Goal: Task Accomplishment & Management: Use online tool/utility

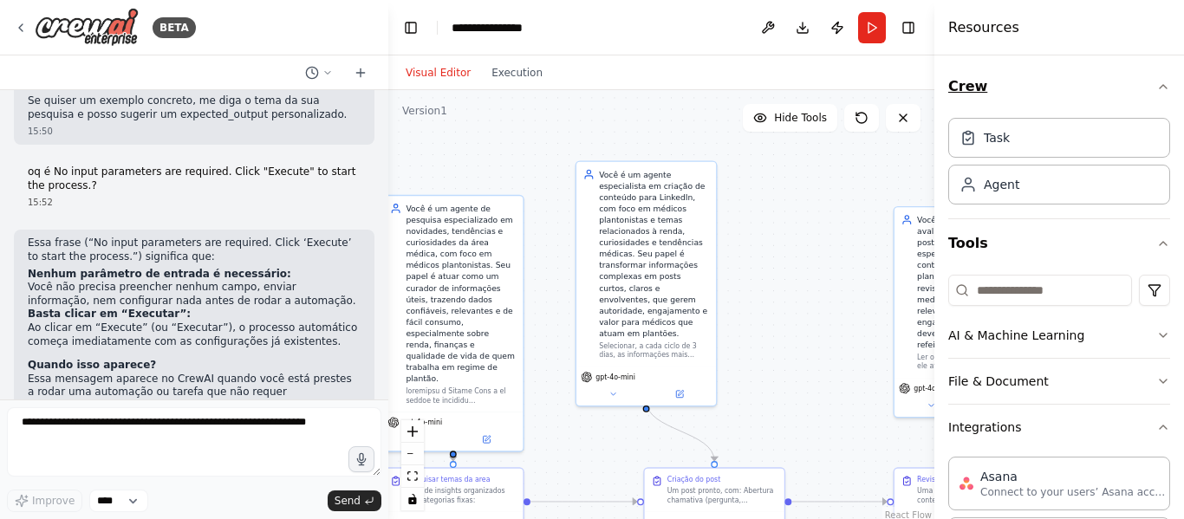
click at [1157, 91] on icon "button" at bounding box center [1164, 87] width 14 height 14
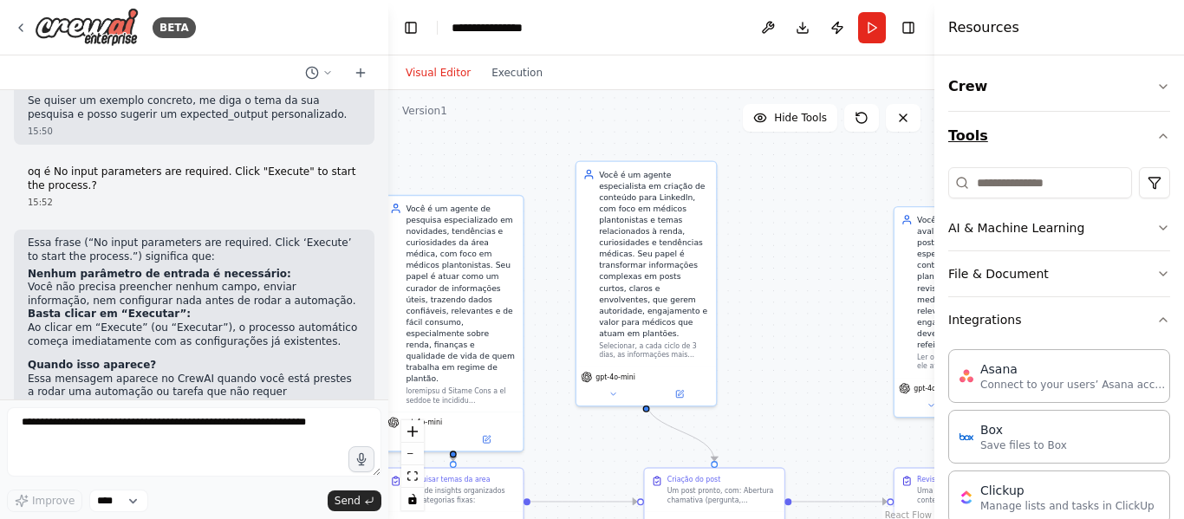
click at [1157, 136] on icon "button" at bounding box center [1164, 136] width 14 height 14
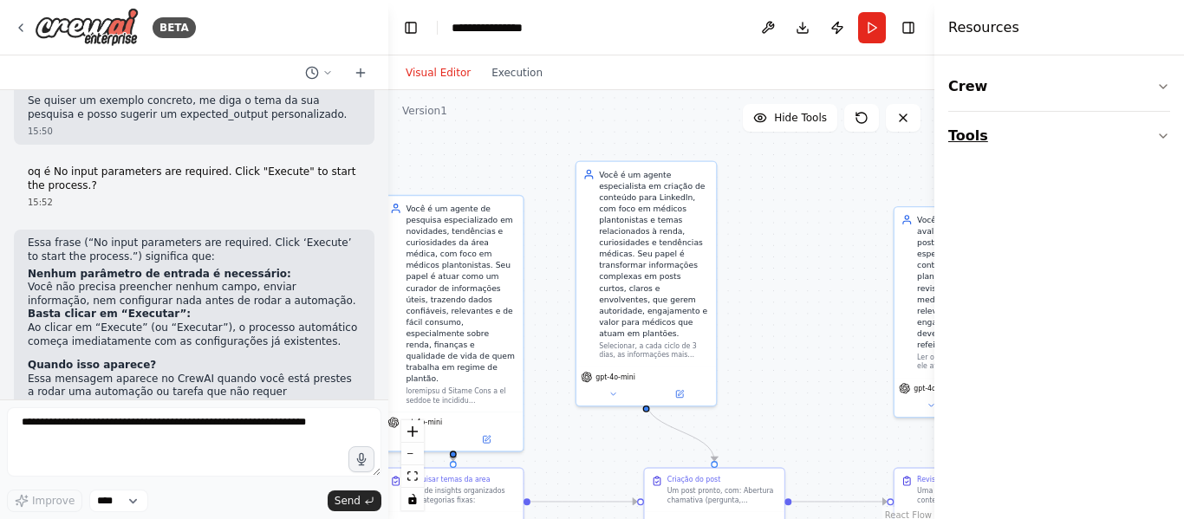
click at [1163, 128] on button "Tools" at bounding box center [1059, 136] width 222 height 49
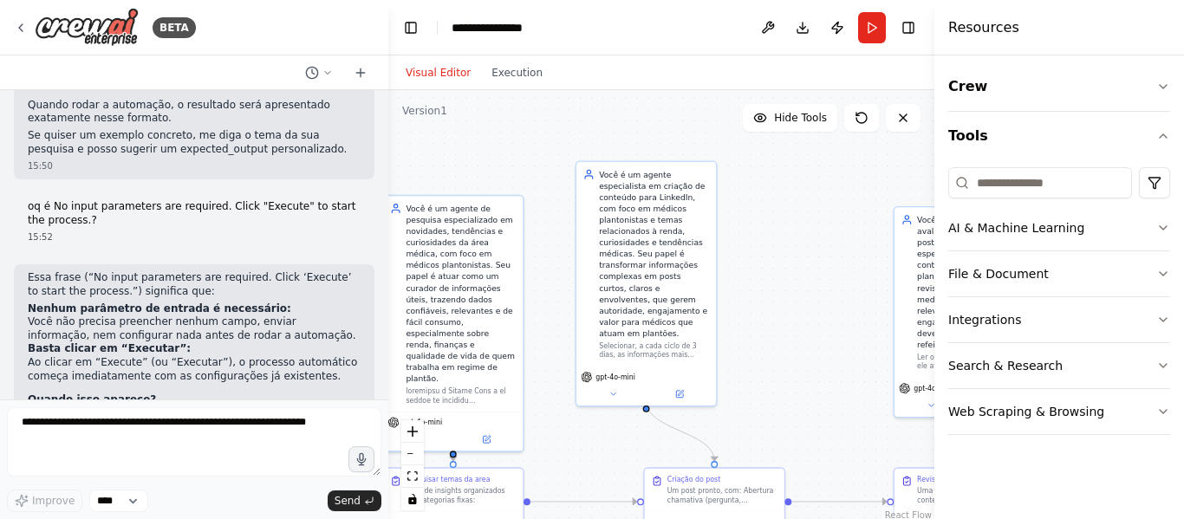
scroll to position [3112, 0]
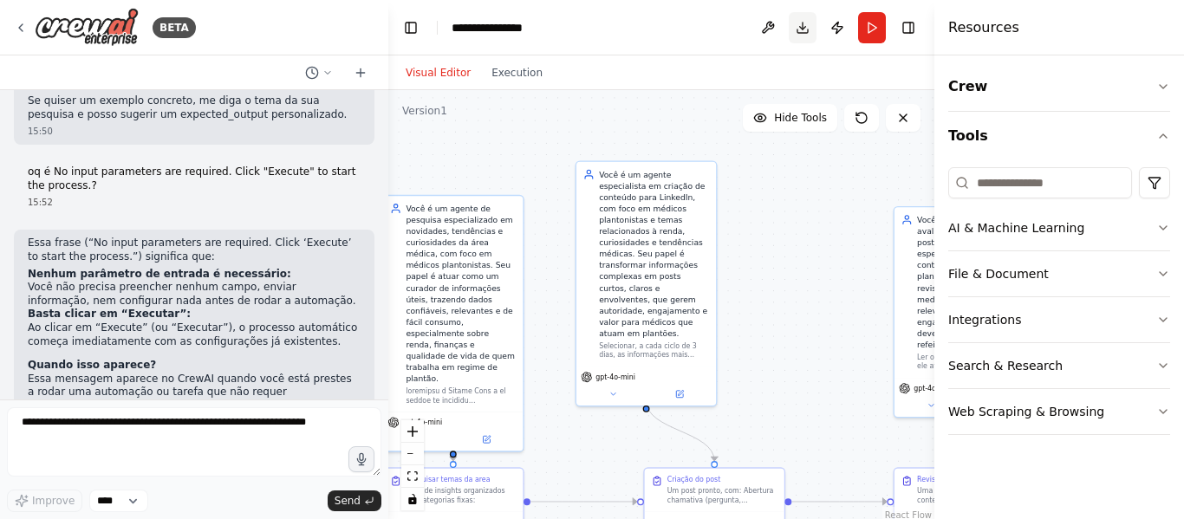
click at [797, 20] on button "Download" at bounding box center [803, 27] width 28 height 31
click at [748, 239] on div ".deletable-edge-delete-btn { width: 20px; height: 20px; border: 0px solid #ffff…" at bounding box center [661, 306] width 546 height 433
click at [904, 124] on icon at bounding box center [903, 118] width 14 height 14
click at [905, 114] on icon at bounding box center [903, 118] width 14 height 14
click at [30, 32] on div "BETA" at bounding box center [105, 27] width 182 height 39
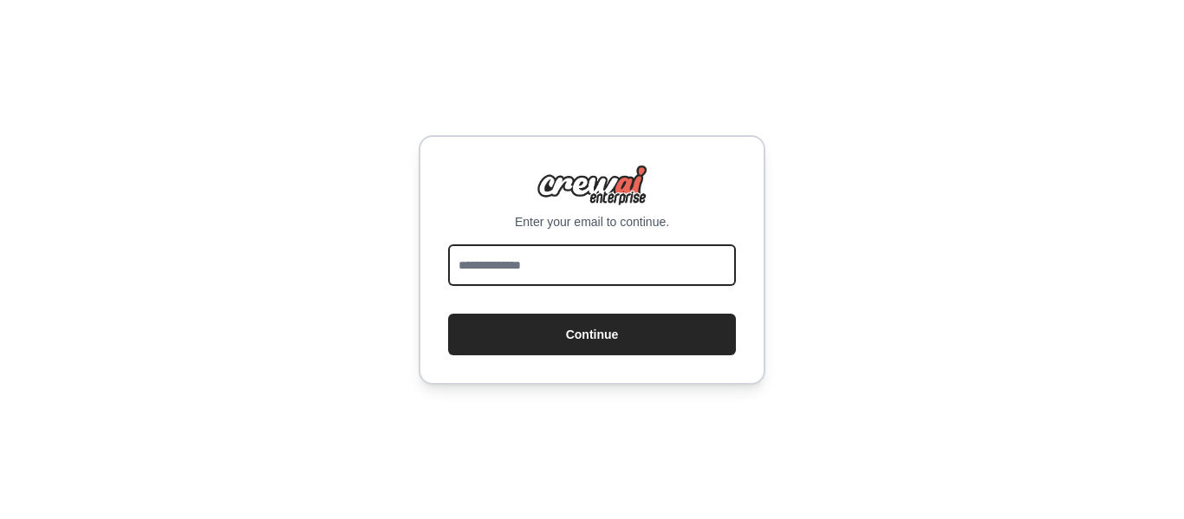
click at [502, 260] on input "email" at bounding box center [592, 265] width 288 height 42
type input "**********"
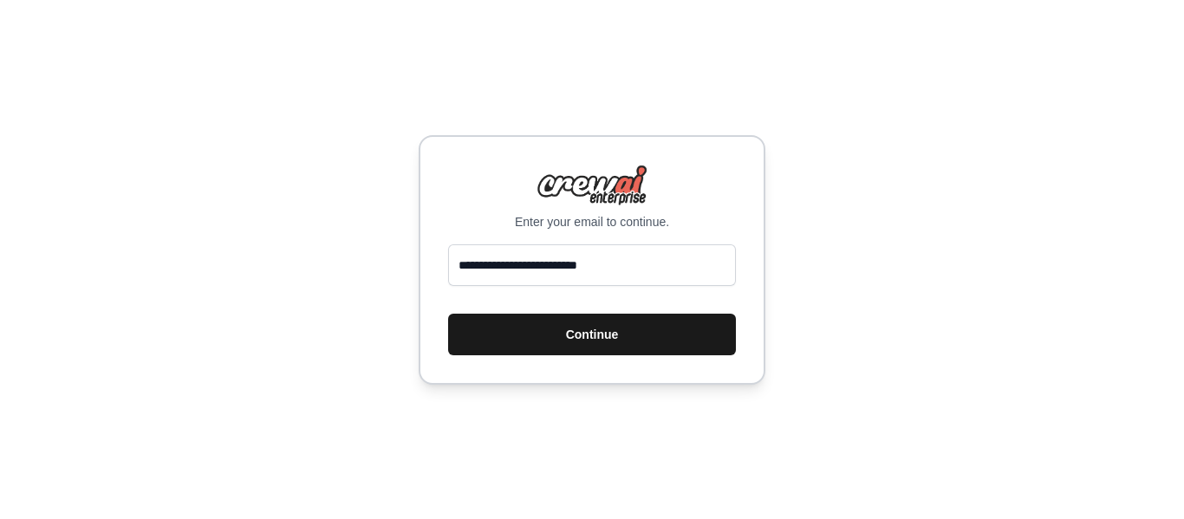
click at [576, 329] on button "Continue" at bounding box center [592, 335] width 288 height 42
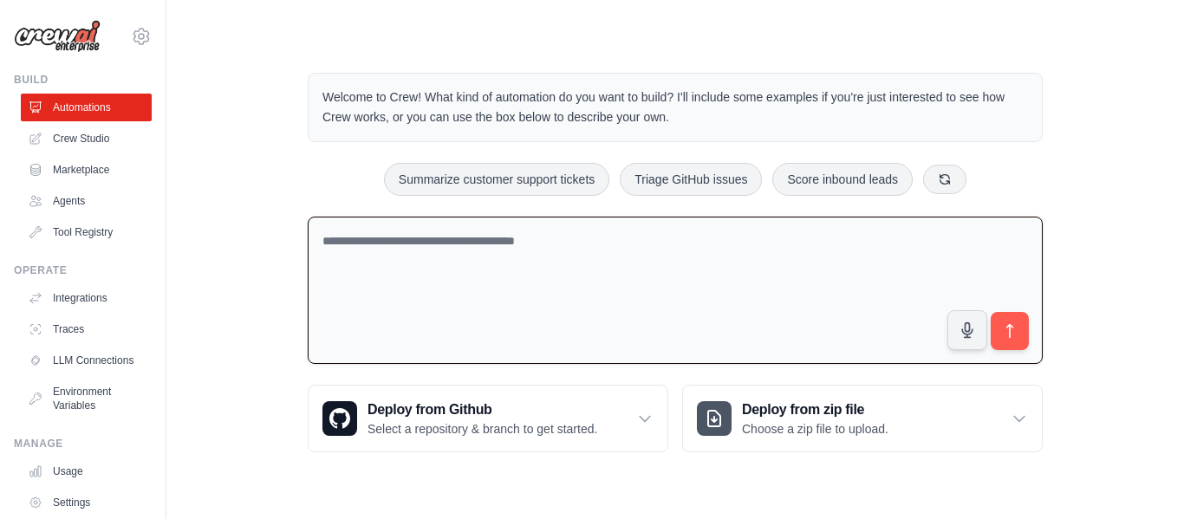
click at [864, 272] on textarea at bounding box center [675, 291] width 735 height 148
paste textarea "**********"
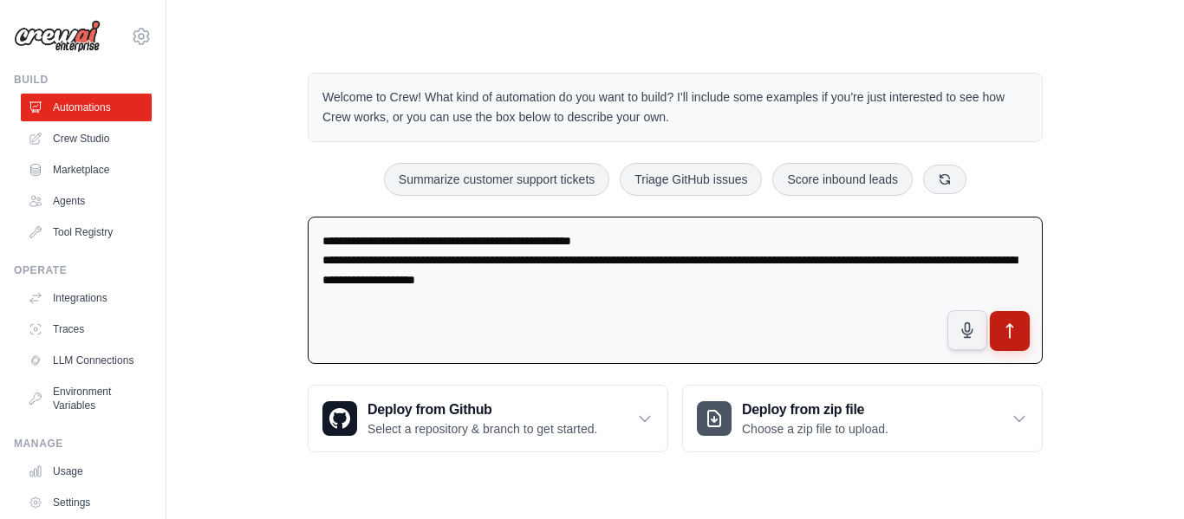
type textarea "**********"
click at [1020, 343] on button "submit" at bounding box center [1010, 331] width 40 height 40
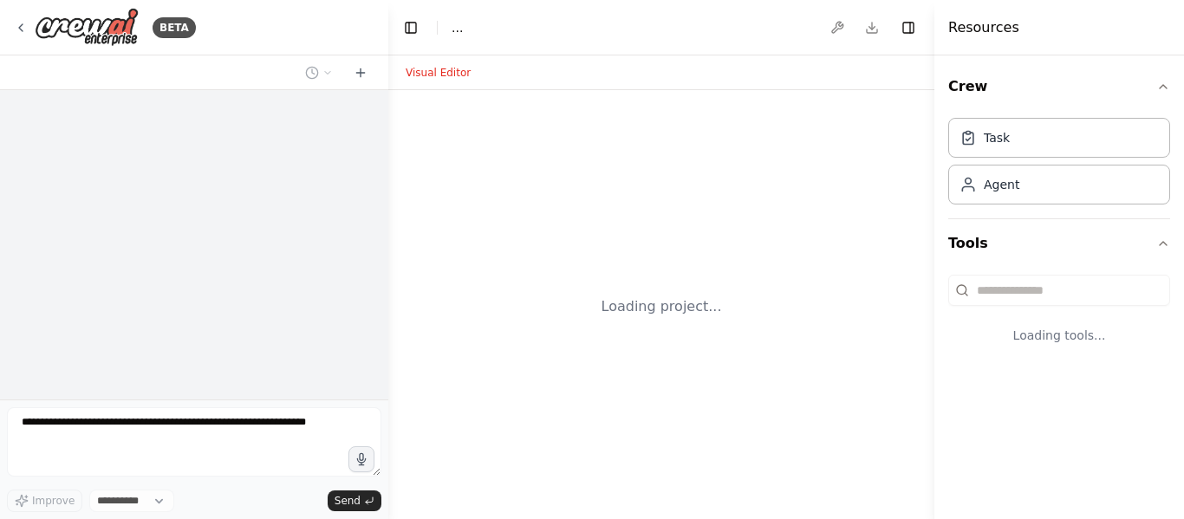
select select "****"
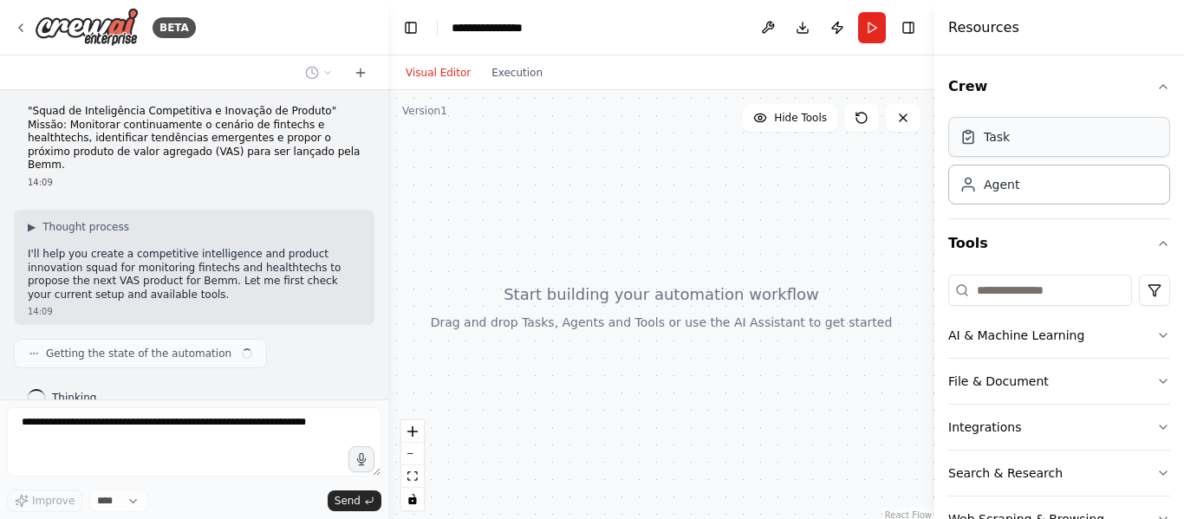
scroll to position [20, 0]
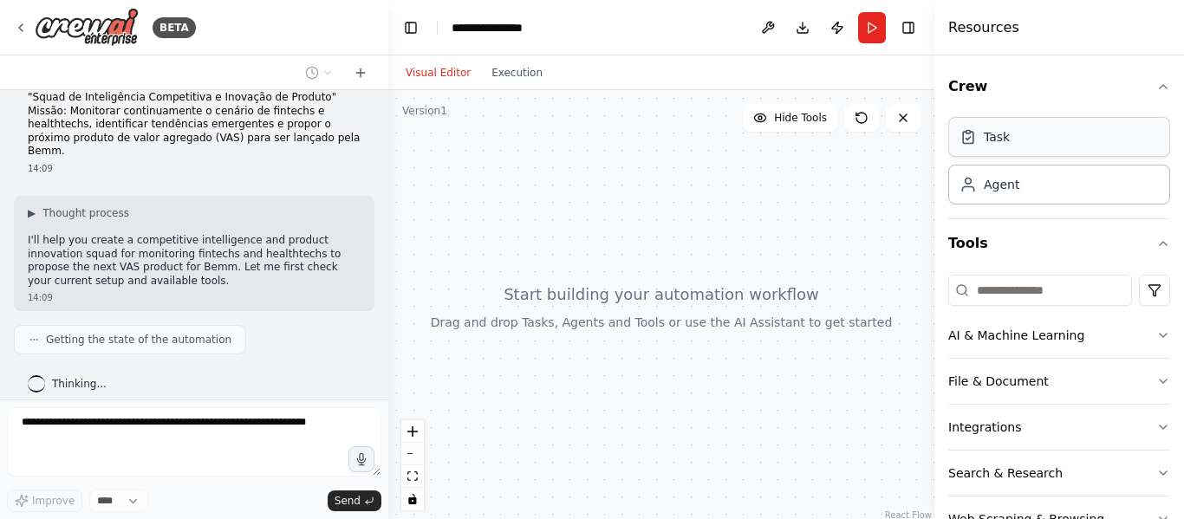
click at [1033, 141] on div "Task" at bounding box center [1059, 137] width 222 height 40
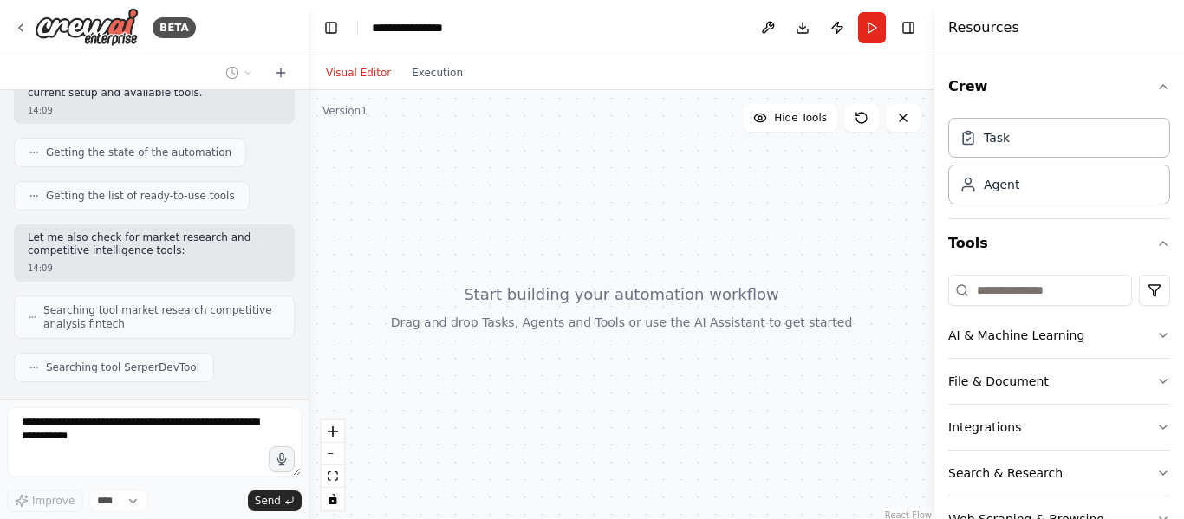
scroll to position [249, 0]
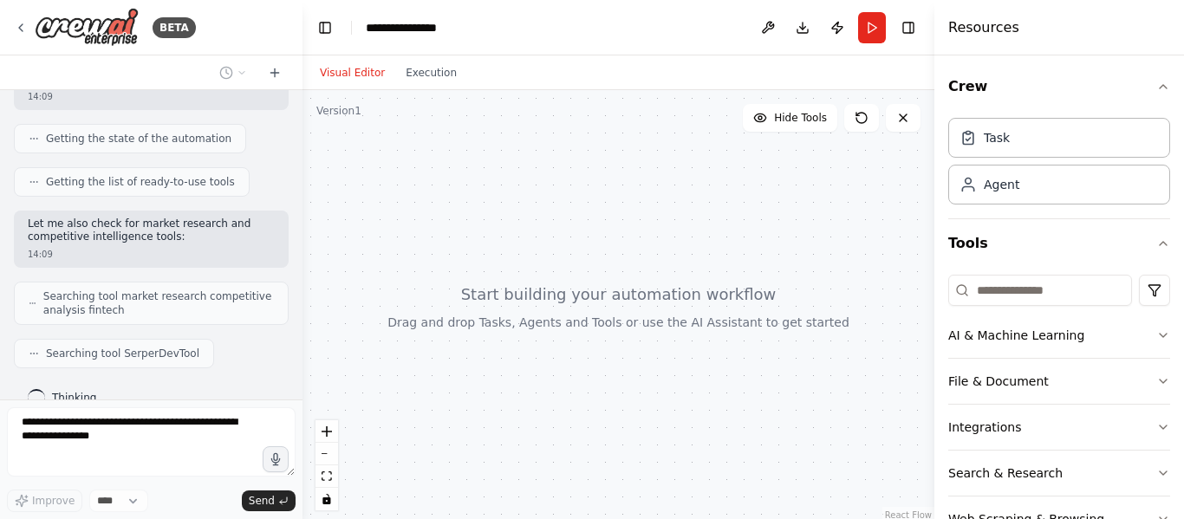
drag, startPoint x: 382, startPoint y: 419, endPoint x: 303, endPoint y: 400, distance: 82.0
click at [303, 400] on div "**********" at bounding box center [592, 259] width 1184 height 519
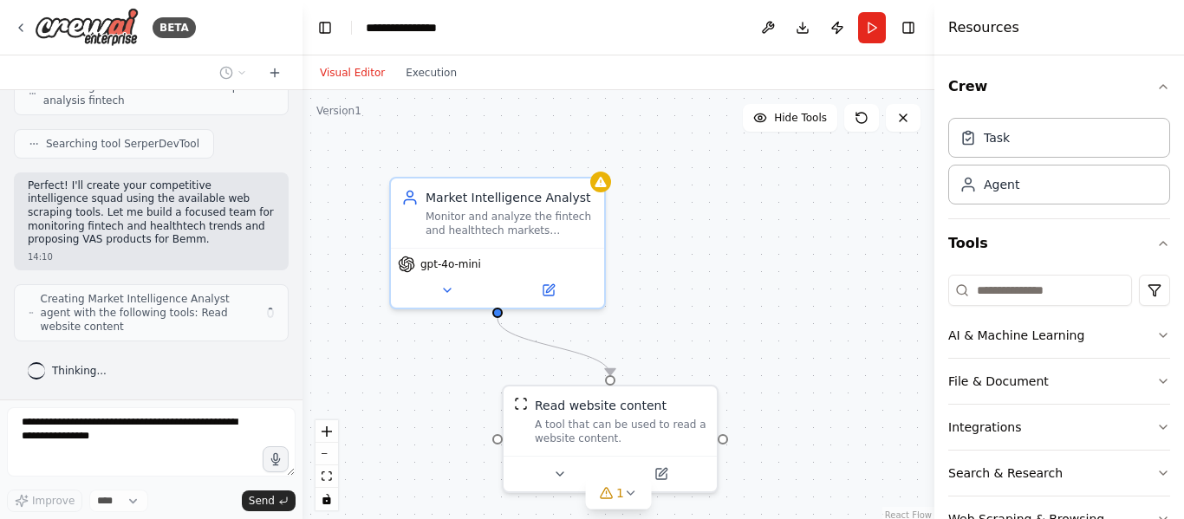
scroll to position [445, 0]
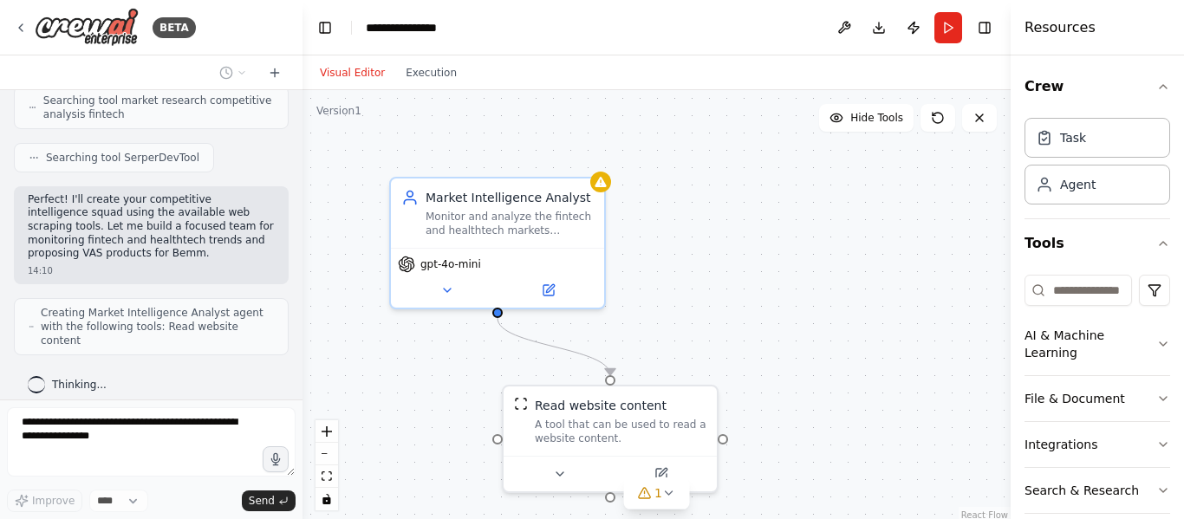
drag, startPoint x: 937, startPoint y: 102, endPoint x: 1019, endPoint y: 114, distance: 82.3
click at [1019, 114] on div "Resources Crew Task Agent Tools AI & Machine Learning File & Document Integrati…" at bounding box center [1097, 259] width 173 height 519
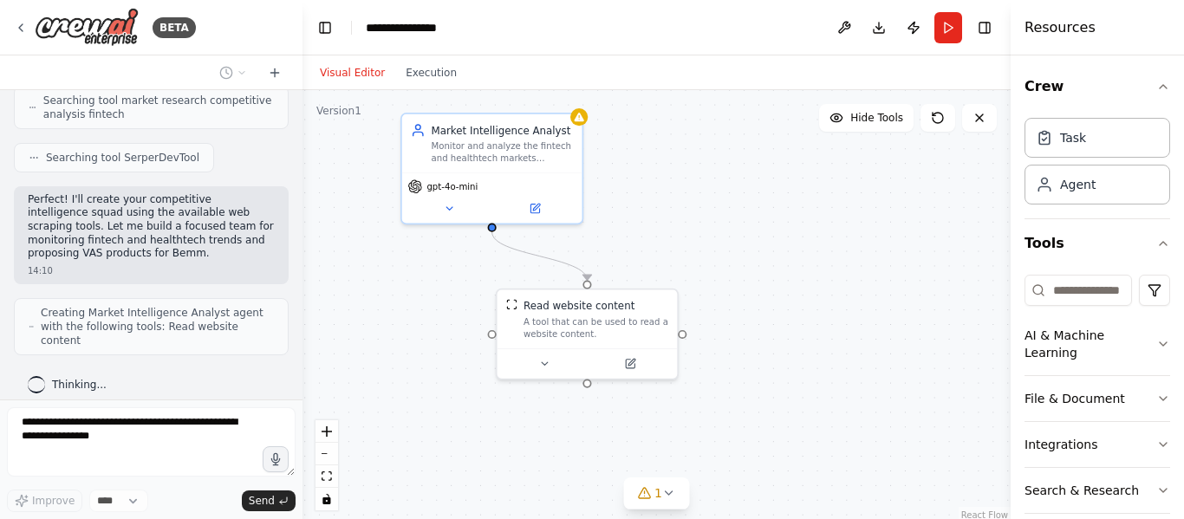
scroll to position [516, 0]
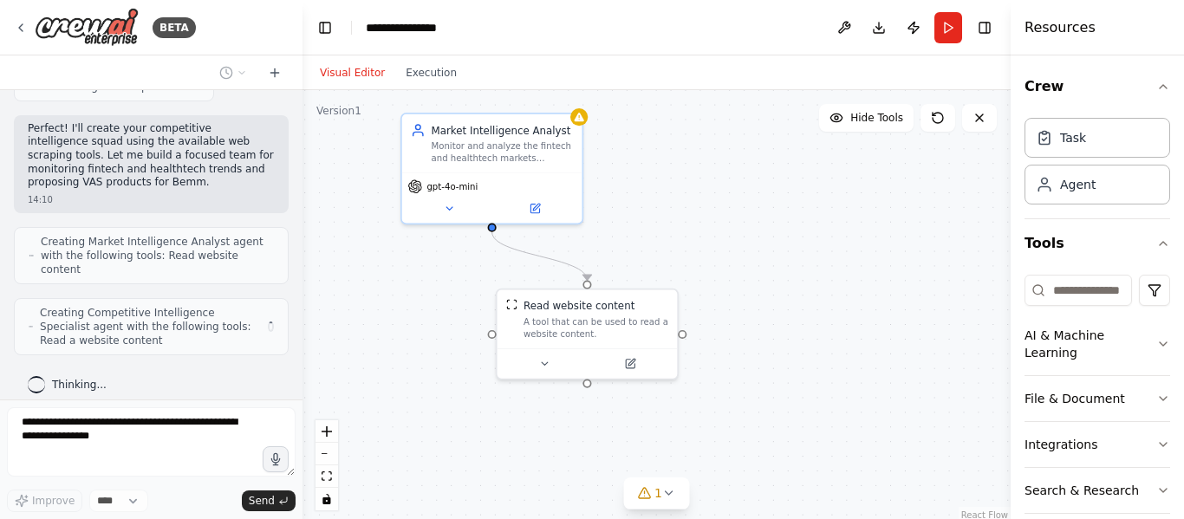
drag, startPoint x: 741, startPoint y: 289, endPoint x: 698, endPoint y: 207, distance: 92.3
click at [698, 207] on div ".deletable-edge-delete-btn { width: 20px; height: 20px; border: 0px solid #ffff…" at bounding box center [657, 306] width 708 height 433
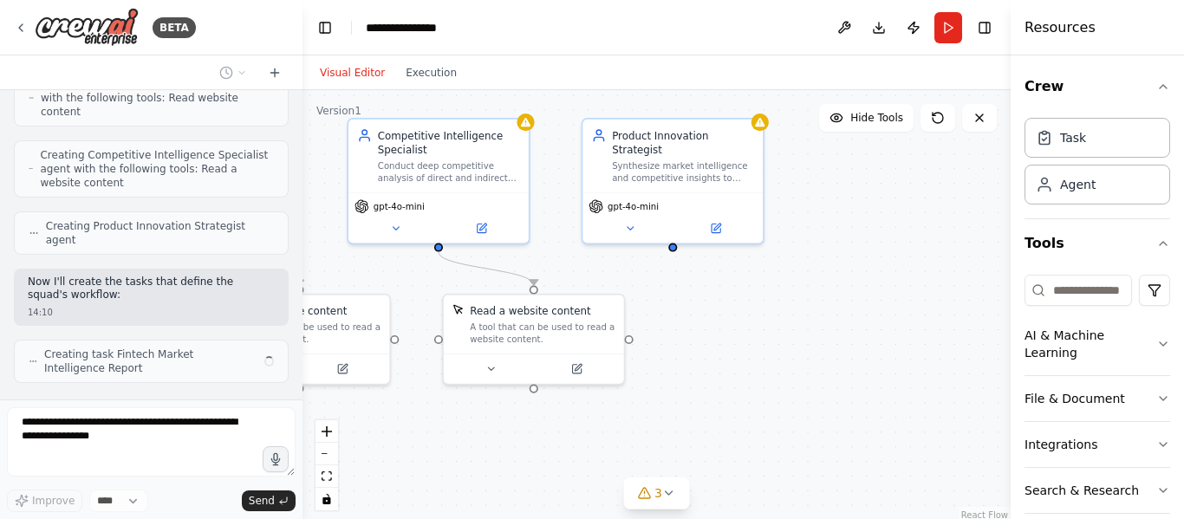
scroll to position [688, 0]
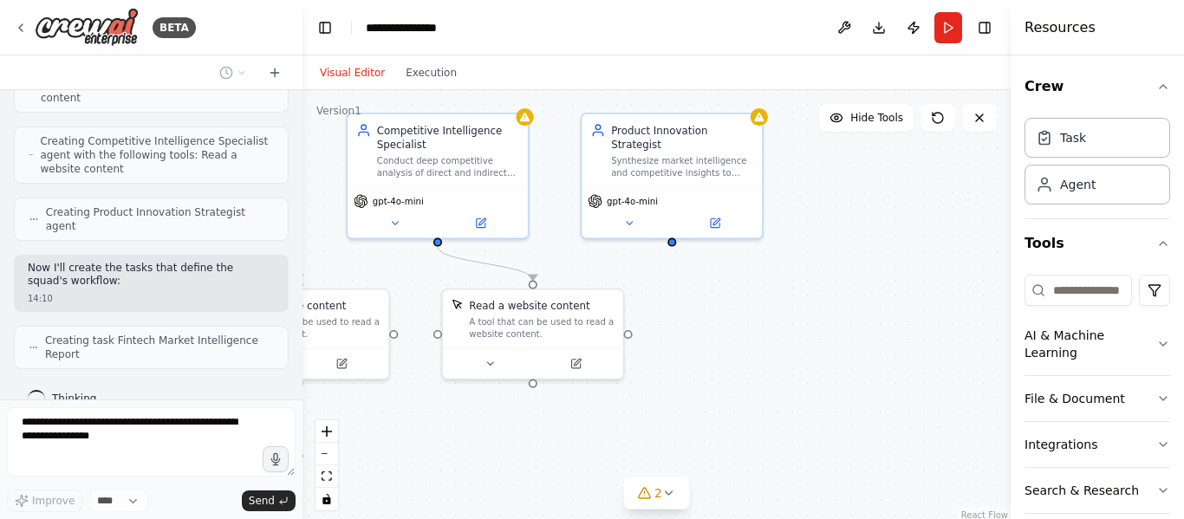
drag, startPoint x: 698, startPoint y: 281, endPoint x: 409, endPoint y: 281, distance: 288.7
click at [409, 281] on div ".deletable-edge-delete-btn { width: 20px; height: 20px; border: 0px solid #ffff…" at bounding box center [657, 306] width 708 height 433
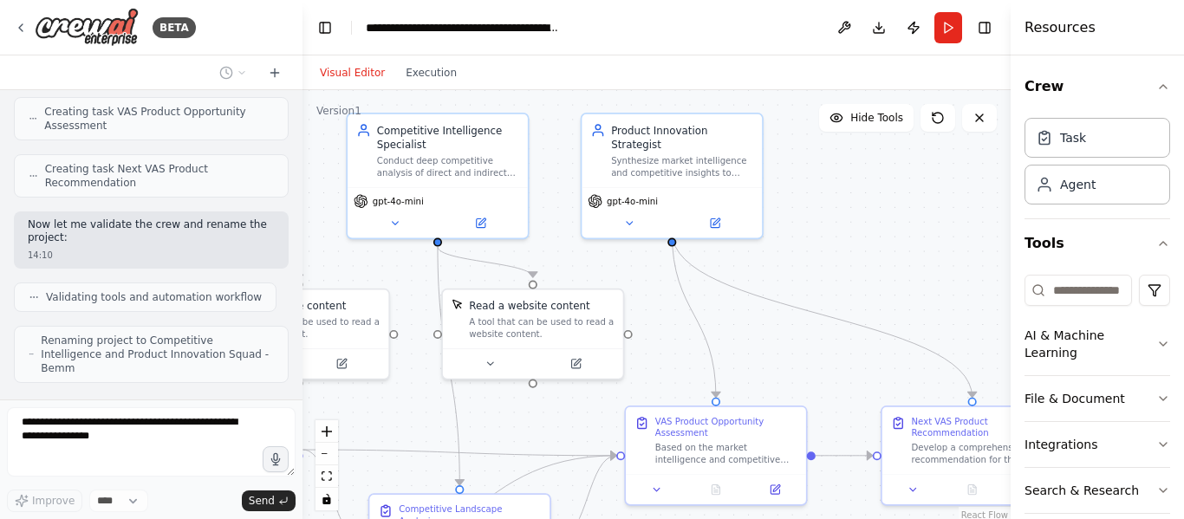
scroll to position [1074, 0]
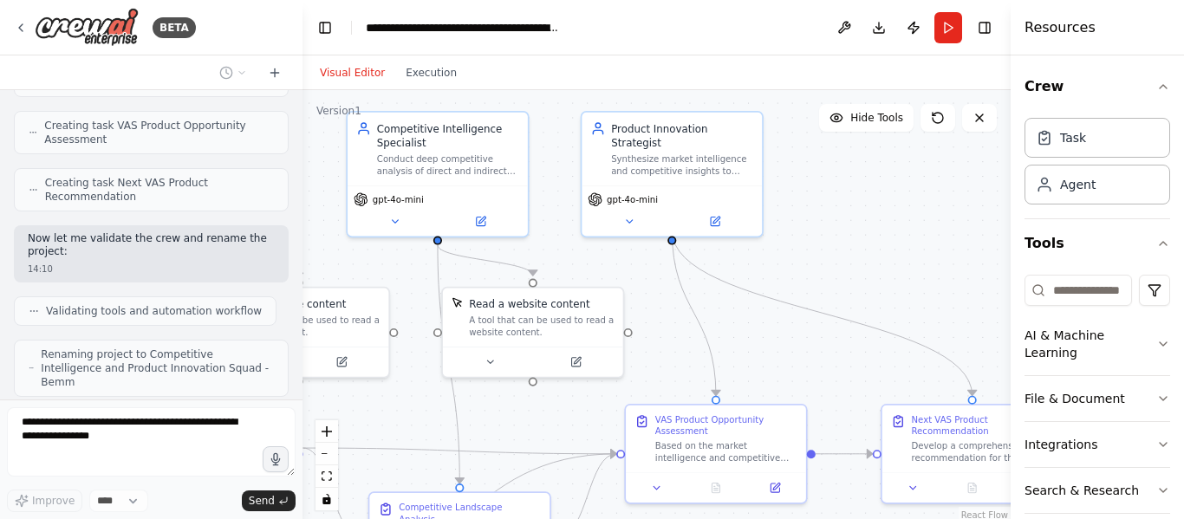
click at [642, 294] on div ".deletable-edge-delete-btn { width: 20px; height: 20px; border: 0px solid #ffff…" at bounding box center [657, 306] width 708 height 433
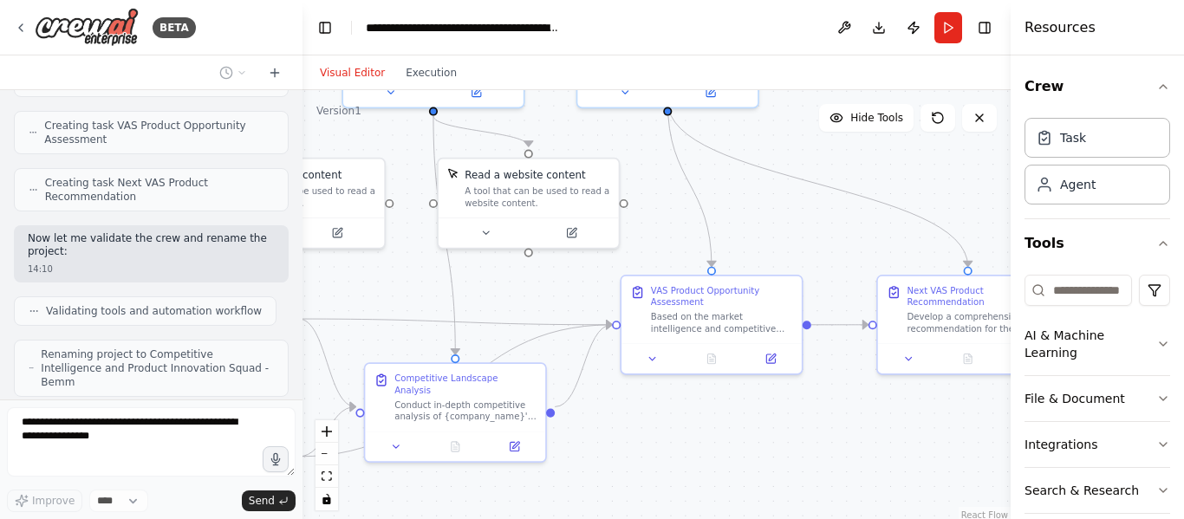
drag, startPoint x: 642, startPoint y: 292, endPoint x: 637, endPoint y: 166, distance: 126.7
click at [637, 166] on div ".deletable-edge-delete-btn { width: 20px; height: 20px; border: 0px solid #ffff…" at bounding box center [657, 306] width 708 height 433
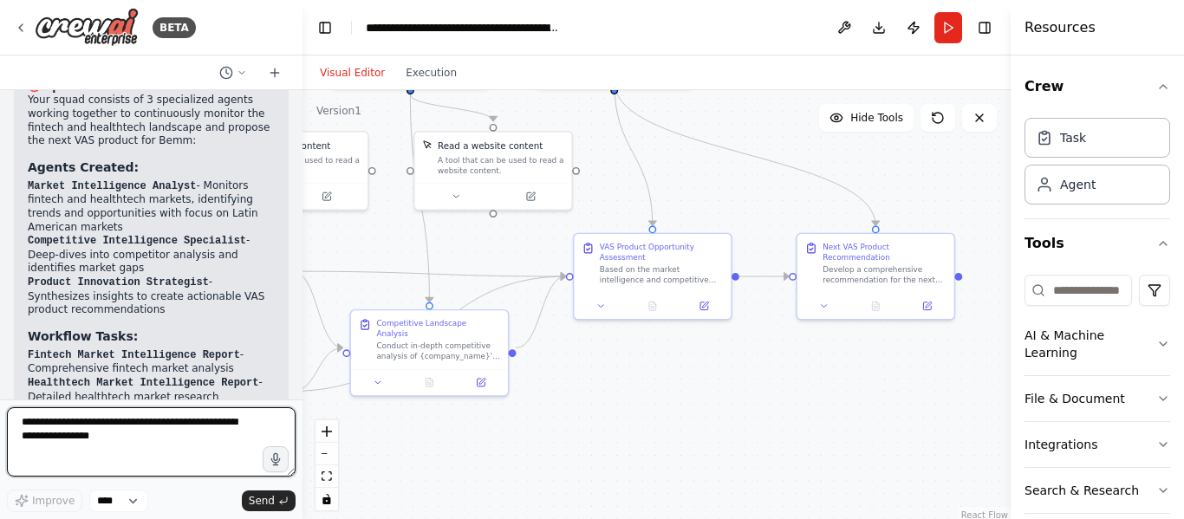
drag, startPoint x: 690, startPoint y: 403, endPoint x: 641, endPoint y: 375, distance: 56.7
click at [641, 375] on div ".deletable-edge-delete-btn { width: 20px; height: 20px; border: 0px solid #ffff…" at bounding box center [657, 306] width 708 height 433
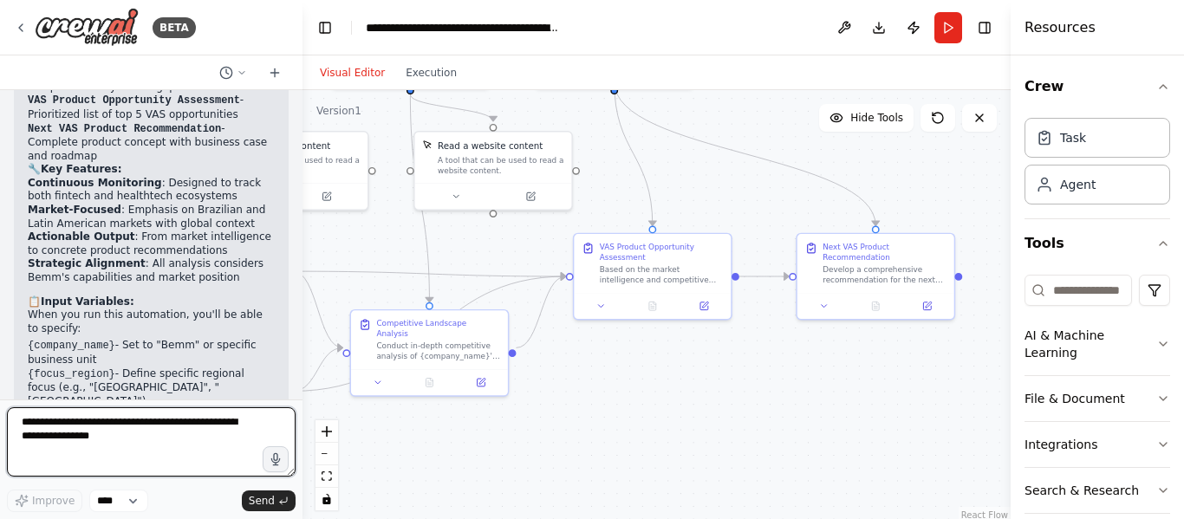
paste textarea "**********"
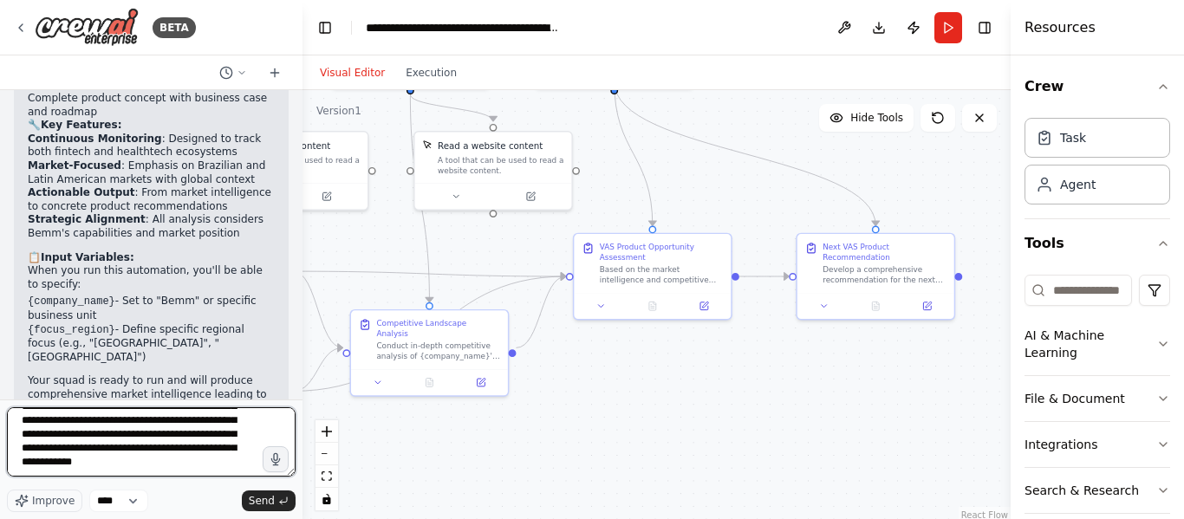
scroll to position [1852, 0]
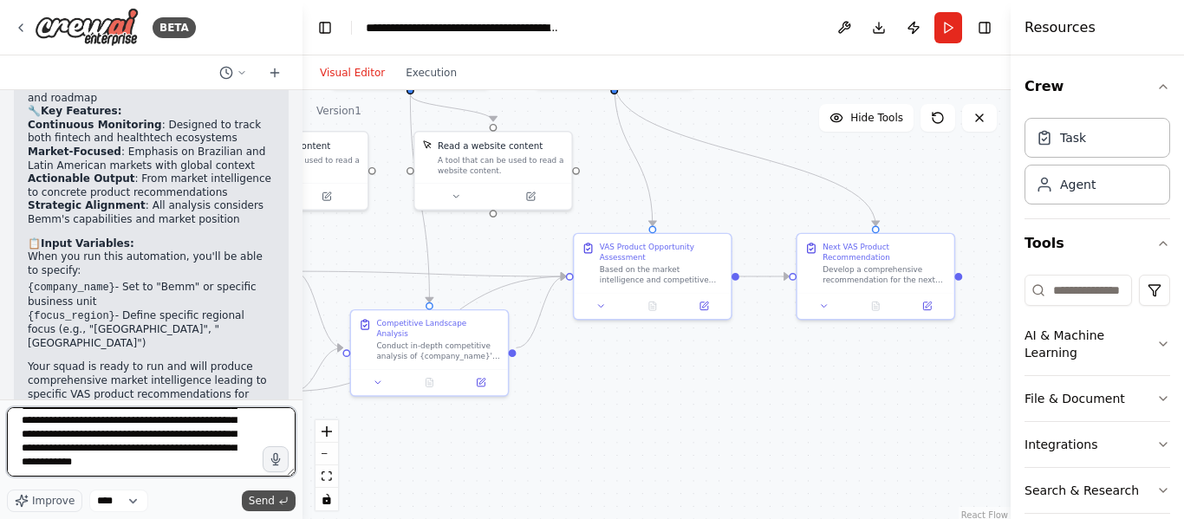
type textarea "**********"
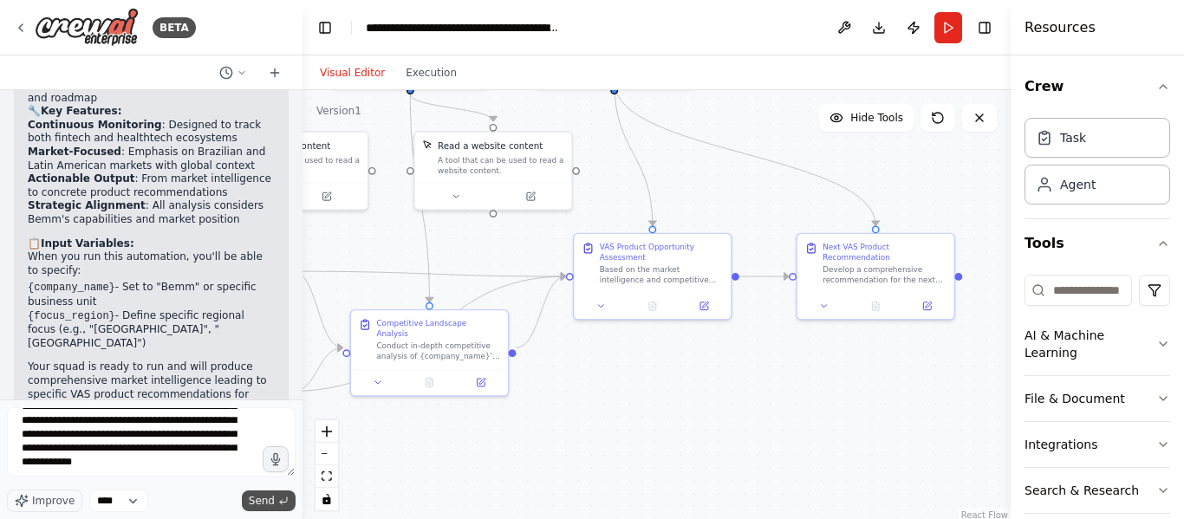
click at [264, 498] on span "Send" at bounding box center [262, 501] width 26 height 14
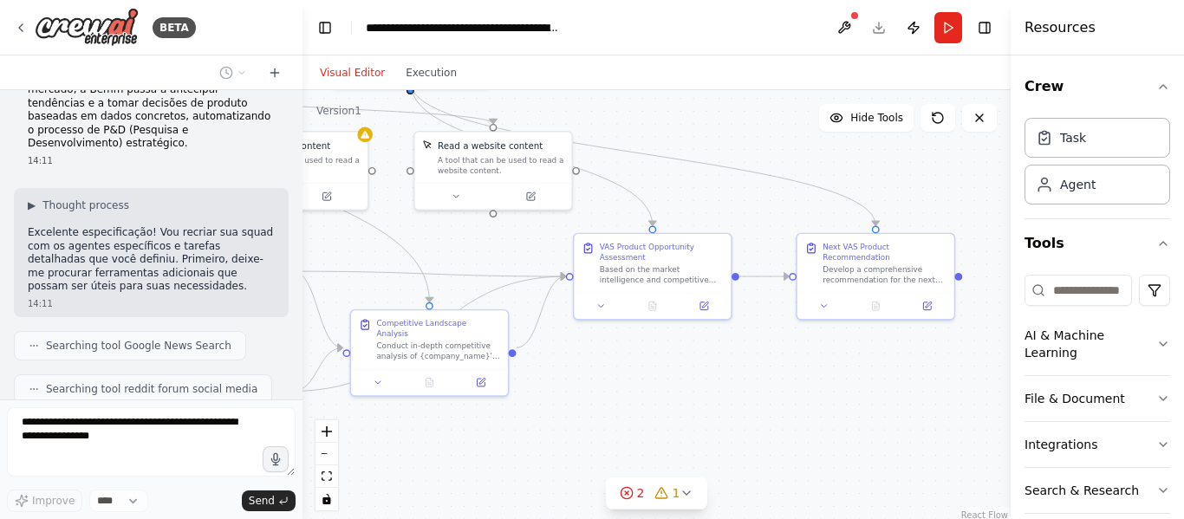
scroll to position [3030, 0]
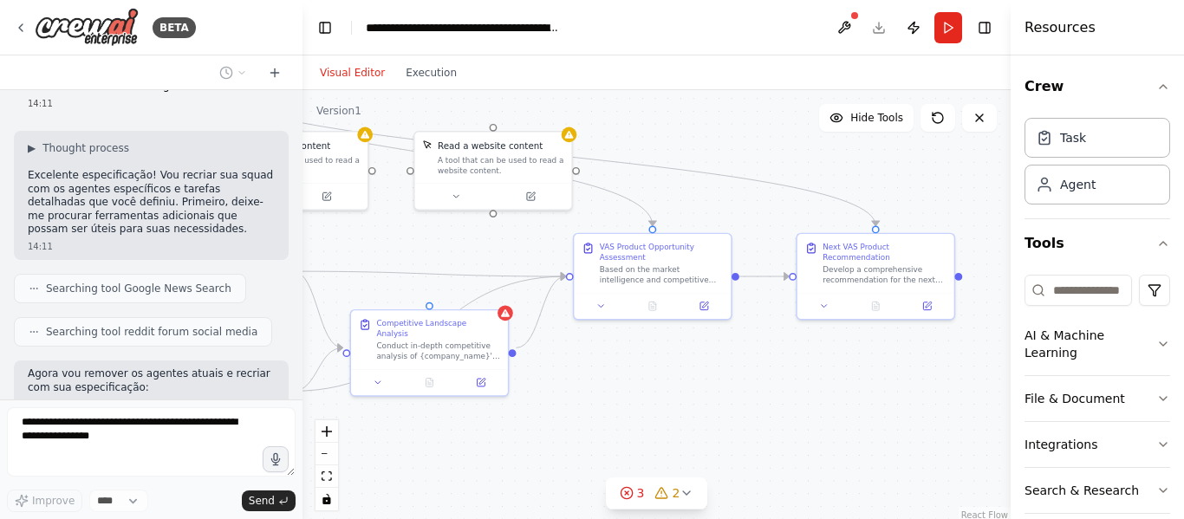
drag, startPoint x: 690, startPoint y: 404, endPoint x: 700, endPoint y: 407, distance: 9.9
click at [699, 407] on div ".deletable-edge-delete-btn { width: 20px; height: 20px; border: 0px solid #ffff…" at bounding box center [657, 306] width 708 height 433
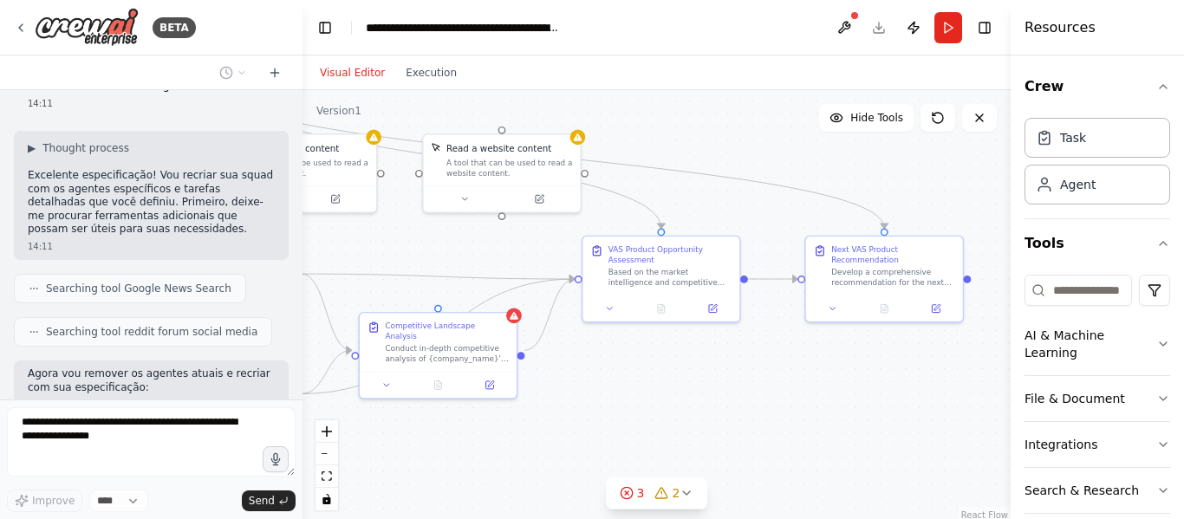
scroll to position [3087, 0]
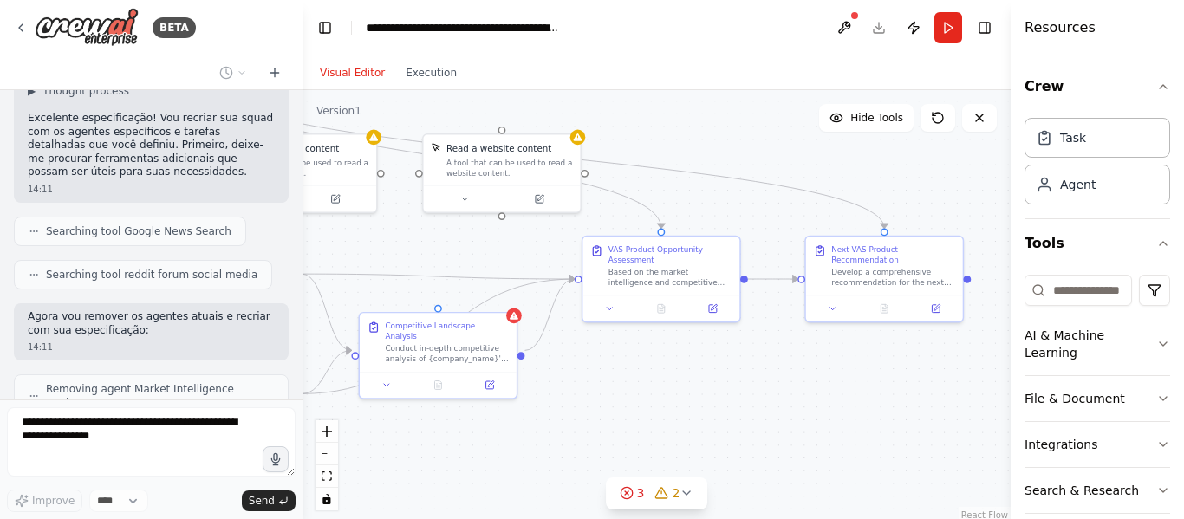
click at [62, 498] on span "Thinking..." at bounding box center [79, 505] width 55 height 14
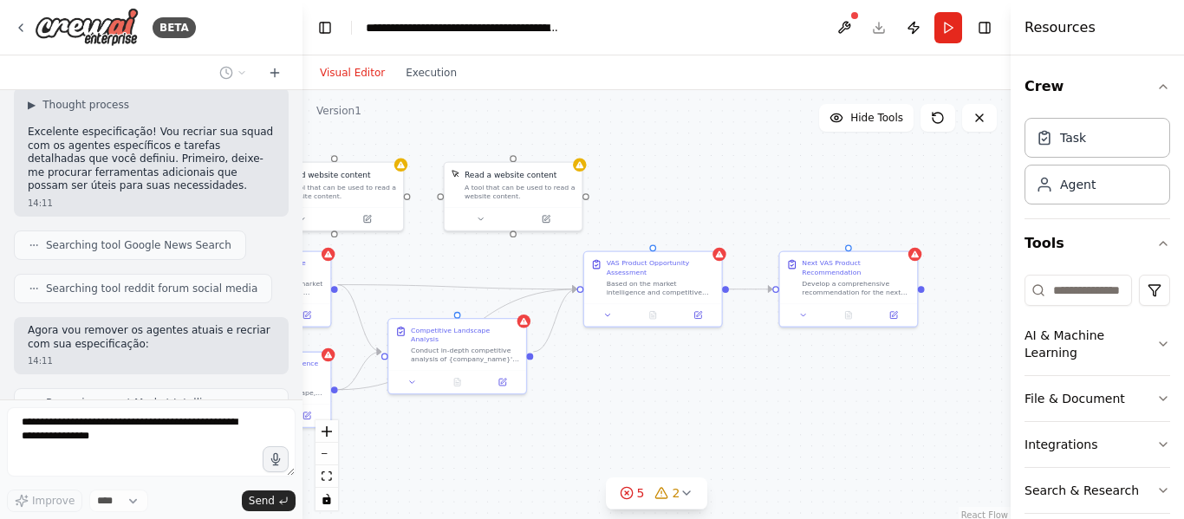
scroll to position [3188, 0]
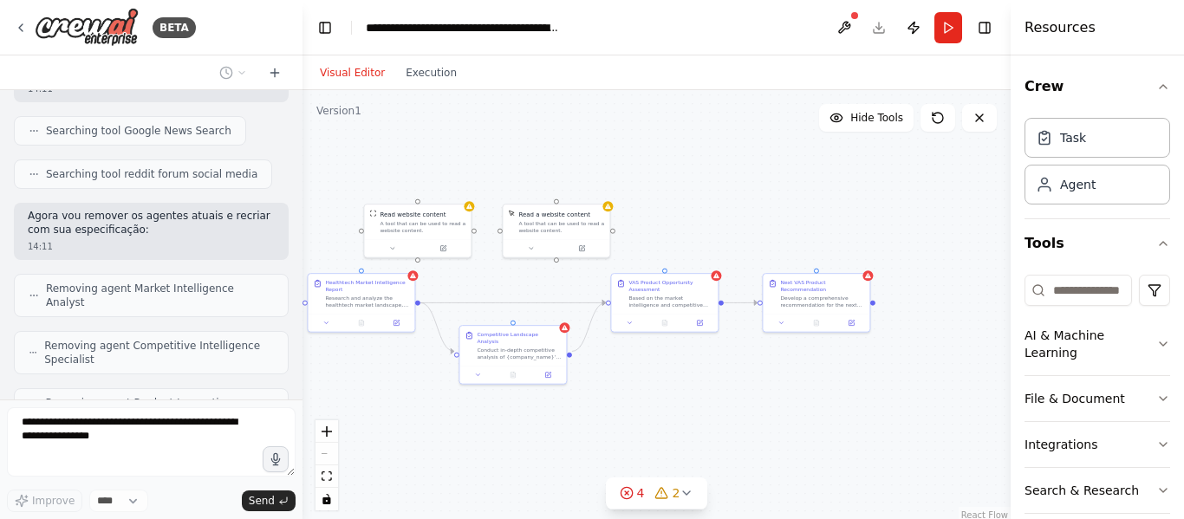
drag, startPoint x: 633, startPoint y: 381, endPoint x: 685, endPoint y: 373, distance: 52.7
click at [684, 373] on div ".deletable-edge-delete-btn { width: 20px; height: 20px; border: 0px solid #ffff…" at bounding box center [657, 306] width 708 height 433
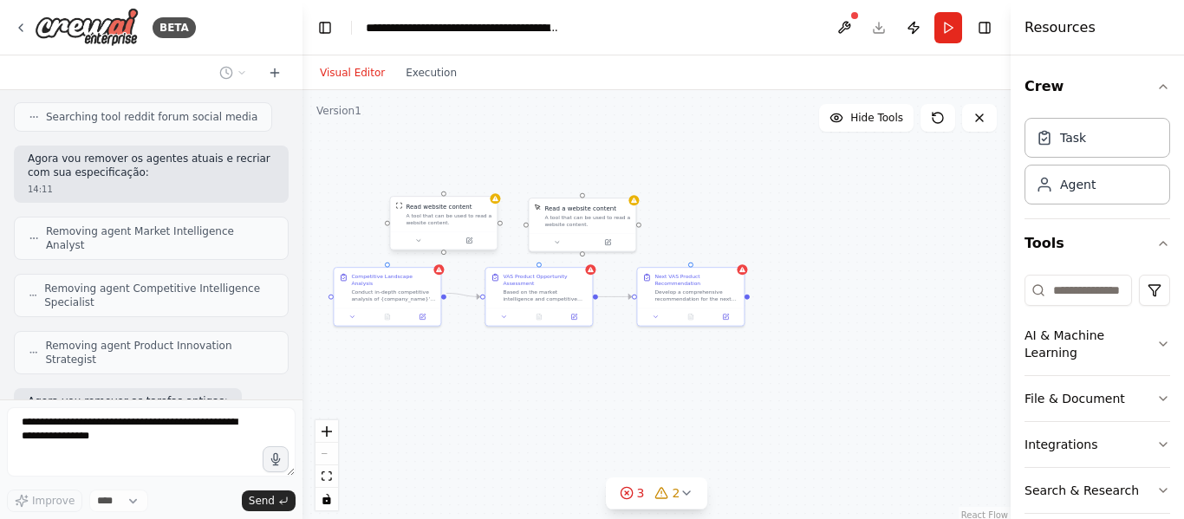
scroll to position [3302, 0]
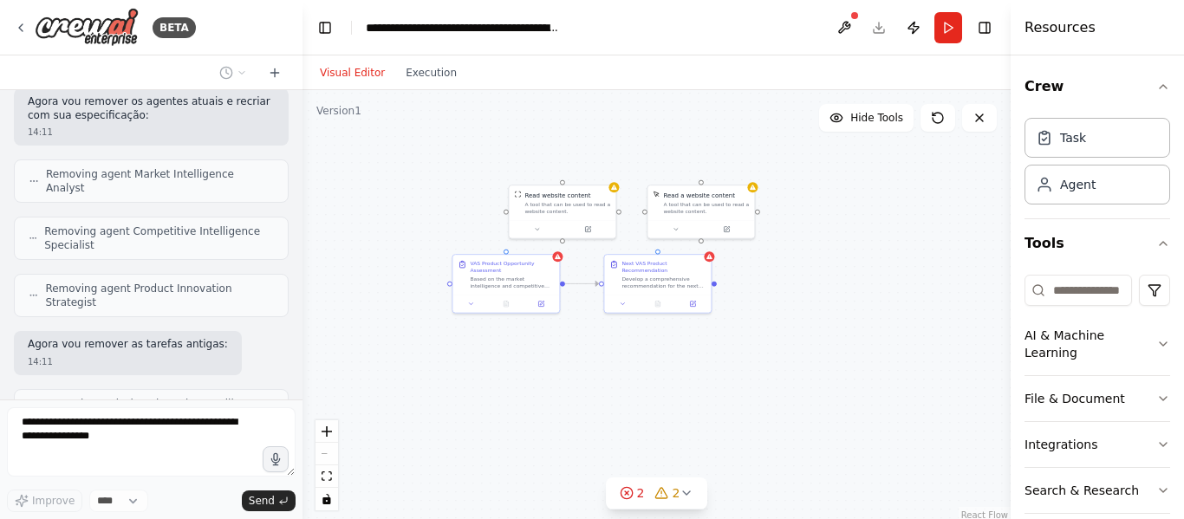
drag, startPoint x: 701, startPoint y: 348, endPoint x: 821, endPoint y: 329, distance: 121.9
click at [821, 329] on div ".deletable-edge-delete-btn { width: 20px; height: 20px; border: 0px solid #ffff…" at bounding box center [657, 306] width 708 height 433
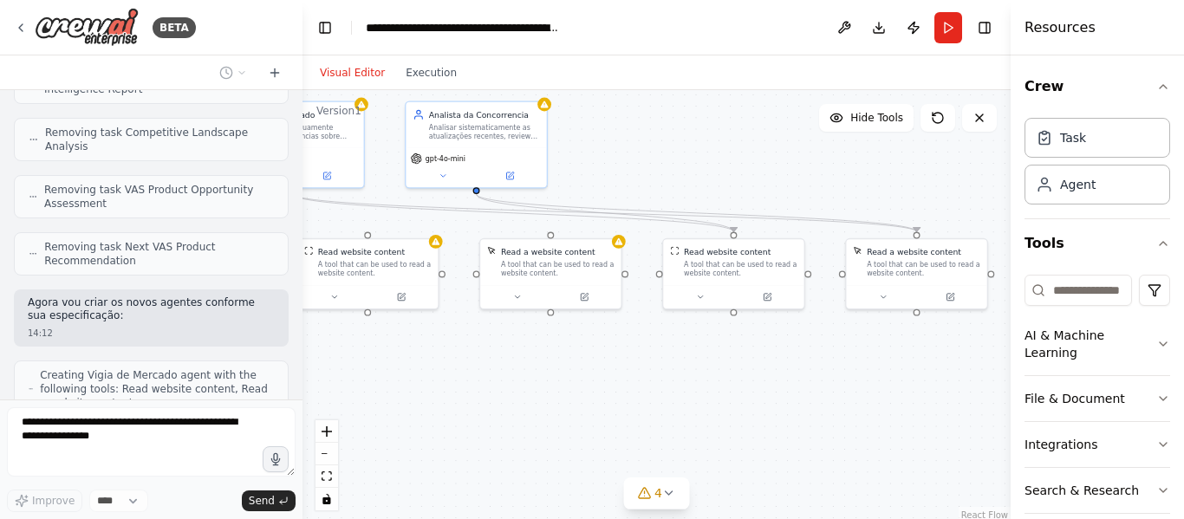
scroll to position [3759, 0]
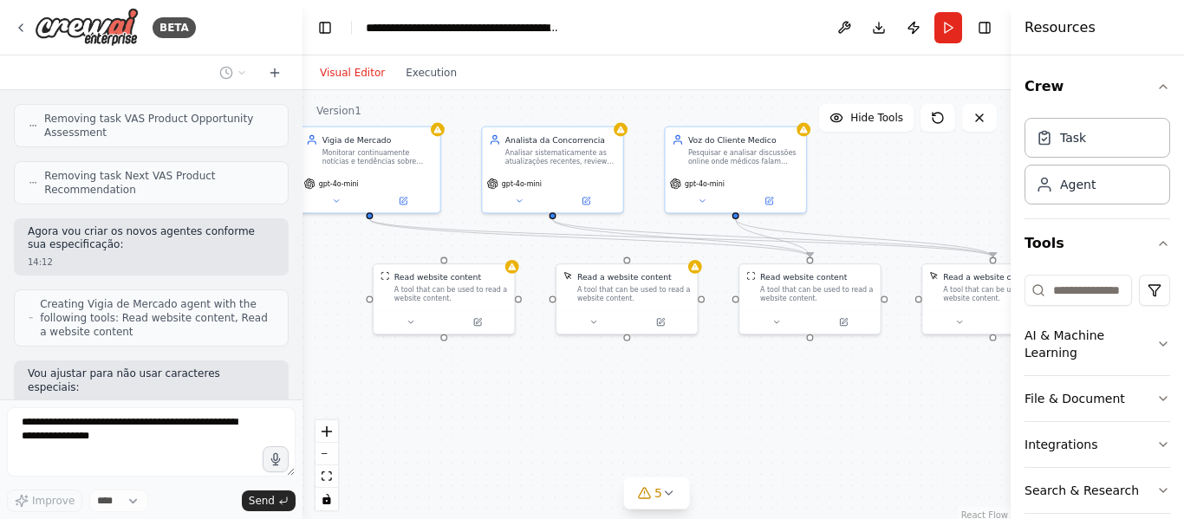
drag, startPoint x: 625, startPoint y: 419, endPoint x: 538, endPoint y: 522, distance: 135.3
click at [538, 518] on html "BETA "Squad de Inteligência Competitiva e Inovação de Produto" Missão: Monitora…" at bounding box center [592, 259] width 1184 height 519
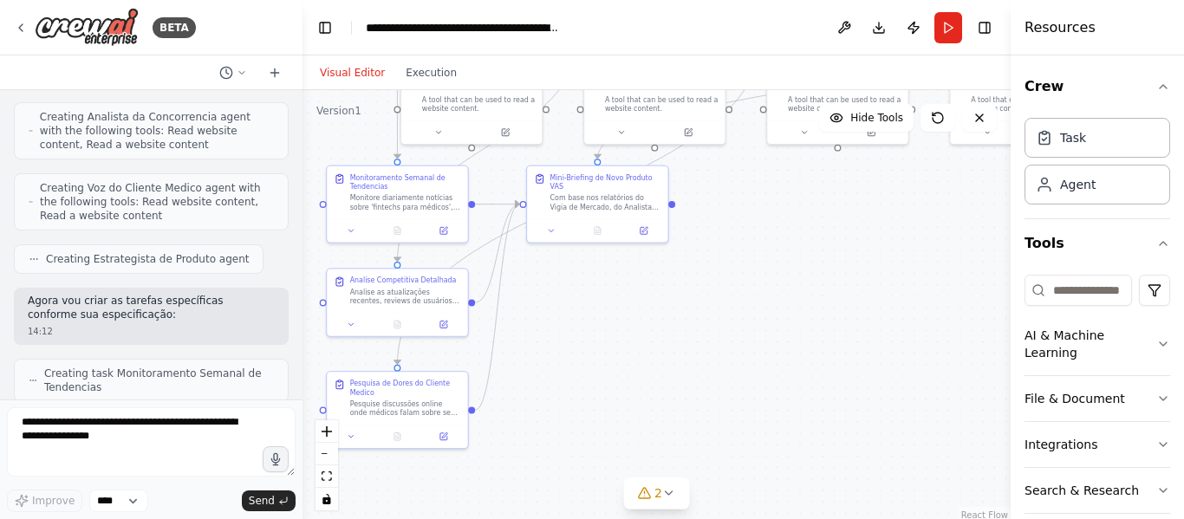
scroll to position [4190, 0]
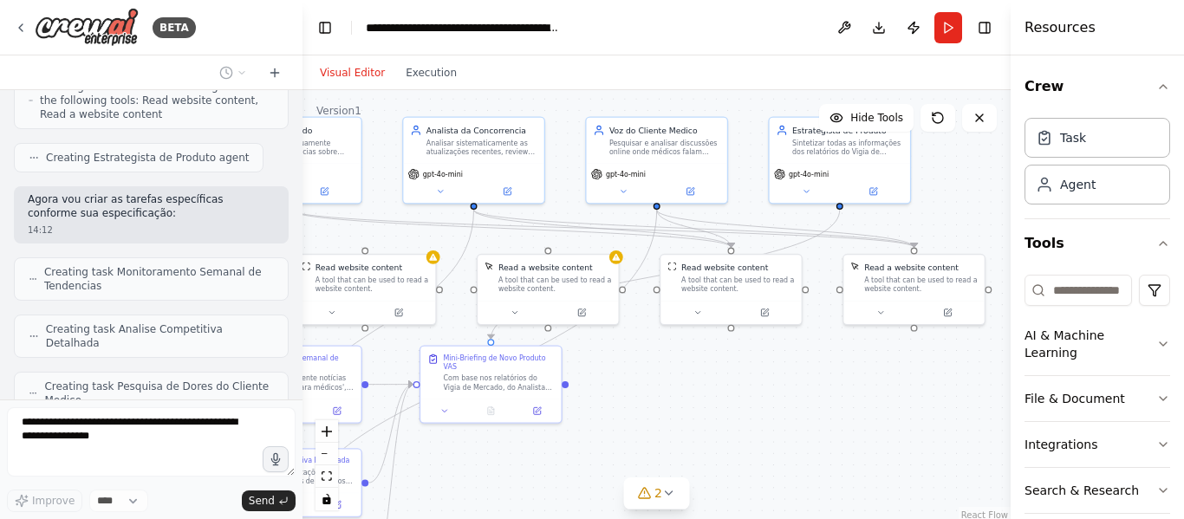
drag, startPoint x: 883, startPoint y: 423, endPoint x: 804, endPoint y: 414, distance: 79.5
click at [804, 414] on div ".deletable-edge-delete-btn { width: 20px; height: 20px; border: 0px solid #ffff…" at bounding box center [657, 306] width 708 height 433
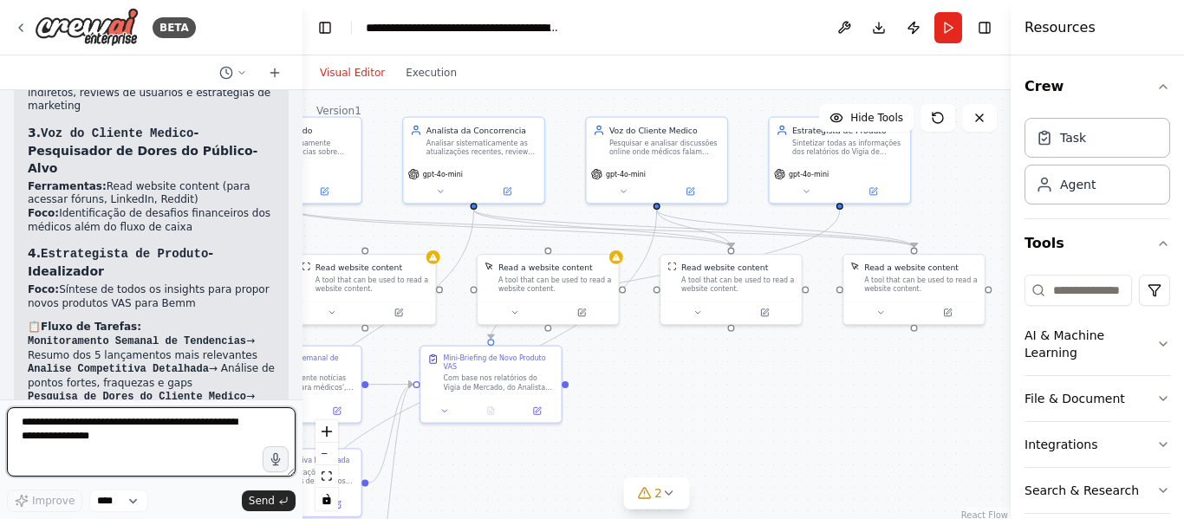
scroll to position [4990, 0]
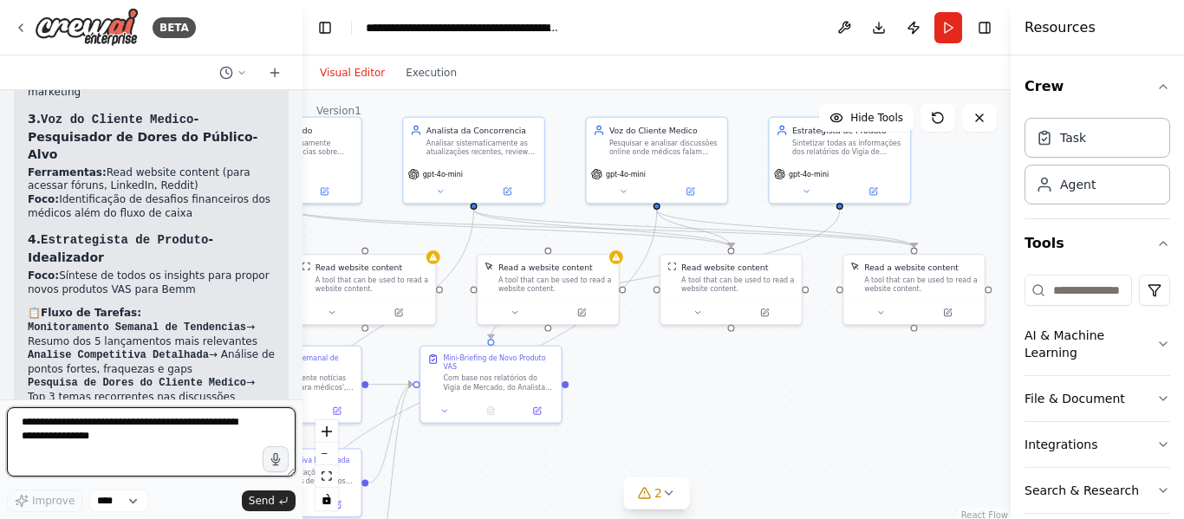
click at [130, 436] on textarea at bounding box center [151, 441] width 289 height 69
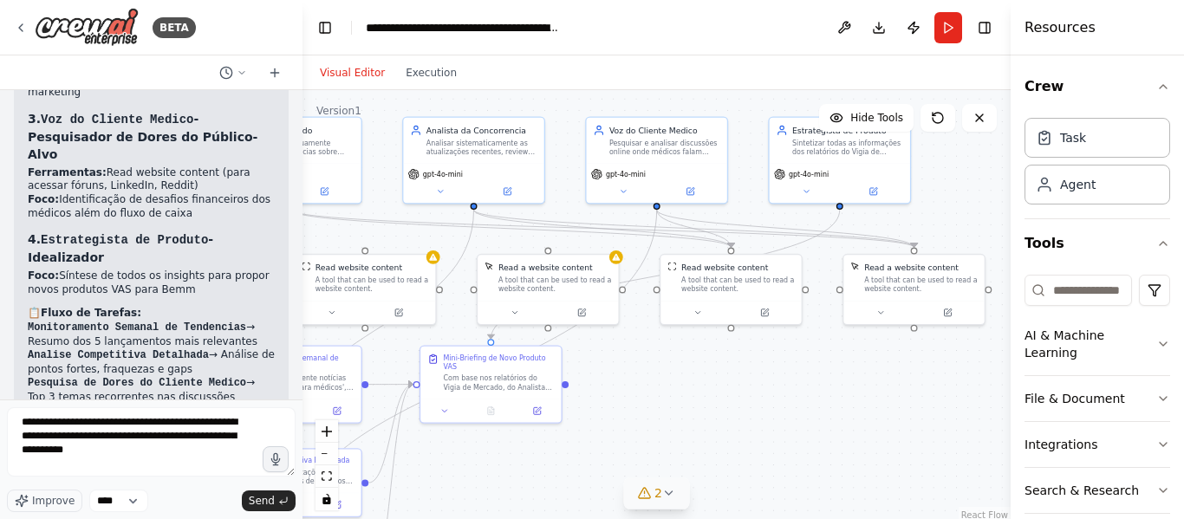
click at [655, 502] on button "2" at bounding box center [656, 494] width 67 height 32
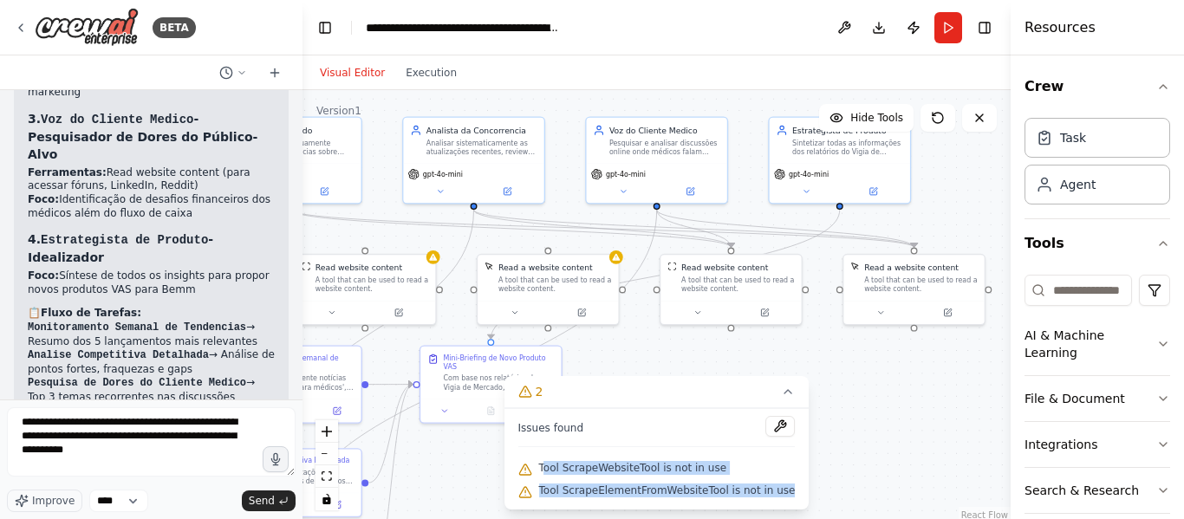
drag, startPoint x: 556, startPoint y: 469, endPoint x: 782, endPoint y: 491, distance: 227.3
click at [782, 491] on div "Issues found Tool ScrapeWebsiteTool is not in use Tool ScrapeElementFromWebsite…" at bounding box center [657, 458] width 305 height 101
copy div "ool ScrapeWebsiteTool is not in use Tool ScrapeElementFromWebsiteTool is not in…"
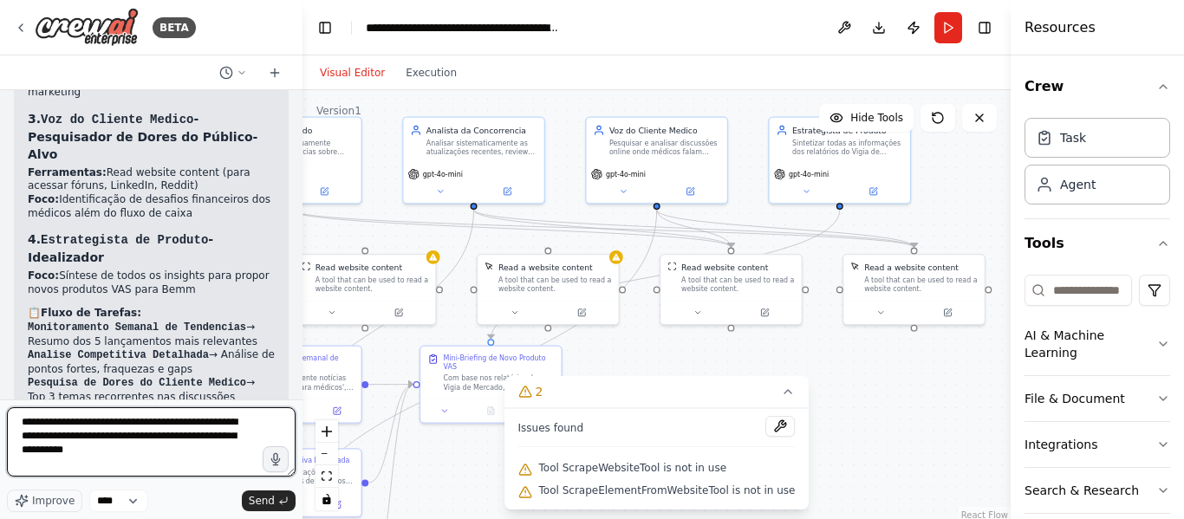
click at [178, 460] on textarea "**********" at bounding box center [151, 441] width 289 height 69
paste textarea "**********"
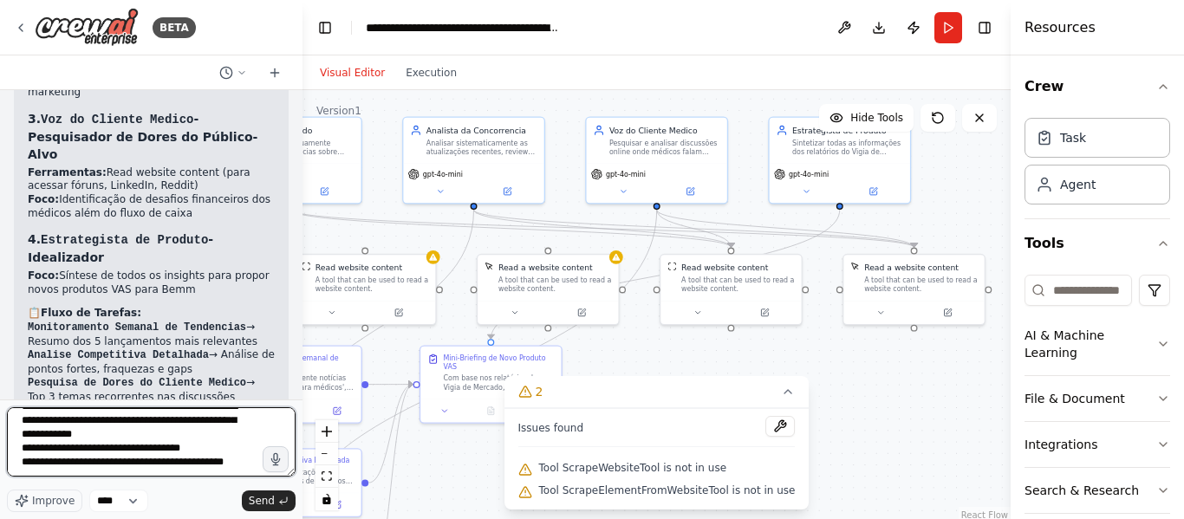
click at [27, 446] on textarea "**********" at bounding box center [151, 441] width 289 height 69
type textarea "**********"
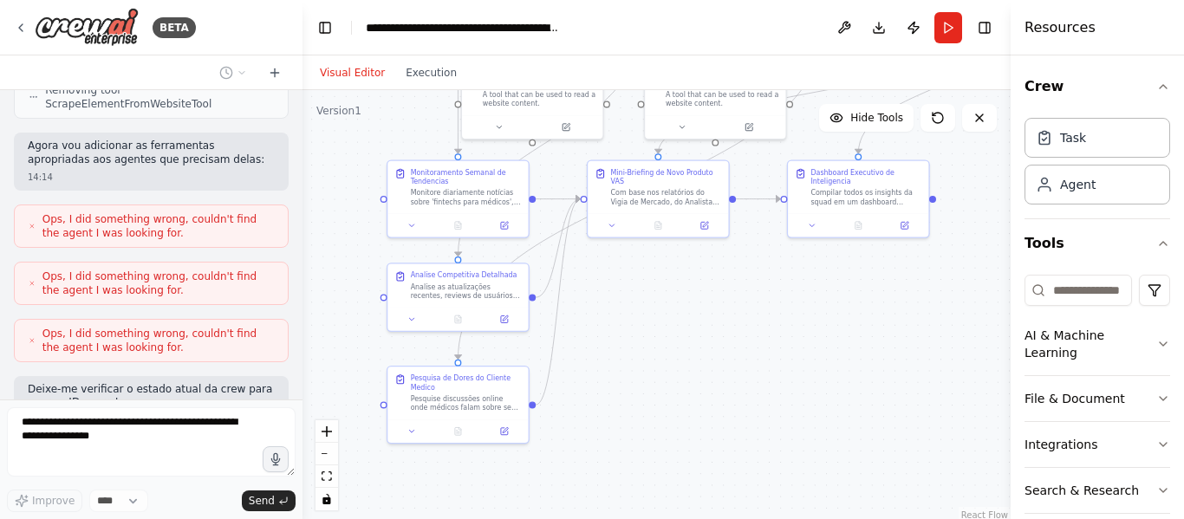
scroll to position [5901, 0]
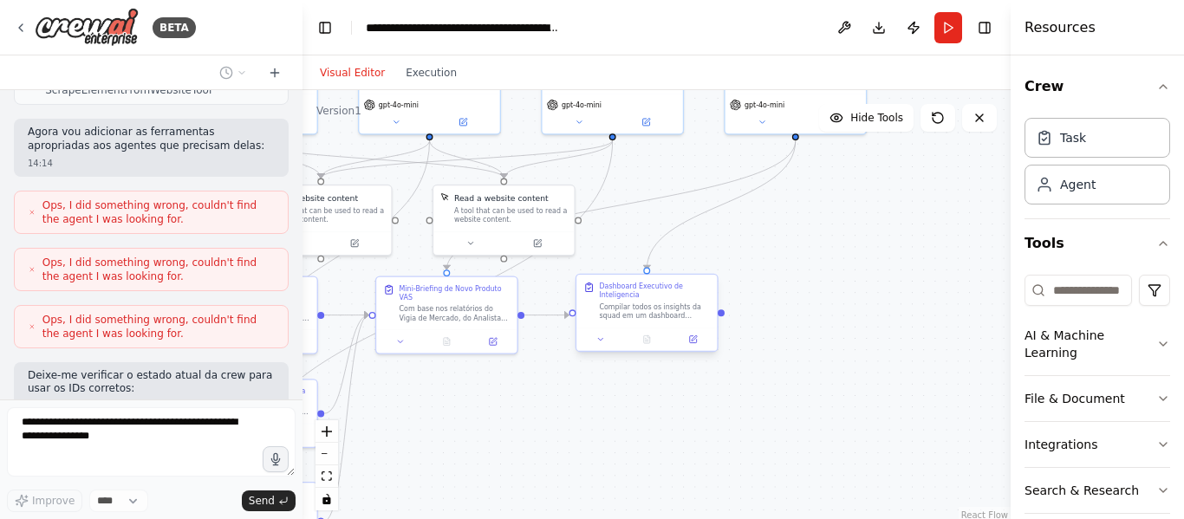
drag, startPoint x: 667, startPoint y: 372, endPoint x: 622, endPoint y: 302, distance: 83.0
click at [622, 302] on div ".deletable-edge-delete-btn { width: 20px; height: 20px; border: 0px solid #ffff…" at bounding box center [657, 306] width 708 height 433
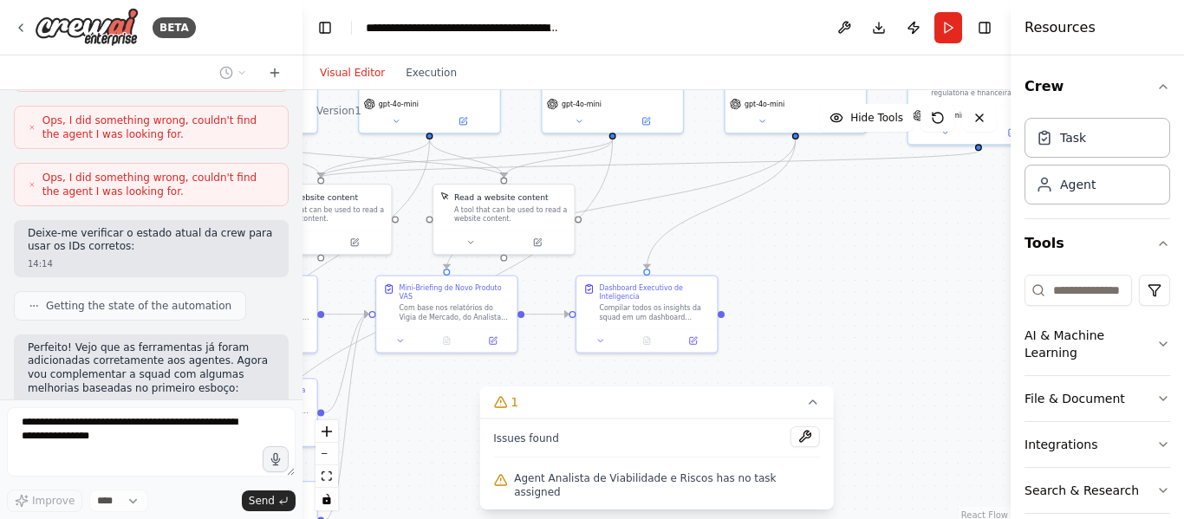
scroll to position [6029, 0]
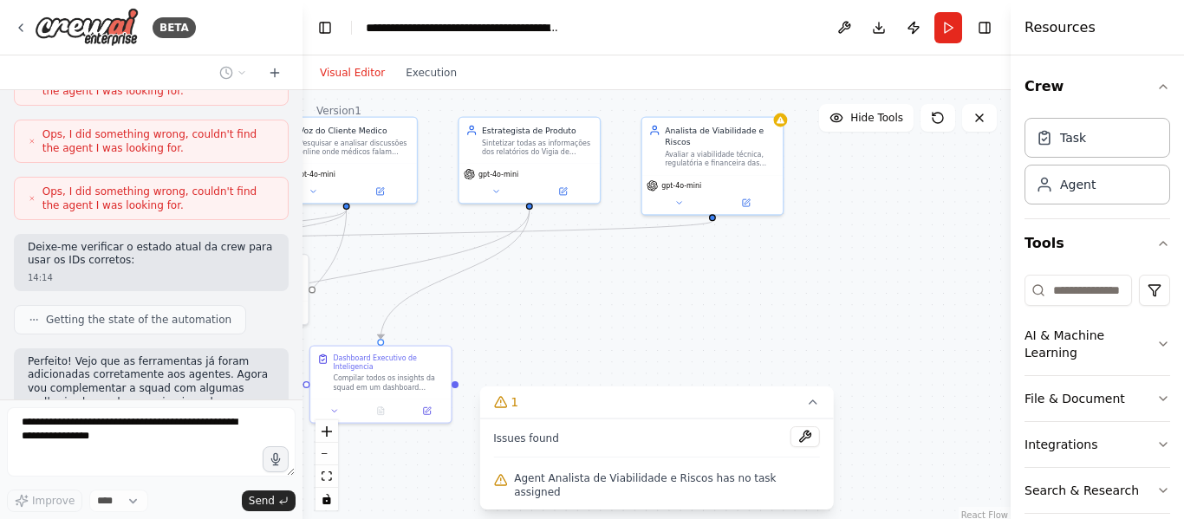
drag, startPoint x: 885, startPoint y: 294, endPoint x: 619, endPoint y: 364, distance: 275.3
click at [619, 364] on div ".deletable-edge-delete-btn { width: 20px; height: 20px; border: 0px solid #ffff…" at bounding box center [657, 306] width 708 height 433
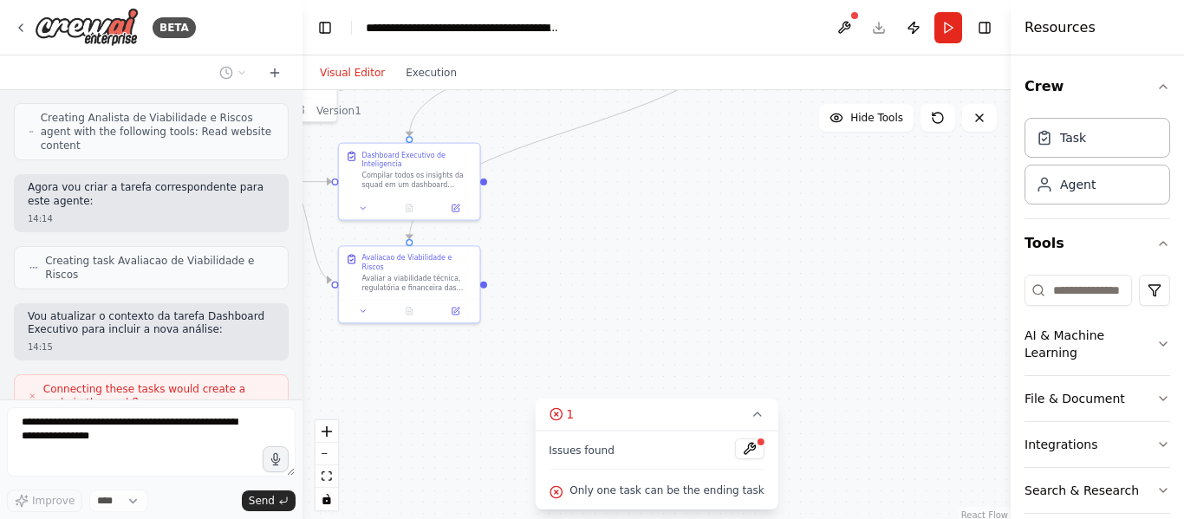
scroll to position [6617, 0]
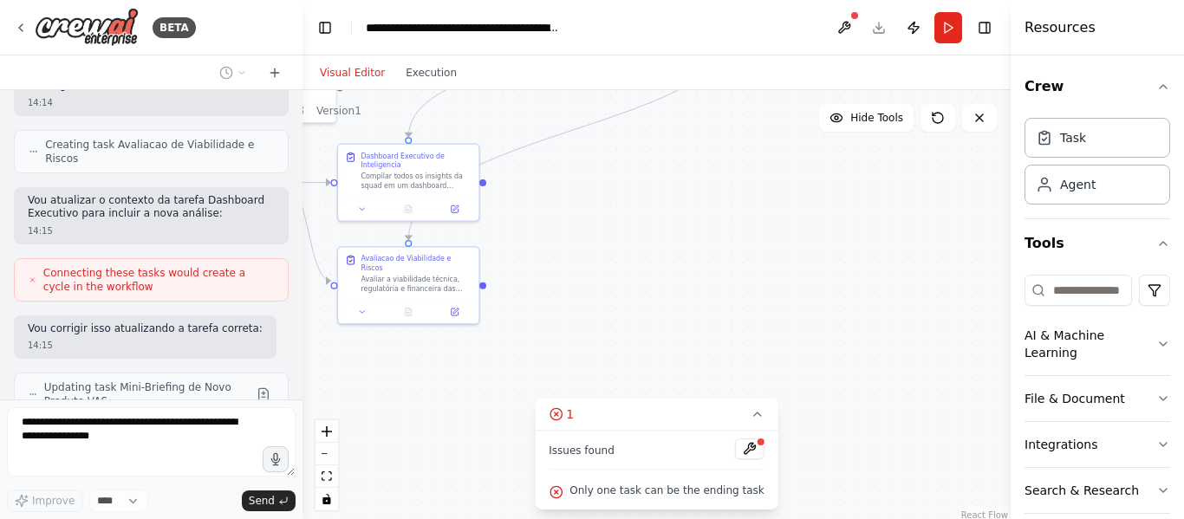
drag, startPoint x: 622, startPoint y: 356, endPoint x: 650, endPoint y: 154, distance: 203.9
click at [650, 154] on div ".deletable-edge-delete-btn { width: 20px; height: 20px; border: 0px solid #ffff…" at bounding box center [657, 306] width 708 height 433
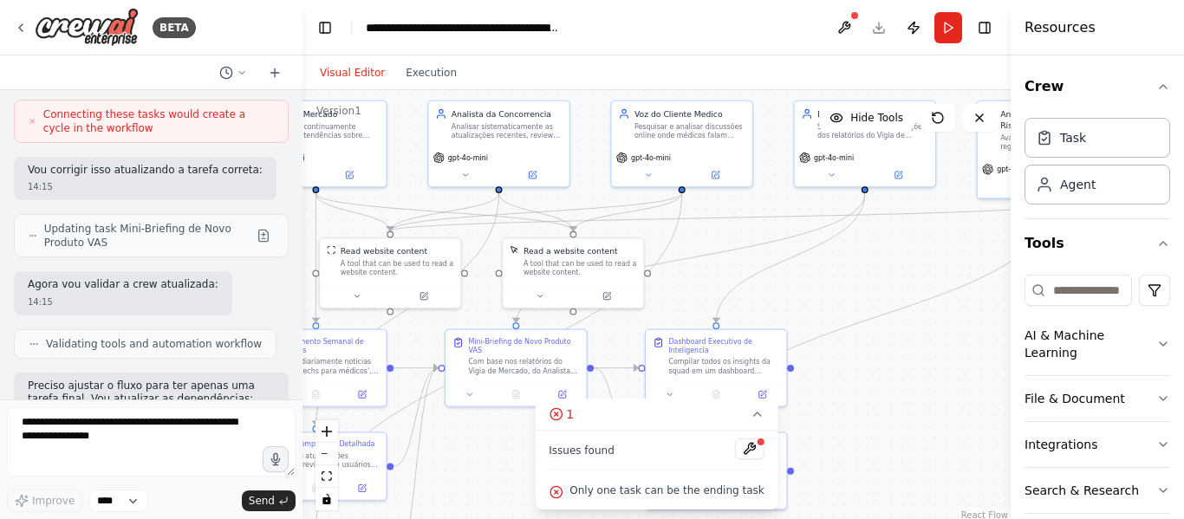
drag, startPoint x: 649, startPoint y: 156, endPoint x: 952, endPoint y: 338, distance: 353.1
click at [953, 339] on div ".deletable-edge-delete-btn { width: 20px; height: 20px; border: 0px solid #ffff…" at bounding box center [657, 306] width 708 height 433
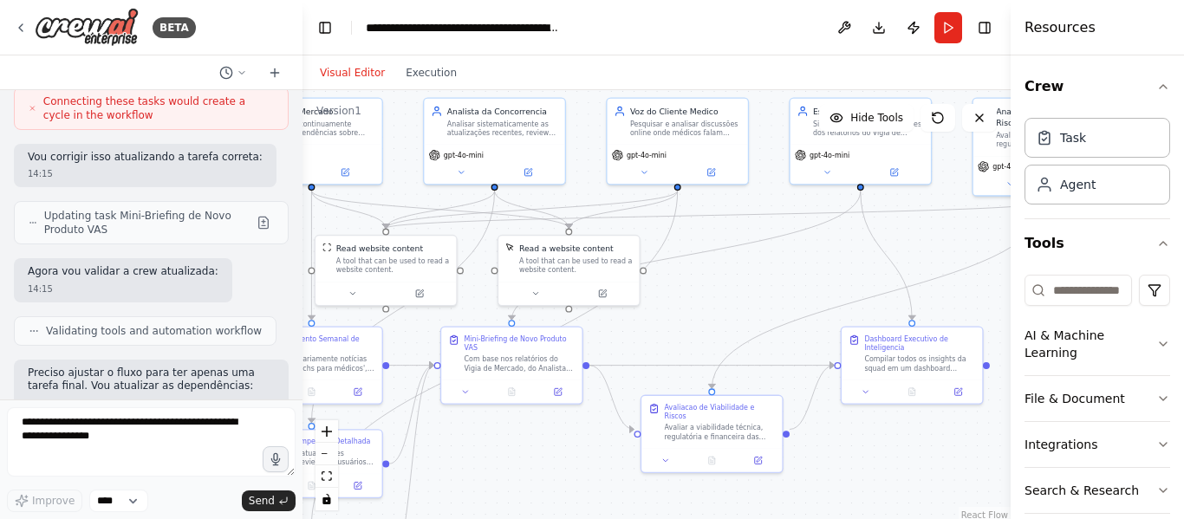
scroll to position [6890, 0]
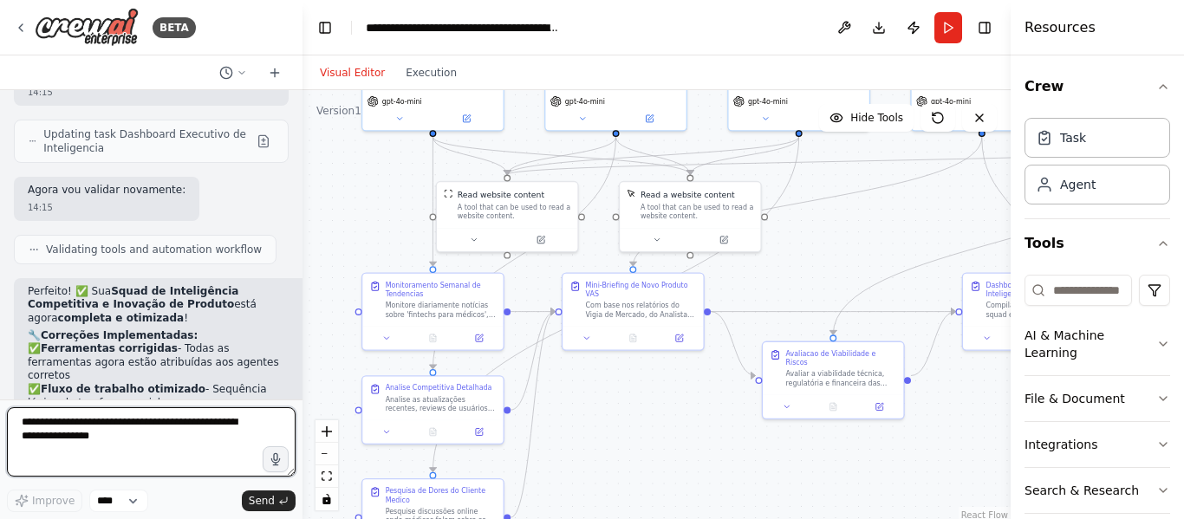
drag, startPoint x: 800, startPoint y: 280, endPoint x: 922, endPoint y: 226, distance: 132.7
click at [922, 226] on div ".deletable-edge-delete-btn { width: 20px; height: 20px; border: 0px solid #ffff…" at bounding box center [657, 306] width 708 height 433
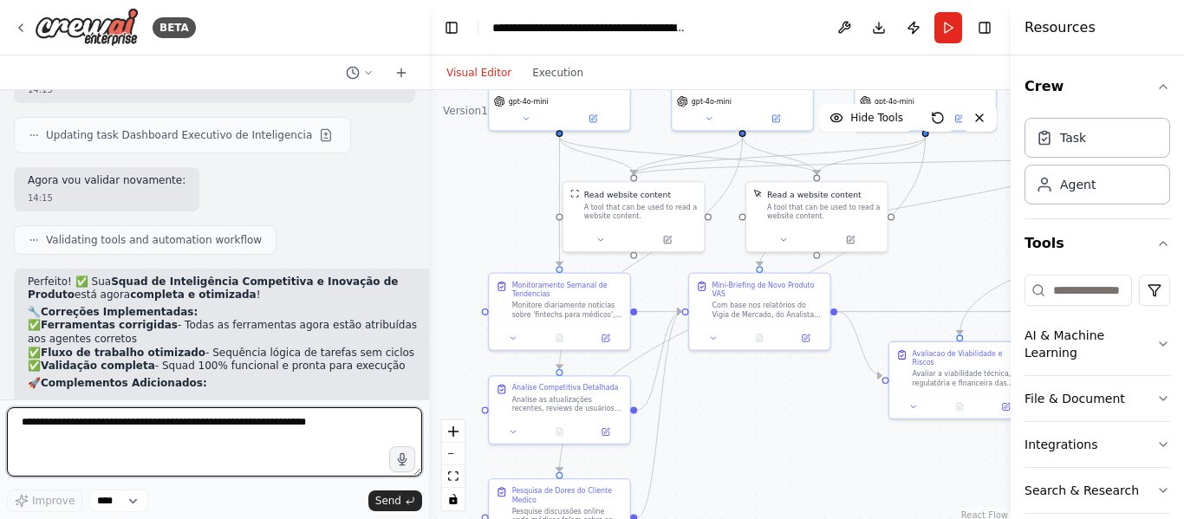
scroll to position [6078, 0]
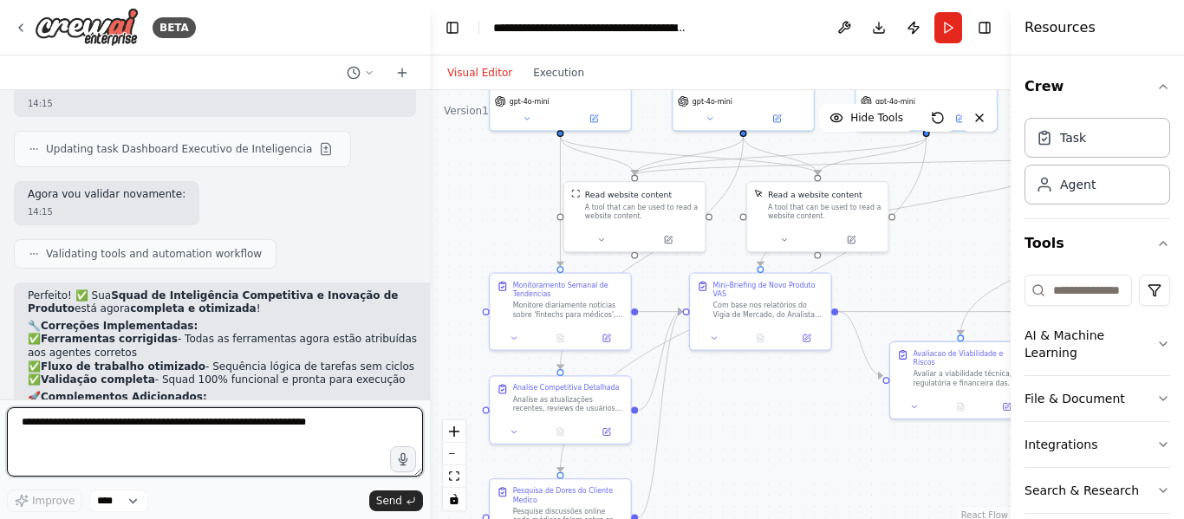
drag, startPoint x: 298, startPoint y: 256, endPoint x: 430, endPoint y: 261, distance: 131.9
click at [430, 261] on div "BETA "Squad de Inteligência Competitiva e Inovação de Produto" Missão: Monitora…" at bounding box center [592, 259] width 1184 height 519
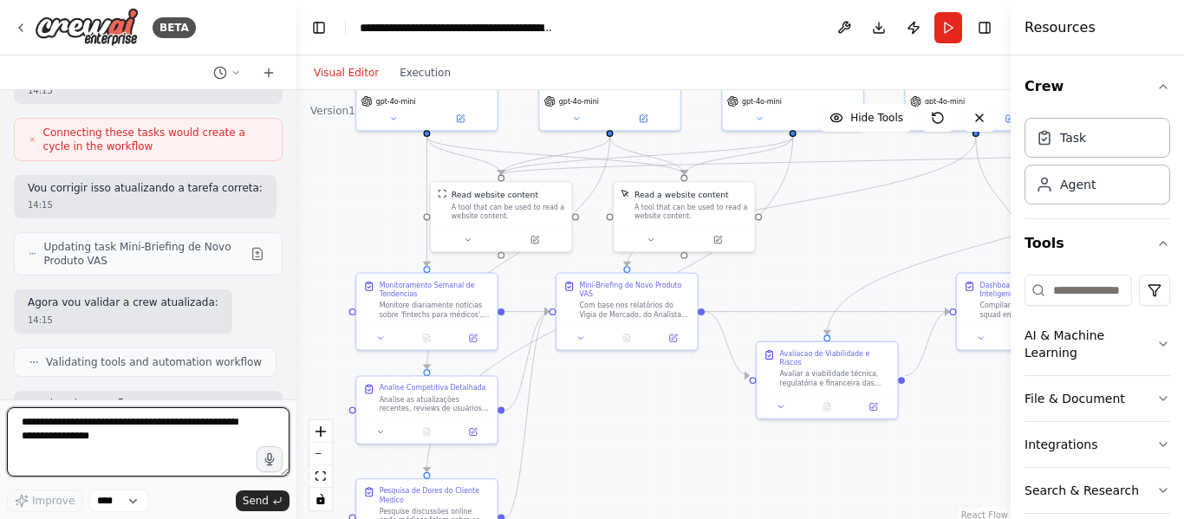
scroll to position [7608, 0]
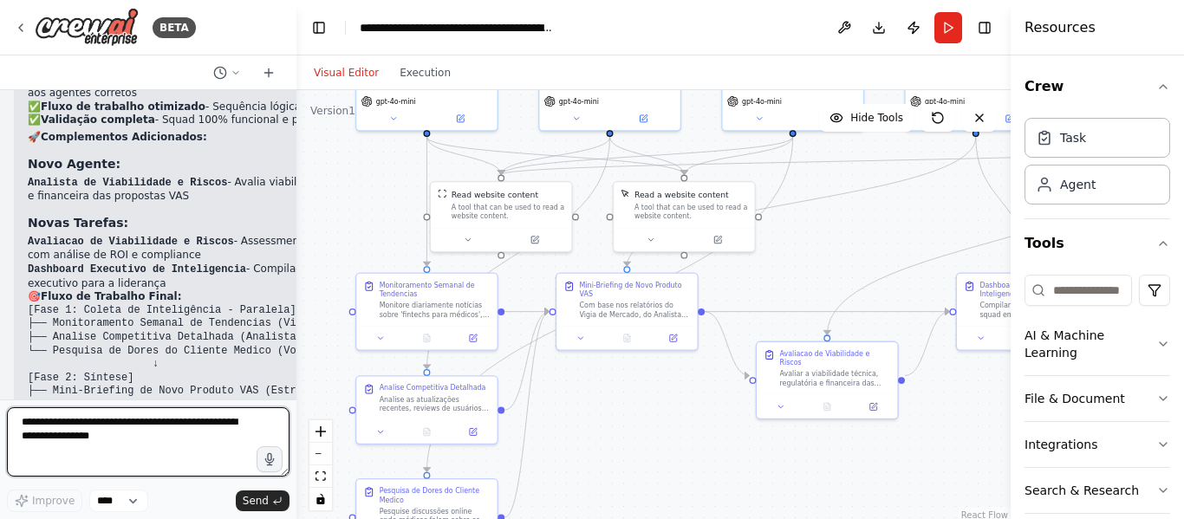
drag, startPoint x: 425, startPoint y: 202, endPoint x: 295, endPoint y: 178, distance: 132.3
click at [295, 178] on div "BETA "Squad de Inteligência Competitiva e Inovação de Produto" Missão: Monitora…" at bounding box center [592, 259] width 1184 height 519
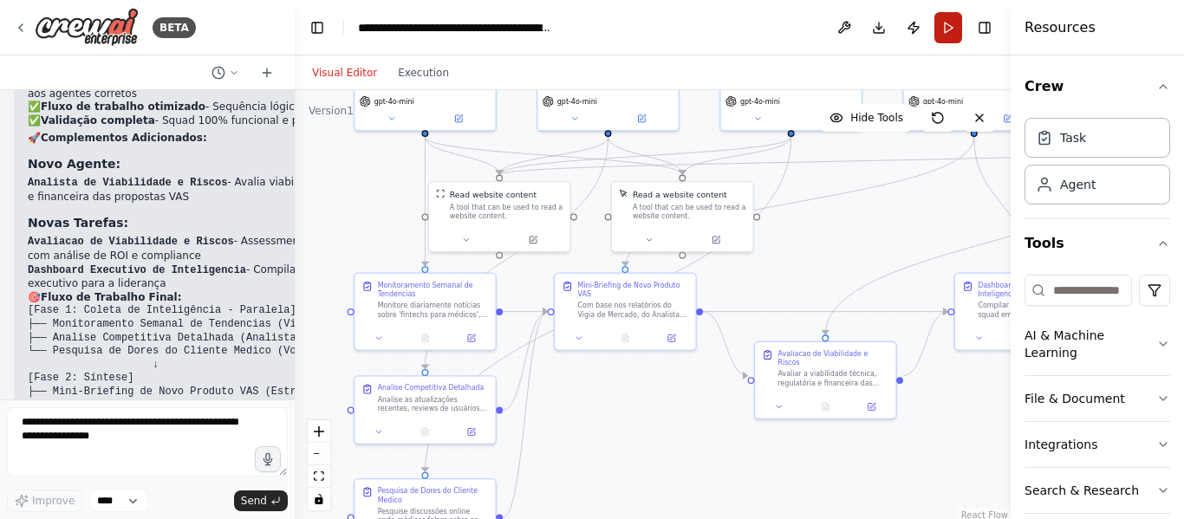
click at [947, 25] on button "Run" at bounding box center [949, 27] width 28 height 31
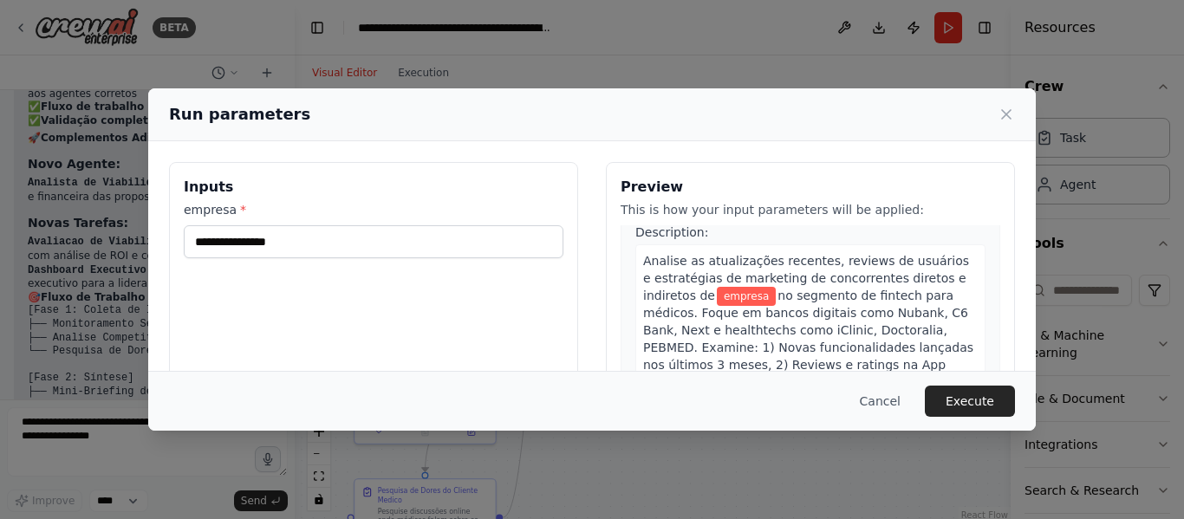
scroll to position [0, 0]
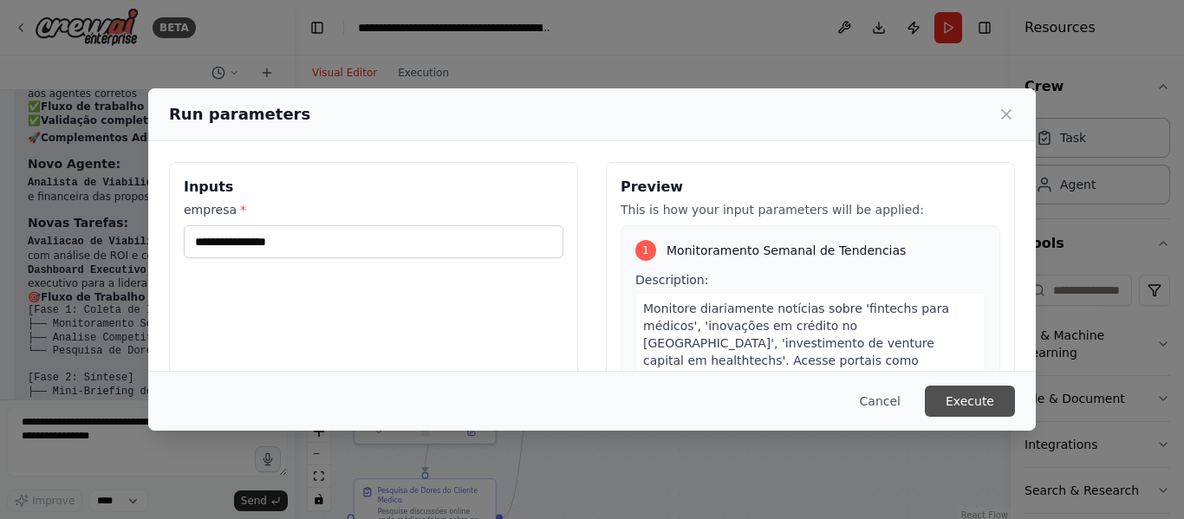
click at [968, 393] on button "Execute" at bounding box center [970, 401] width 90 height 31
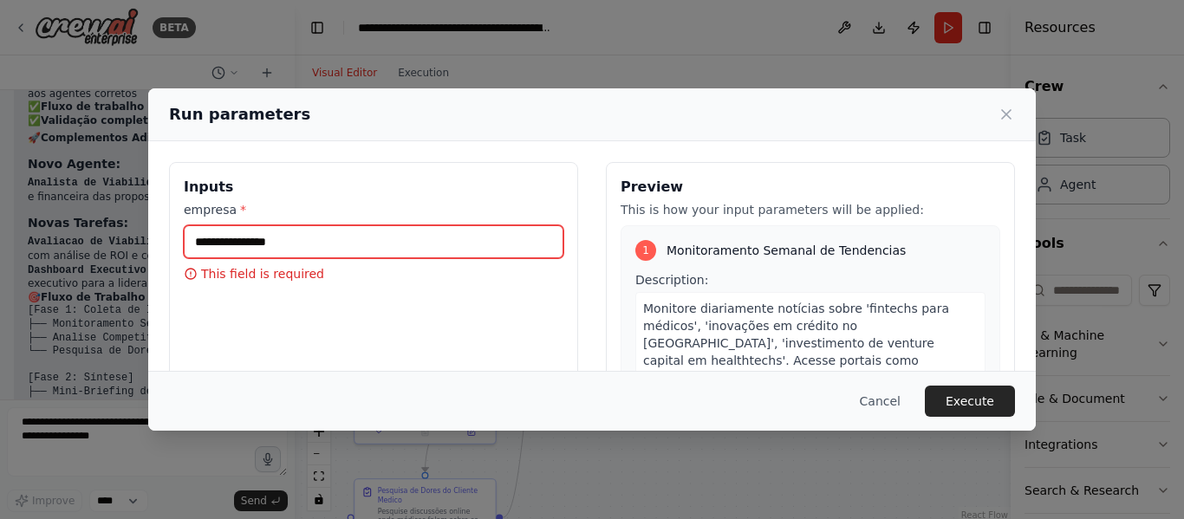
click at [403, 238] on input "empresa *" at bounding box center [374, 241] width 380 height 33
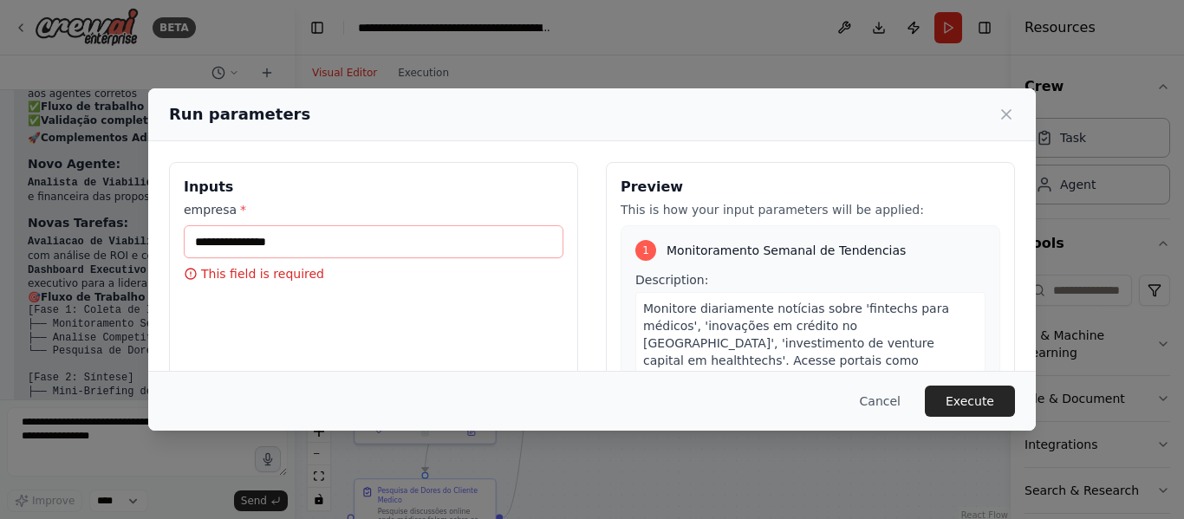
click at [90, 440] on div "Run parameters Inputs empresa * This field is required Preview This is how your…" at bounding box center [592, 259] width 1184 height 519
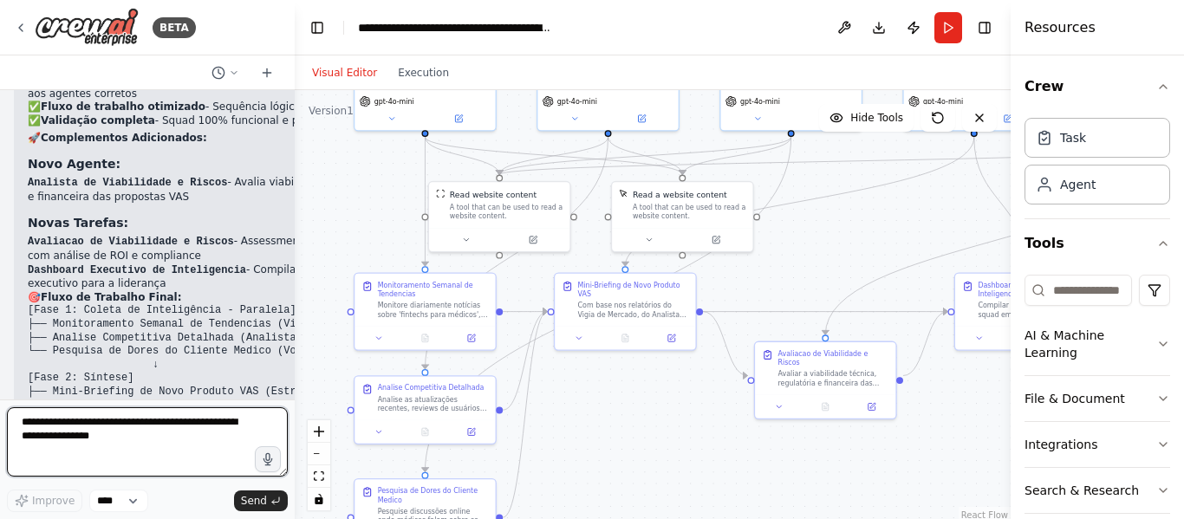
click at [90, 440] on textarea at bounding box center [147, 441] width 281 height 69
type textarea "**********"
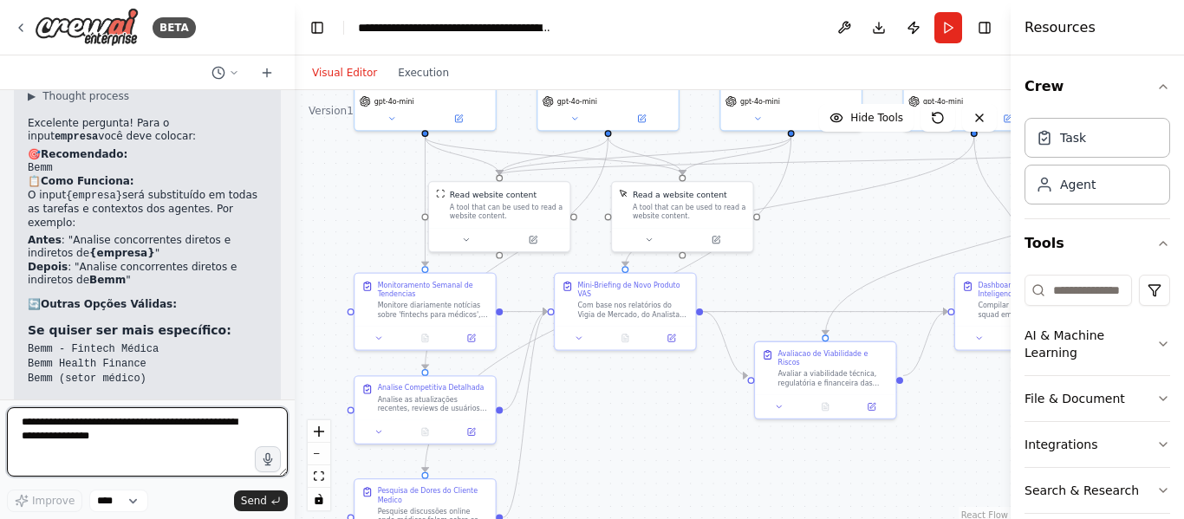
scroll to position [8278, 0]
click at [106, 435] on textarea at bounding box center [147, 441] width 281 height 69
paste textarea "**********"
type textarea "**********"
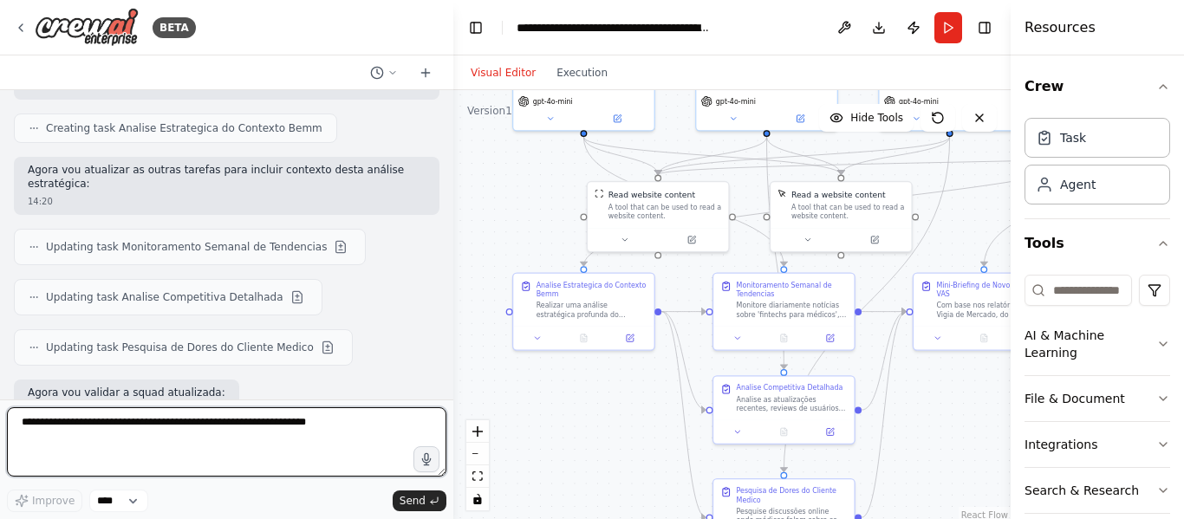
scroll to position [8724, 0]
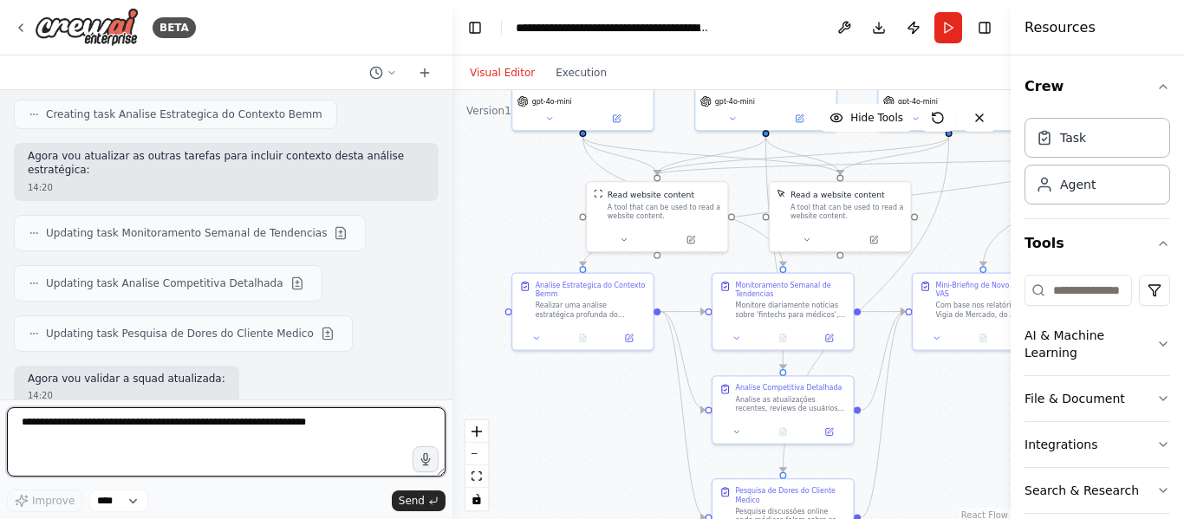
drag, startPoint x: 291, startPoint y: 258, endPoint x: 453, endPoint y: 317, distance: 171.7
click at [453, 317] on div "BETA "Squad de Inteligência Competitiva e Inovação de Produto" Missão: Monitora…" at bounding box center [592, 259] width 1184 height 519
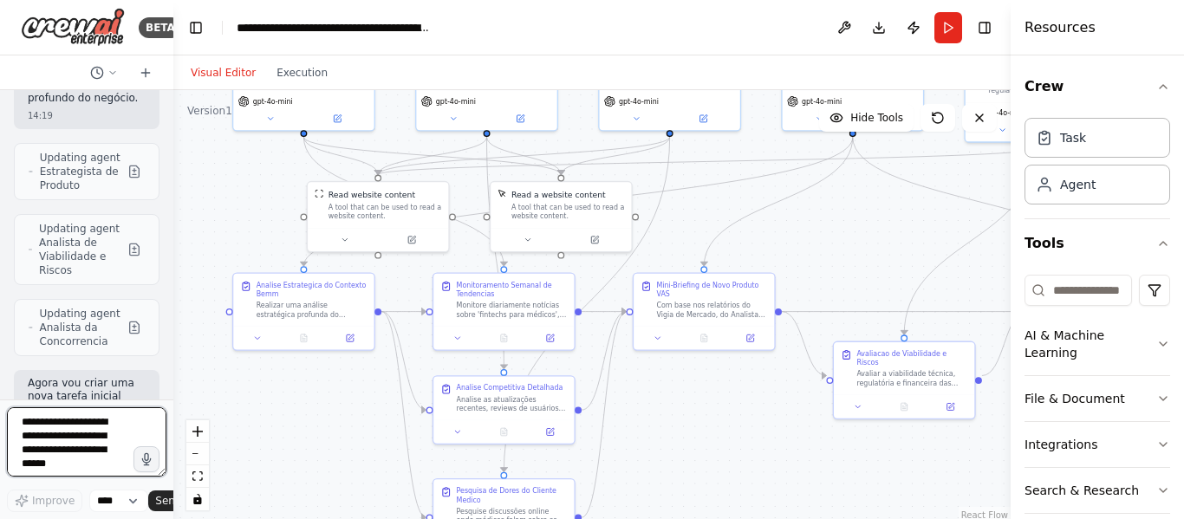
scroll to position [17701, 0]
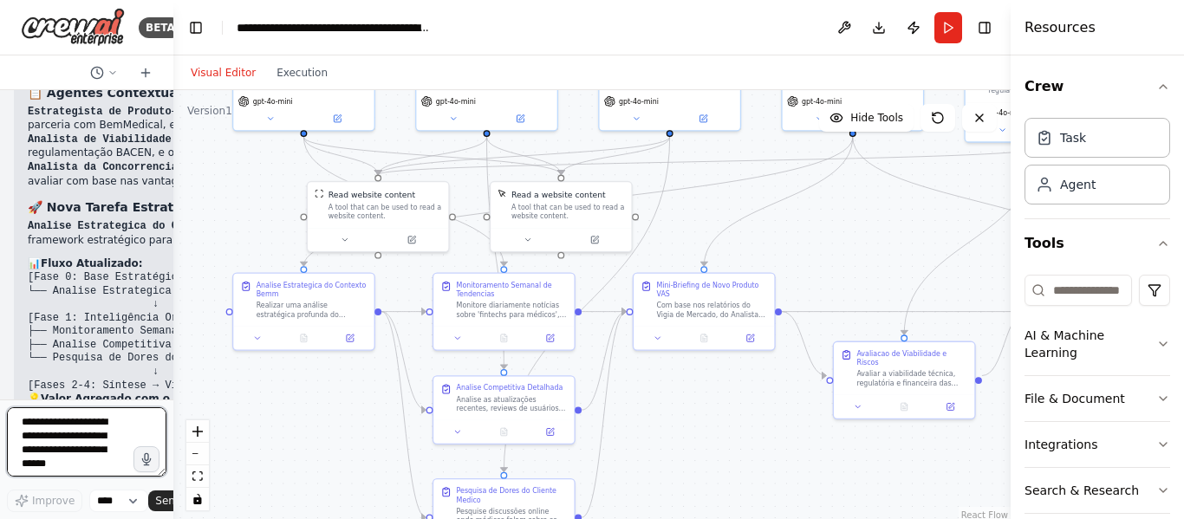
drag, startPoint x: 448, startPoint y: 280, endPoint x: 172, endPoint y: 252, distance: 278.0
click at [172, 252] on div at bounding box center [169, 259] width 7 height 519
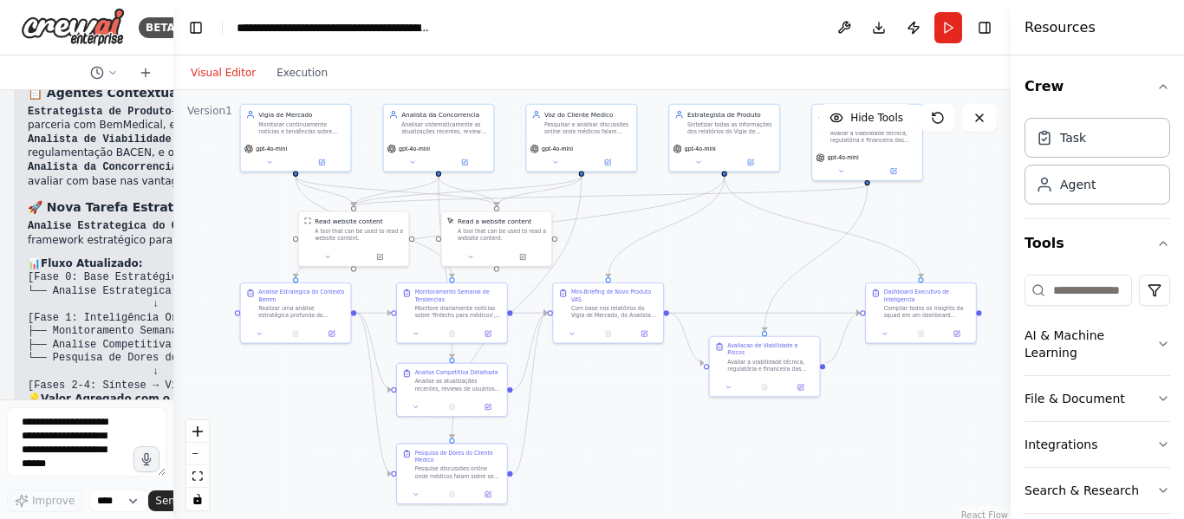
drag, startPoint x: 718, startPoint y: 405, endPoint x: 621, endPoint y: 401, distance: 97.2
click at [621, 401] on div ".deletable-edge-delete-btn { width: 20px; height: 20px; border: 0px solid #ffff…" at bounding box center [592, 306] width 838 height 433
click at [953, 39] on button "Run" at bounding box center [949, 27] width 28 height 31
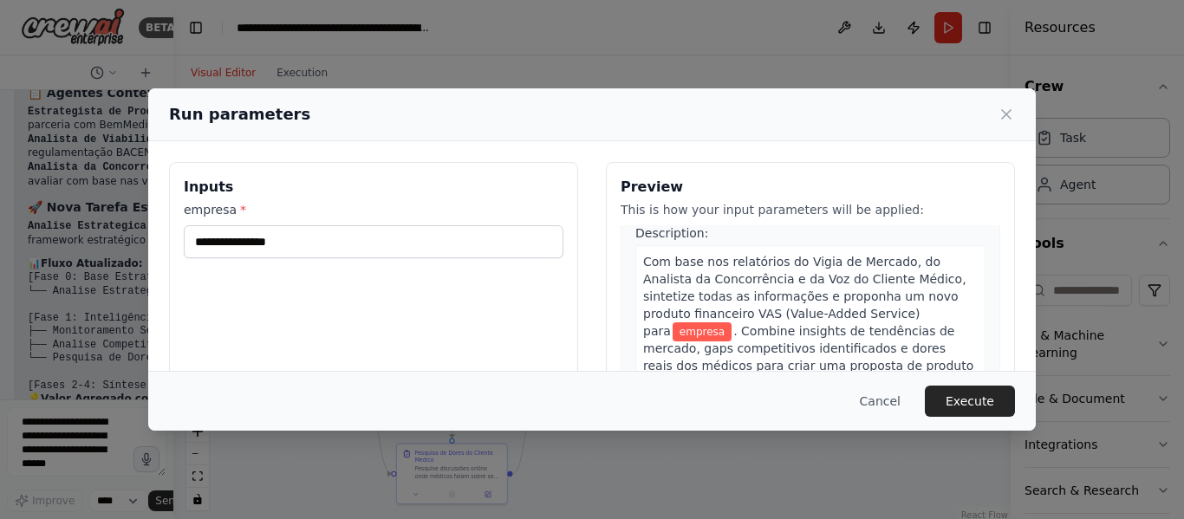
scroll to position [1380, 0]
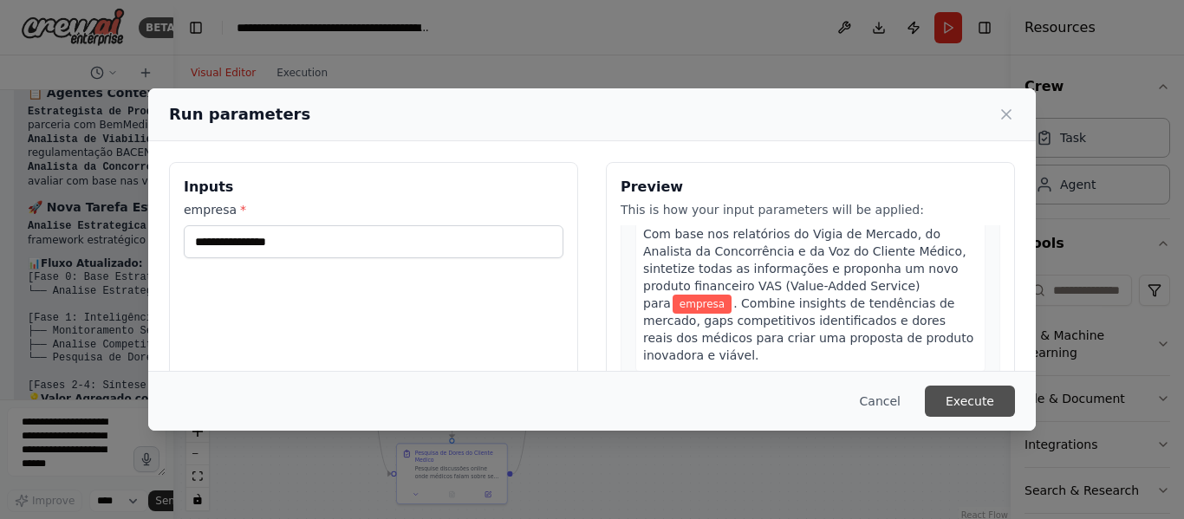
click at [971, 401] on button "Execute" at bounding box center [970, 401] width 90 height 31
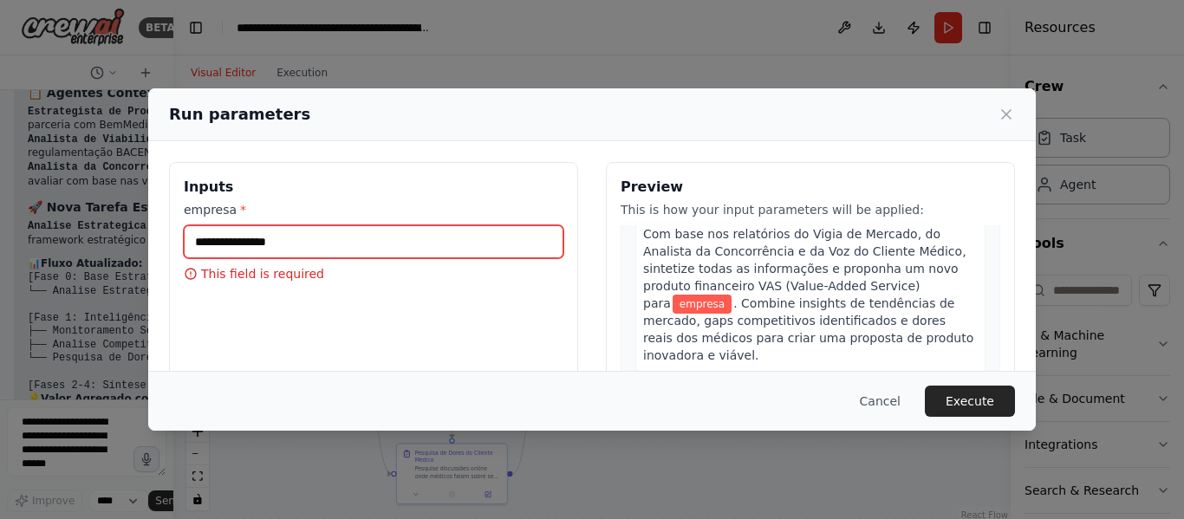
click at [446, 251] on input "empresa *" at bounding box center [374, 241] width 380 height 33
paste input "**********"
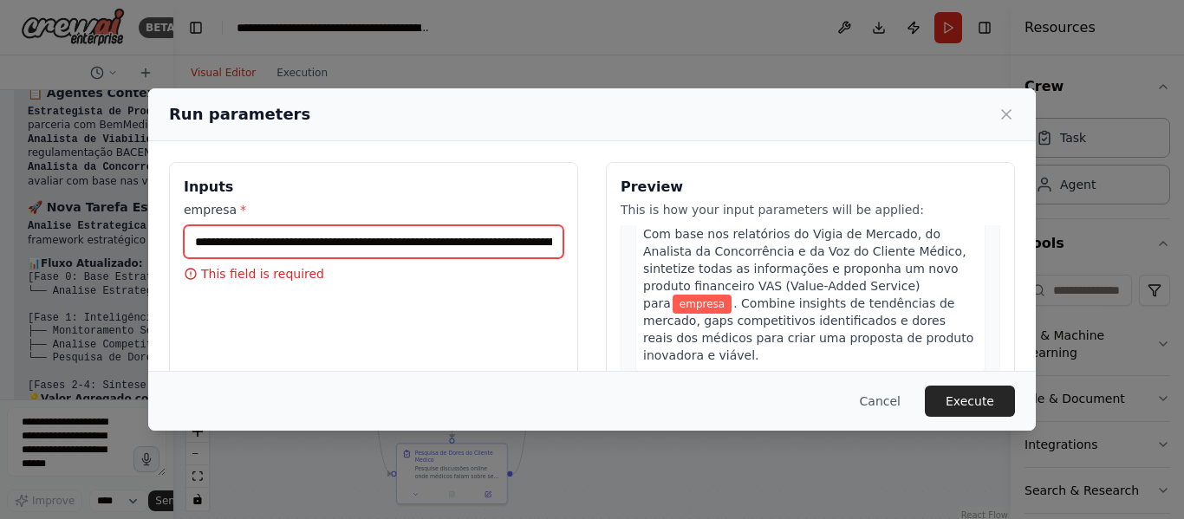
scroll to position [4173, 0]
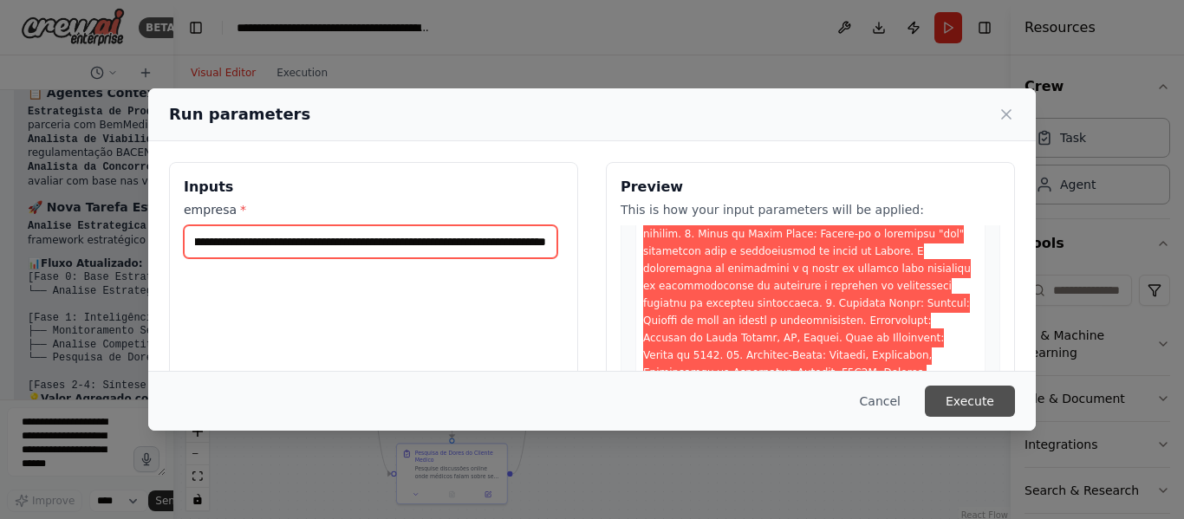
type input "**********"
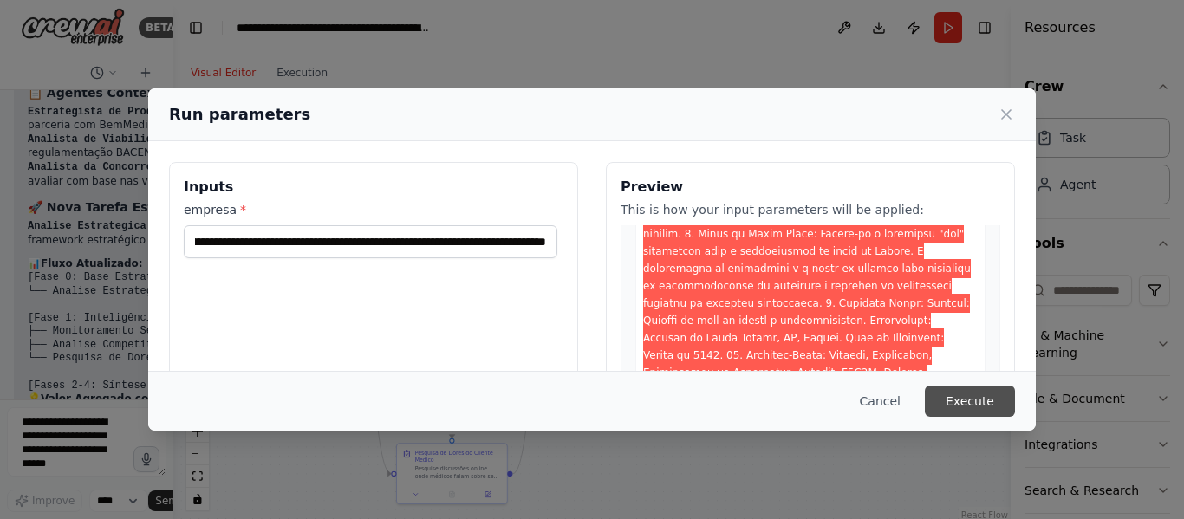
scroll to position [0, 0]
click at [995, 408] on button "Execute" at bounding box center [970, 401] width 90 height 31
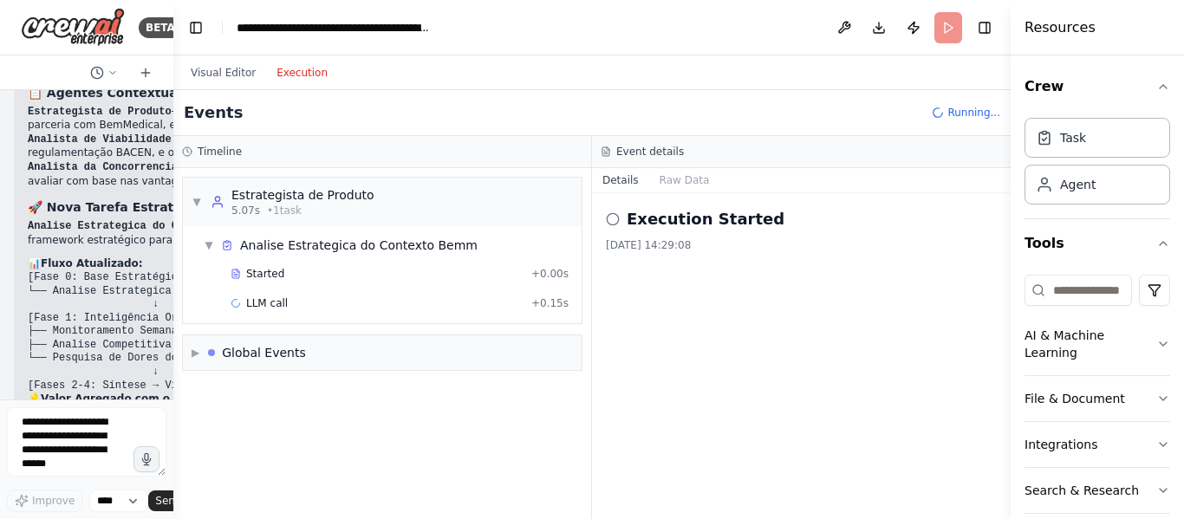
click at [300, 75] on button "Execution" at bounding box center [302, 72] width 72 height 21
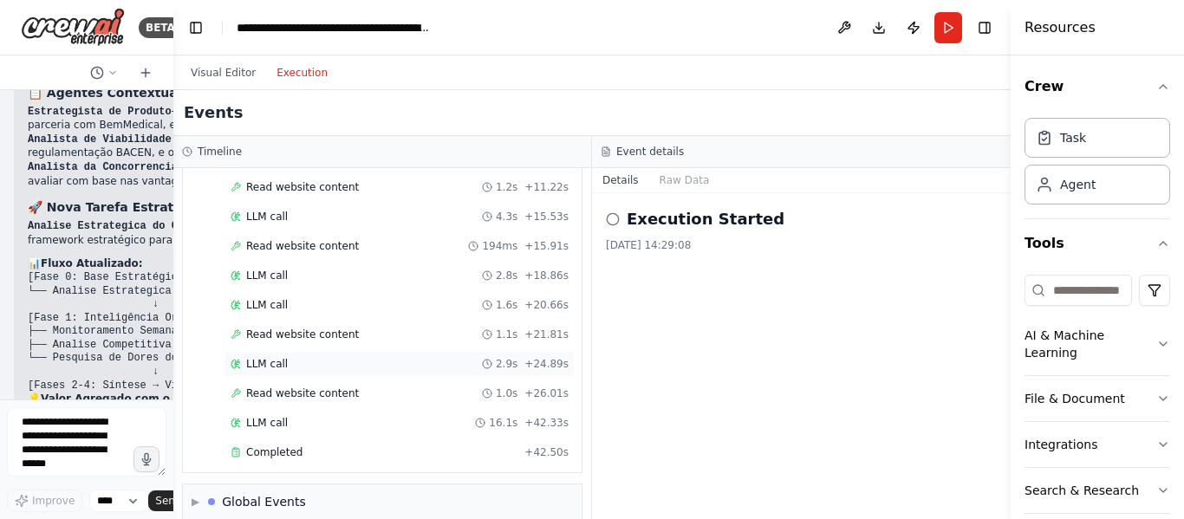
scroll to position [3689, 0]
click at [293, 443] on span "Completed" at bounding box center [274, 450] width 56 height 14
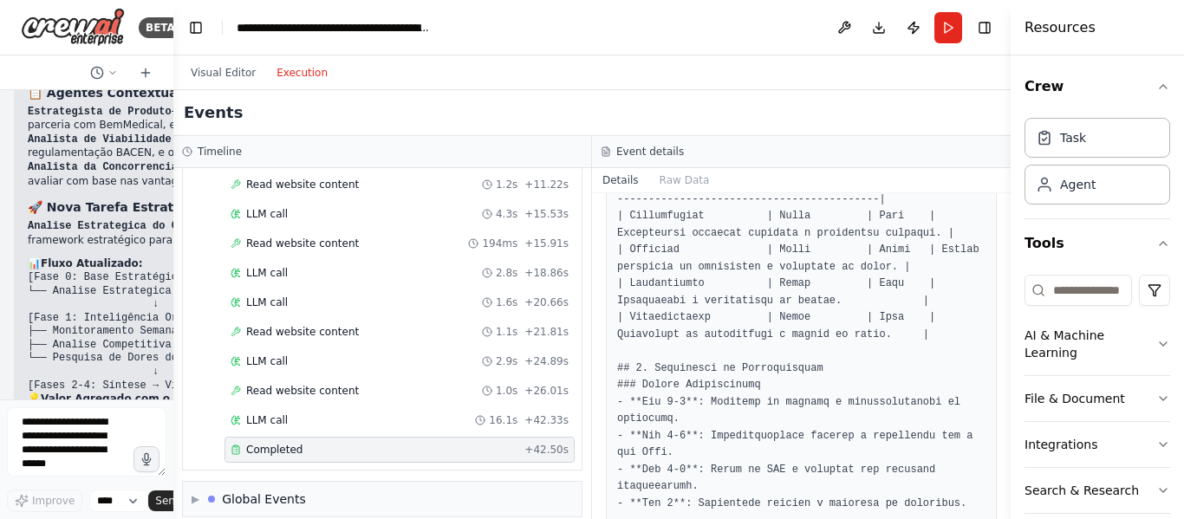
scroll to position [857, 0]
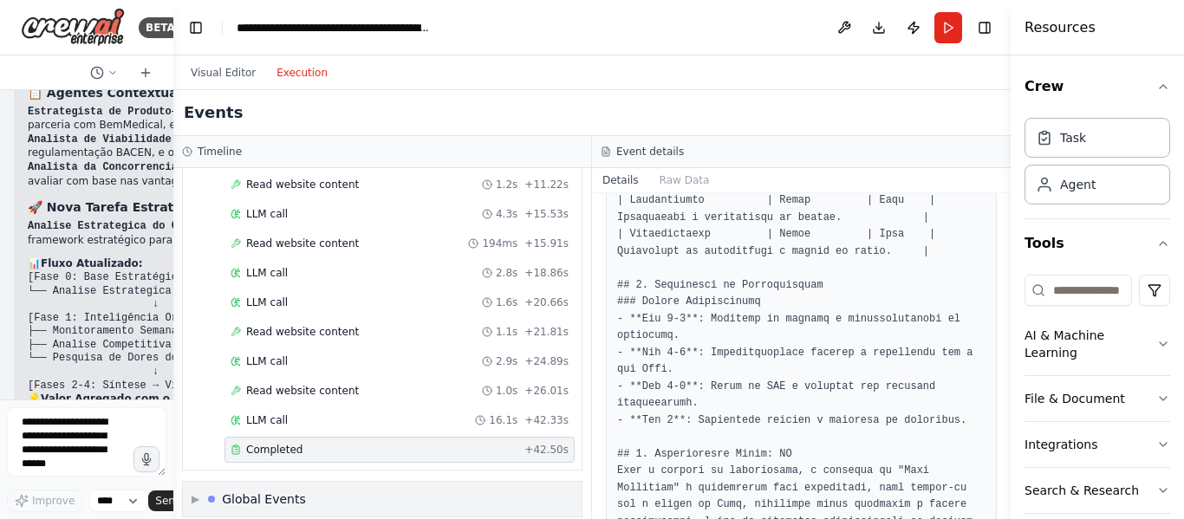
click at [331, 486] on div "▶ Global Events" at bounding box center [382, 499] width 399 height 35
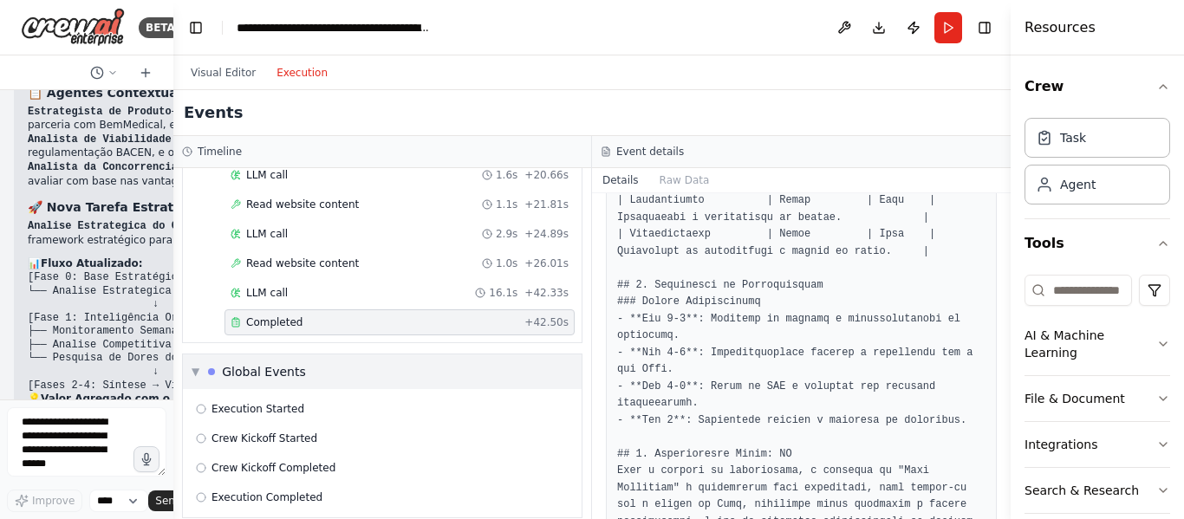
scroll to position [3817, 0]
click at [294, 401] on span "Execution Started" at bounding box center [258, 408] width 93 height 14
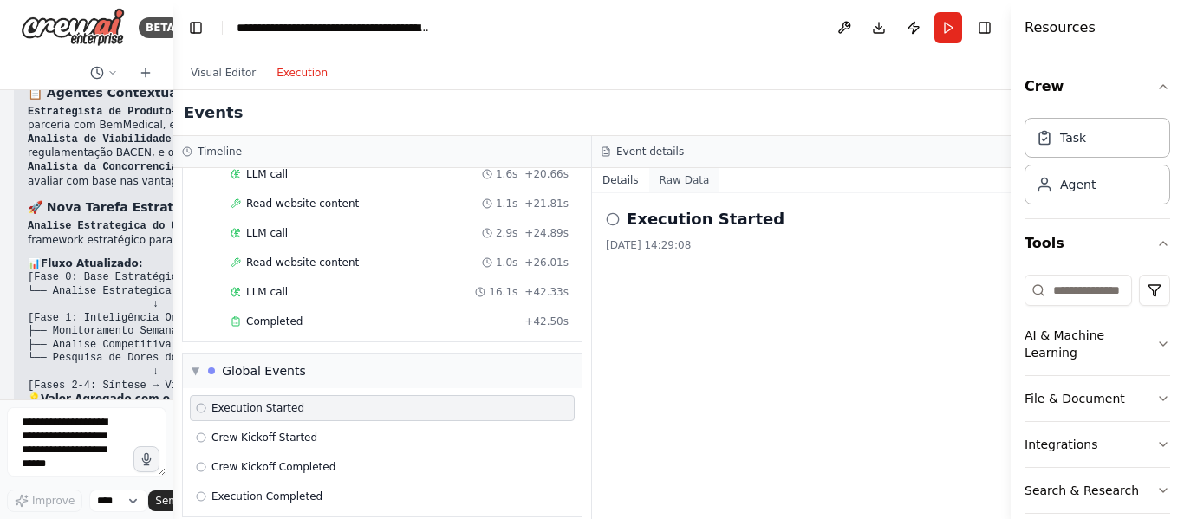
drag, startPoint x: 684, startPoint y: 211, endPoint x: 684, endPoint y: 189, distance: 21.7
click at [684, 189] on div "Details Raw Data Execution Started 20/08/2025, 14:29:08" at bounding box center [801, 343] width 419 height 351
click at [684, 189] on button "Raw Data" at bounding box center [684, 180] width 71 height 24
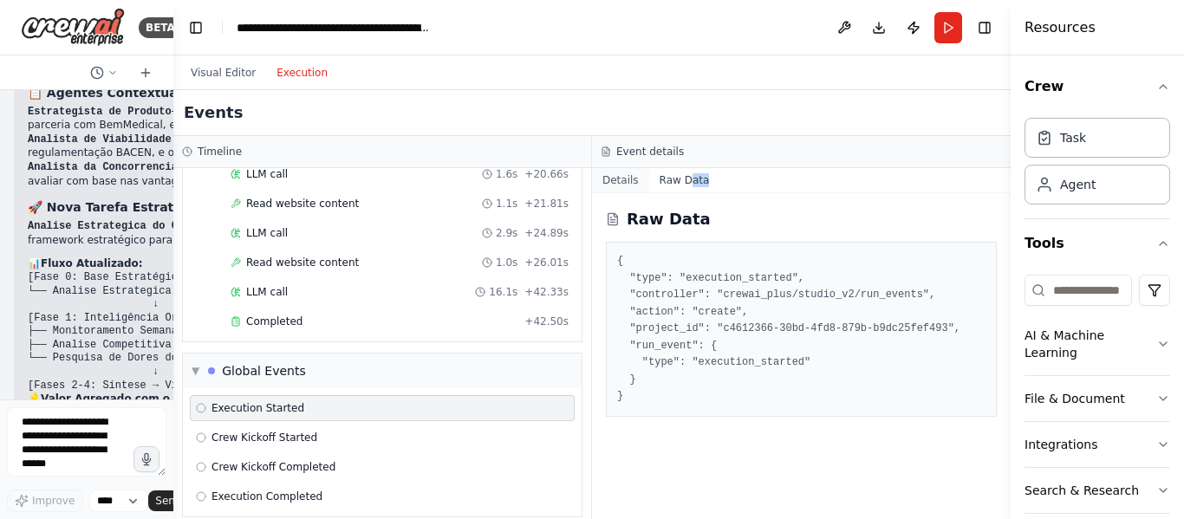
click at [631, 186] on button "Details" at bounding box center [620, 180] width 57 height 24
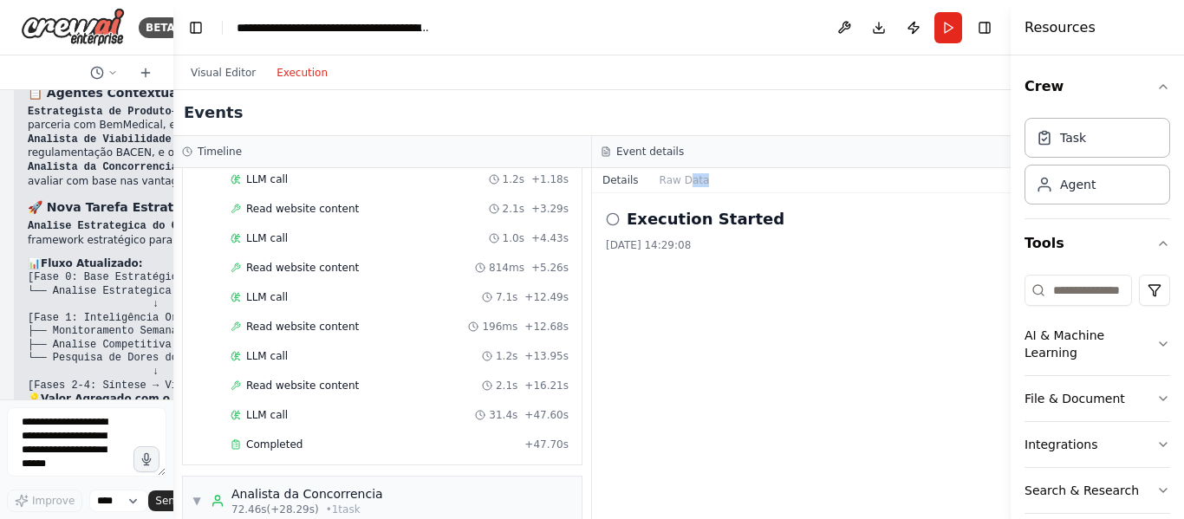
scroll to position [0, 0]
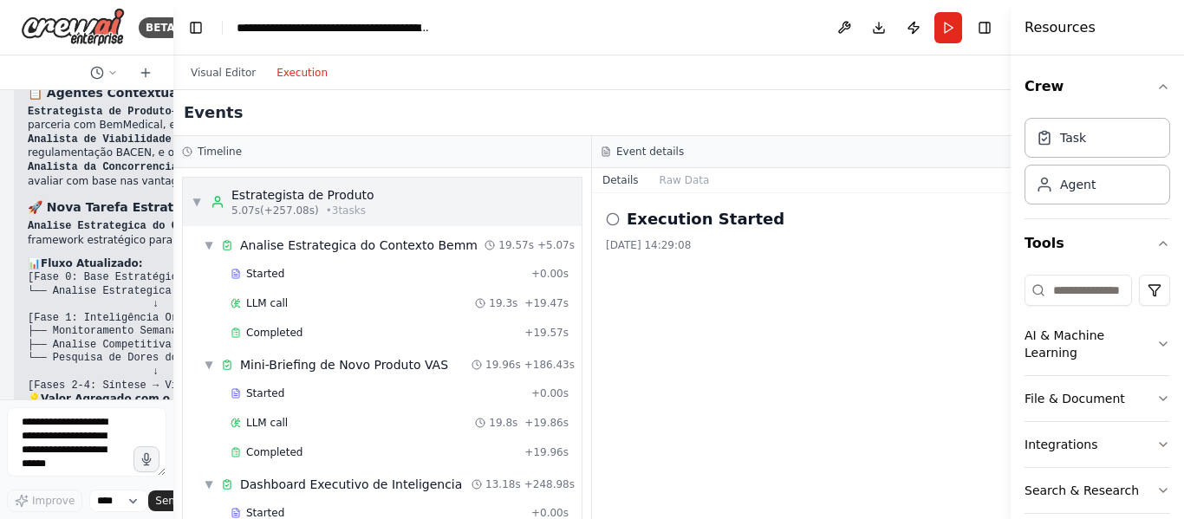
click at [202, 207] on div "▼ Estrategista de Produto 5.07s (+257.08s) • 3 task s" at bounding box center [283, 201] width 183 height 31
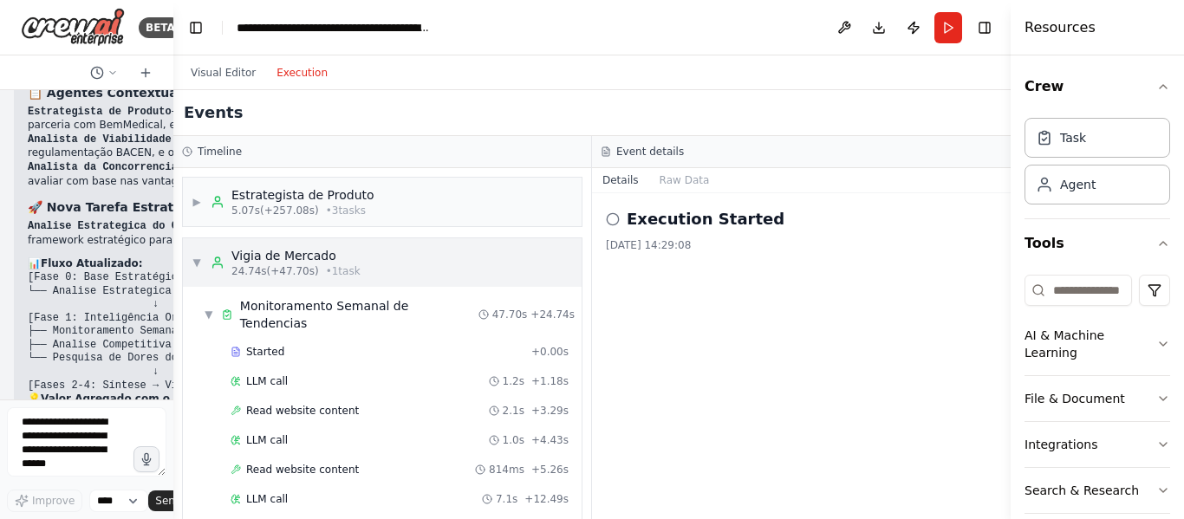
click at [201, 259] on span "▼" at bounding box center [197, 263] width 10 height 14
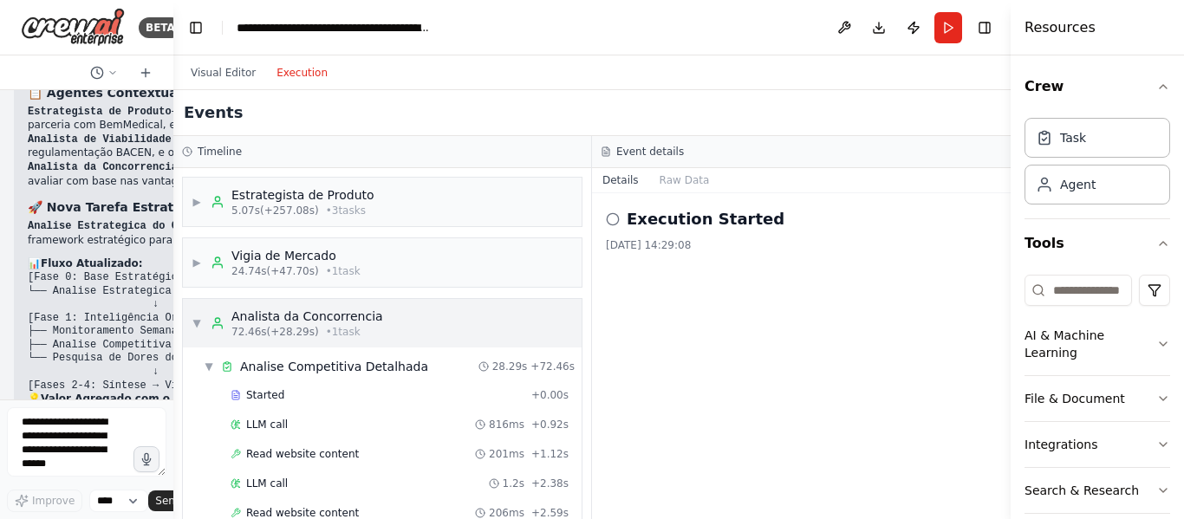
click at [201, 329] on span "▼" at bounding box center [197, 323] width 10 height 14
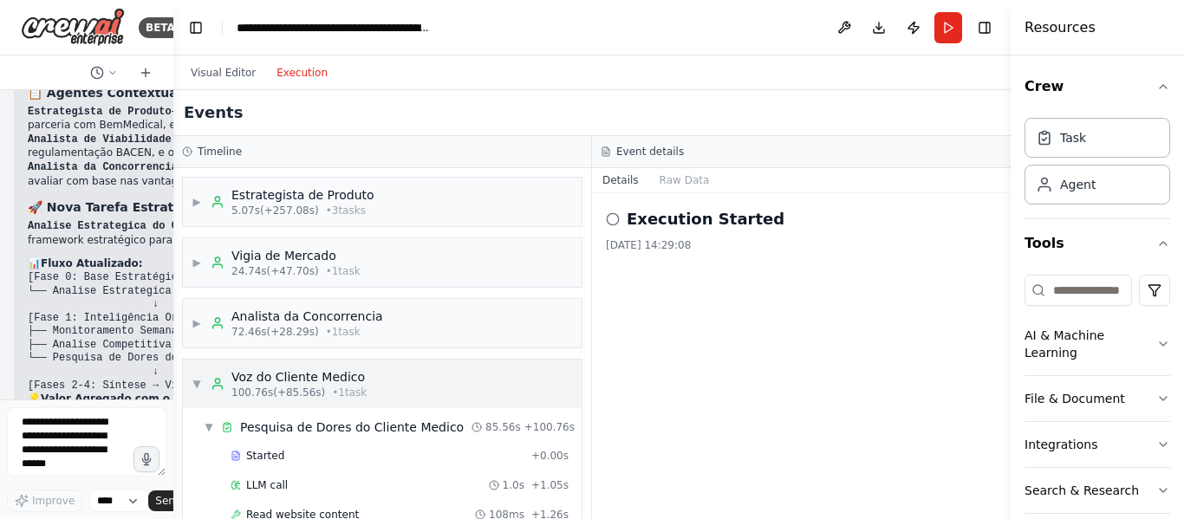
click at [196, 383] on span "▼" at bounding box center [197, 384] width 10 height 14
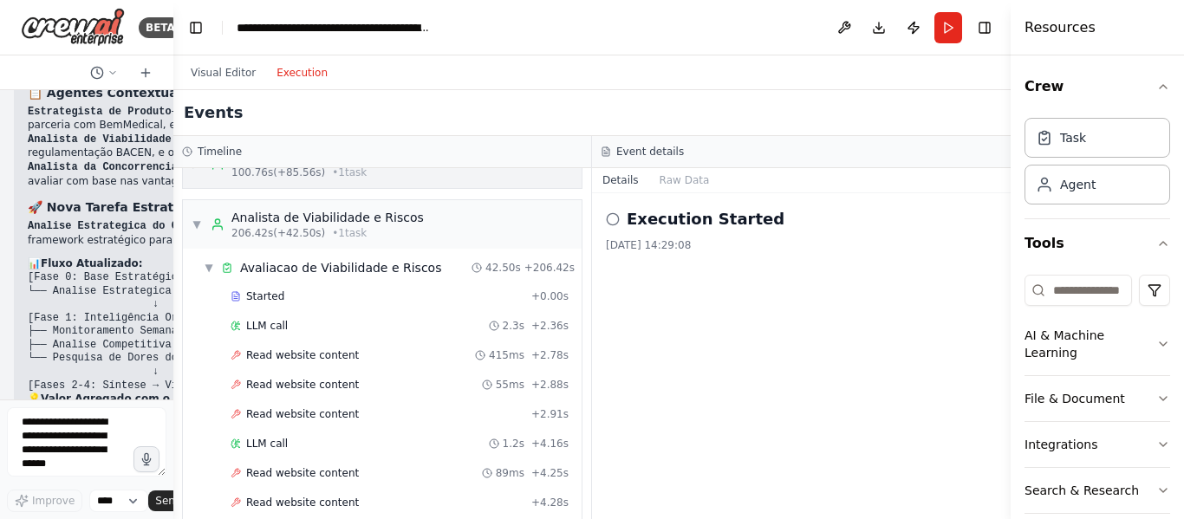
scroll to position [199, 0]
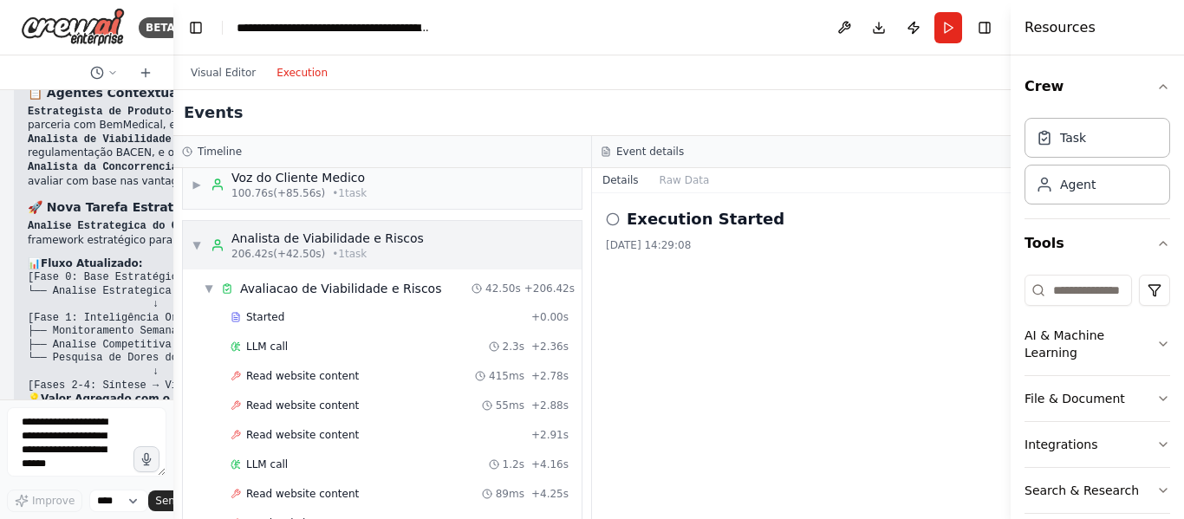
click at [197, 257] on div "▼ Analista de Viabilidade e Riscos 206.42s (+42.50s) • 1 task" at bounding box center [308, 245] width 232 height 31
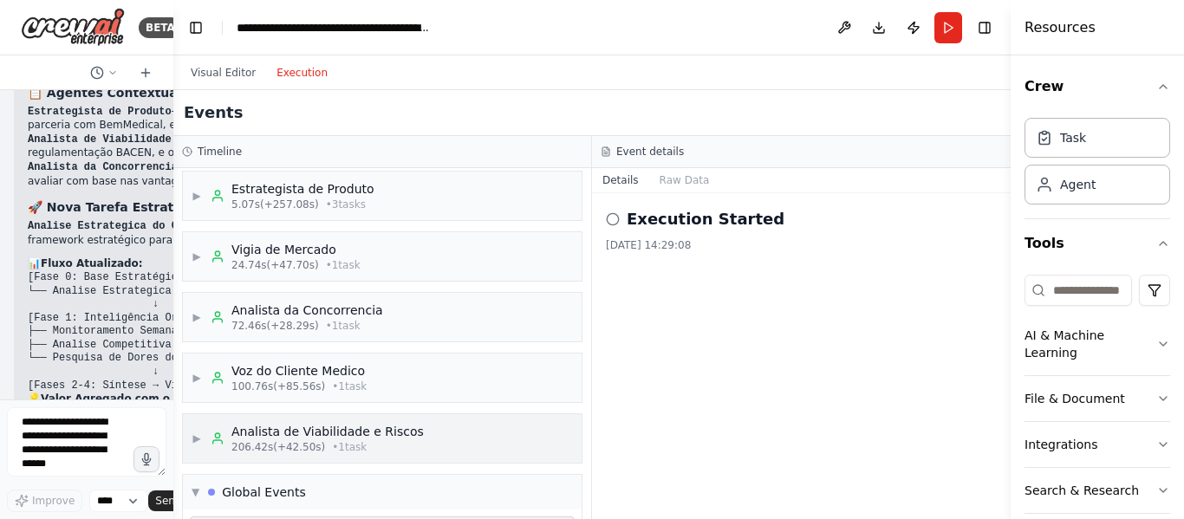
scroll to position [0, 0]
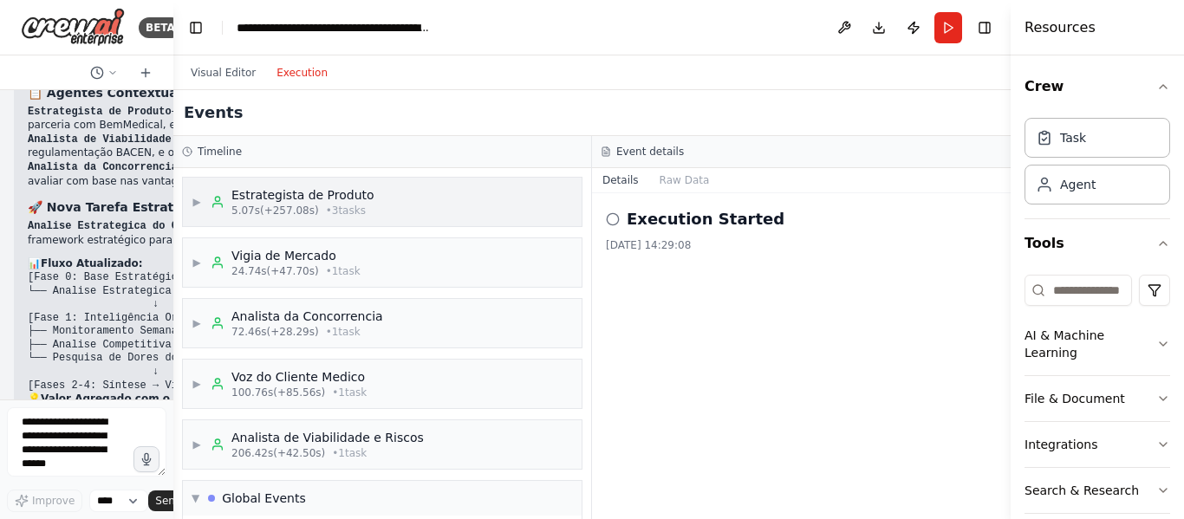
click at [198, 219] on div "▶ Estrategista de Produto 5.07s (+257.08s) • 3 task s" at bounding box center [382, 202] width 399 height 49
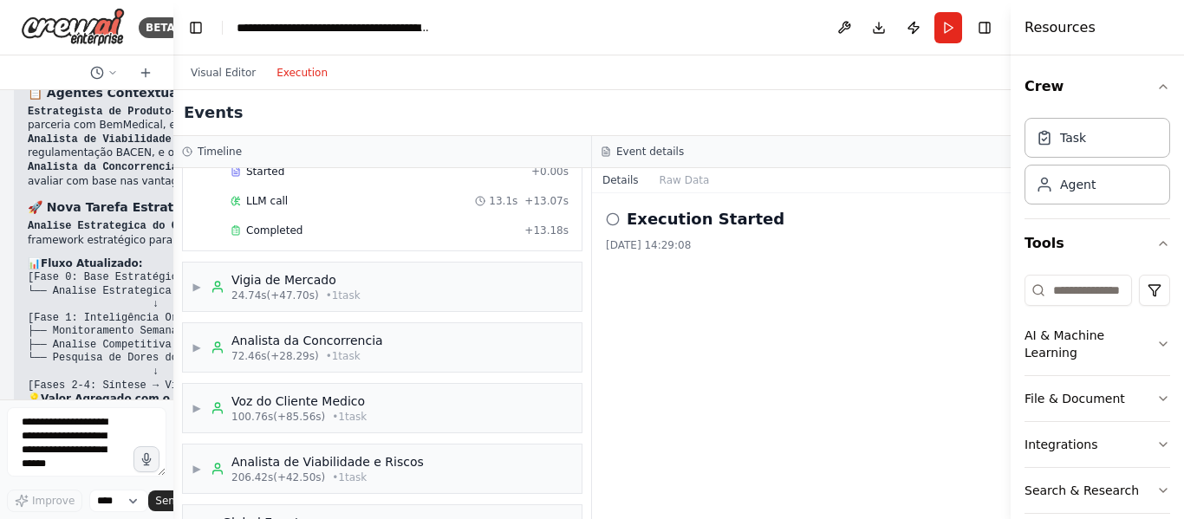
scroll to position [349, 0]
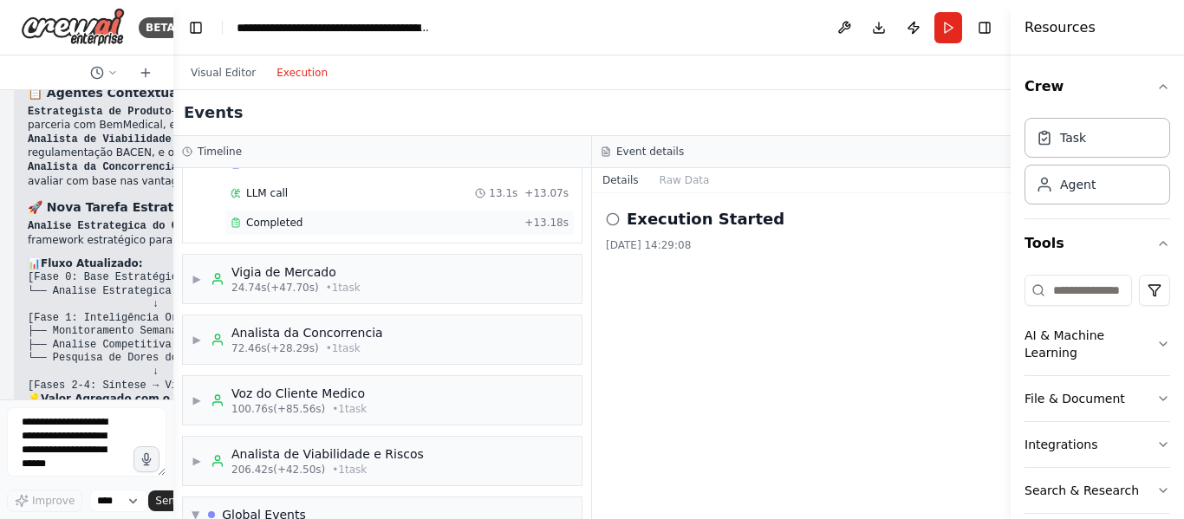
click at [291, 220] on span "Completed" at bounding box center [274, 223] width 56 height 14
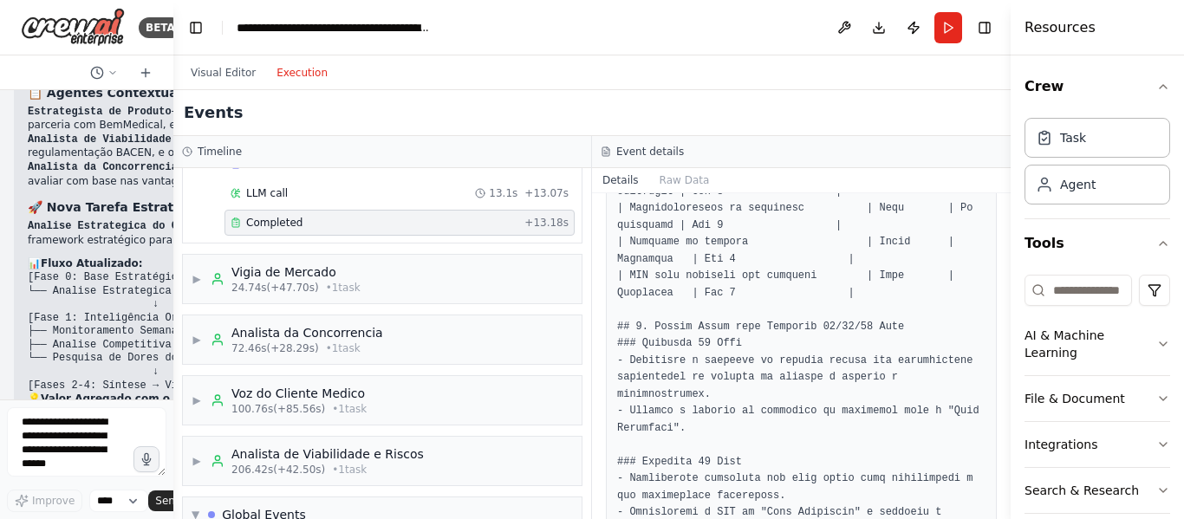
scroll to position [1127, 0]
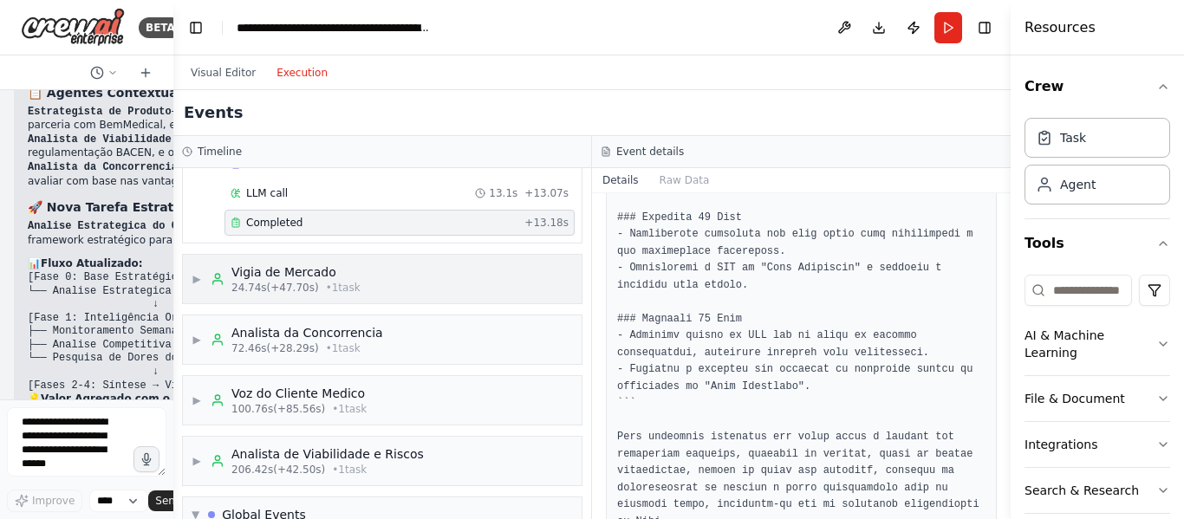
click at [394, 284] on div "▶ Vigia de Mercado 24.74s (+47.70s) • 1 task" at bounding box center [382, 279] width 399 height 49
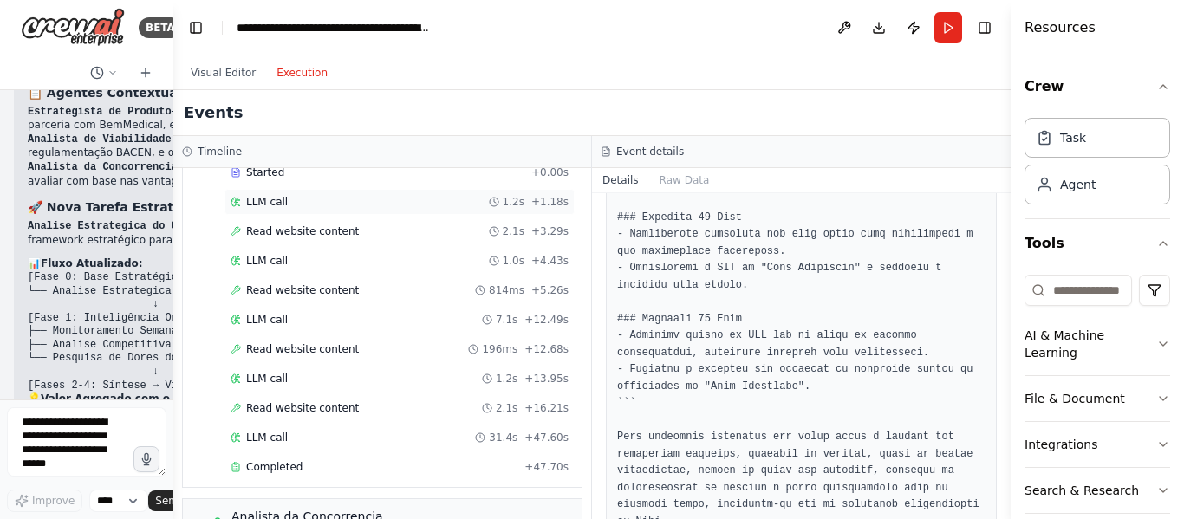
scroll to position [596, 0]
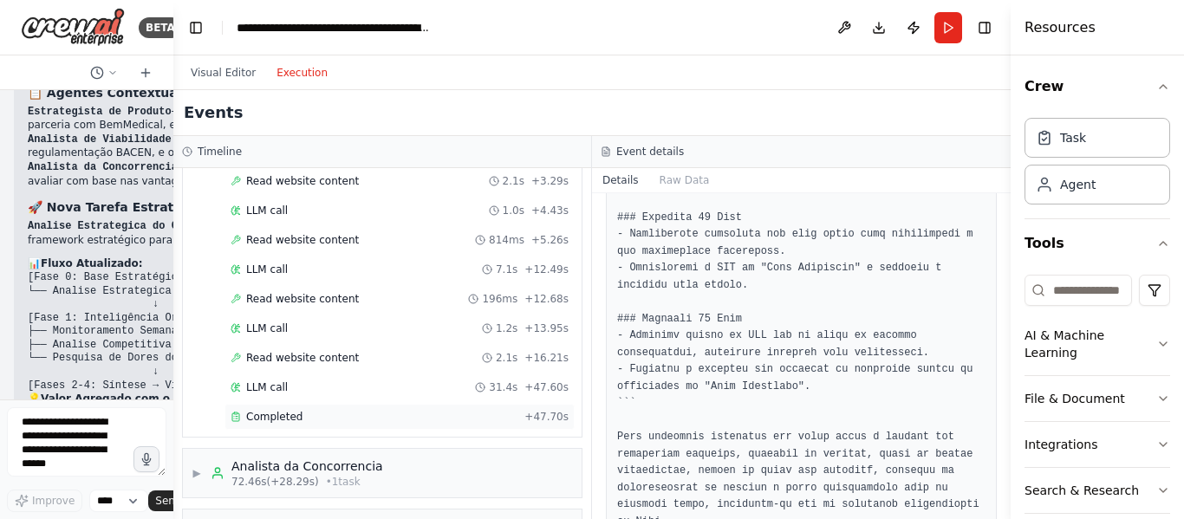
click at [312, 410] on div "Completed" at bounding box center [374, 417] width 287 height 14
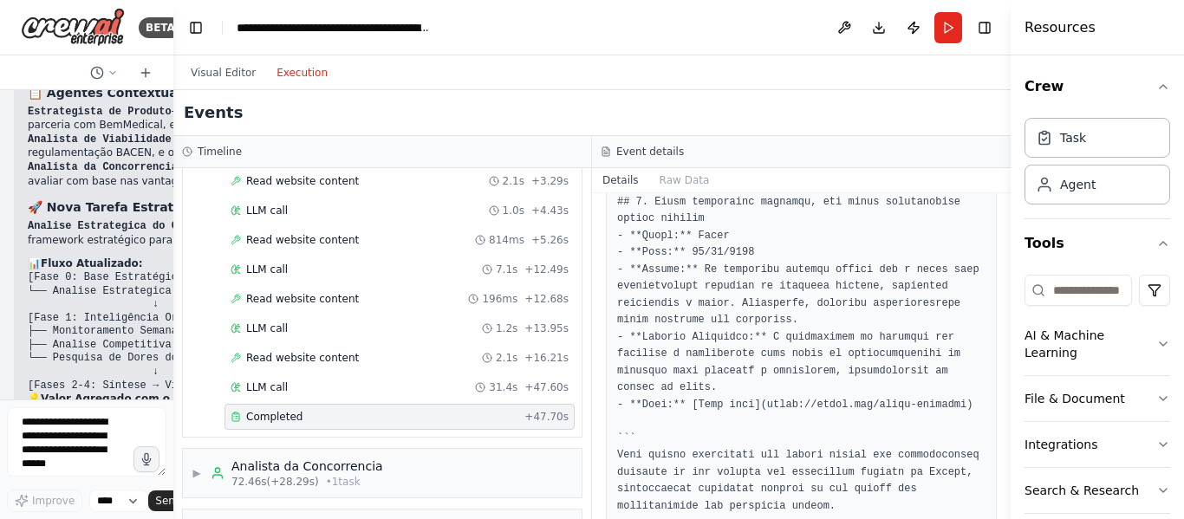
scroll to position [1177, 0]
click at [381, 449] on div "▶ Analista da Concorrencia 72.46s (+28.29s) • 1 task" at bounding box center [382, 473] width 399 height 49
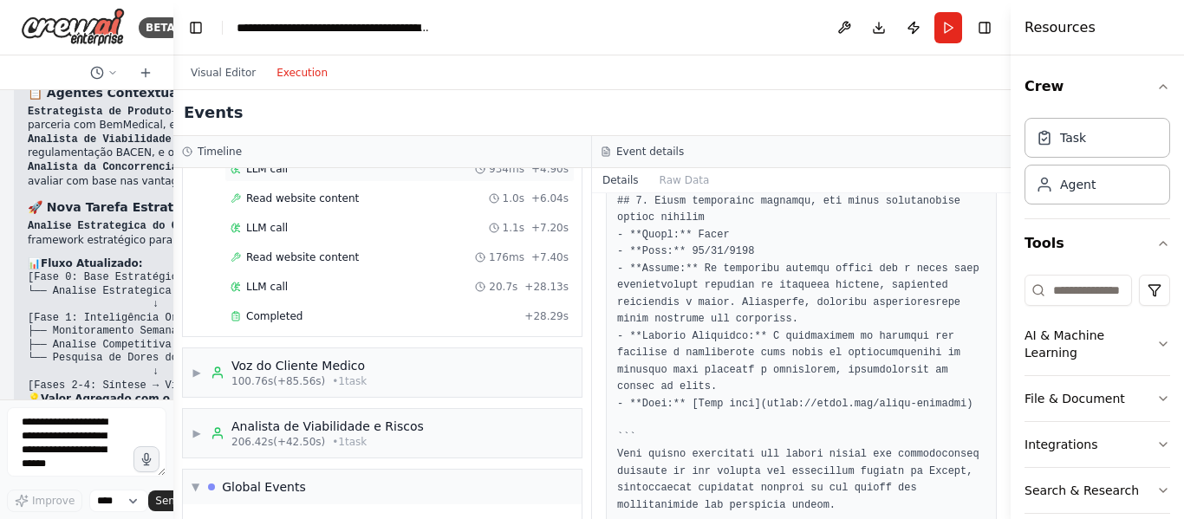
scroll to position [1238, 0]
click at [394, 309] on div "Completed" at bounding box center [374, 316] width 287 height 14
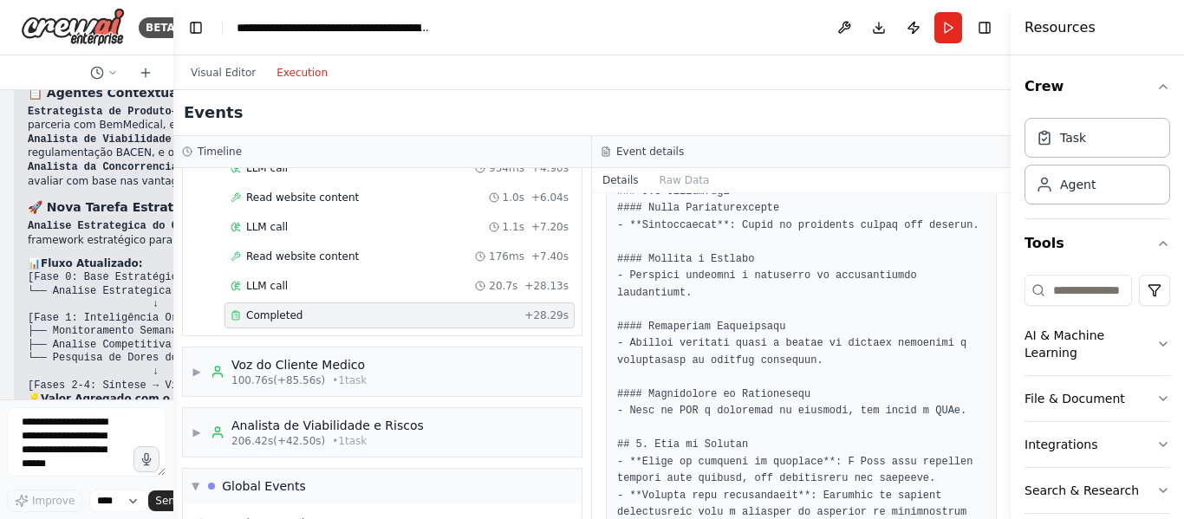
scroll to position [1921, 0]
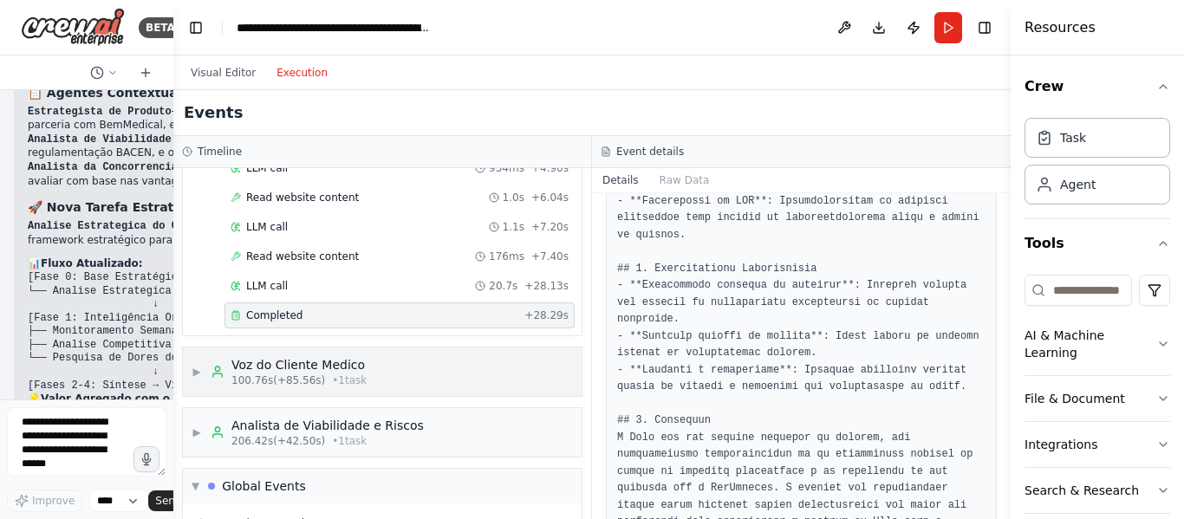
click at [388, 375] on div "▶ Voz do Cliente Medico 100.76s (+85.56s) • 1 task" at bounding box center [382, 372] width 399 height 49
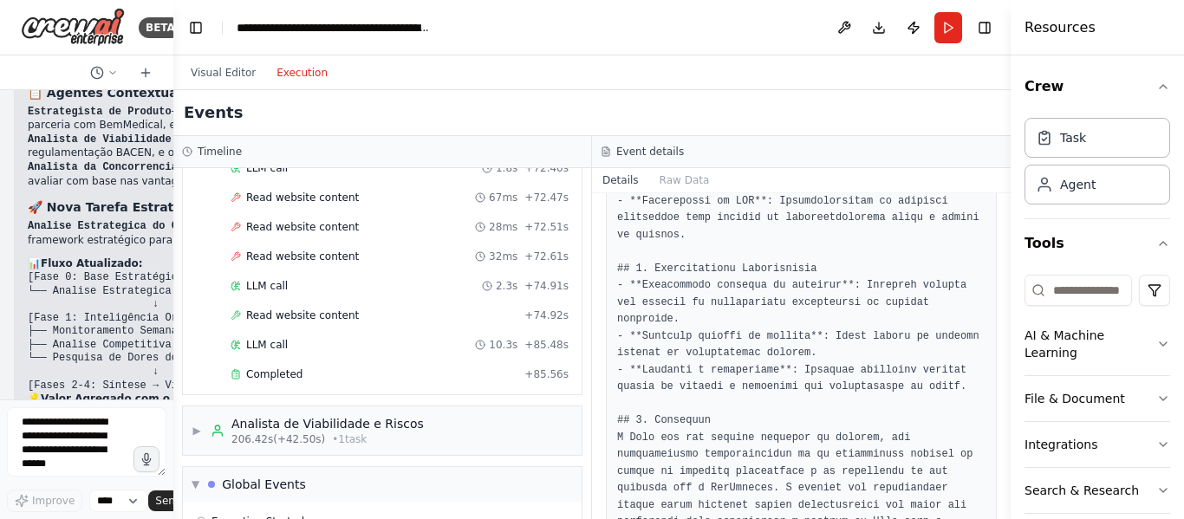
scroll to position [2994, 0]
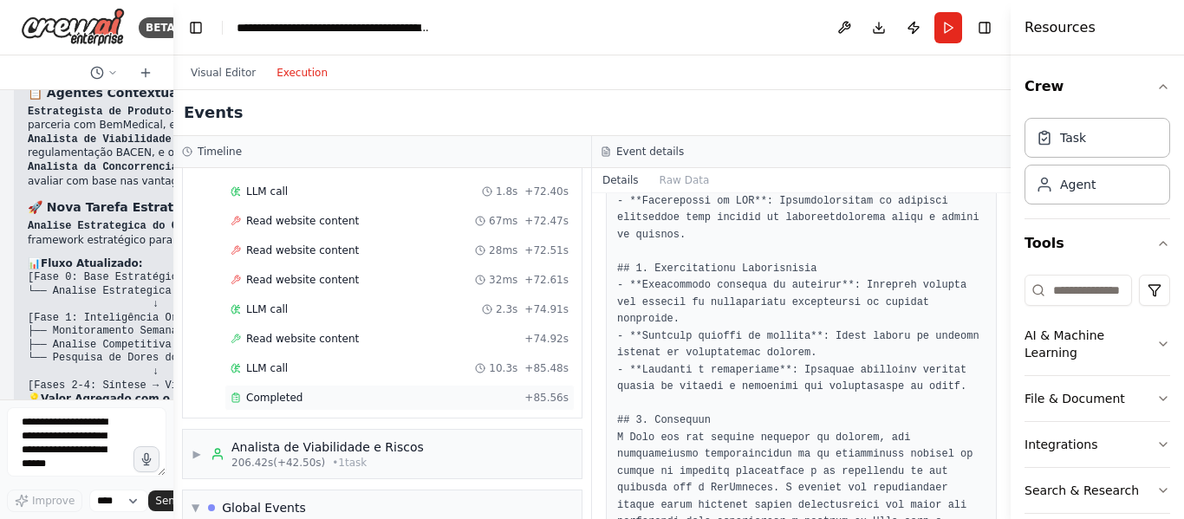
click at [358, 391] on div "Completed" at bounding box center [374, 398] width 287 height 14
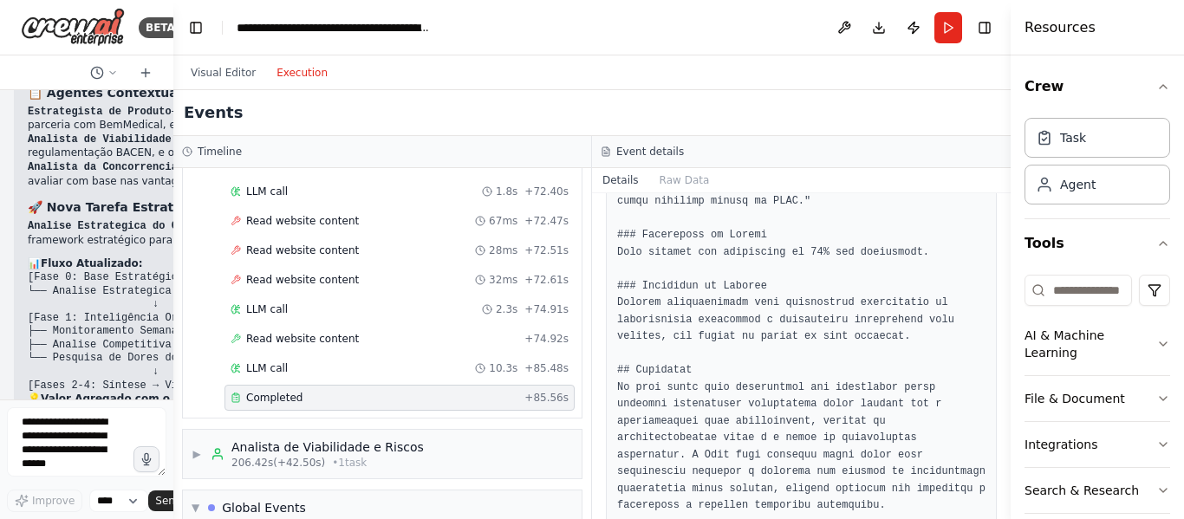
scroll to position [1026, 0]
click at [392, 439] on div "Analista de Viabilidade e Riscos" at bounding box center [327, 447] width 192 height 17
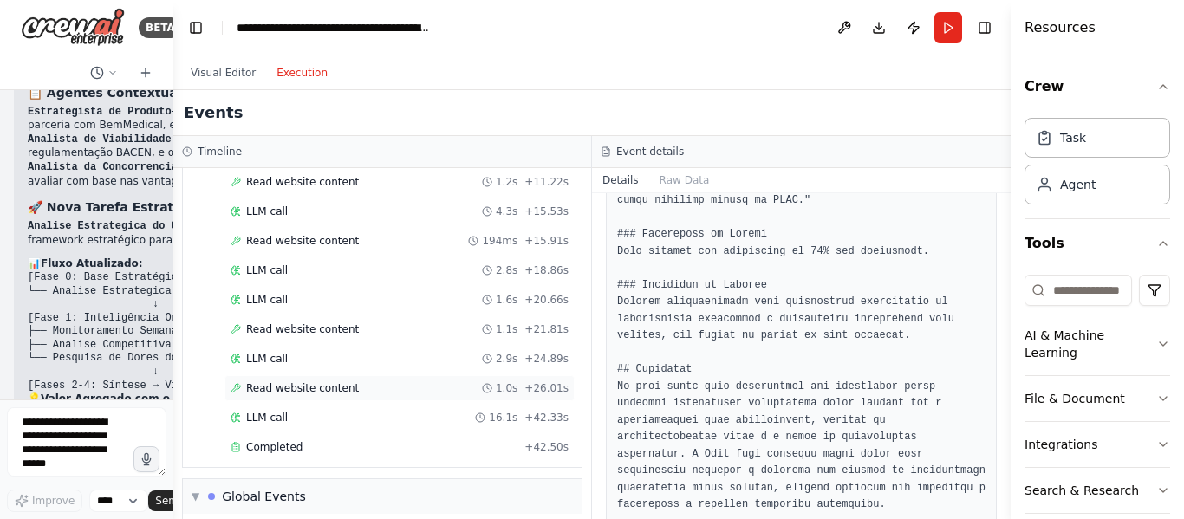
scroll to position [3707, 0]
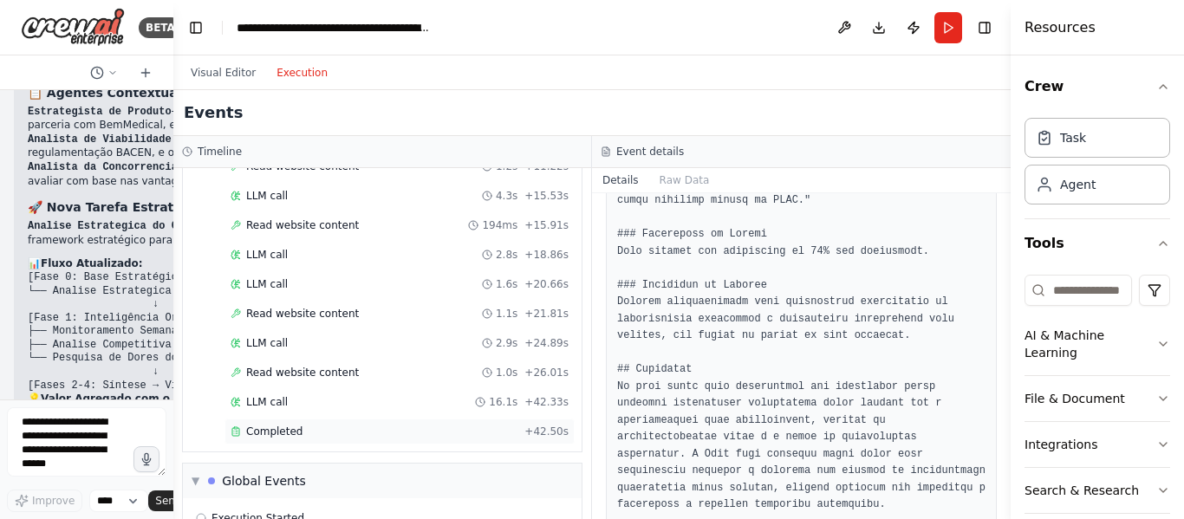
click at [352, 422] on div "Completed + 42.50s" at bounding box center [400, 432] width 350 height 26
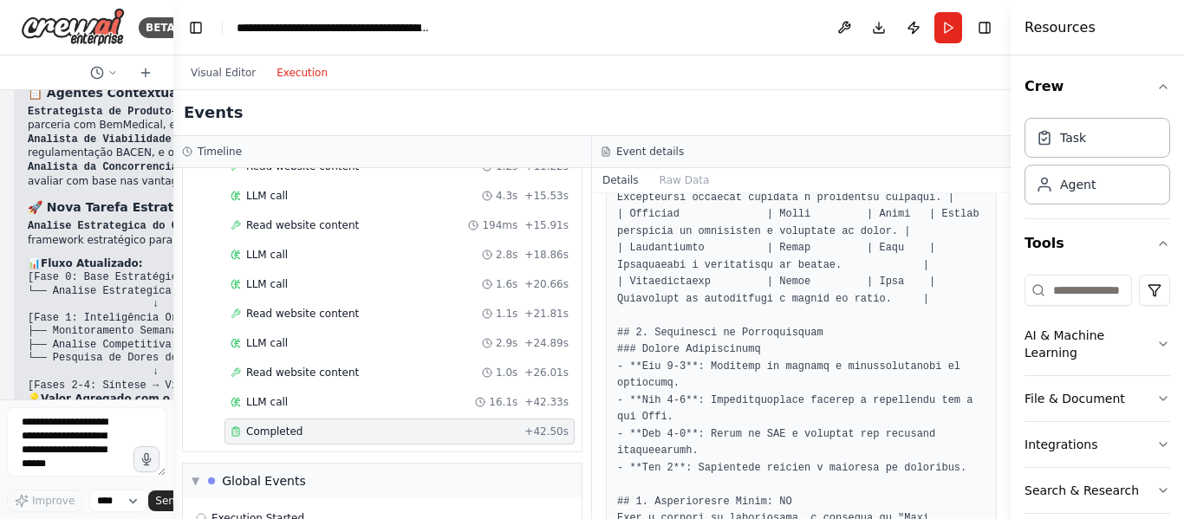
scroll to position [857, 0]
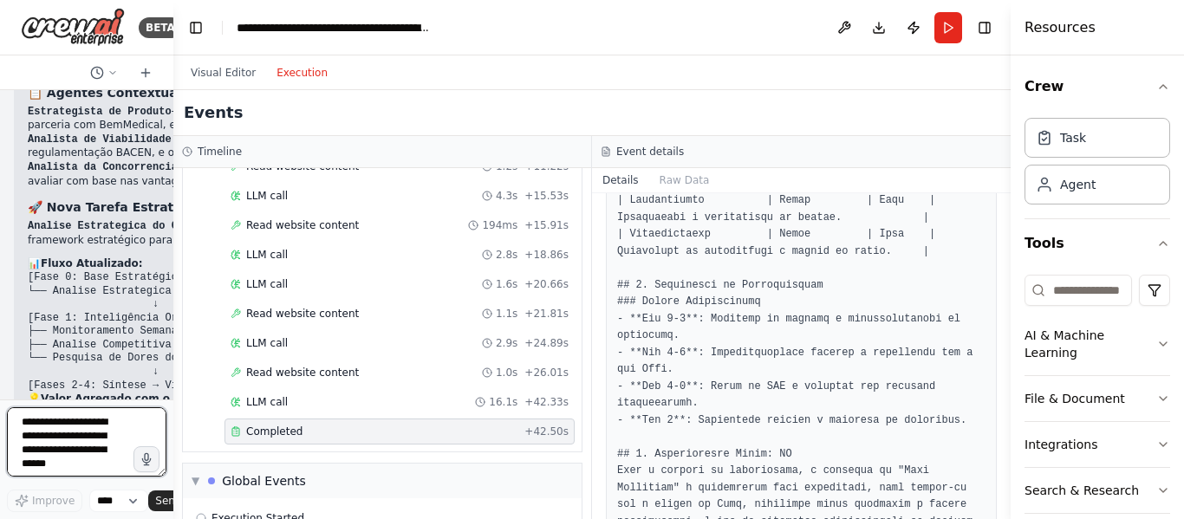
click at [67, 440] on textarea at bounding box center [87, 441] width 160 height 69
type textarea "**********"
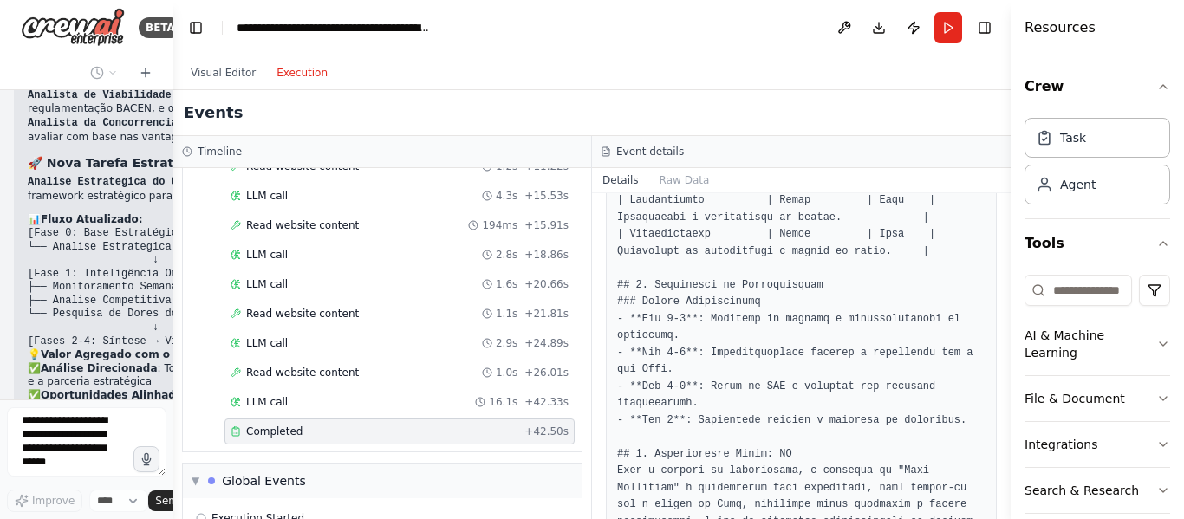
scroll to position [17857, 0]
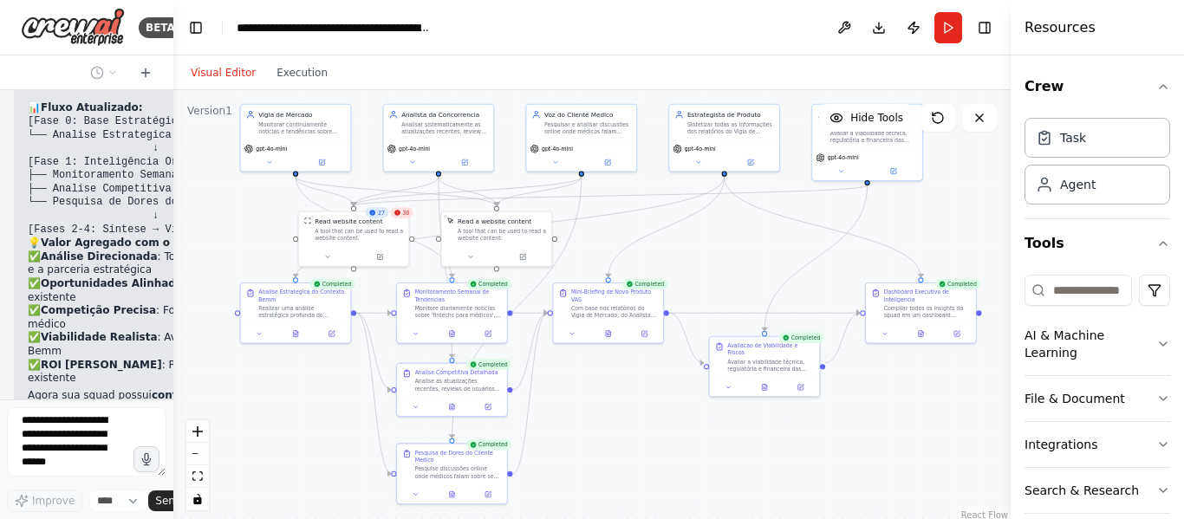
click at [247, 70] on button "Visual Editor" at bounding box center [223, 72] width 86 height 21
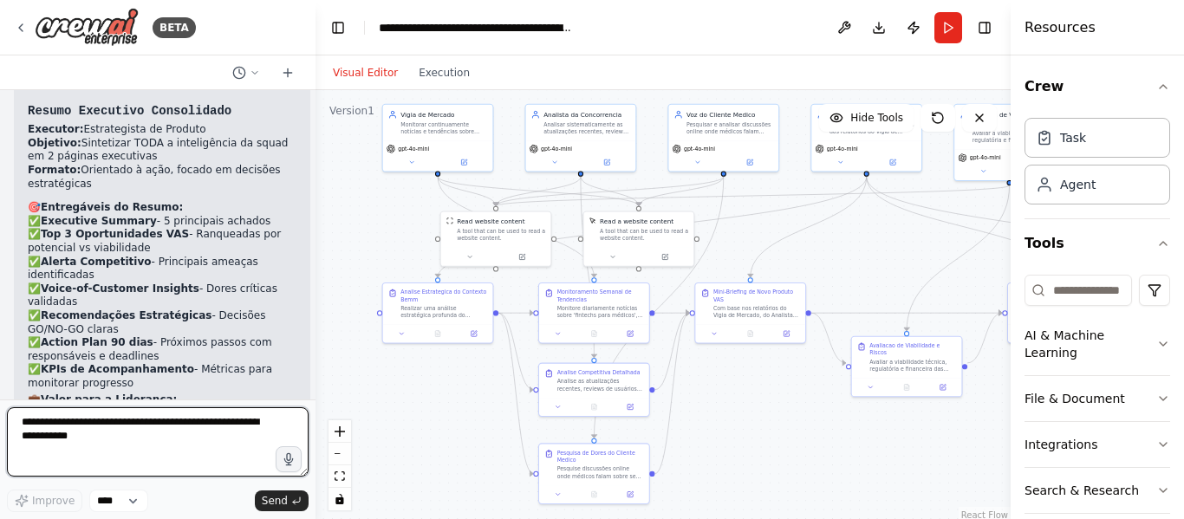
scroll to position [11735, 0]
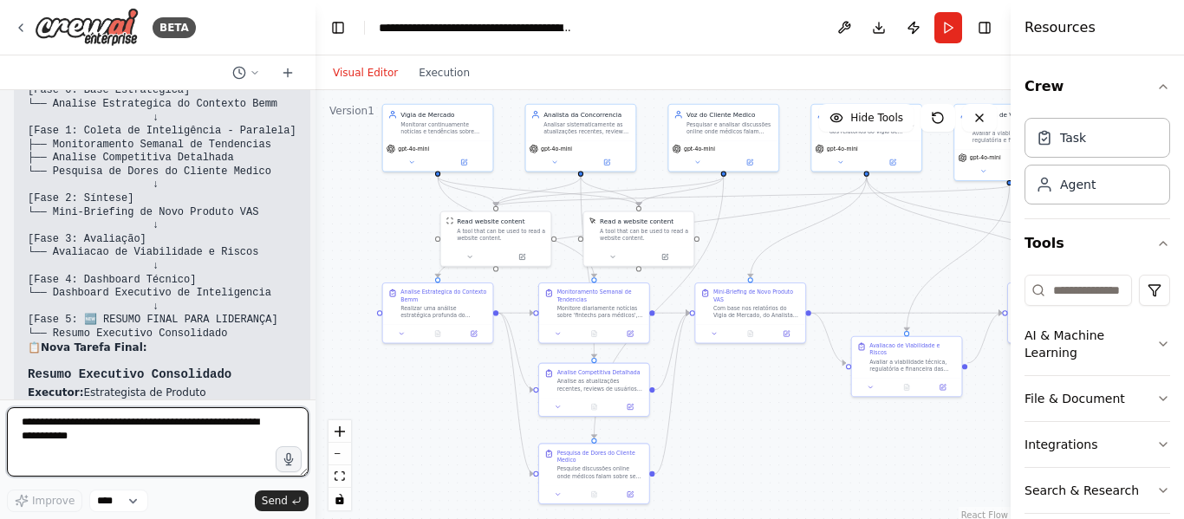
drag, startPoint x: 168, startPoint y: 257, endPoint x: 316, endPoint y: 292, distance: 151.4
click at [316, 292] on div "BETA "Squad de Inteligência Competitiva e Inovação de Produto" Missão: Monitora…" at bounding box center [592, 259] width 1184 height 519
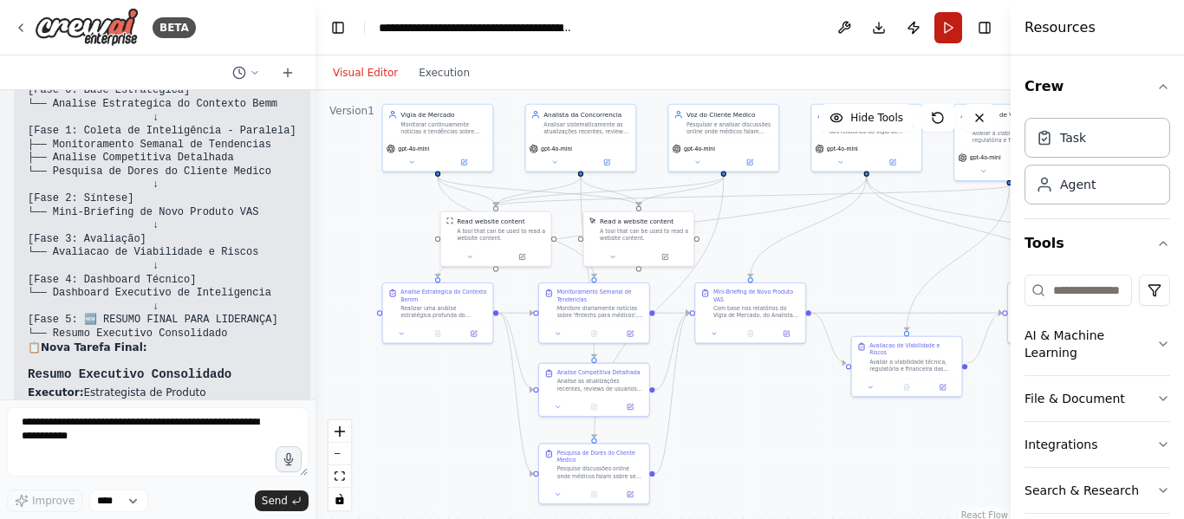
click at [942, 34] on button "Run" at bounding box center [949, 27] width 28 height 31
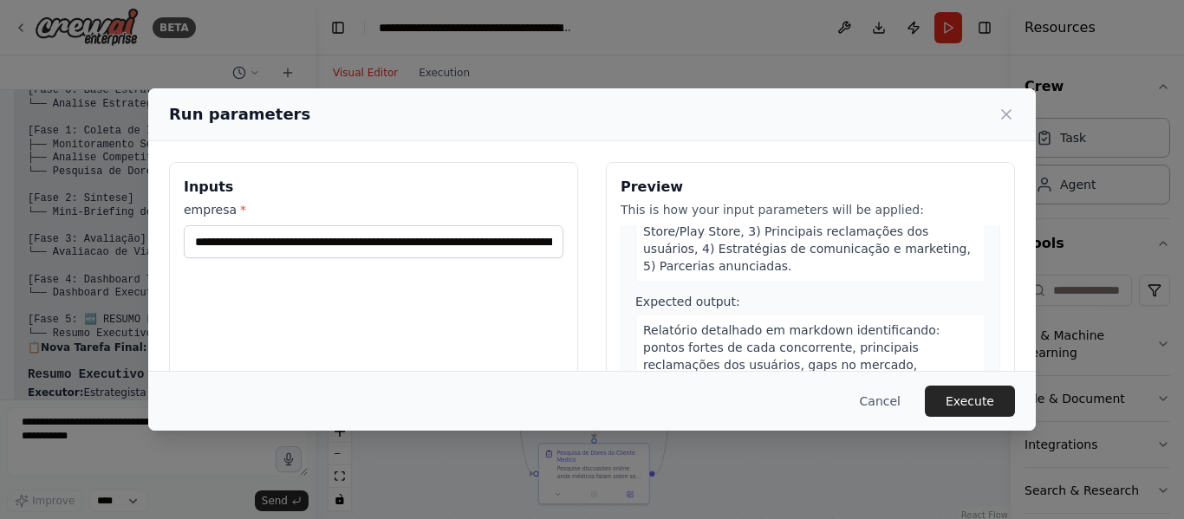
scroll to position [1650, 0]
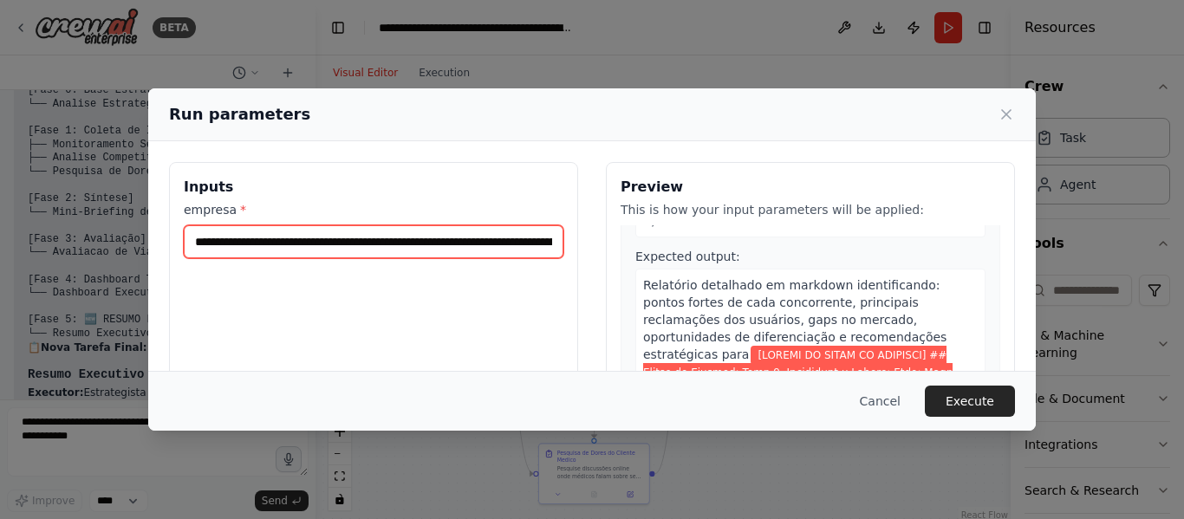
click at [498, 249] on input "empresa *" at bounding box center [374, 241] width 380 height 33
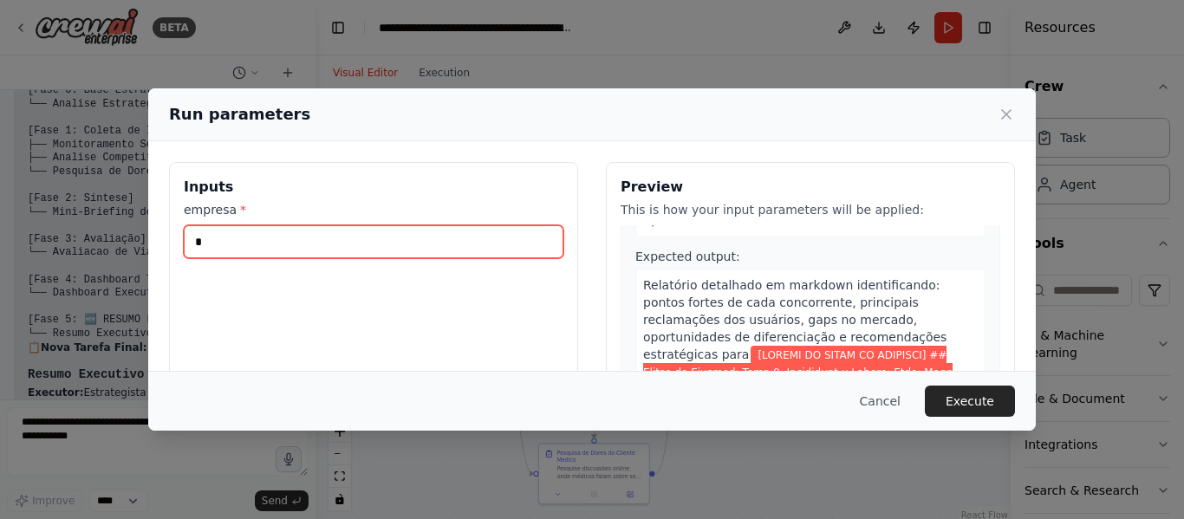
scroll to position [714, 0]
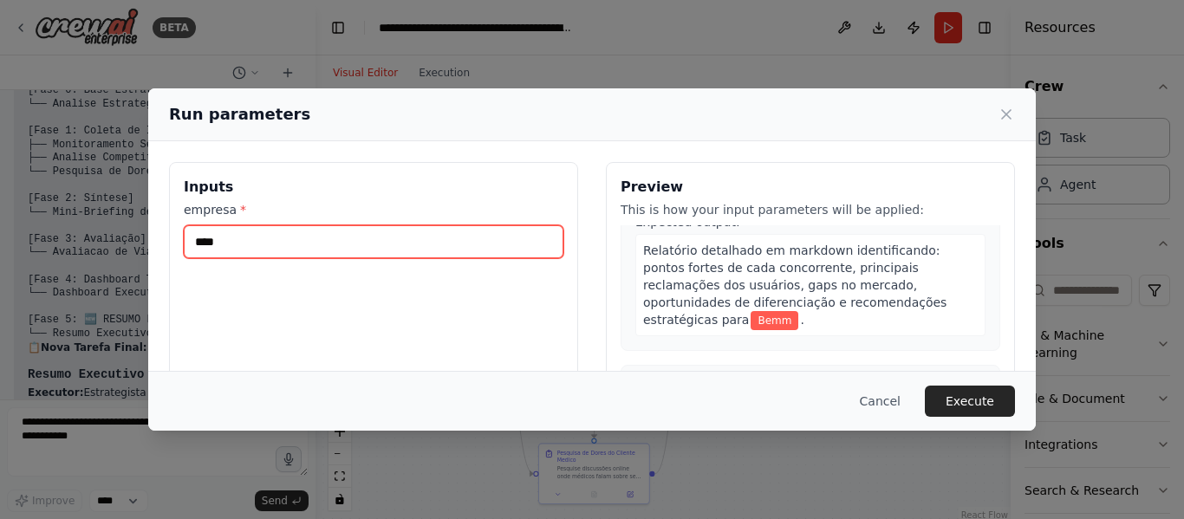
type input "****"
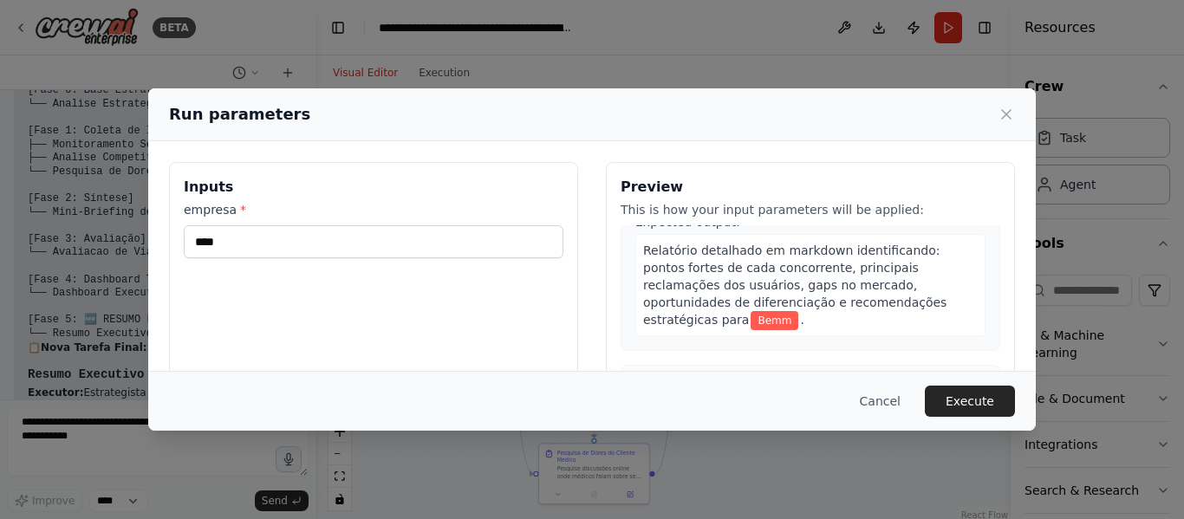
click at [751, 311] on span "Bemm" at bounding box center [775, 320] width 48 height 19
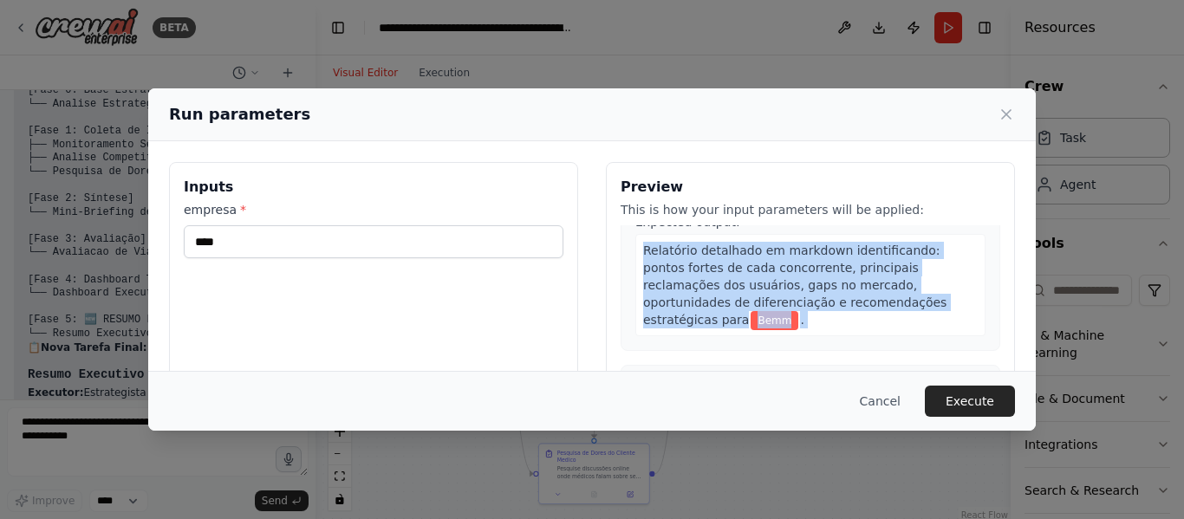
click at [751, 311] on span "Bemm" at bounding box center [775, 320] width 48 height 19
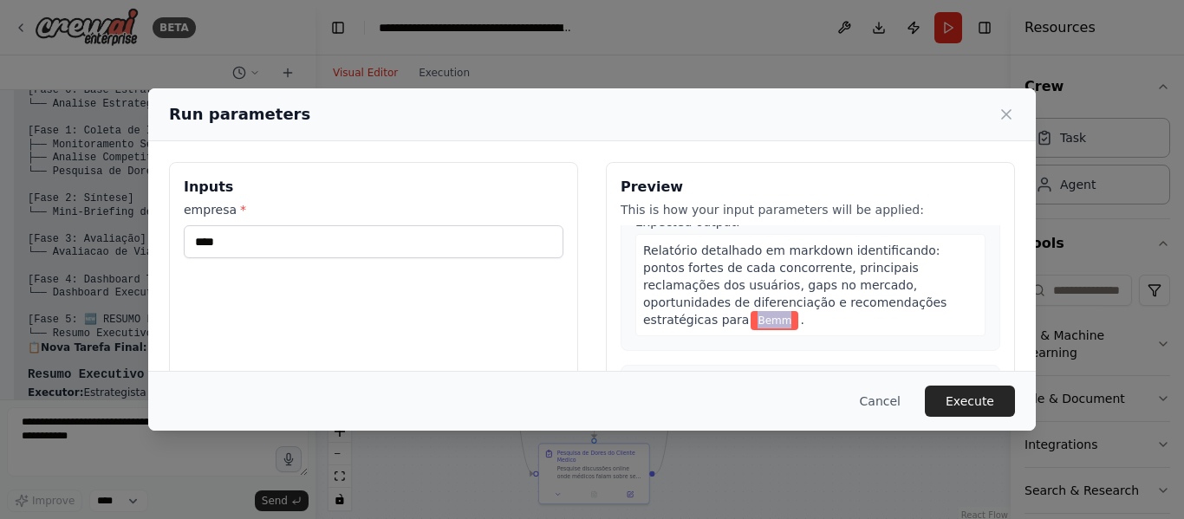
click at [751, 311] on span "Bemm" at bounding box center [775, 320] width 48 height 19
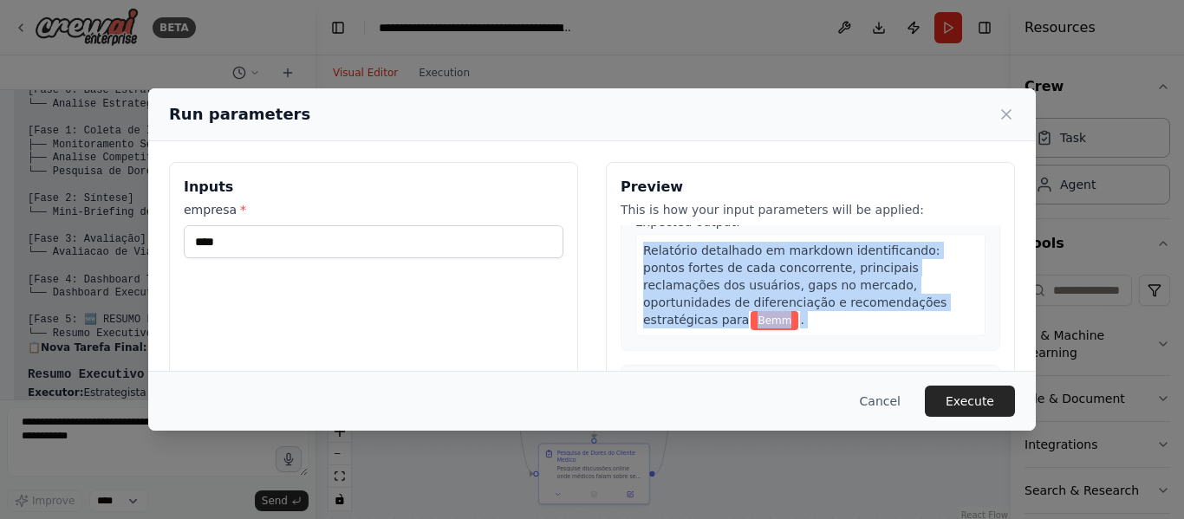
click at [751, 311] on span "Bemm" at bounding box center [775, 320] width 48 height 19
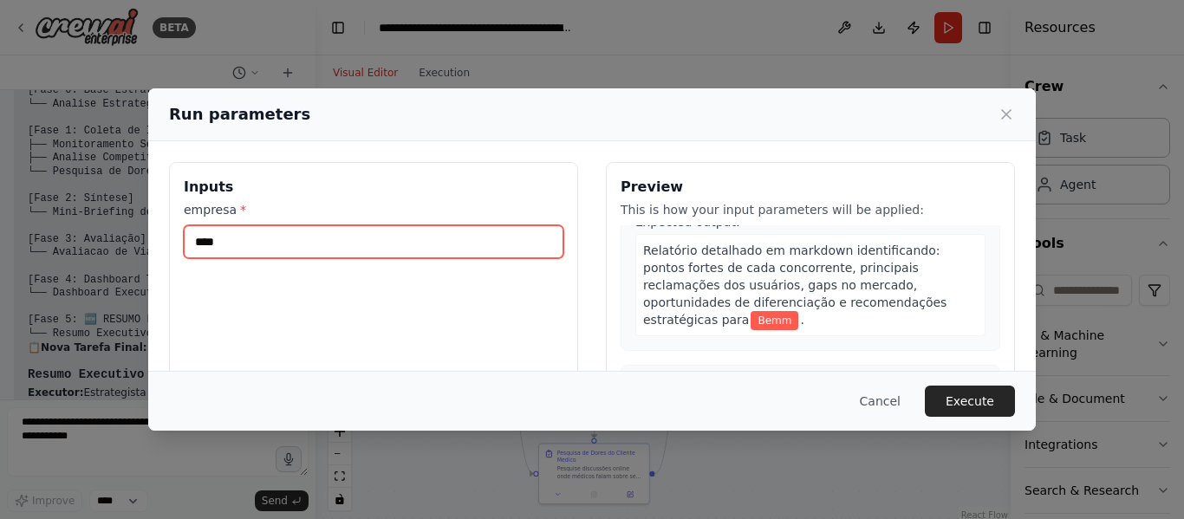
click at [405, 251] on input "****" at bounding box center [374, 241] width 380 height 33
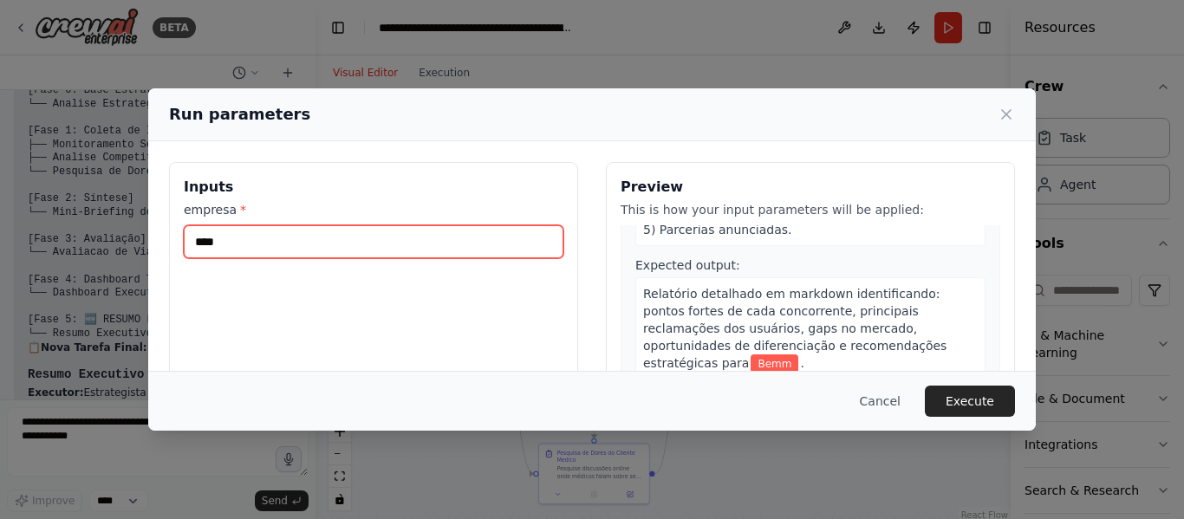
scroll to position [671, 0]
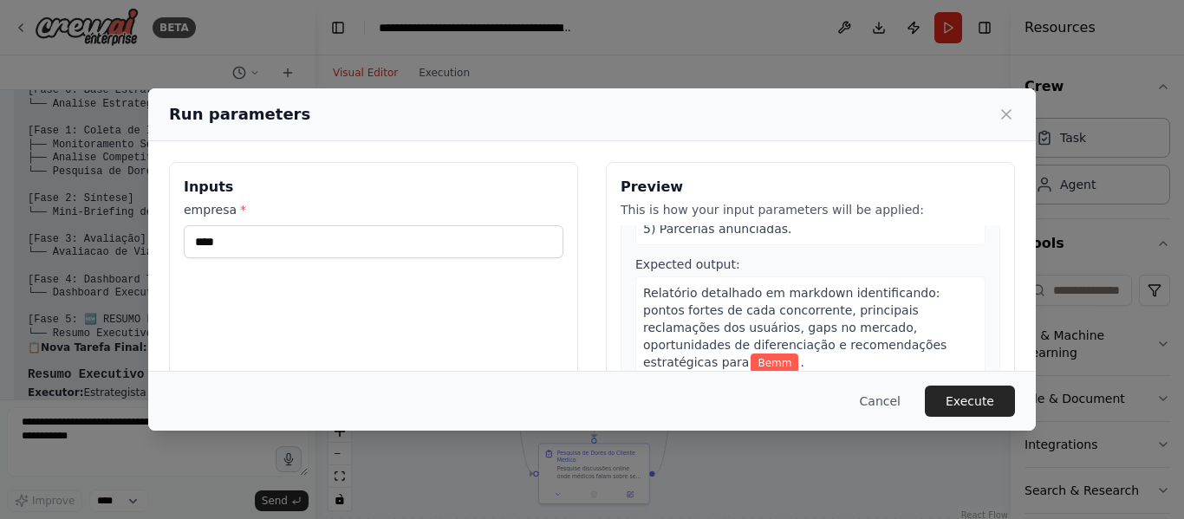
click at [877, 55] on div "Run parameters Inputs empresa * **** Preview This is how your input parameters …" at bounding box center [592, 259] width 1184 height 519
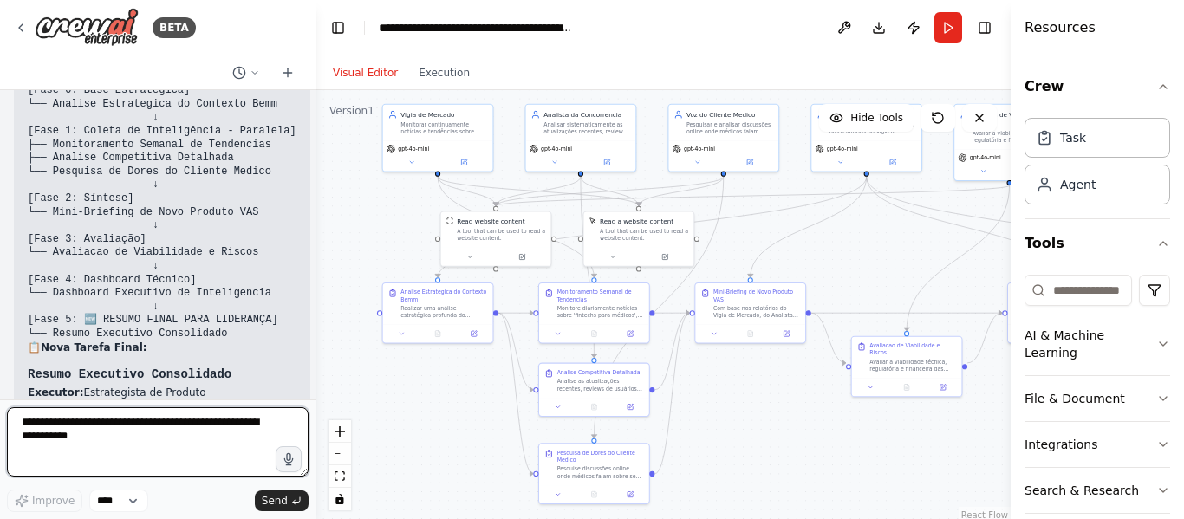
click at [166, 436] on textarea at bounding box center [158, 441] width 302 height 69
type textarea "**********"
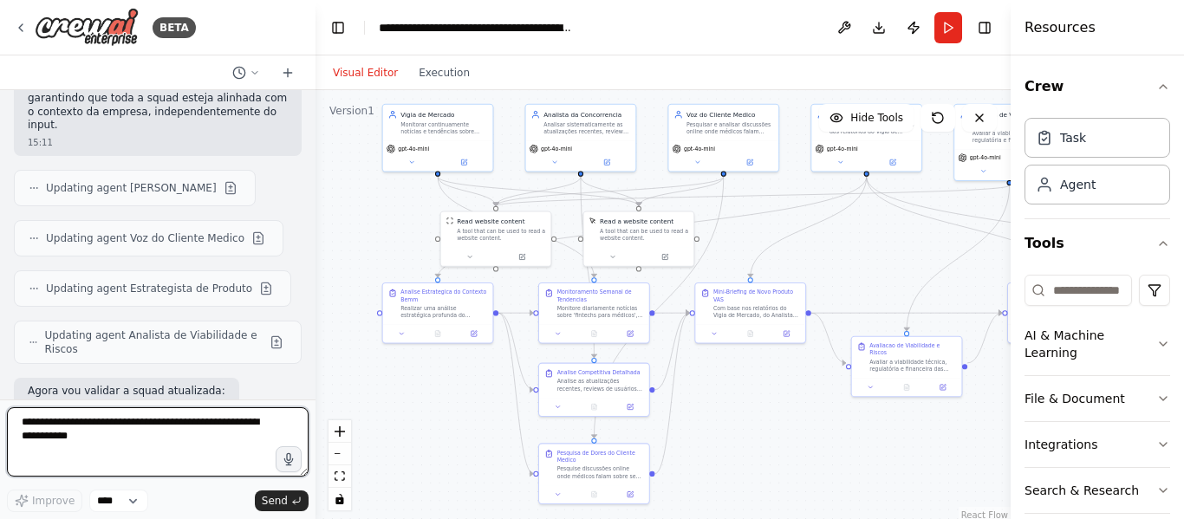
scroll to position [13083, 0]
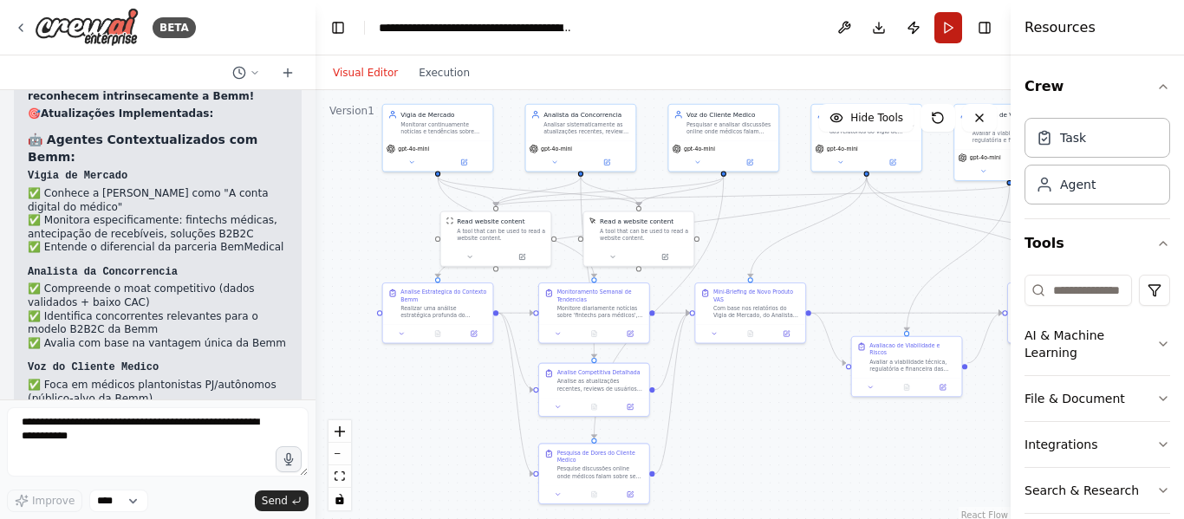
click at [955, 23] on button "Run" at bounding box center [949, 27] width 28 height 31
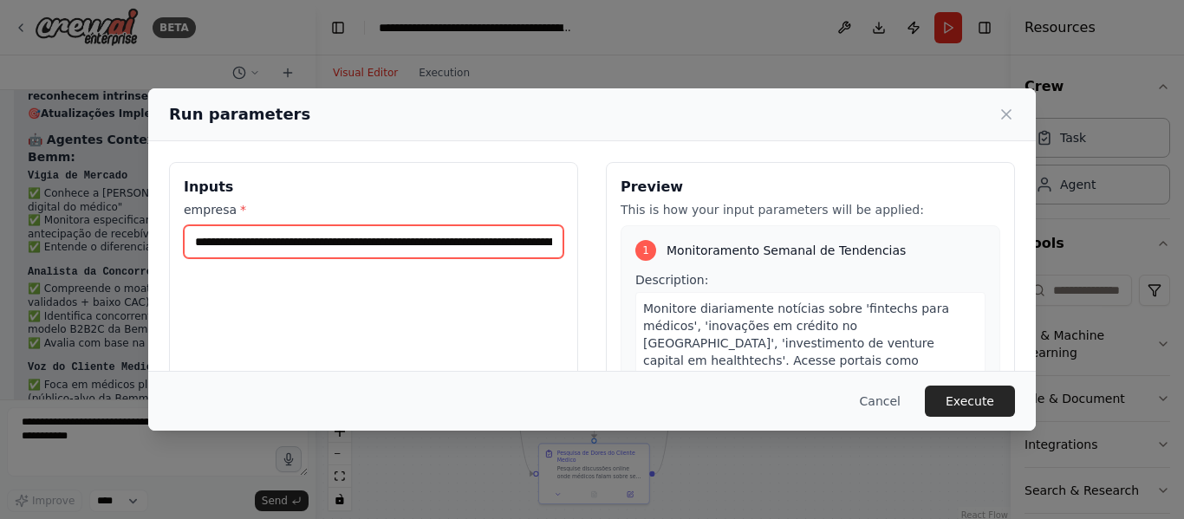
click at [397, 251] on input "empresa *" at bounding box center [374, 241] width 380 height 33
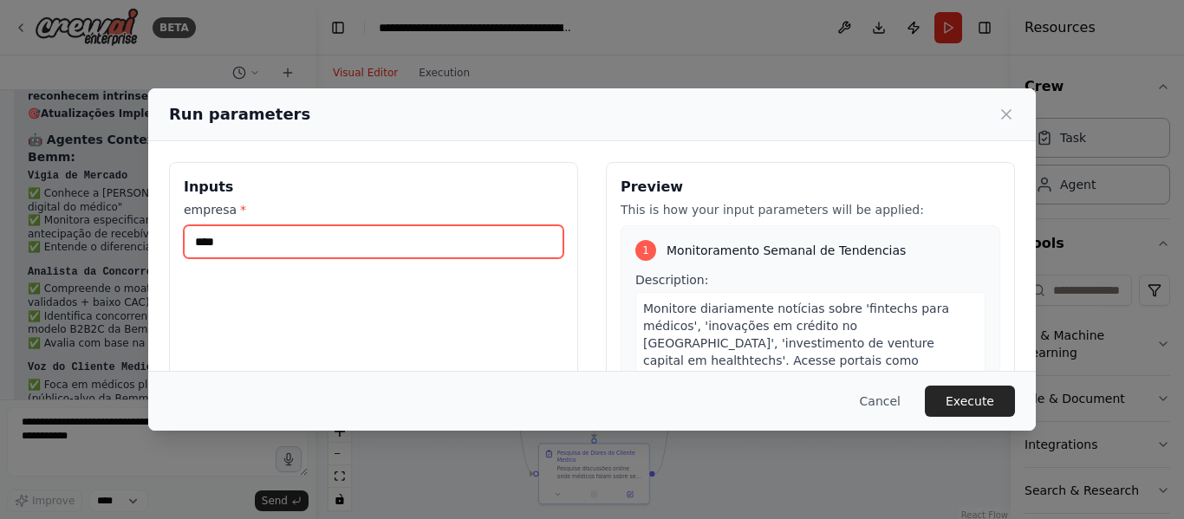
type input "****"
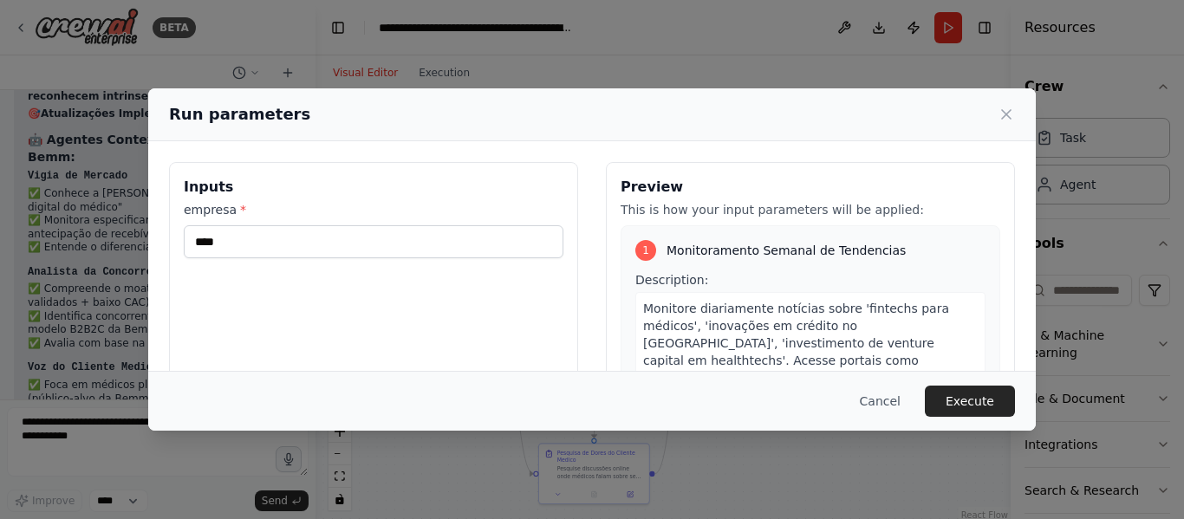
click at [722, 323] on span "Monitore diariamente notícias sobre 'fintechs para médicos', 'inovações em créd…" at bounding box center [810, 395] width 334 height 187
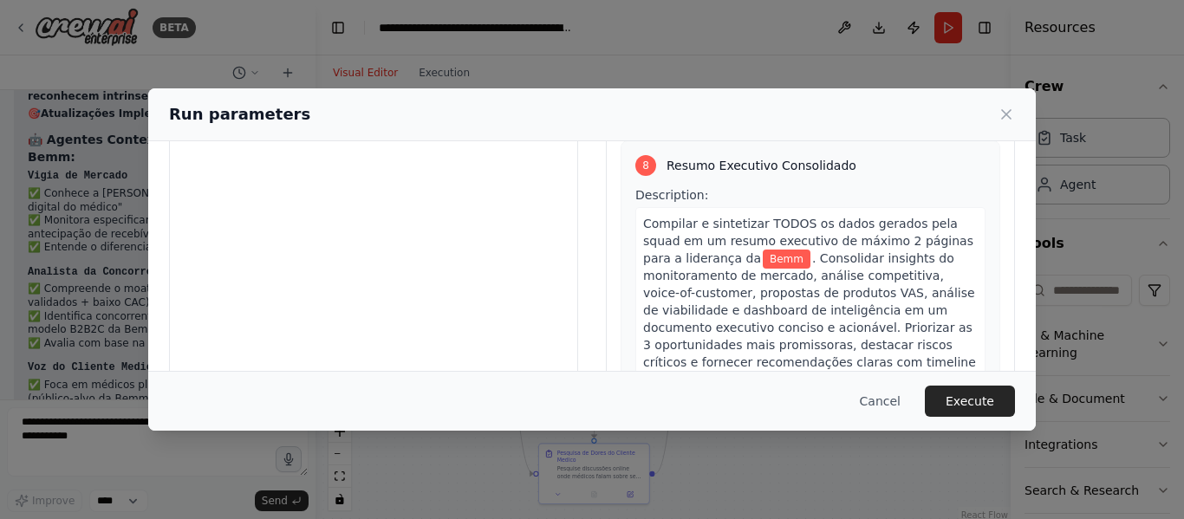
scroll to position [223, 0]
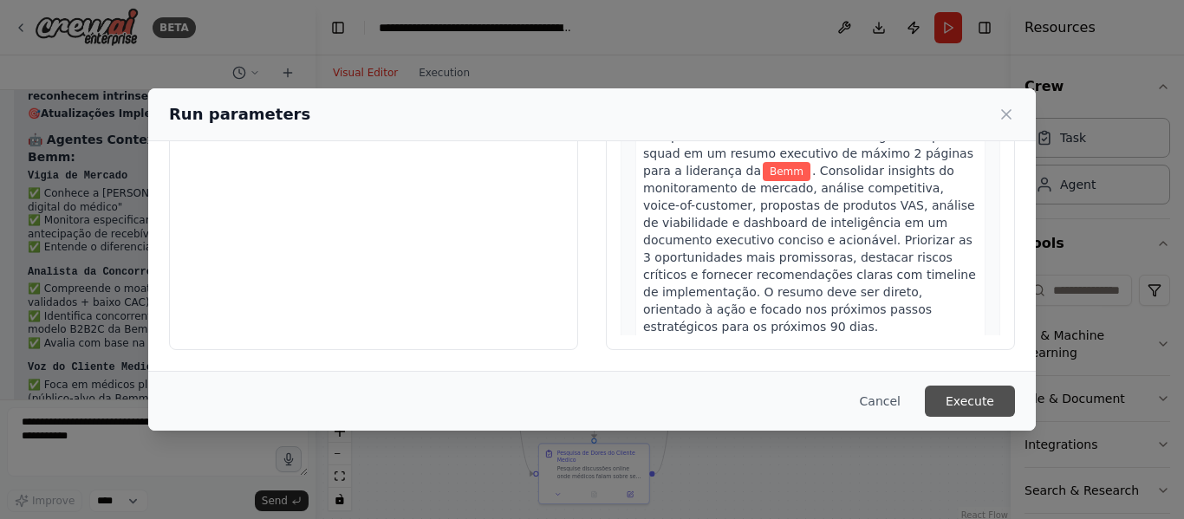
click at [958, 409] on button "Execute" at bounding box center [970, 401] width 90 height 31
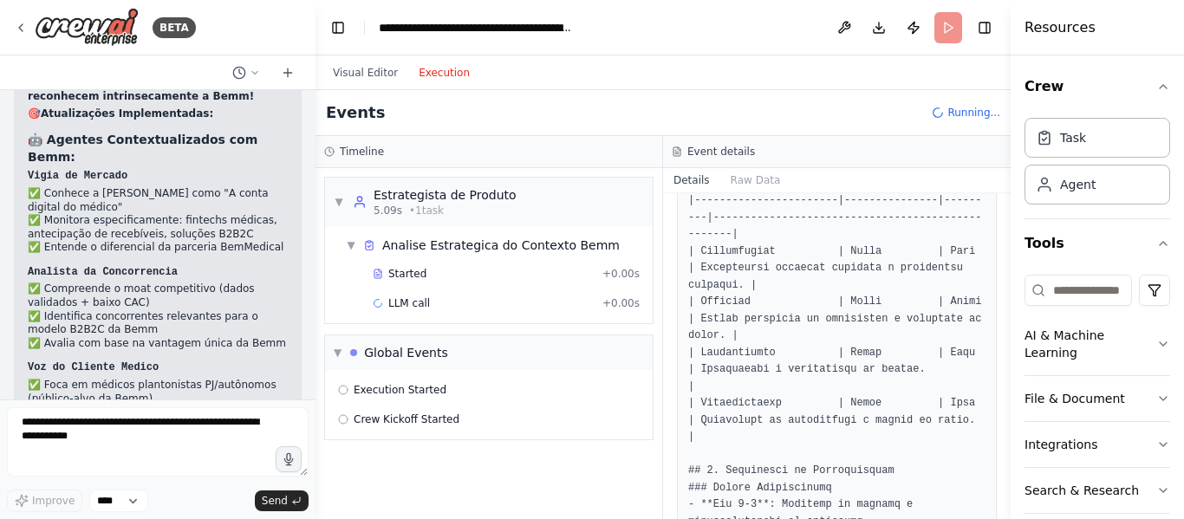
scroll to position [0, 0]
click at [445, 79] on button "Execution" at bounding box center [444, 72] width 72 height 21
click at [350, 251] on span "▼" at bounding box center [351, 245] width 10 height 14
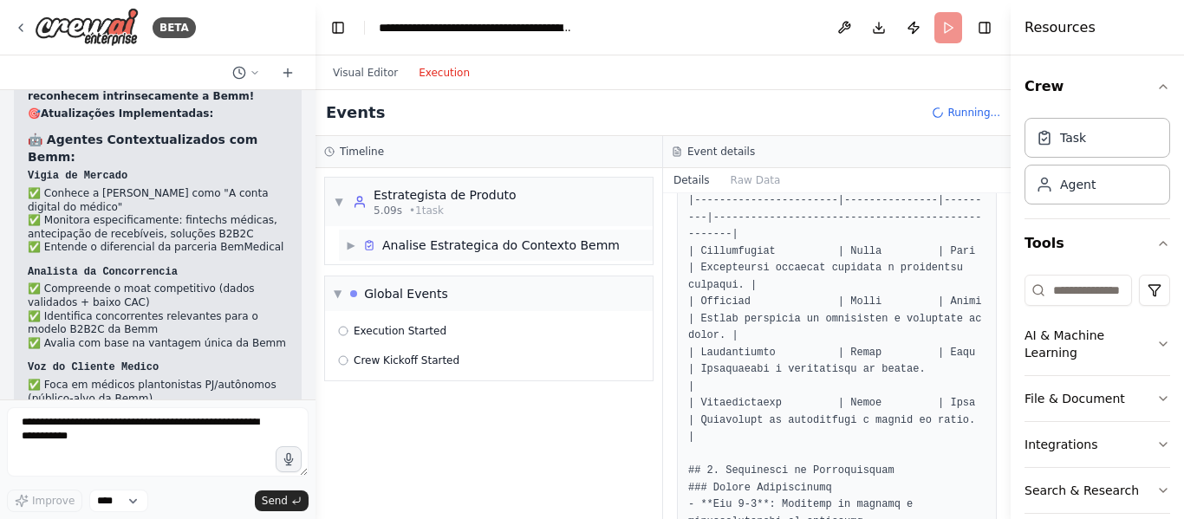
click at [350, 251] on span "▶" at bounding box center [351, 245] width 10 height 14
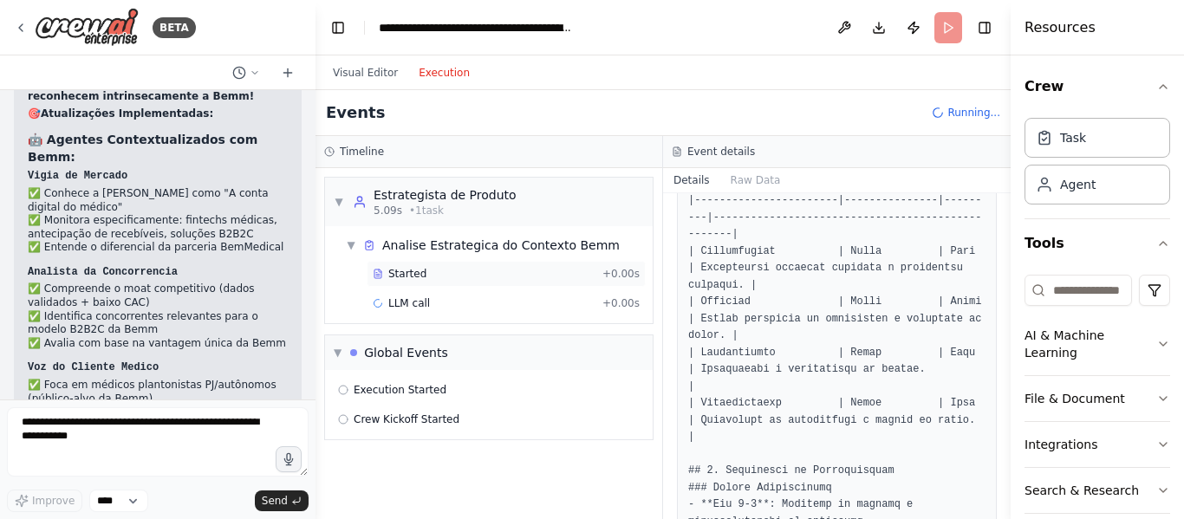
click at [436, 272] on div "Started" at bounding box center [484, 274] width 223 height 14
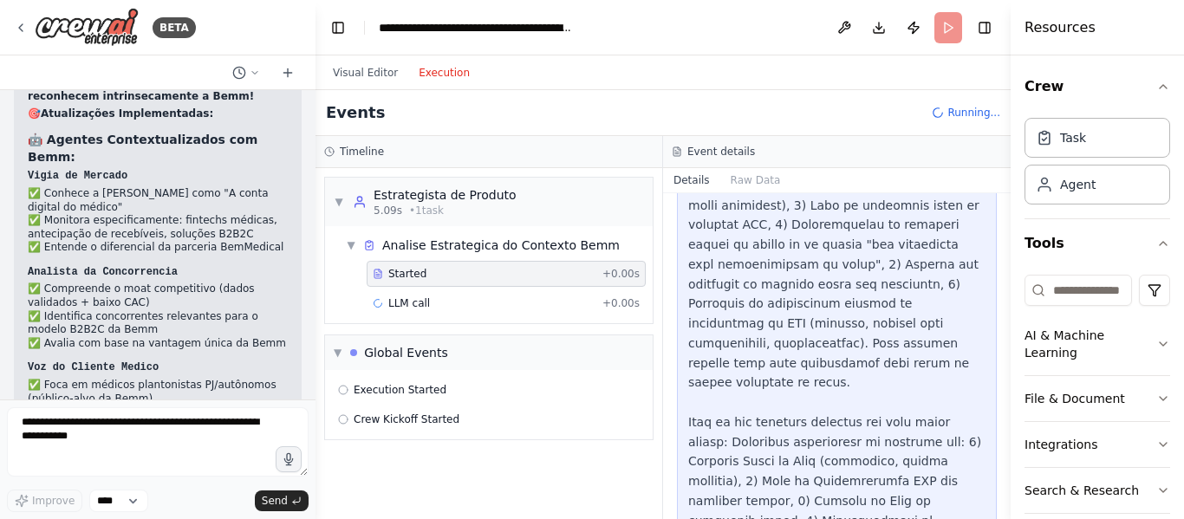
scroll to position [357, 0]
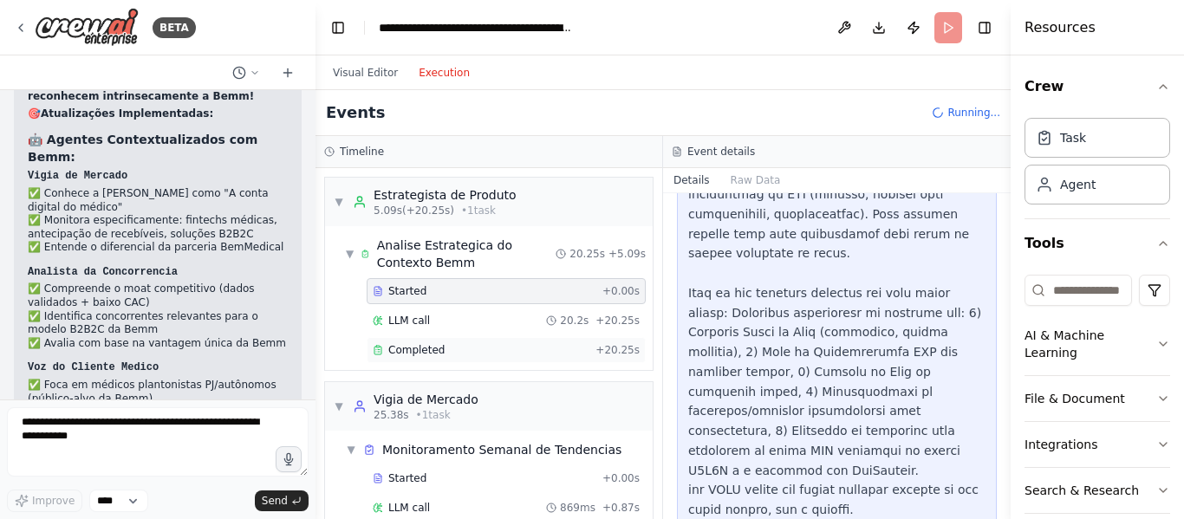
click at [513, 355] on div "Completed" at bounding box center [481, 350] width 216 height 14
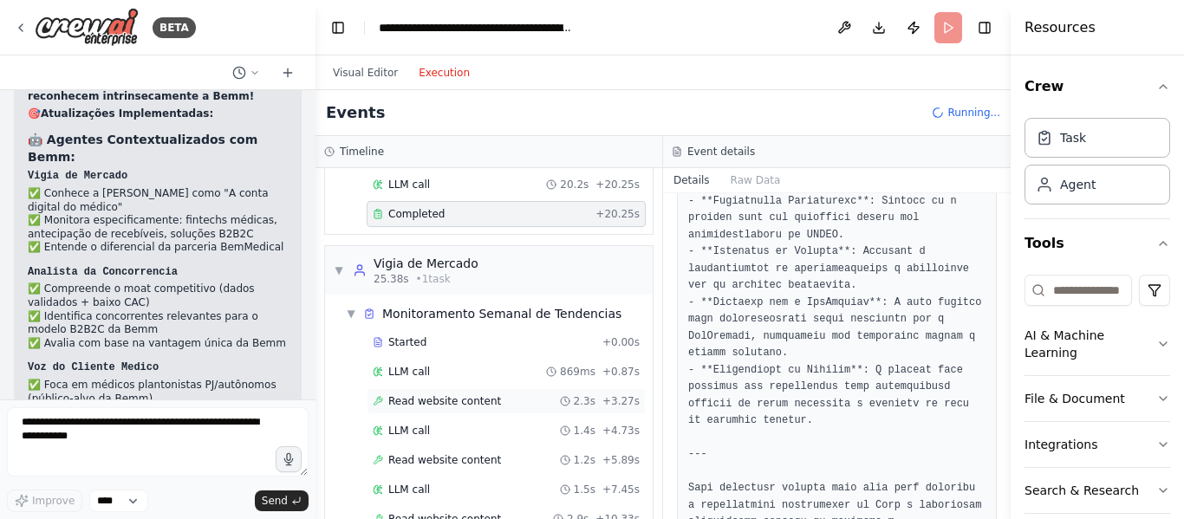
scroll to position [134, 0]
click at [443, 334] on div "Started + 0.00s" at bounding box center [506, 344] width 279 height 26
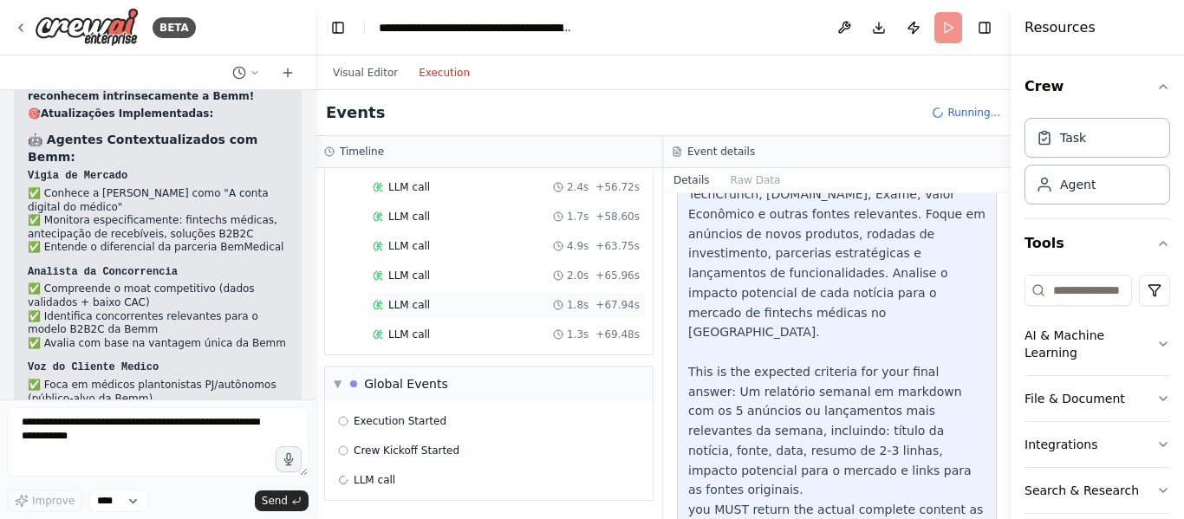
scroll to position [1294, 0]
click at [544, 323] on div "LLM call 1.3s + 69.48s" at bounding box center [506, 334] width 279 height 26
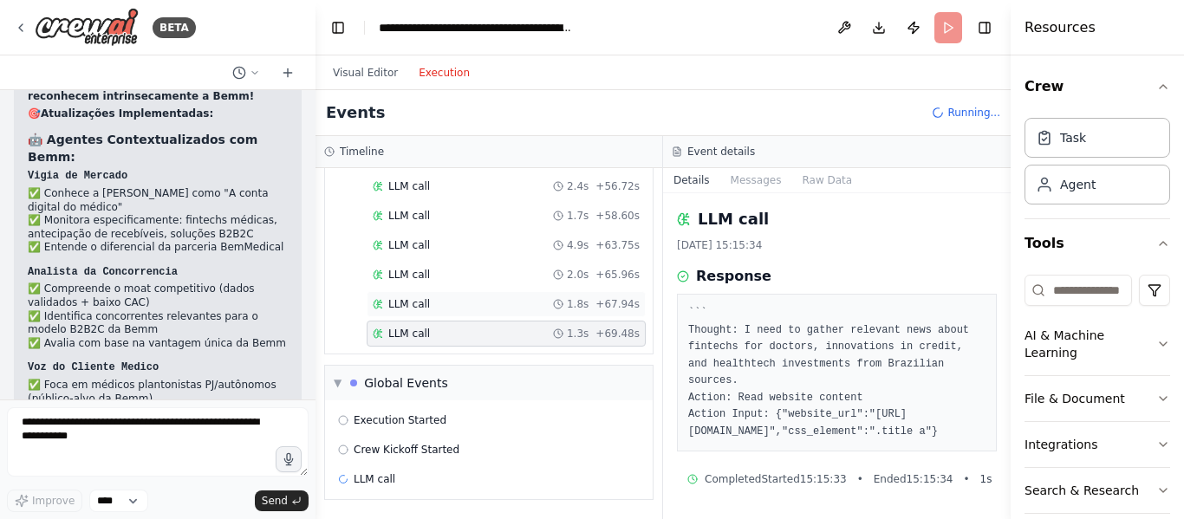
click at [540, 302] on div "LLM call 1.8s + 67.94s" at bounding box center [506, 304] width 267 height 14
click at [542, 287] on div "LLM call 2.0s + 65.96s" at bounding box center [506, 275] width 279 height 26
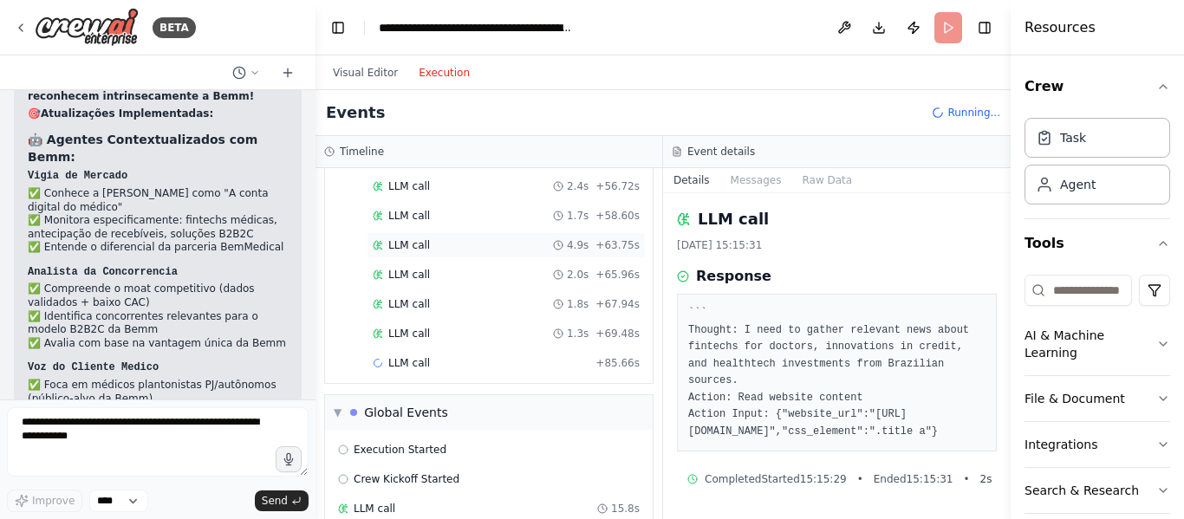
click at [546, 251] on div "LLM call 4.9s + 63.75s" at bounding box center [506, 245] width 267 height 14
click at [498, 337] on div "LLM call 1.3s + 69.48s" at bounding box center [506, 334] width 267 height 14
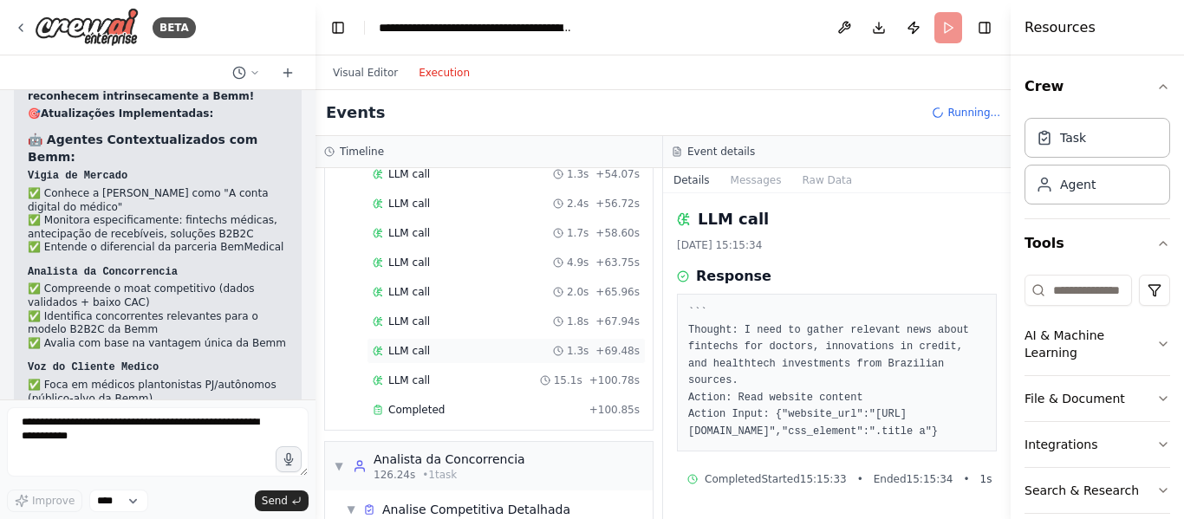
scroll to position [1312, 0]
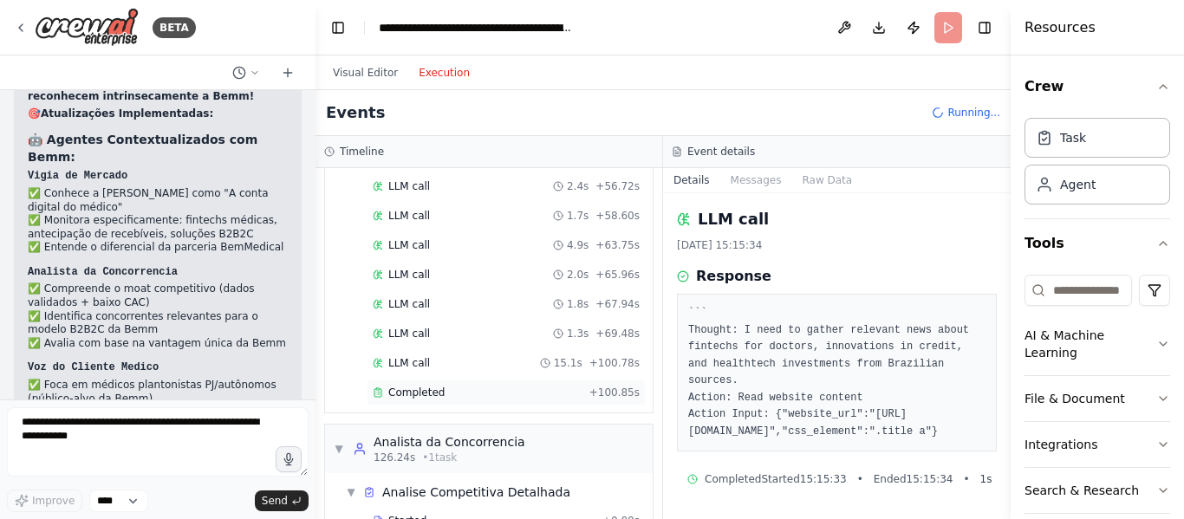
click at [500, 394] on div "Completed" at bounding box center [478, 393] width 210 height 14
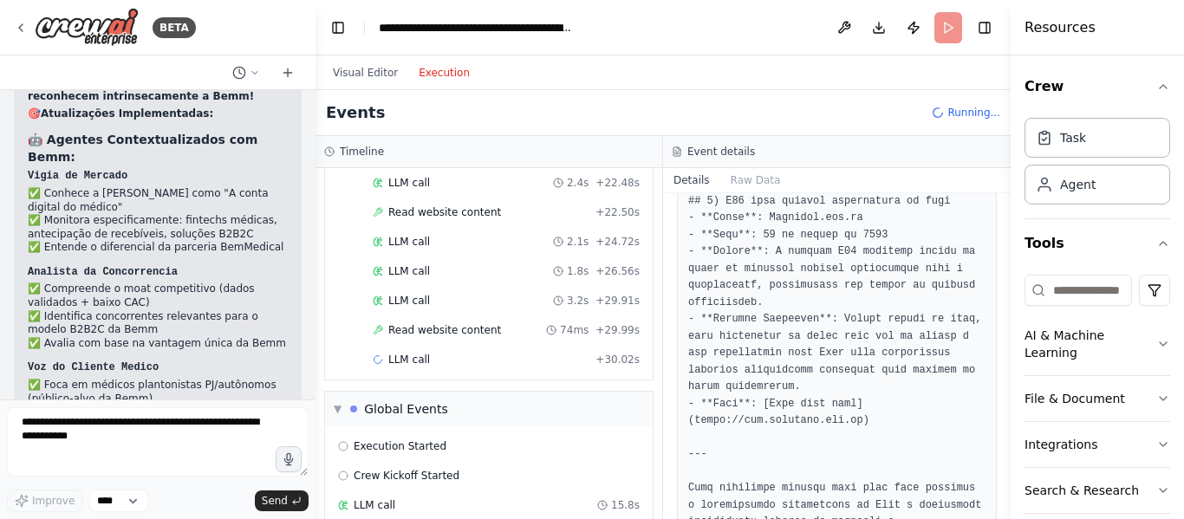
scroll to position [2330, 0]
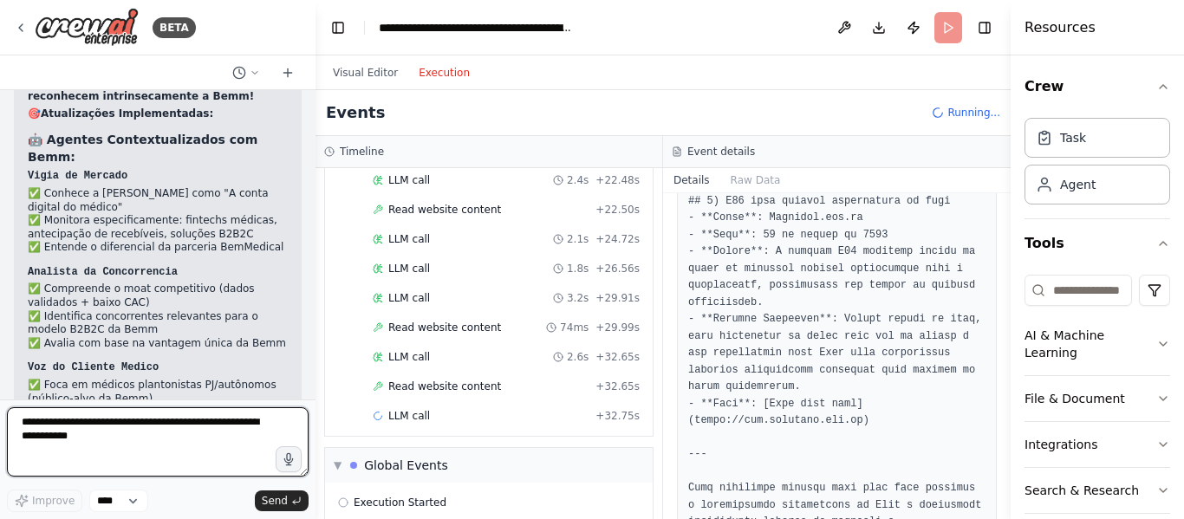
click at [204, 437] on textarea at bounding box center [158, 441] width 302 height 69
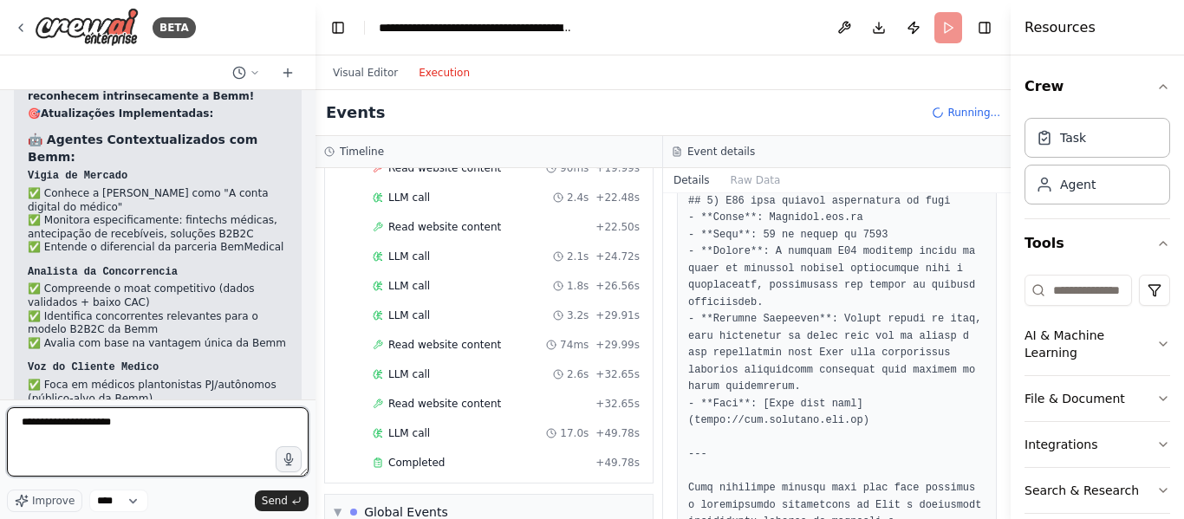
scroll to position [2348, 0]
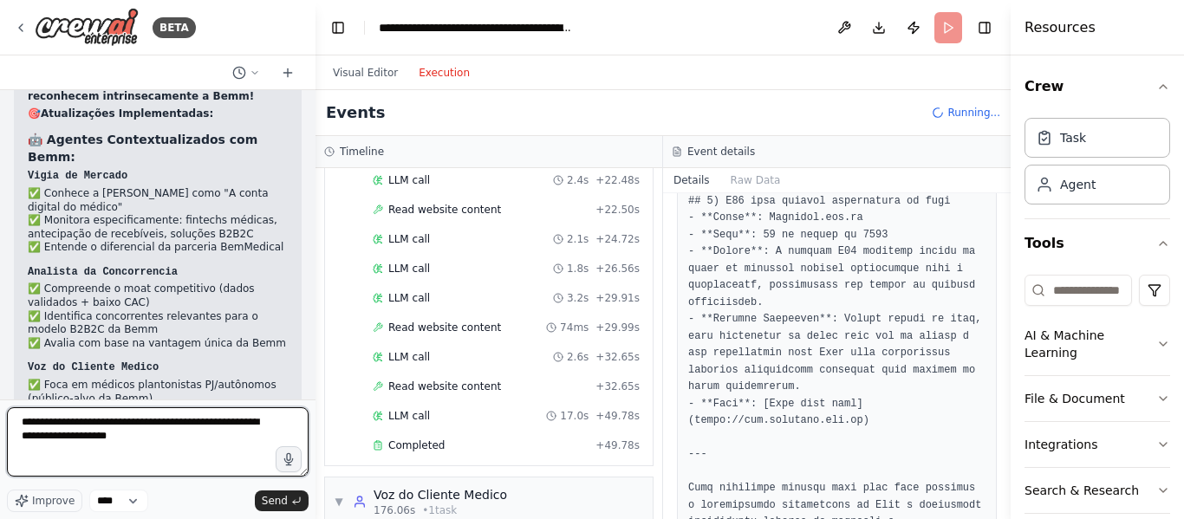
type textarea "**********"
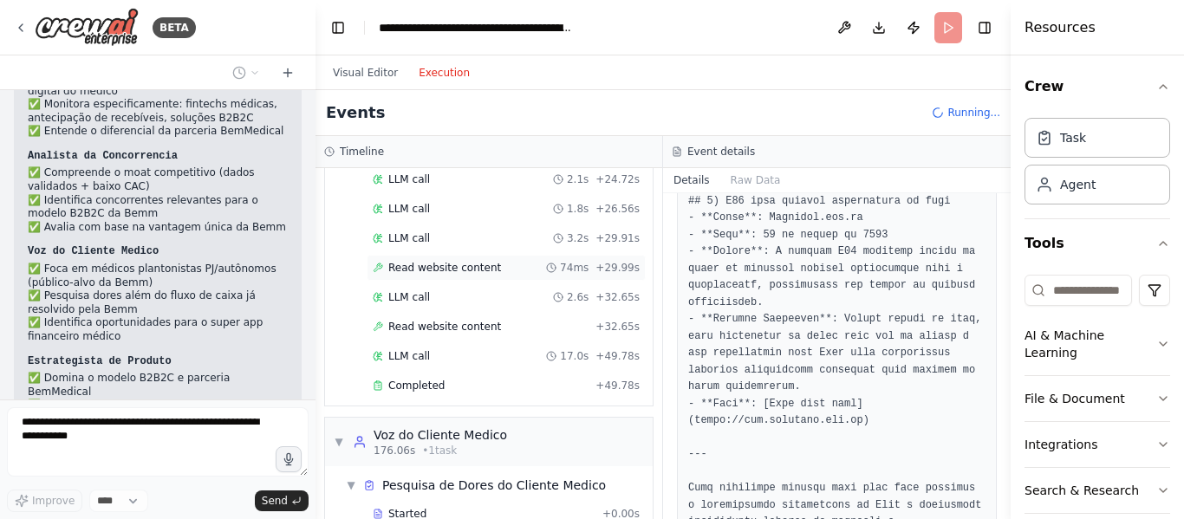
scroll to position [2411, 0]
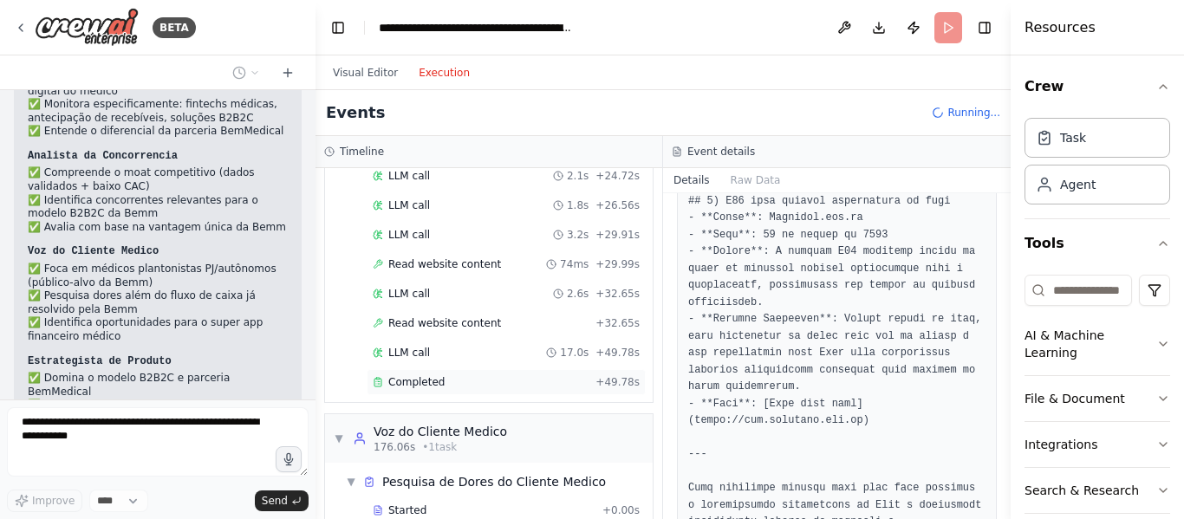
click at [470, 376] on div "Completed" at bounding box center [481, 382] width 216 height 14
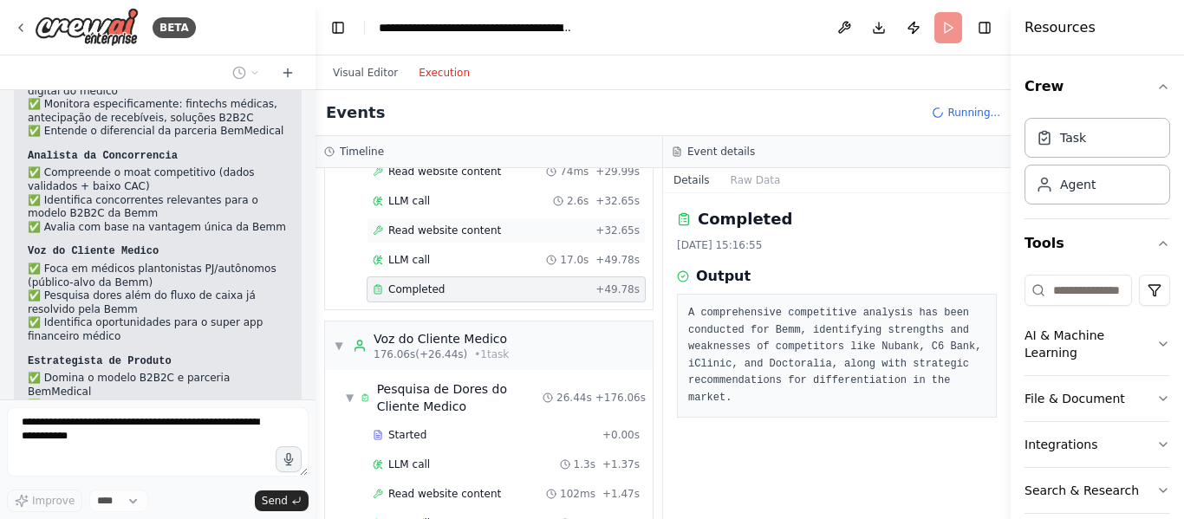
scroll to position [2597, 0]
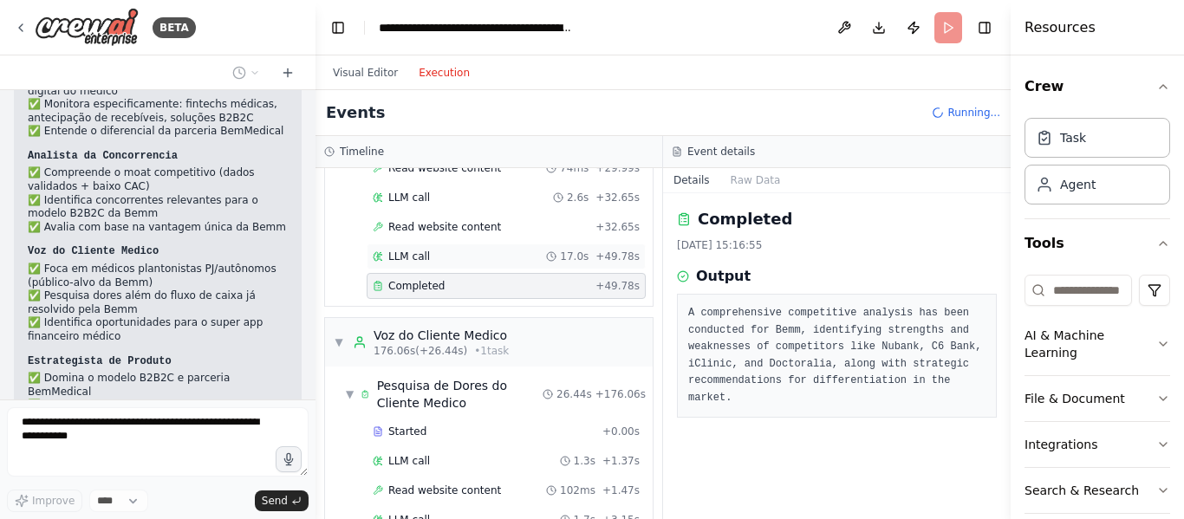
click at [559, 251] on div "17.0s" at bounding box center [567, 257] width 42 height 14
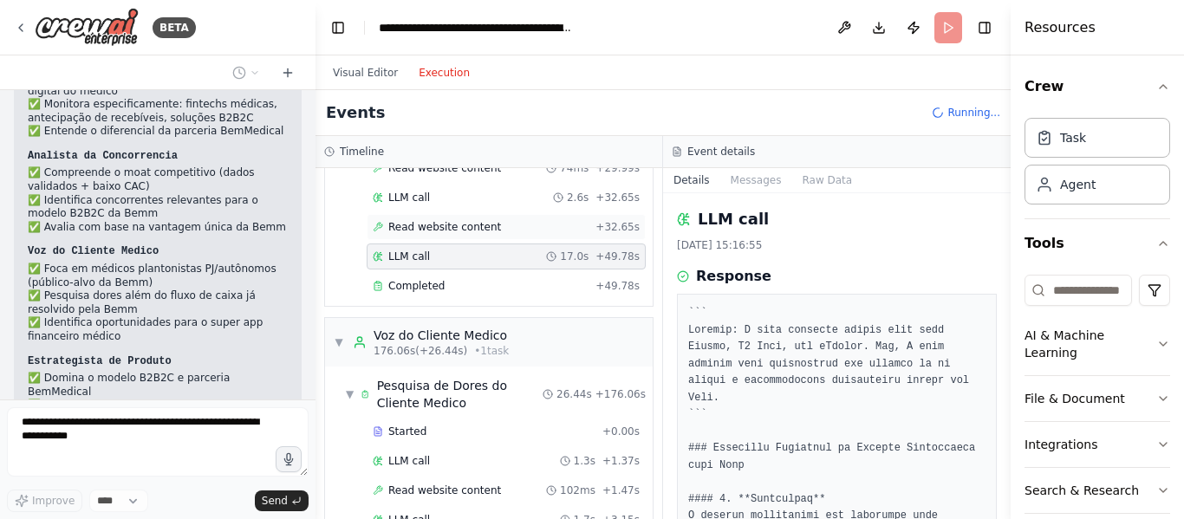
click at [567, 230] on div "Read website content + 32.65s" at bounding box center [506, 227] width 267 height 14
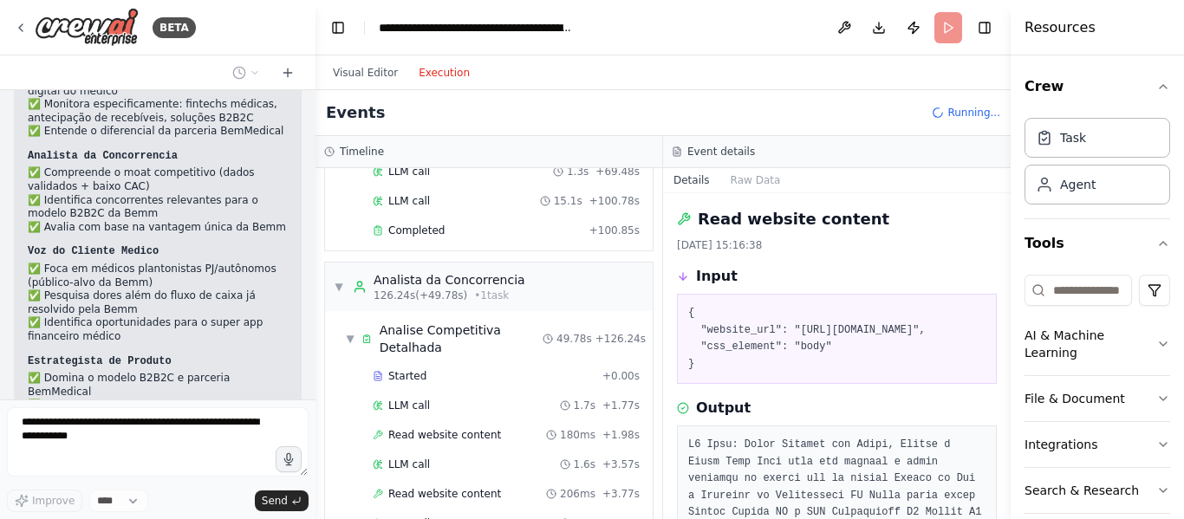
scroll to position [1567, 0]
click at [473, 369] on div "Started" at bounding box center [484, 374] width 223 height 14
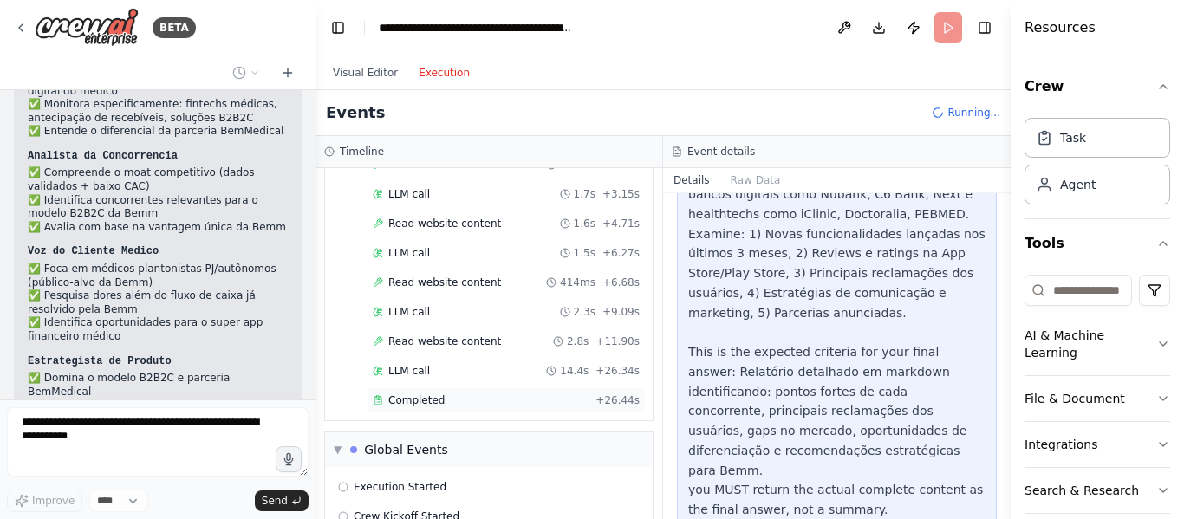
scroll to position [2990, 0]
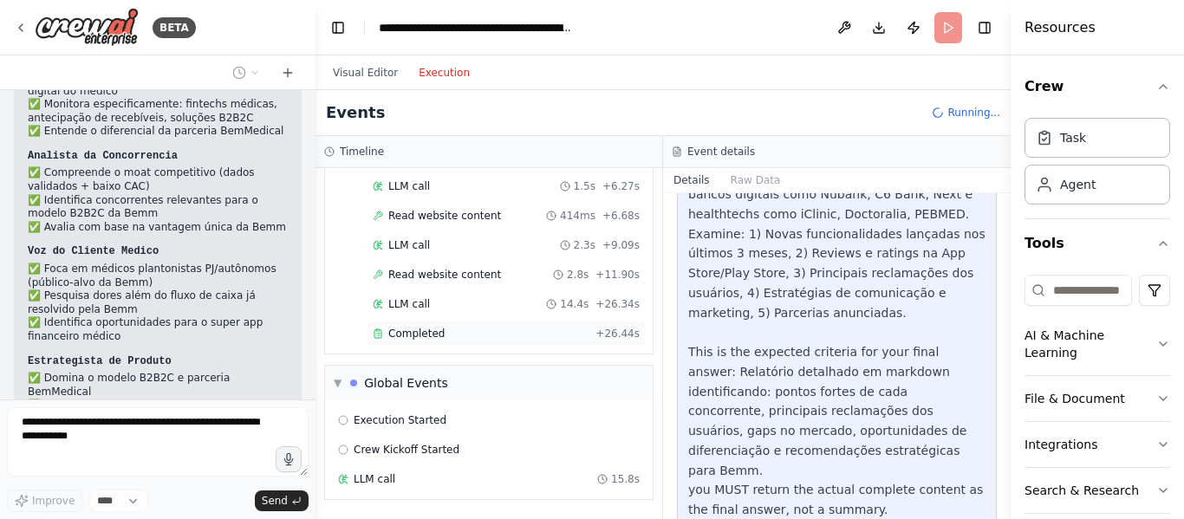
click at [503, 329] on div "Completed" at bounding box center [481, 334] width 216 height 14
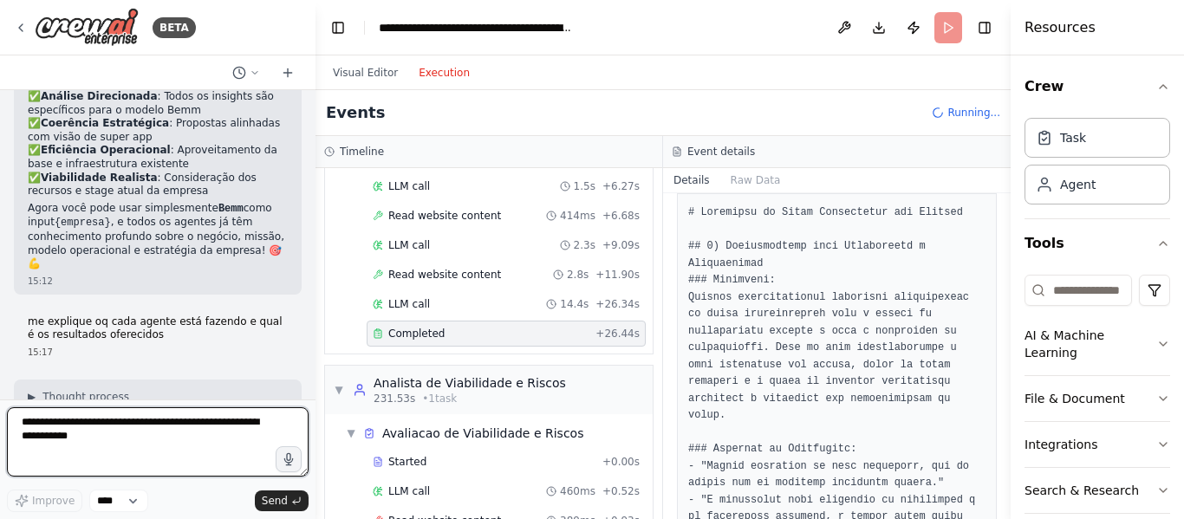
scroll to position [0, 0]
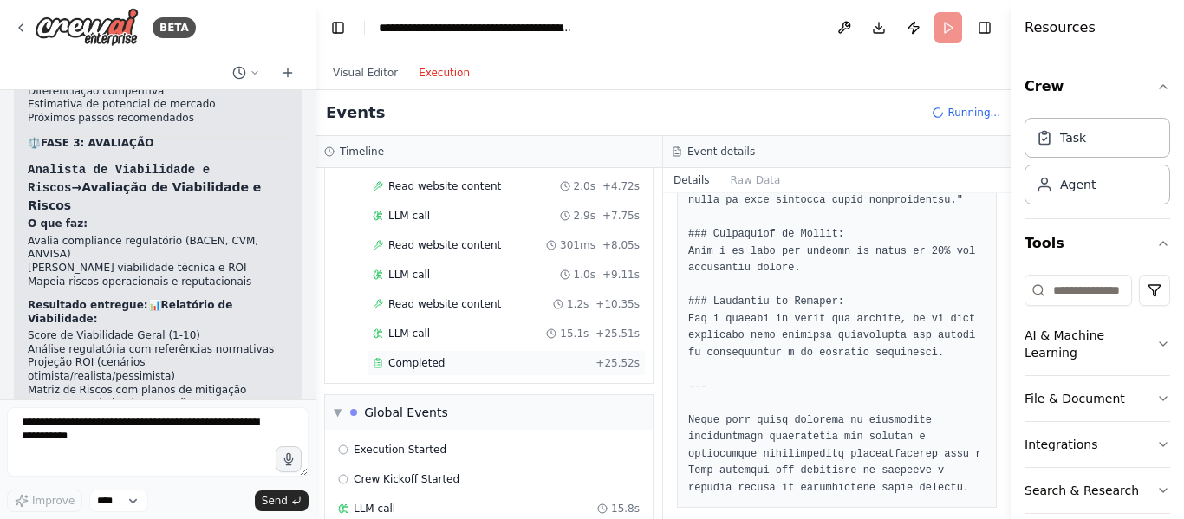
click at [432, 357] on span "Completed" at bounding box center [416, 363] width 56 height 14
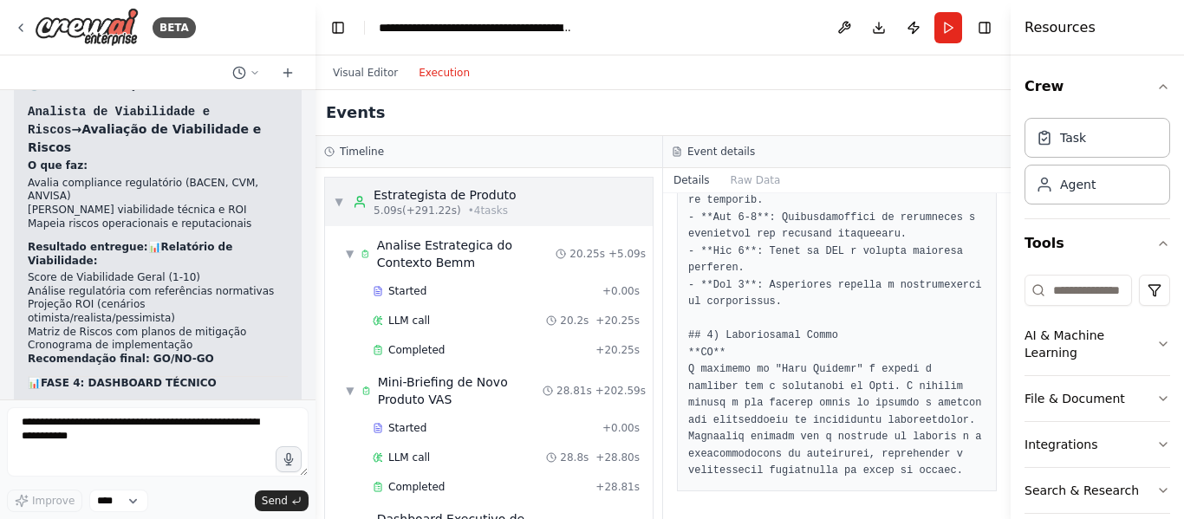
click at [345, 204] on div "▼ Estrategista de Produto 5.09s (+291.22s) • 4 task s" at bounding box center [425, 201] width 183 height 31
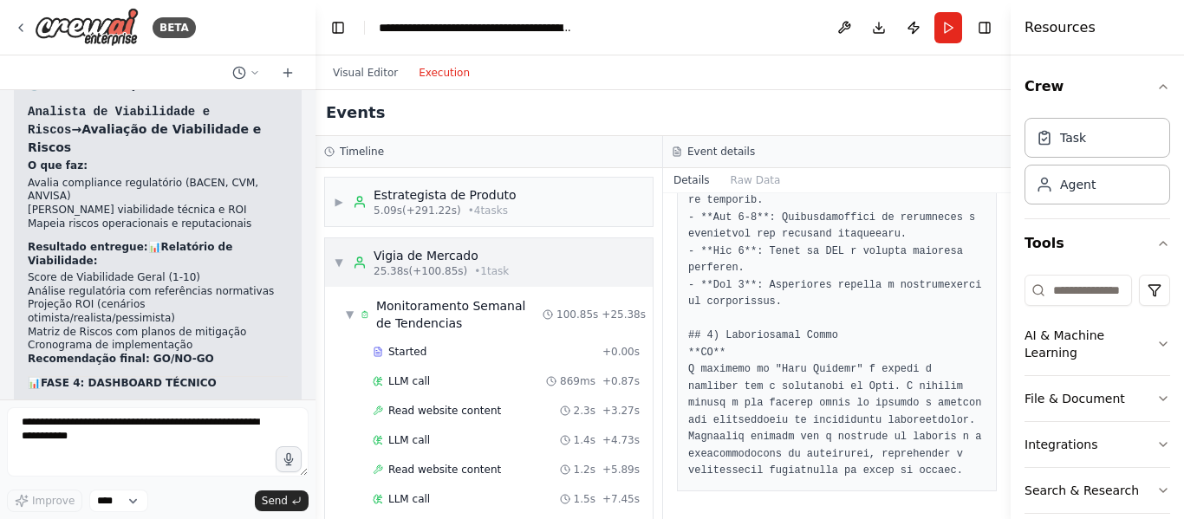
click at [337, 268] on span "▼" at bounding box center [339, 263] width 10 height 14
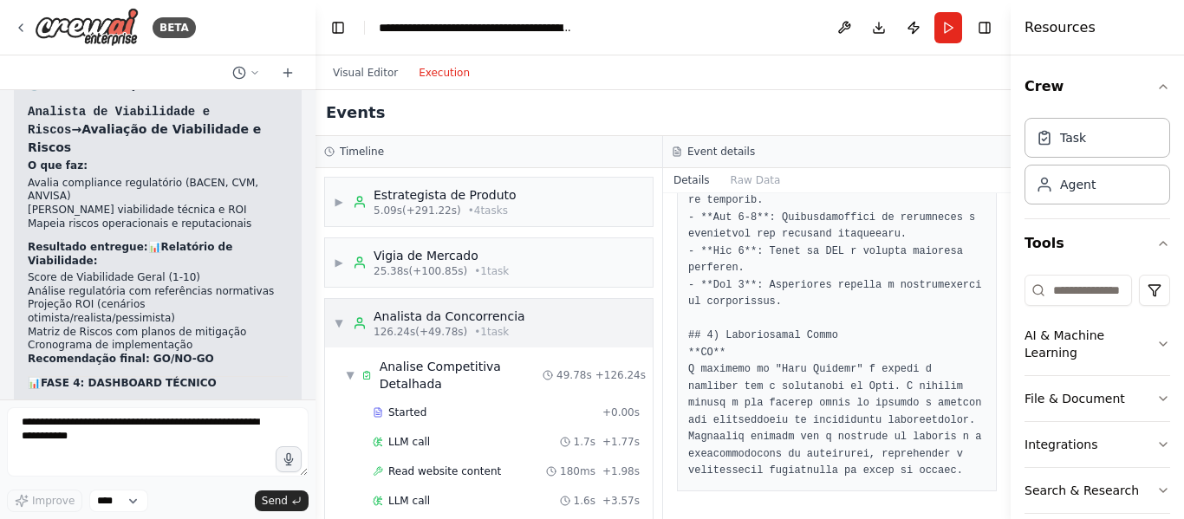
click at [344, 324] on div "▼ Analista da Concorrencia 126.24s (+49.78s) • 1 task" at bounding box center [430, 323] width 192 height 31
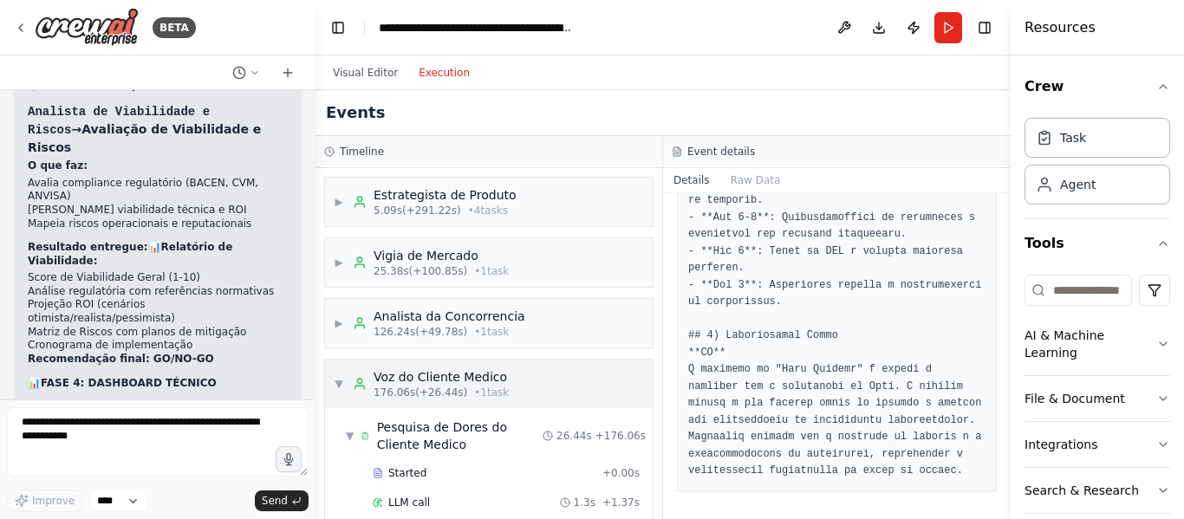
click at [346, 374] on div "▼ Voz do Cliente Medico 176.06s (+26.44s) • 1 task" at bounding box center [421, 383] width 175 height 31
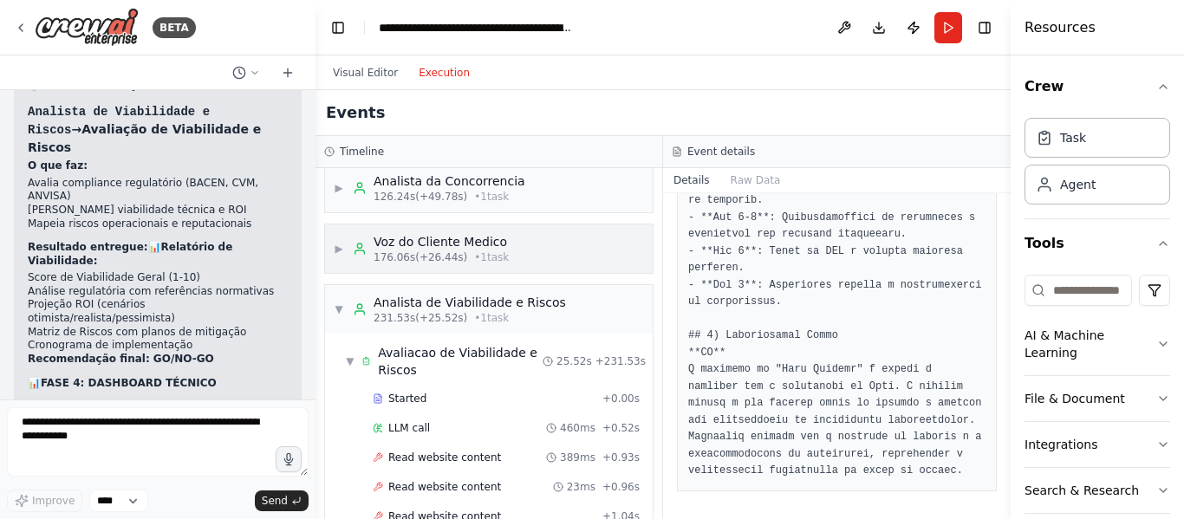
scroll to position [149, 0]
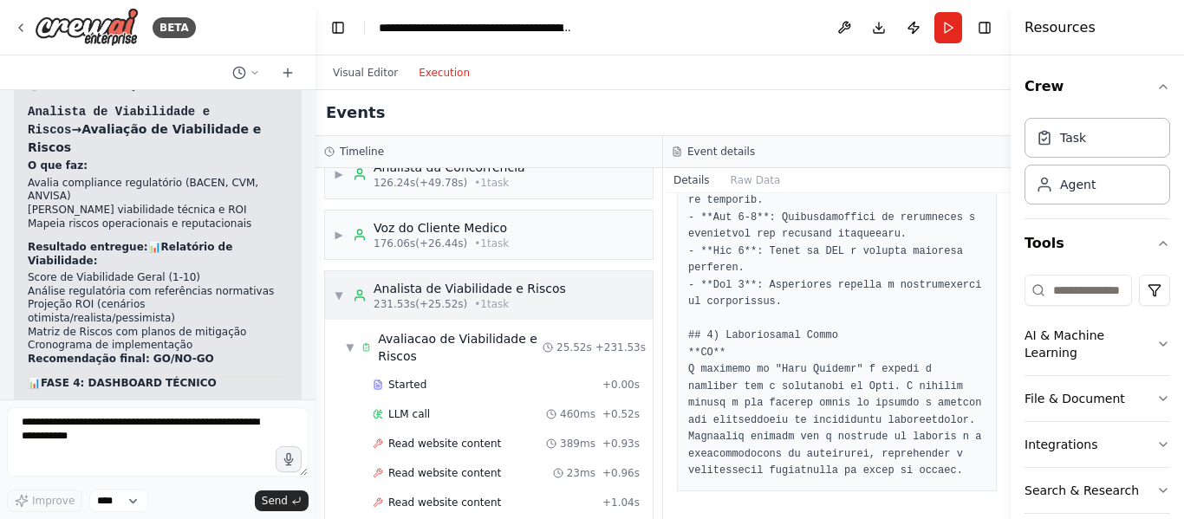
click at [350, 299] on div "▼ Analista de Viabilidade e Riscos 231.53s (+25.52s) • 1 task" at bounding box center [450, 295] width 232 height 31
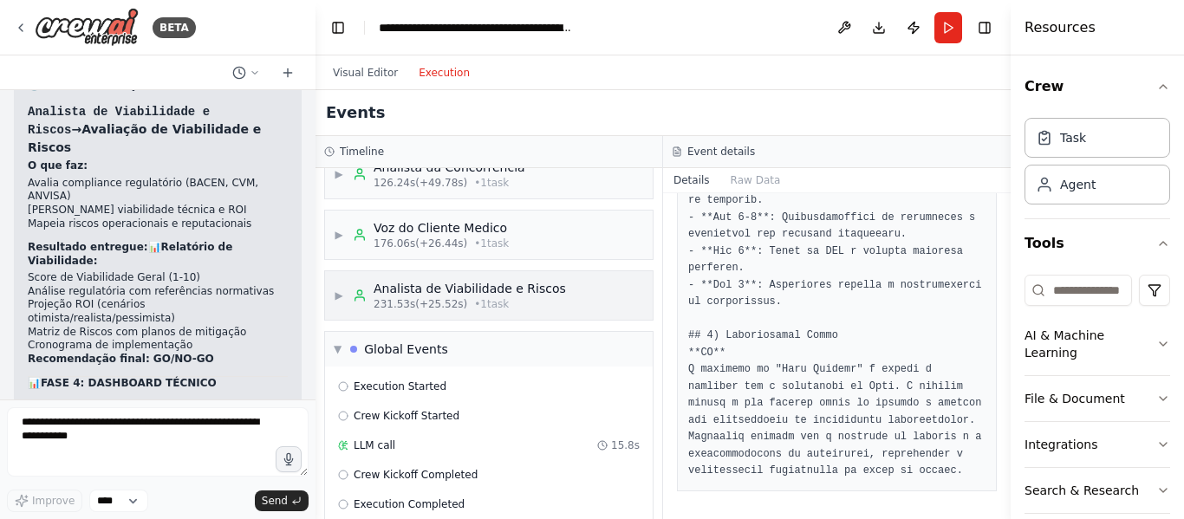
scroll to position [174, 0]
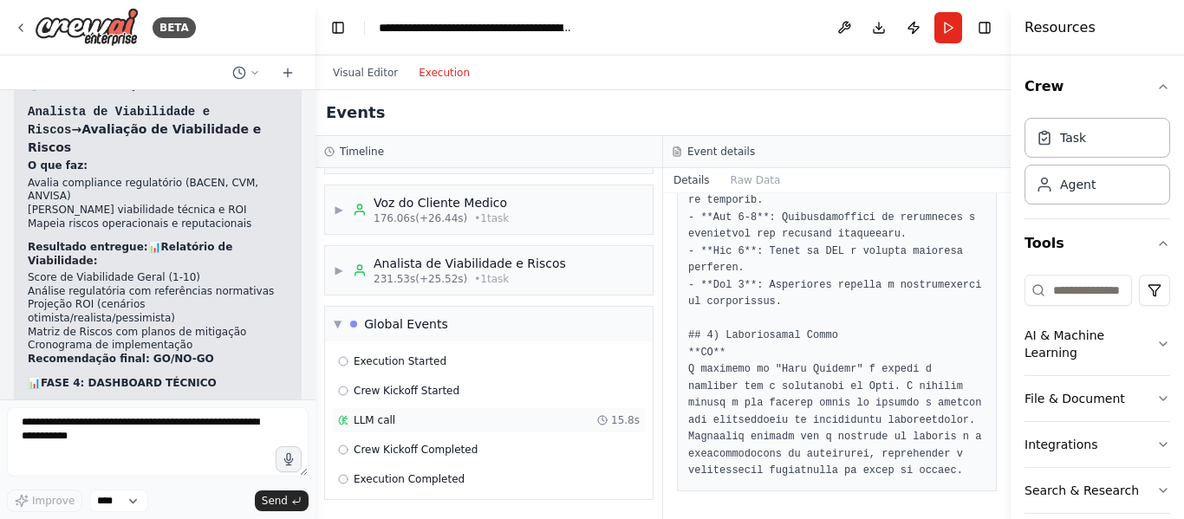
click at [349, 418] on div "LLM call" at bounding box center [366, 421] width 57 height 14
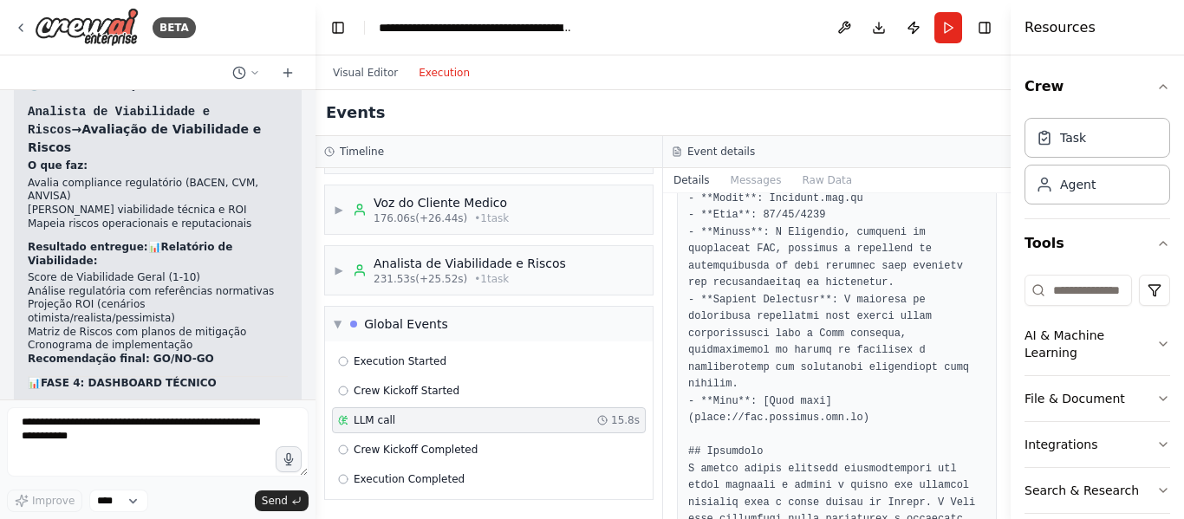
scroll to position [1537, 0]
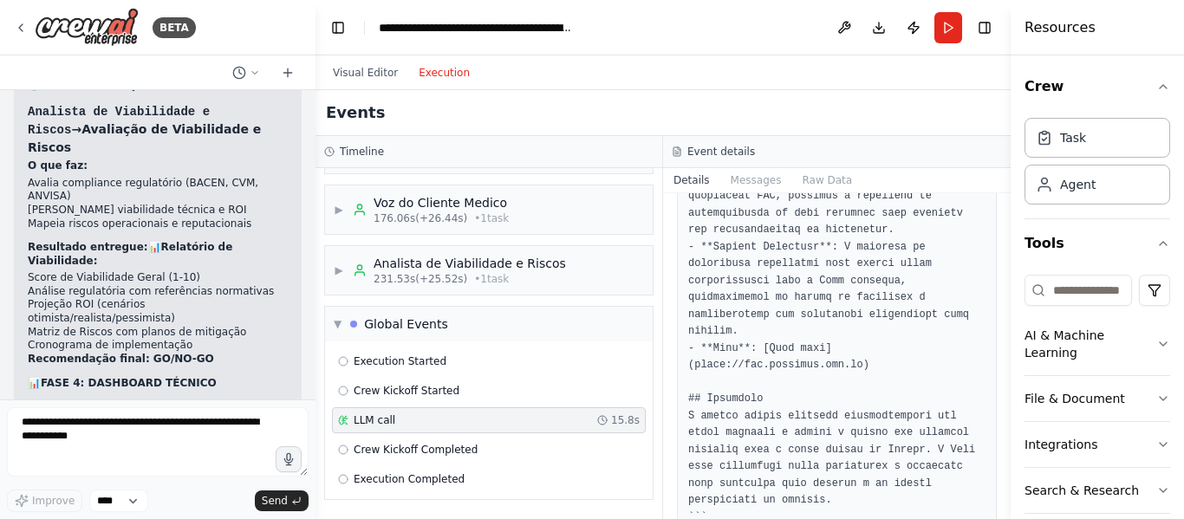
click at [471, 452] on div "Crew Kickoff Completed" at bounding box center [489, 450] width 302 height 14
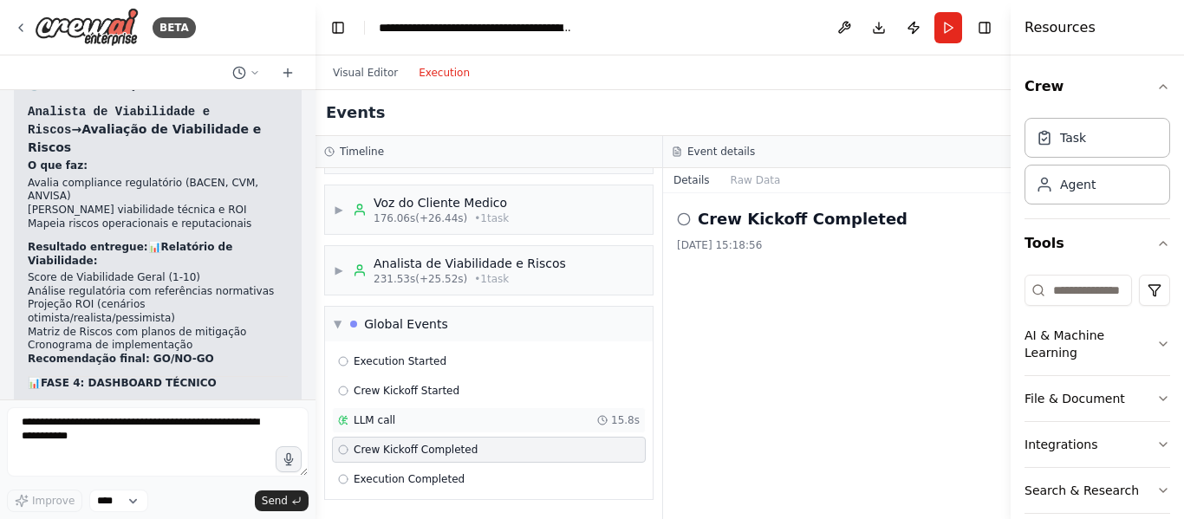
click at [469, 409] on div "LLM call 15.8s" at bounding box center [489, 420] width 314 height 26
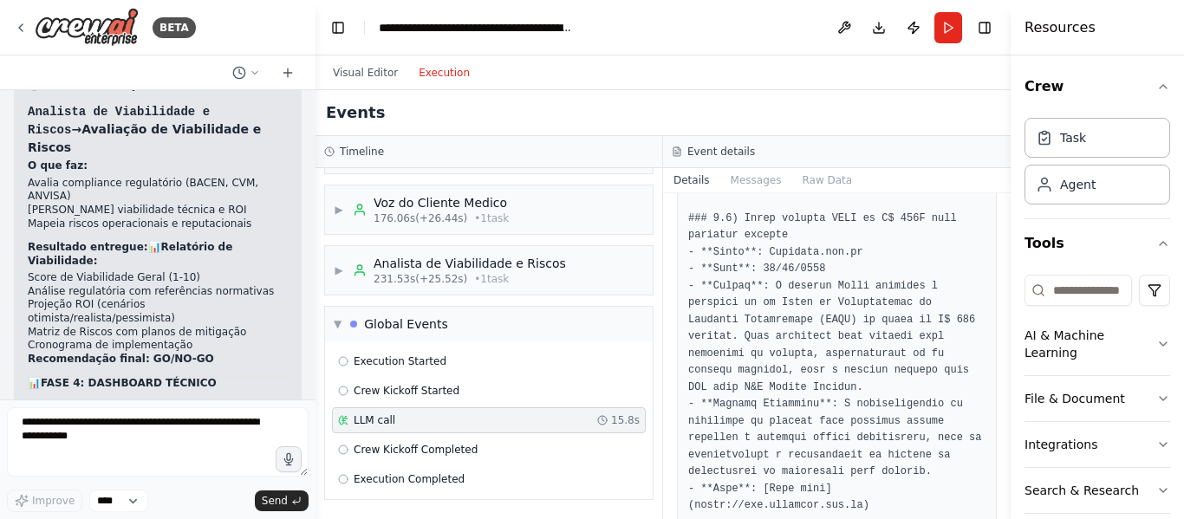
scroll to position [0, 0]
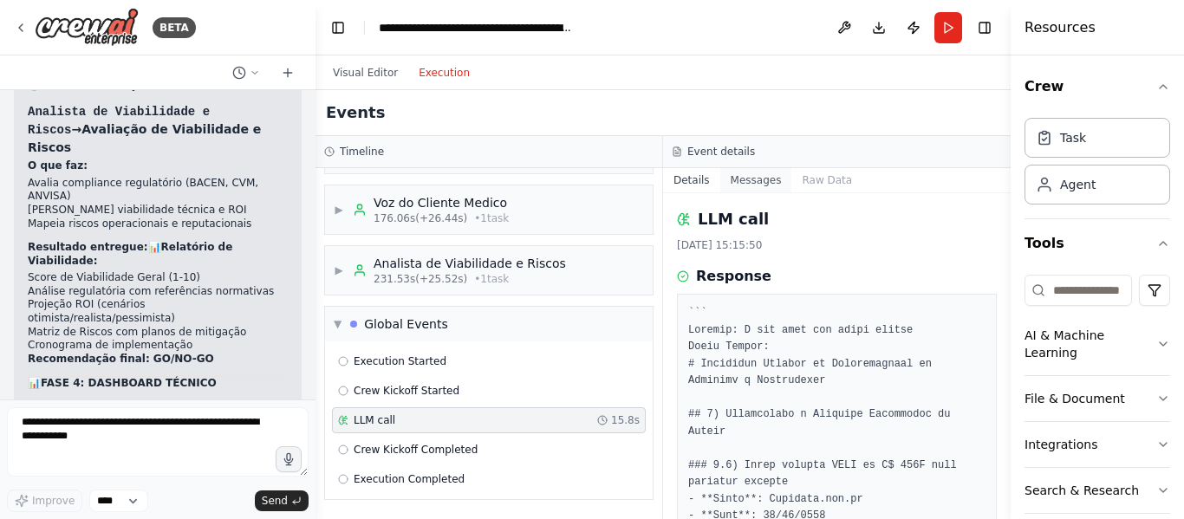
click at [740, 184] on button "Messages" at bounding box center [756, 180] width 72 height 24
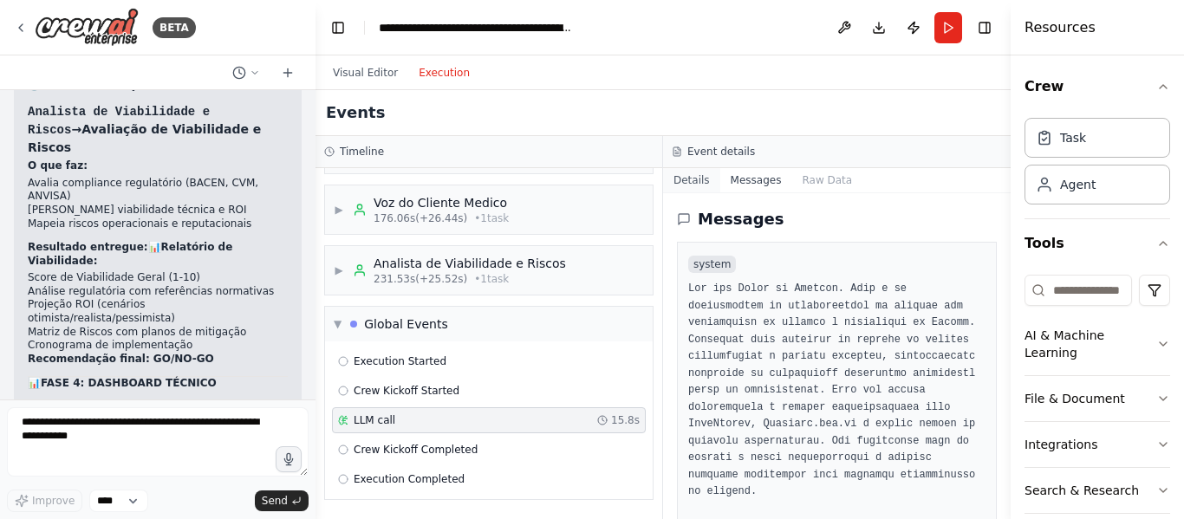
click at [688, 180] on button "Details" at bounding box center [691, 180] width 57 height 24
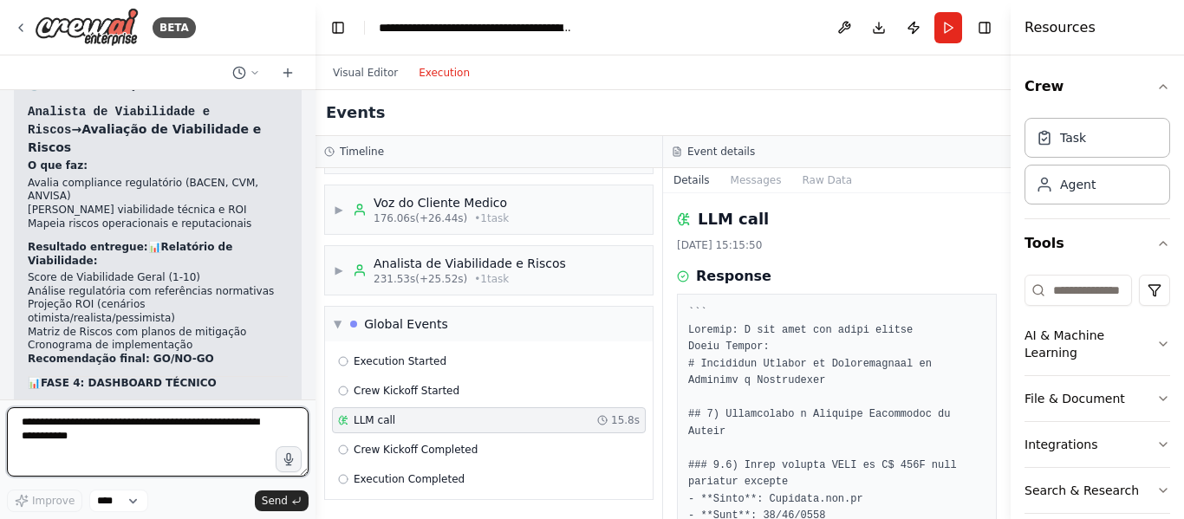
click at [121, 450] on textarea at bounding box center [158, 441] width 302 height 69
type textarea "**********"
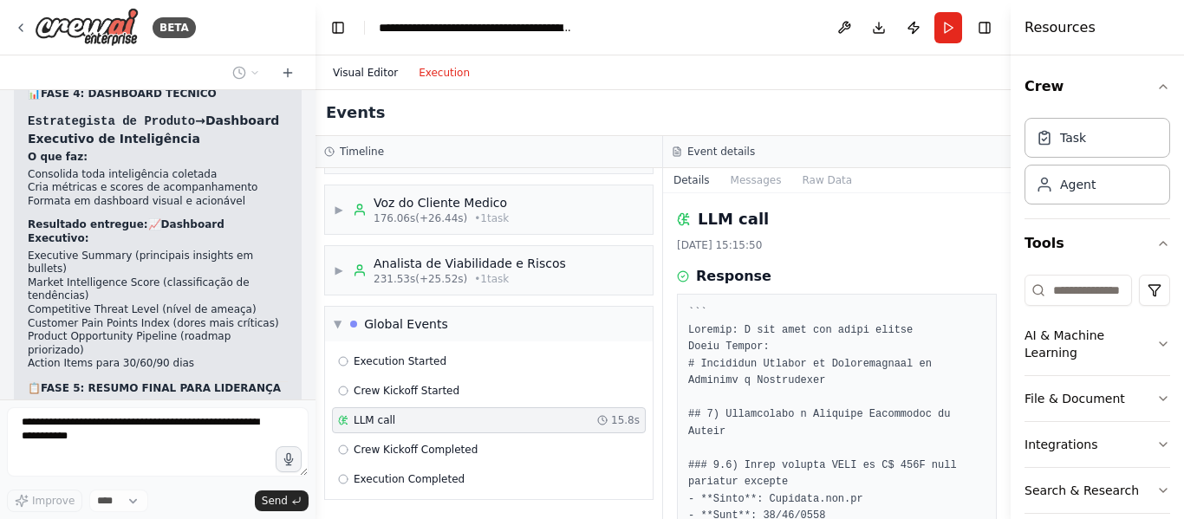
click at [376, 79] on button "Visual Editor" at bounding box center [366, 72] width 86 height 21
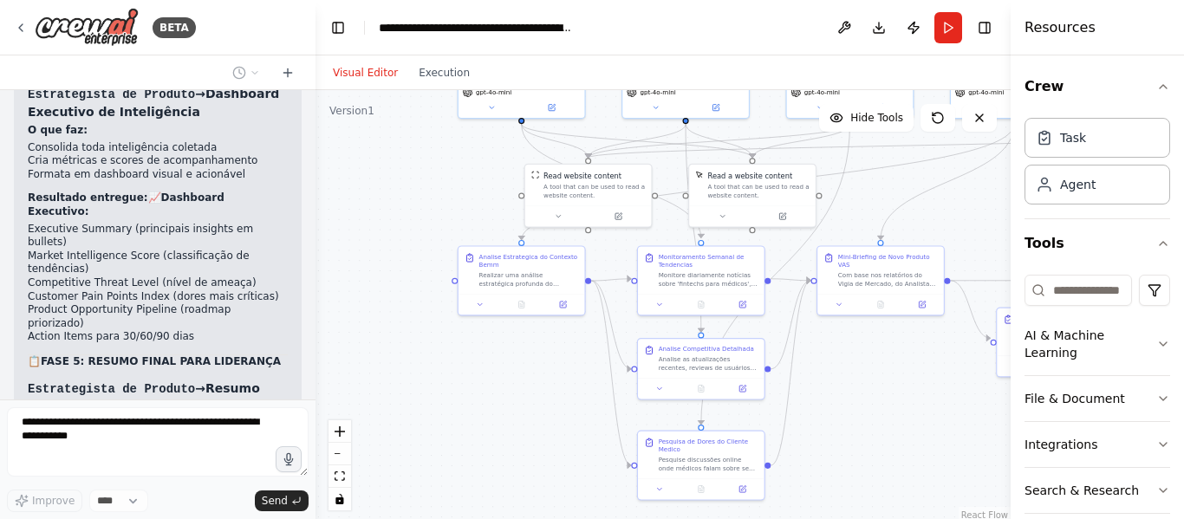
scroll to position [15793, 0]
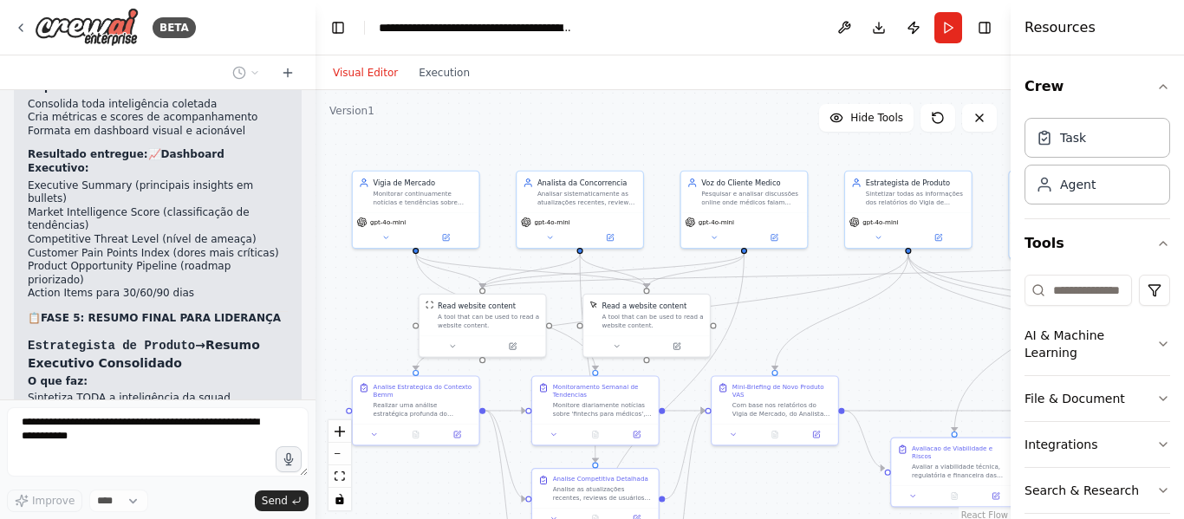
drag, startPoint x: 899, startPoint y: 192, endPoint x: 796, endPoint y: 321, distance: 165.3
click at [794, 322] on div ".deletable-edge-delete-btn { width: 20px; height: 20px; border: 0px solid #ffff…" at bounding box center [663, 306] width 695 height 433
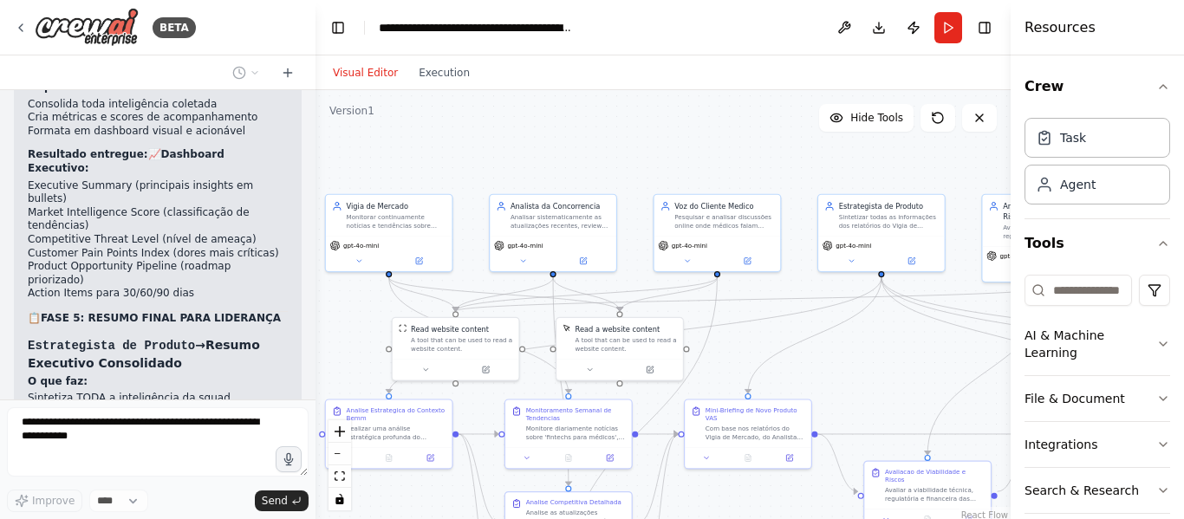
drag, startPoint x: 764, startPoint y: 320, endPoint x: 772, endPoint y: 339, distance: 21.0
click at [772, 339] on div ".deletable-edge-delete-btn { width: 20px; height: 20px; border: 0px solid #ffff…" at bounding box center [663, 306] width 695 height 433
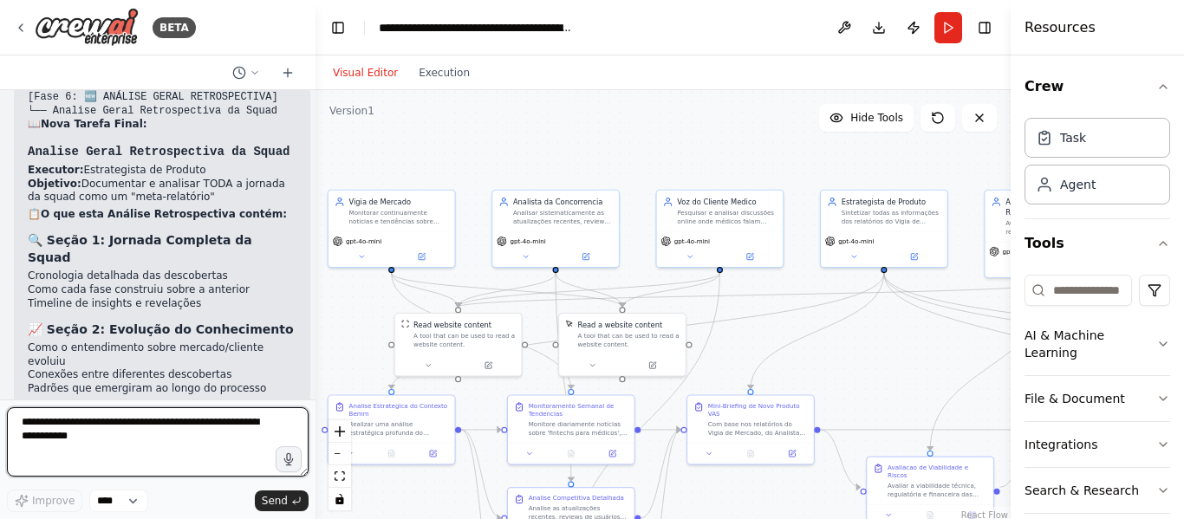
scroll to position [17171, 0]
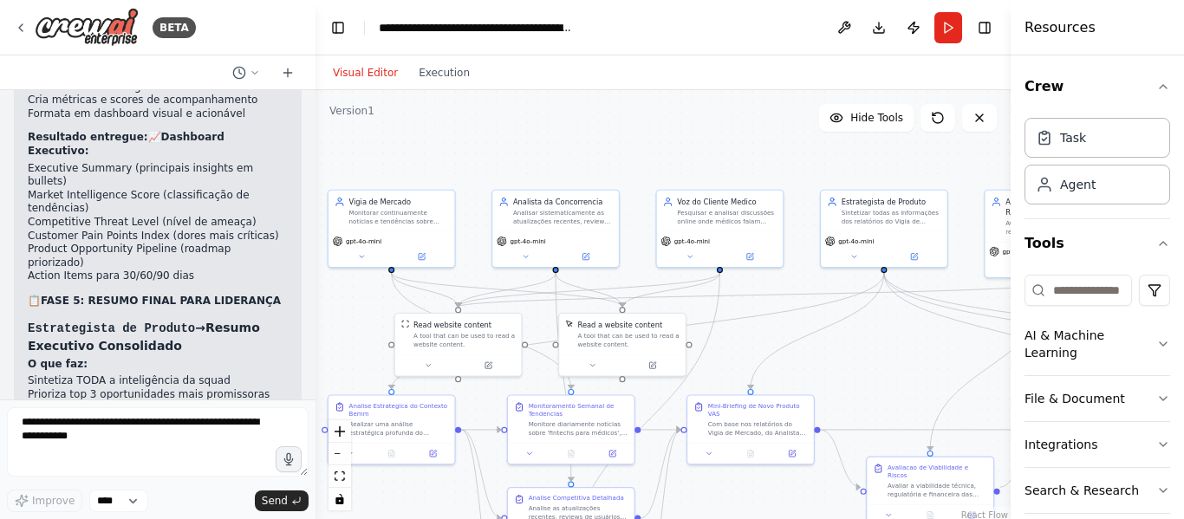
click at [202, 222] on div ""Squad de Inteligência Competitiva e Inovação de Produto" Missão: Monitorar con…" at bounding box center [158, 245] width 316 height 310
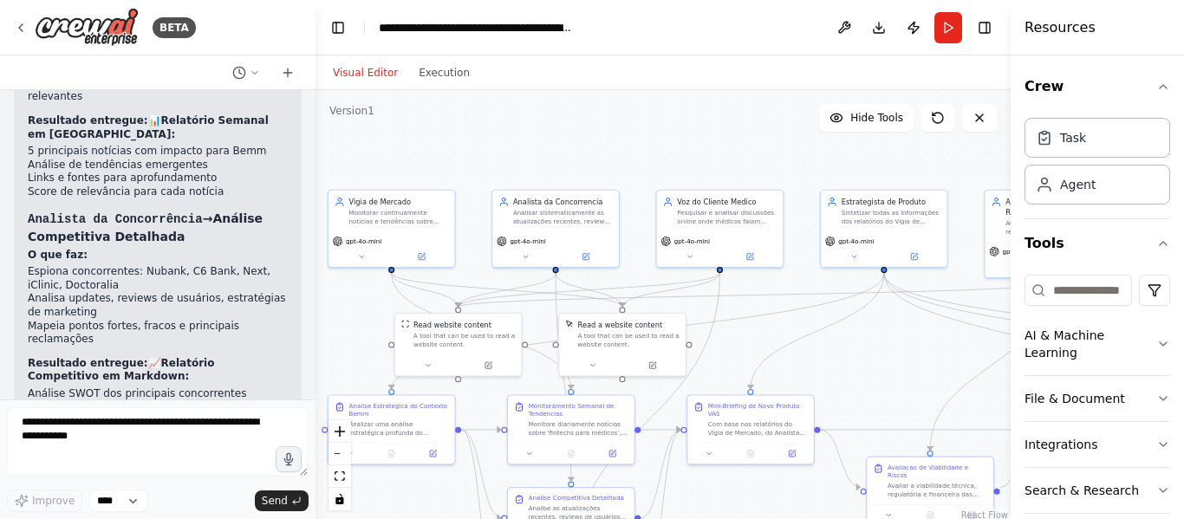
scroll to position [14495, 0]
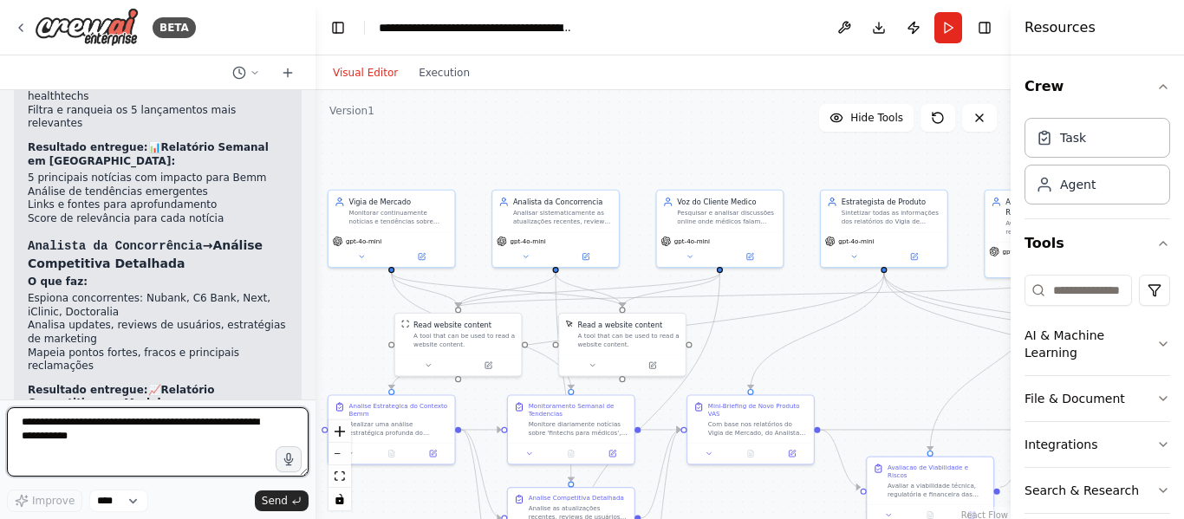
click at [108, 428] on textarea at bounding box center [158, 441] width 302 height 69
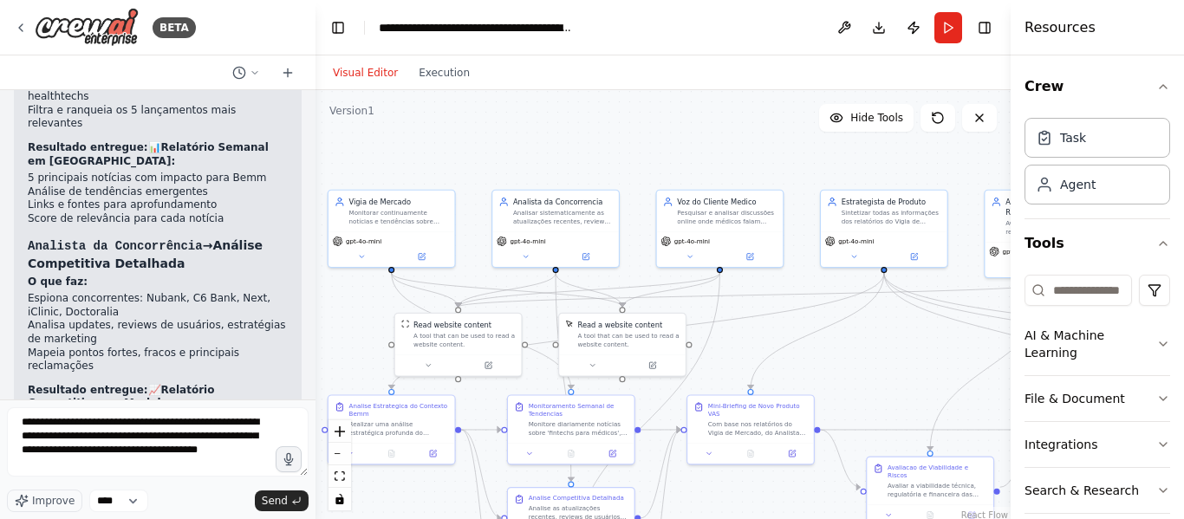
click at [750, 310] on div ".deletable-edge-delete-btn { width: 20px; height: 20px; border: 0px solid #ffff…" at bounding box center [663, 306] width 695 height 433
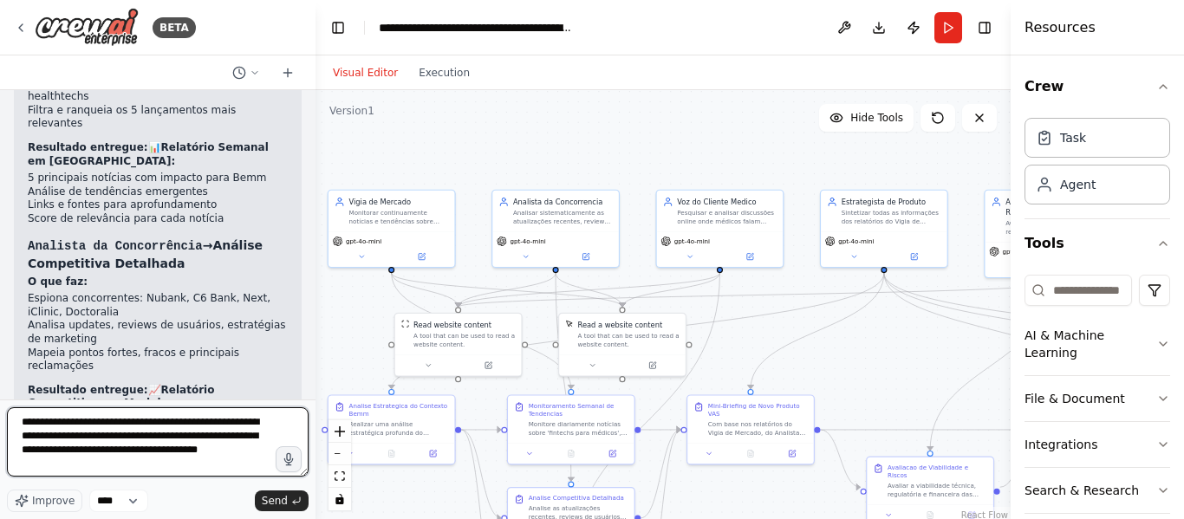
click at [134, 473] on textarea "**********" at bounding box center [158, 441] width 302 height 69
paste textarea "**********"
type textarea "**********"
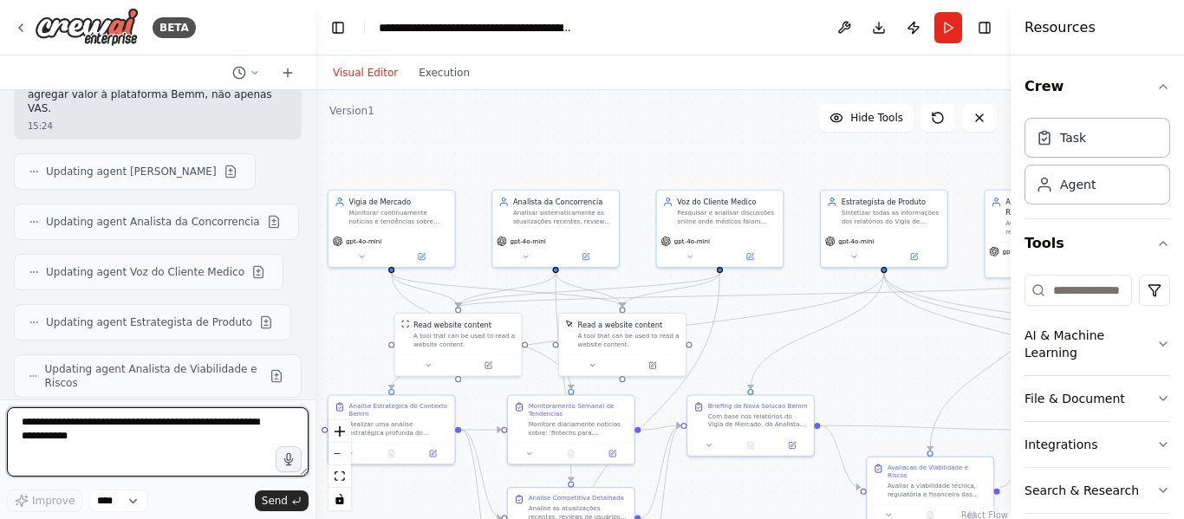
scroll to position [20940, 0]
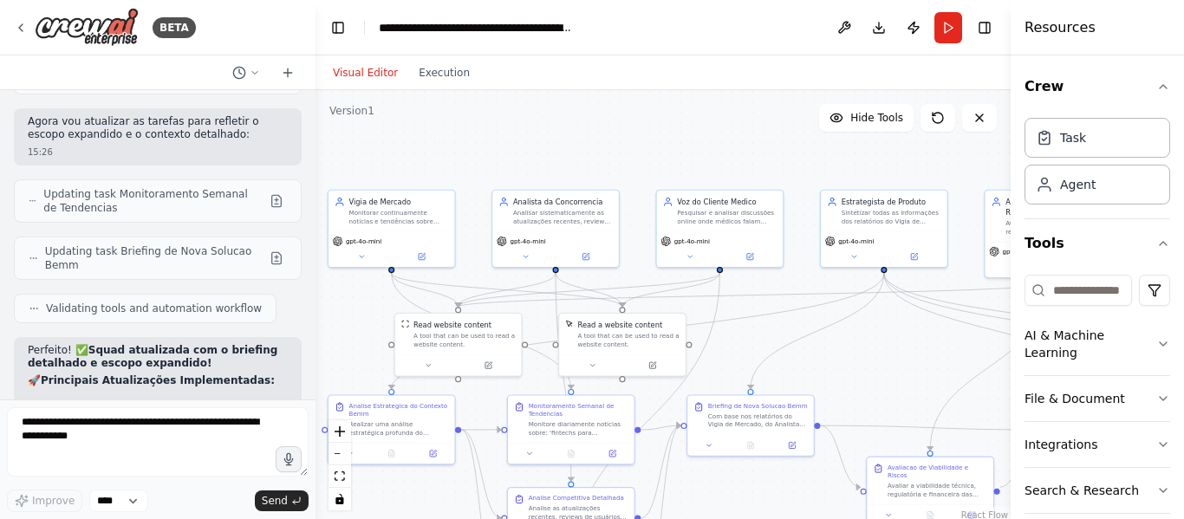
click at [439, 151] on div ".deletable-edge-delete-btn { width: 20px; height: 20px; border: 0px solid #ffff…" at bounding box center [663, 306] width 695 height 433
click at [941, 36] on button "Run" at bounding box center [949, 27] width 28 height 31
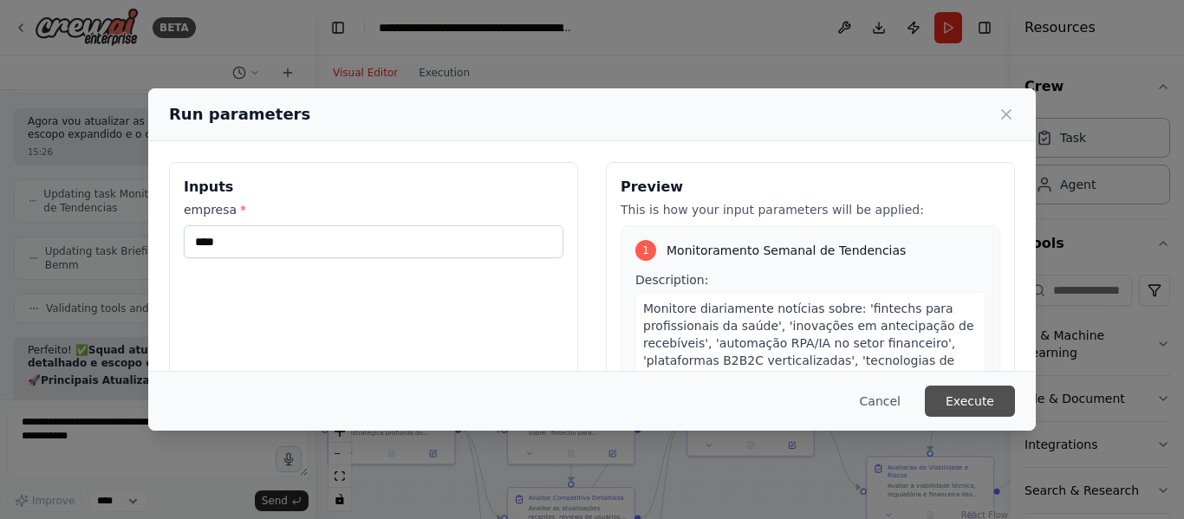
click at [993, 407] on button "Execute" at bounding box center [970, 401] width 90 height 31
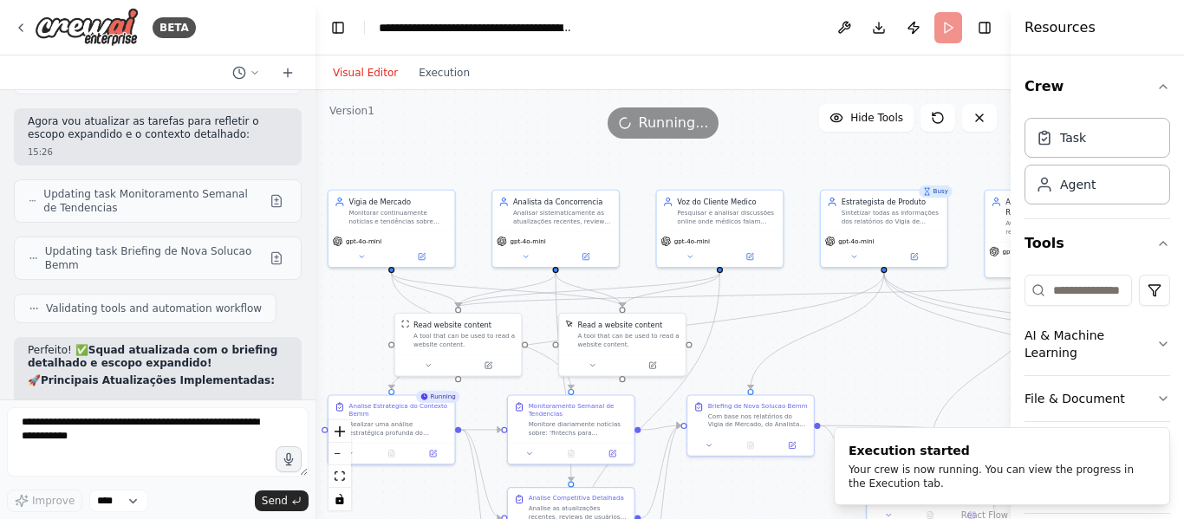
click at [440, 84] on div "Visual Editor Execution" at bounding box center [402, 72] width 158 height 35
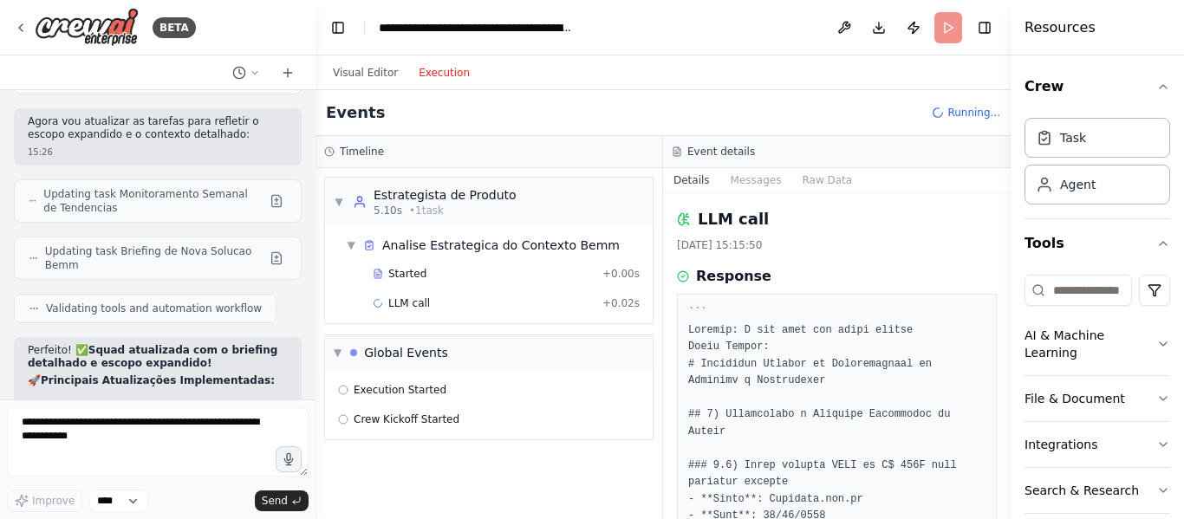
click at [436, 68] on button "Execution" at bounding box center [444, 72] width 72 height 21
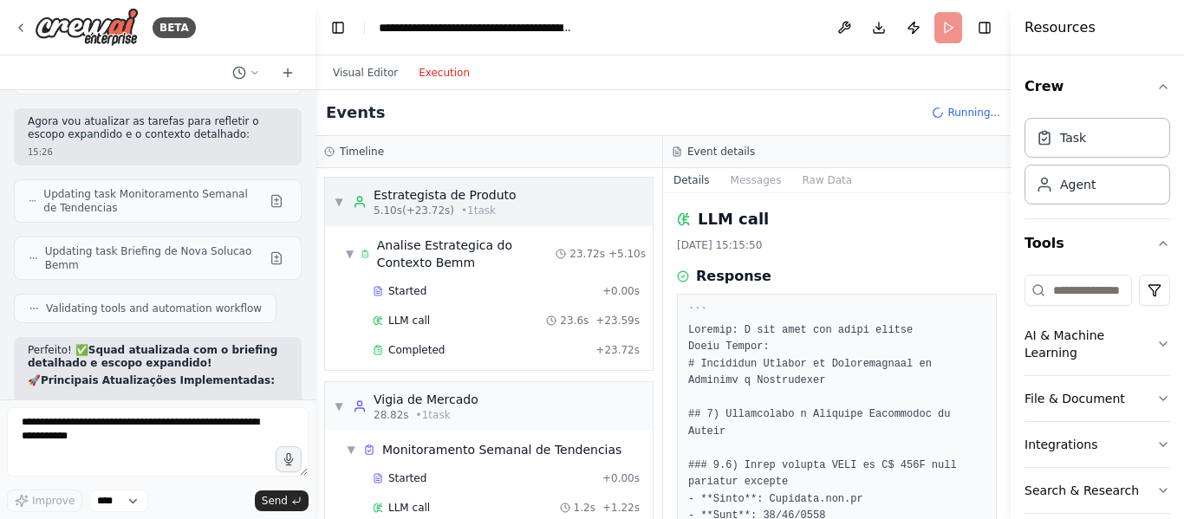
click at [333, 205] on div "▼ Estrategista de Produto 5.10s (+23.72s) • 1 task" at bounding box center [489, 202] width 328 height 49
click at [350, 258] on span "▼" at bounding box center [350, 254] width 8 height 14
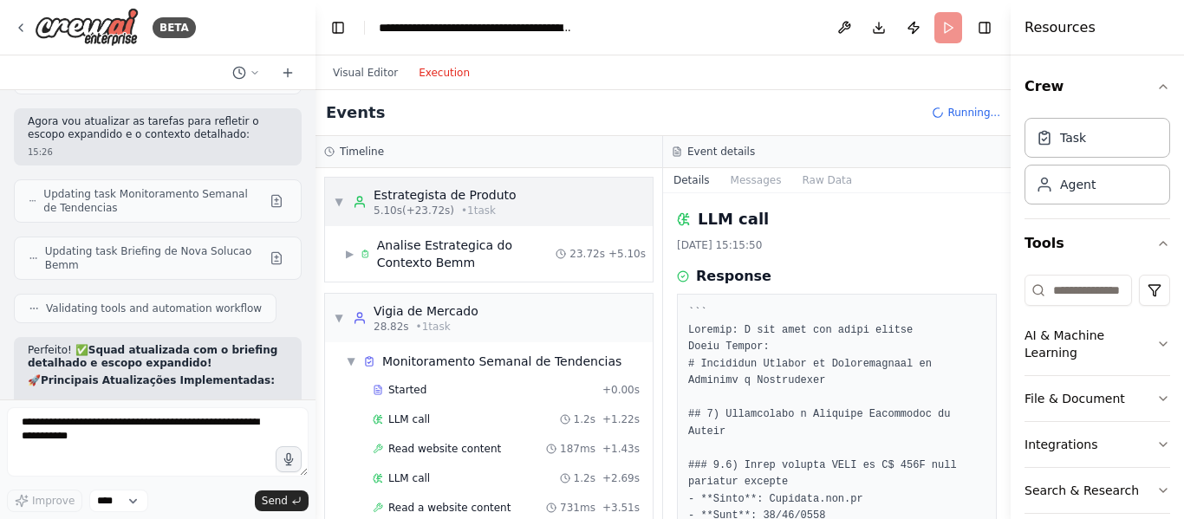
click at [346, 204] on div "▼ Estrategista de Produto 5.10s (+23.72s) • 1 task" at bounding box center [425, 201] width 183 height 31
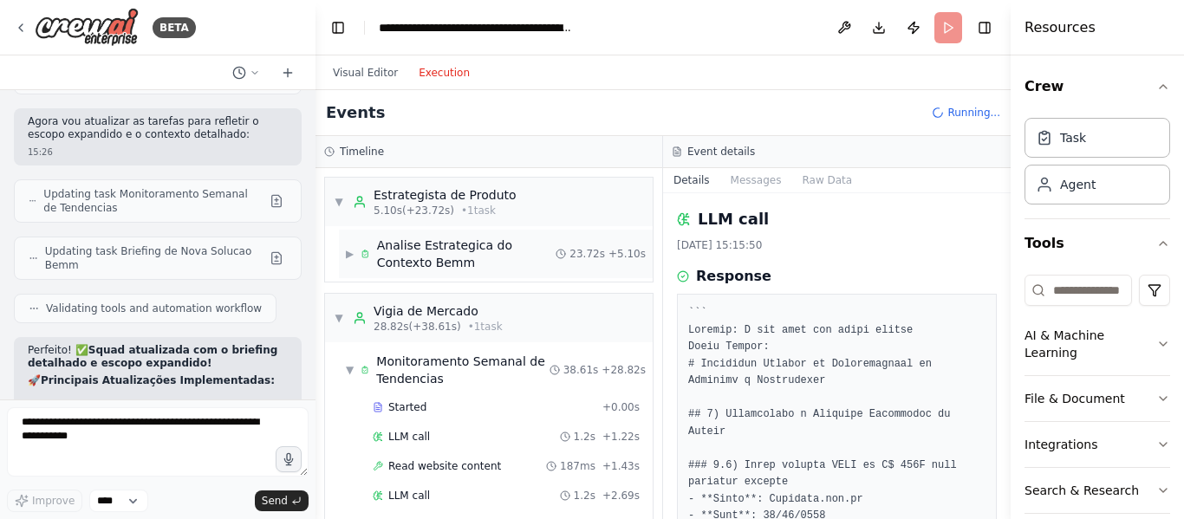
click at [432, 266] on div "Analise Estrategica do Contexto Bemm" at bounding box center [466, 254] width 179 height 35
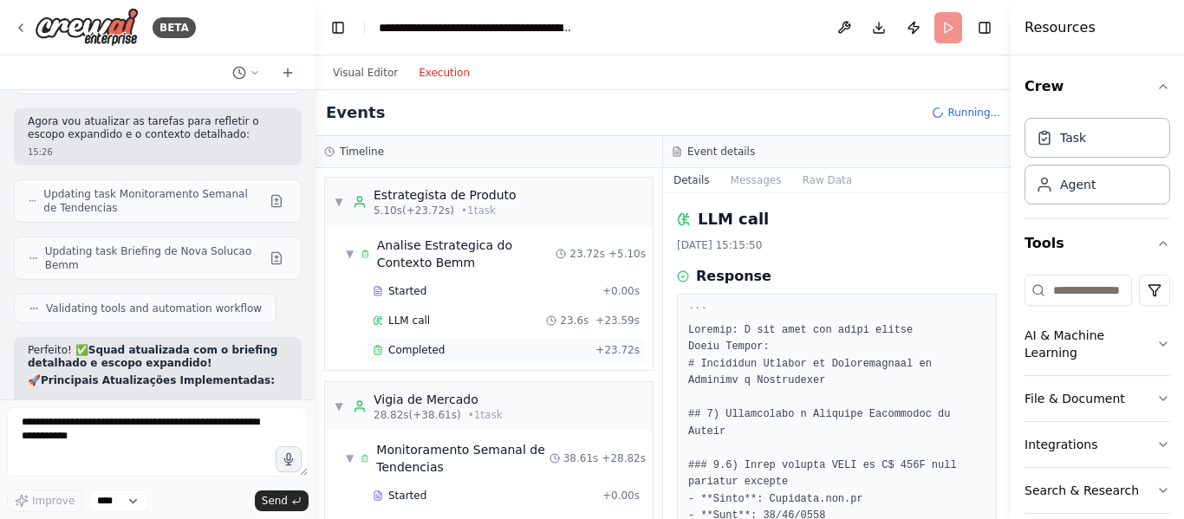
click at [414, 347] on span "Completed" at bounding box center [416, 350] width 56 height 14
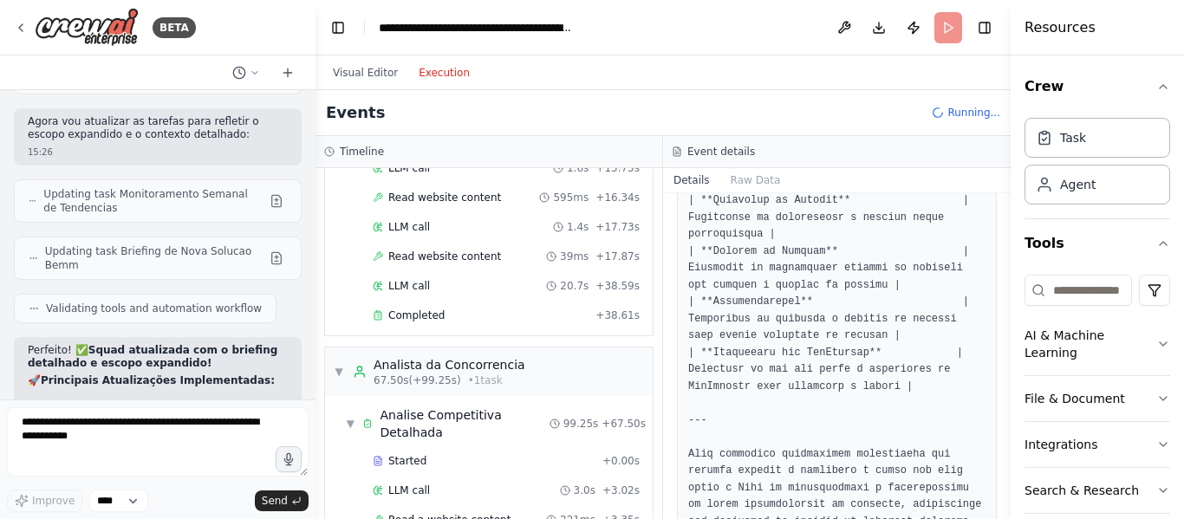
scroll to position [778, 0]
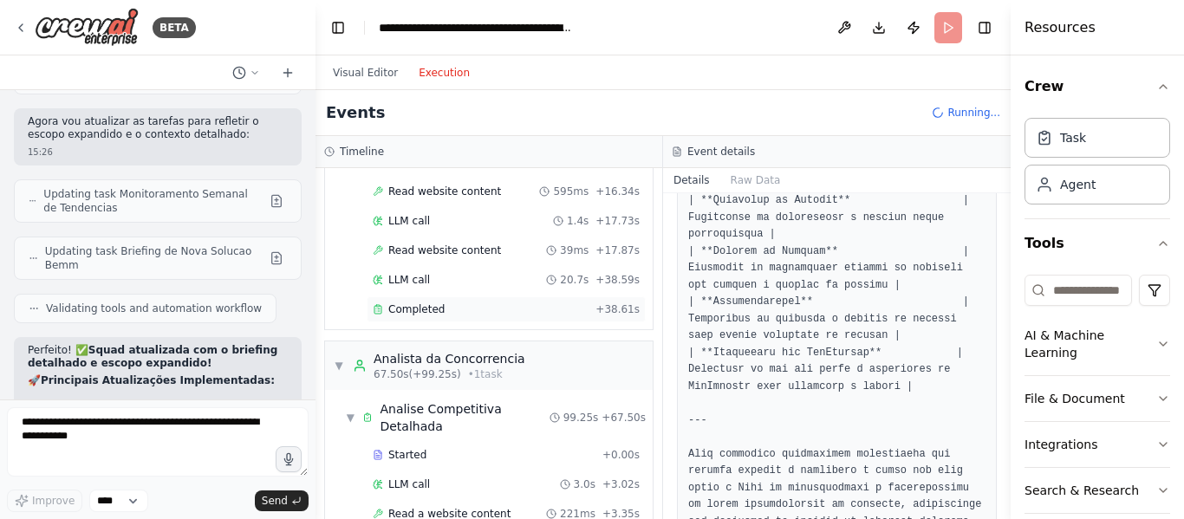
click at [492, 300] on div "Completed + 38.61s" at bounding box center [506, 310] width 279 height 26
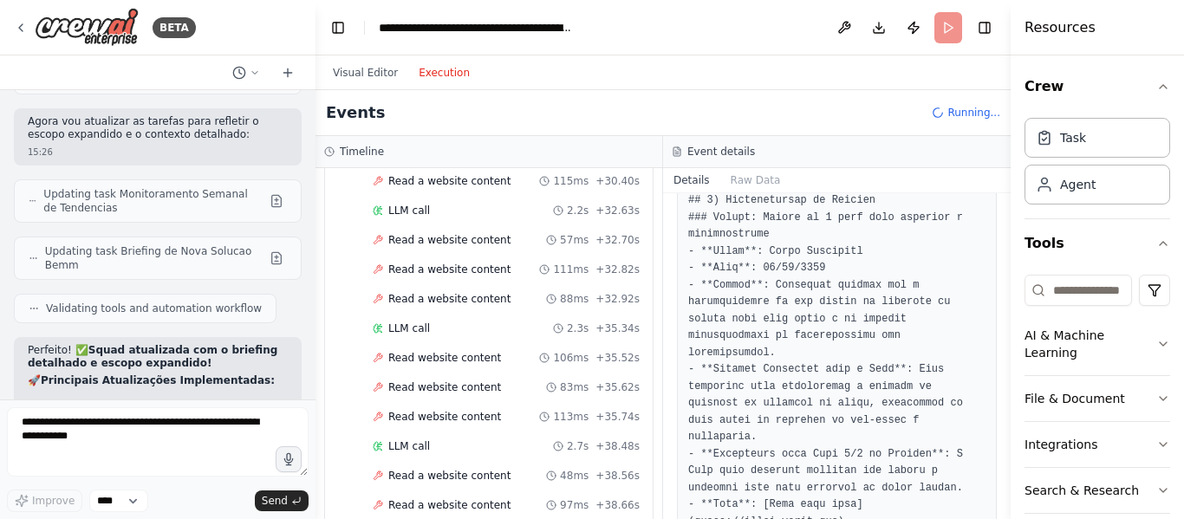
scroll to position [2700, 0]
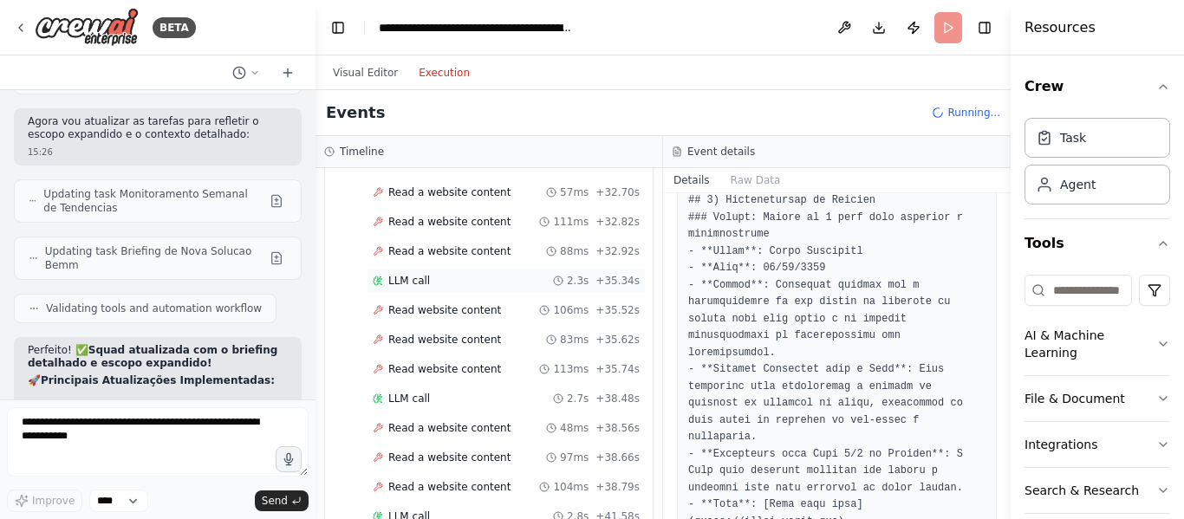
click at [530, 284] on div "LLM call 2.3s + 35.34s" at bounding box center [506, 281] width 267 height 14
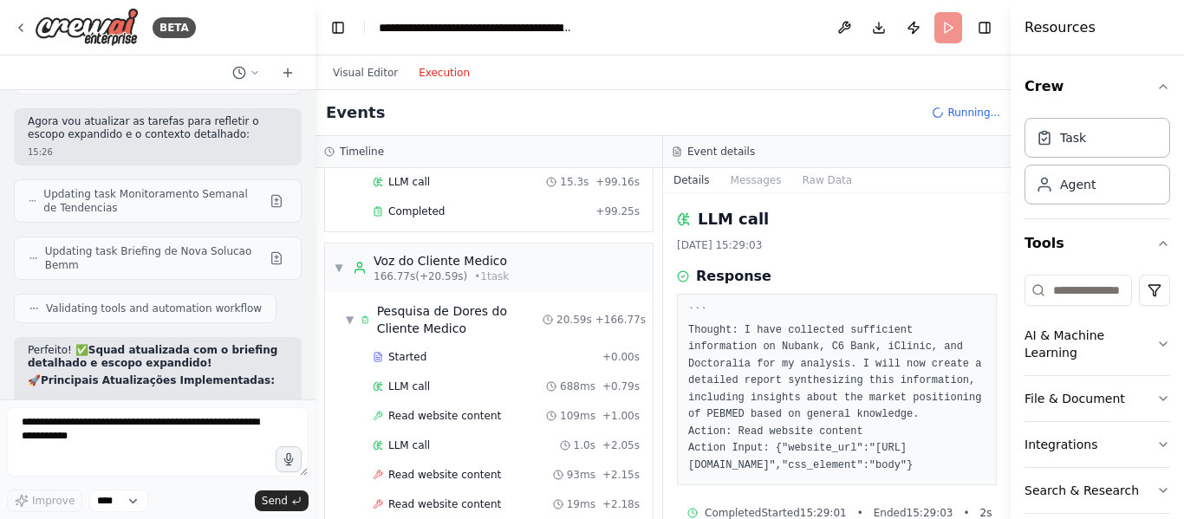
scroll to position [3982, 0]
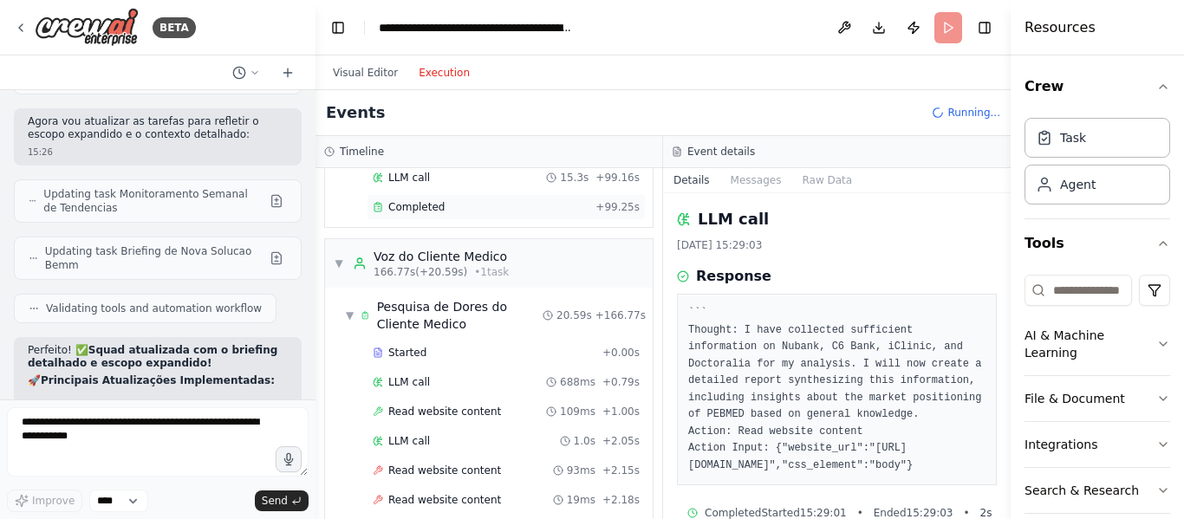
click at [532, 216] on div "Completed + 99.25s" at bounding box center [506, 207] width 279 height 26
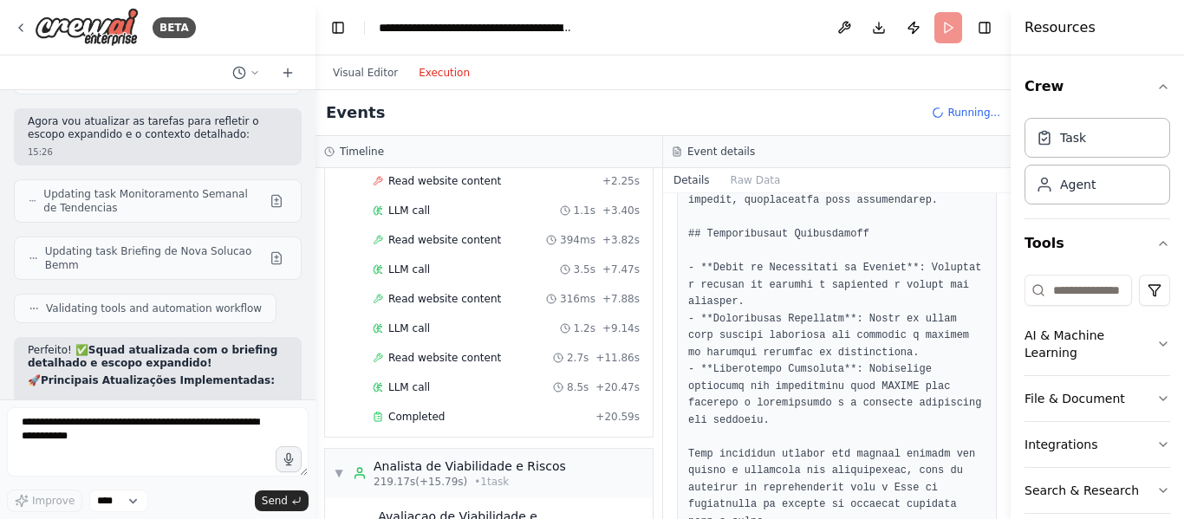
scroll to position [4333, 0]
click at [538, 404] on div "Completed + 20.59s" at bounding box center [506, 414] width 279 height 26
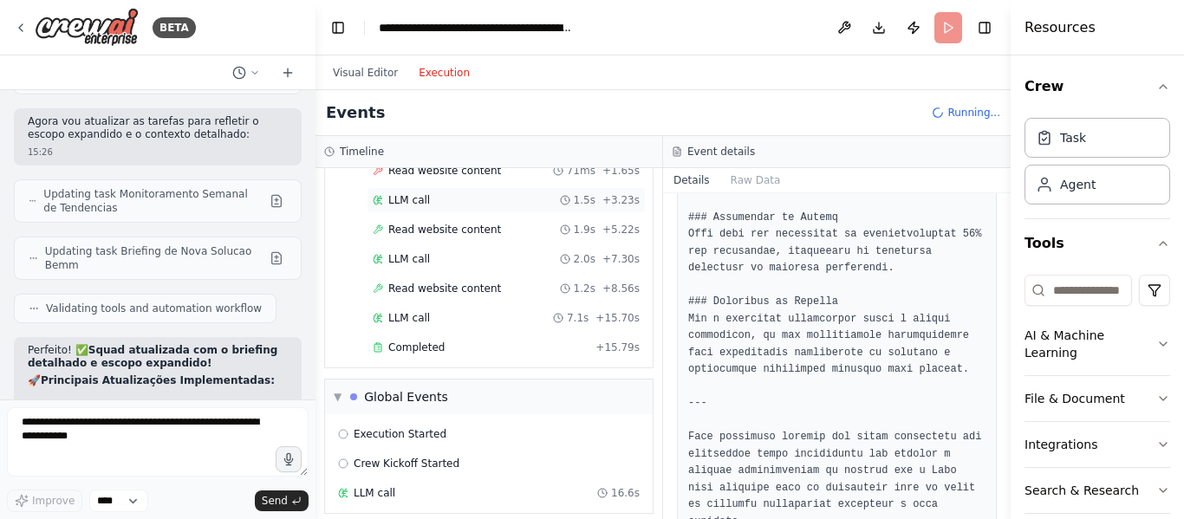
scroll to position [4991, 0]
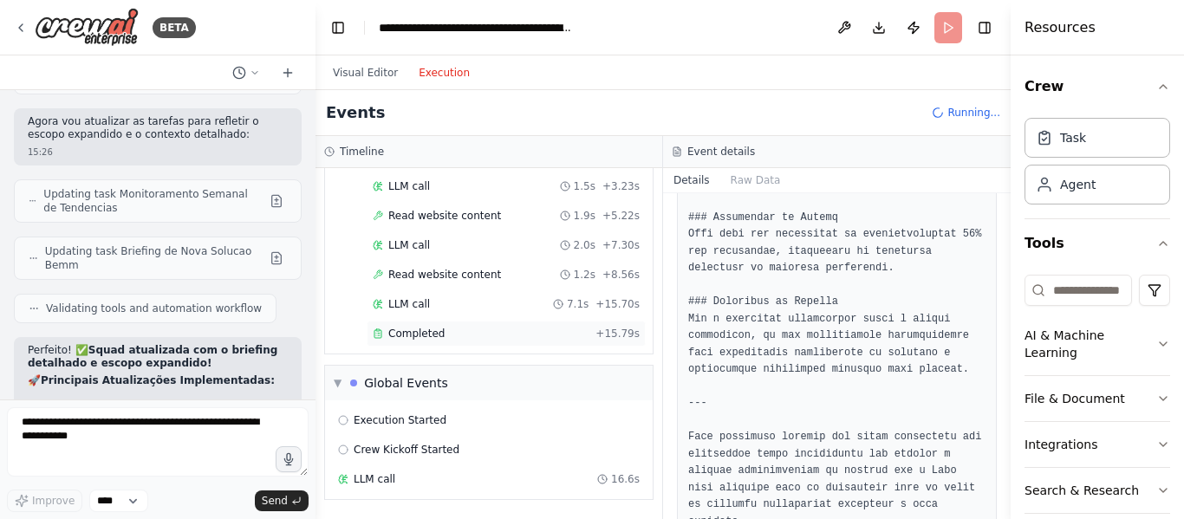
click at [488, 330] on div "Completed" at bounding box center [481, 334] width 216 height 14
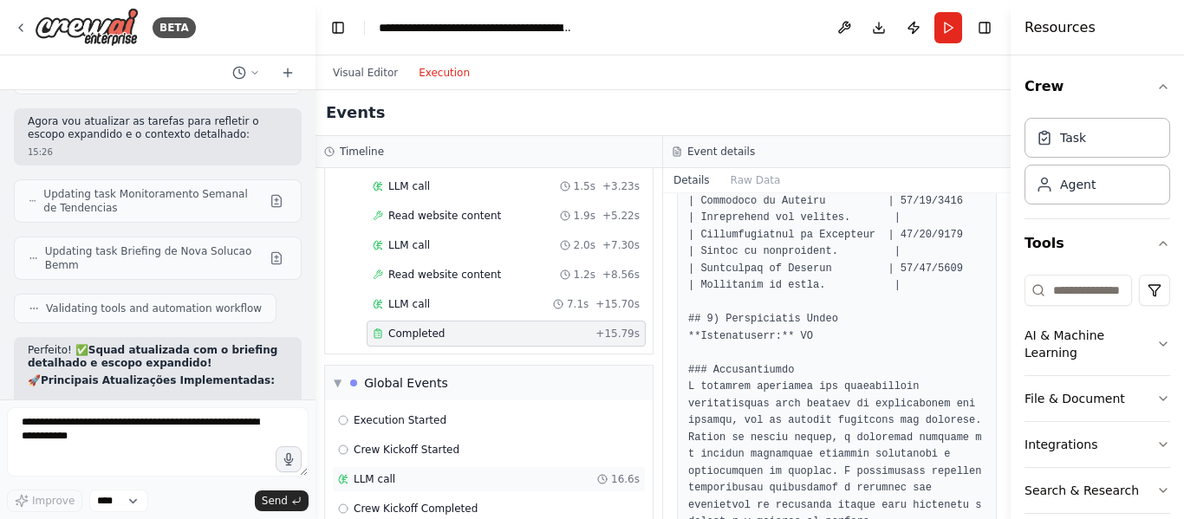
scroll to position [5097, 0]
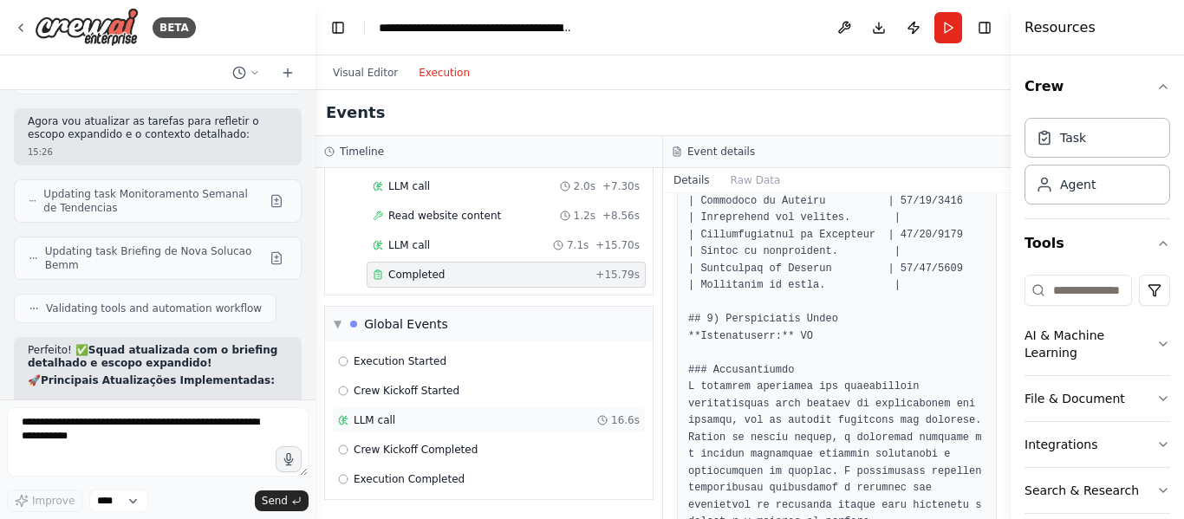
click at [514, 414] on div "LLM call 16.6s" at bounding box center [489, 421] width 302 height 14
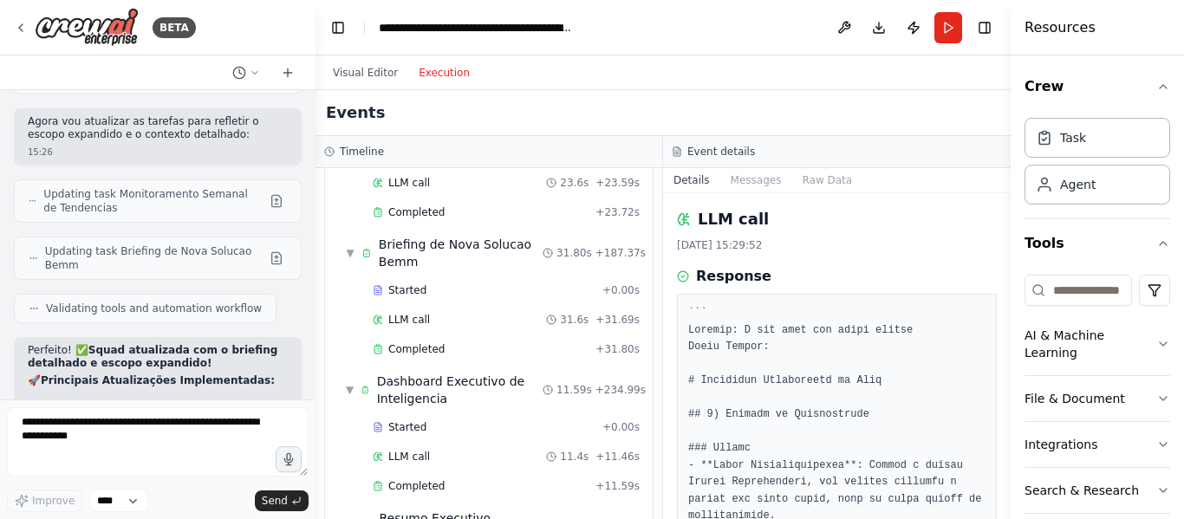
scroll to position [0, 0]
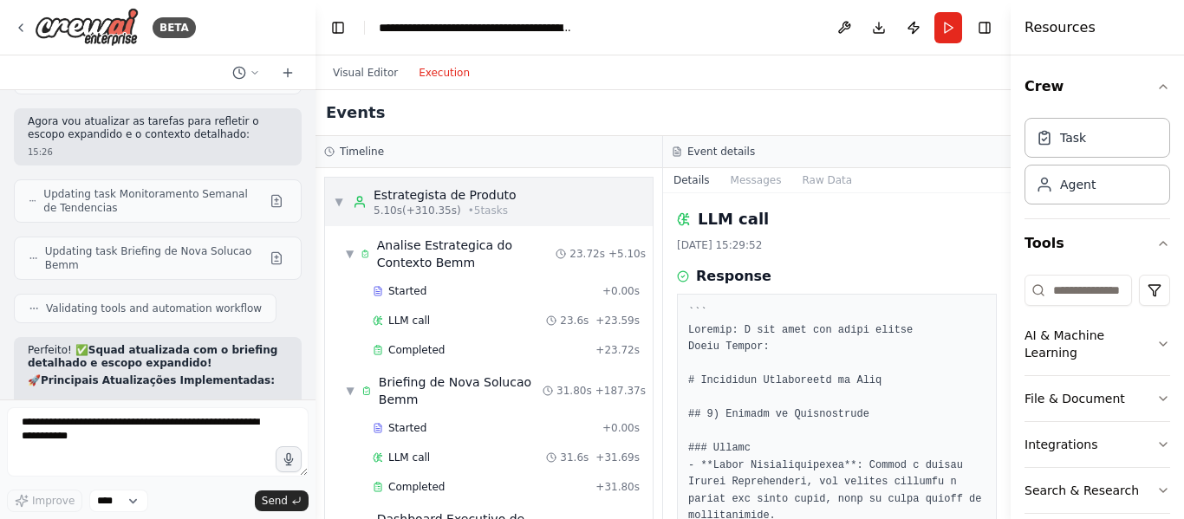
click at [339, 215] on div "▼ Estrategista de Produto 5.10s (+310.35s) • 5 task s" at bounding box center [425, 201] width 183 height 31
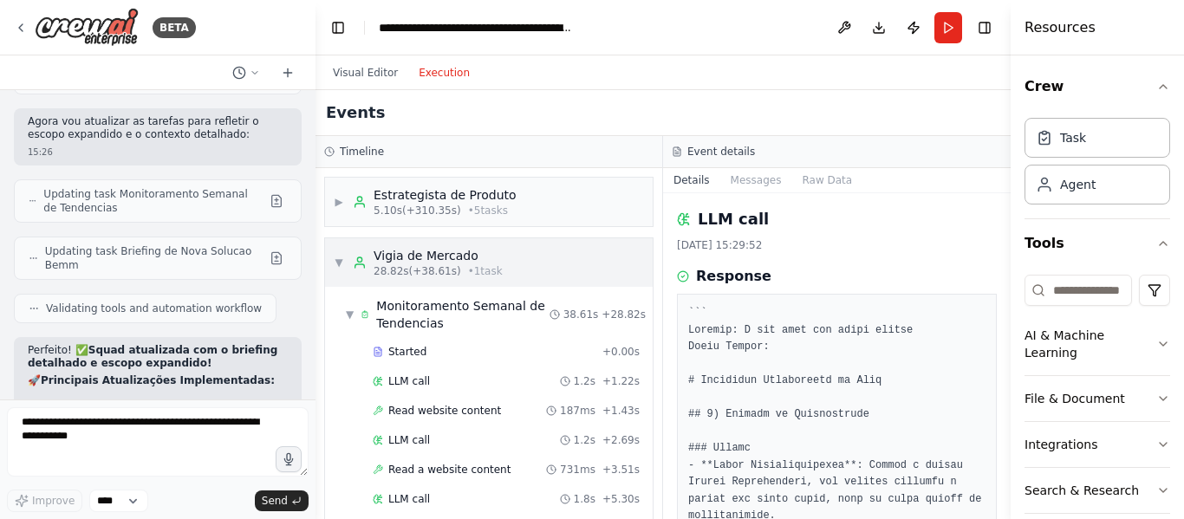
click at [345, 253] on div "▼ Vigia de Mercado 28.82s (+38.61s) • 1 task" at bounding box center [418, 262] width 169 height 31
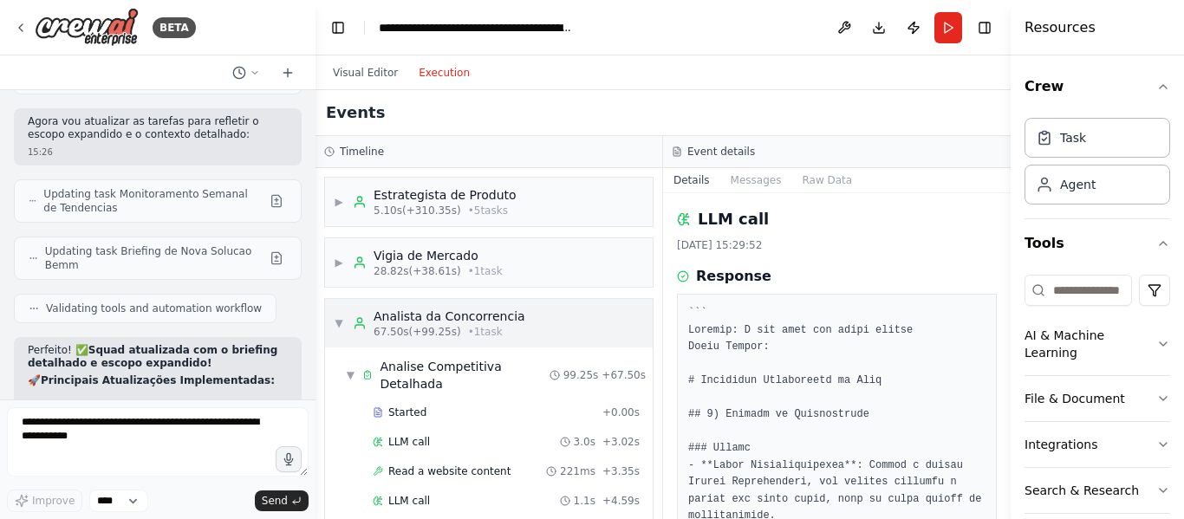
click at [350, 333] on div "▼ Analista da Concorrencia 67.50s (+99.25s) • 1 task" at bounding box center [430, 323] width 192 height 31
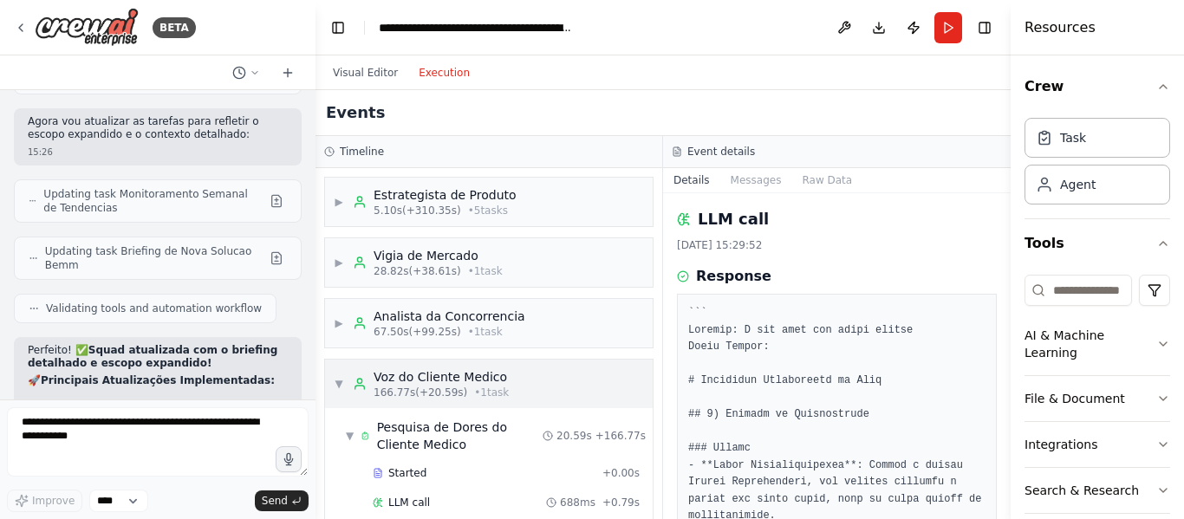
click at [345, 390] on div "▼ Voz do Cliente Medico 166.77s (+20.59s) • 1 task" at bounding box center [421, 383] width 175 height 31
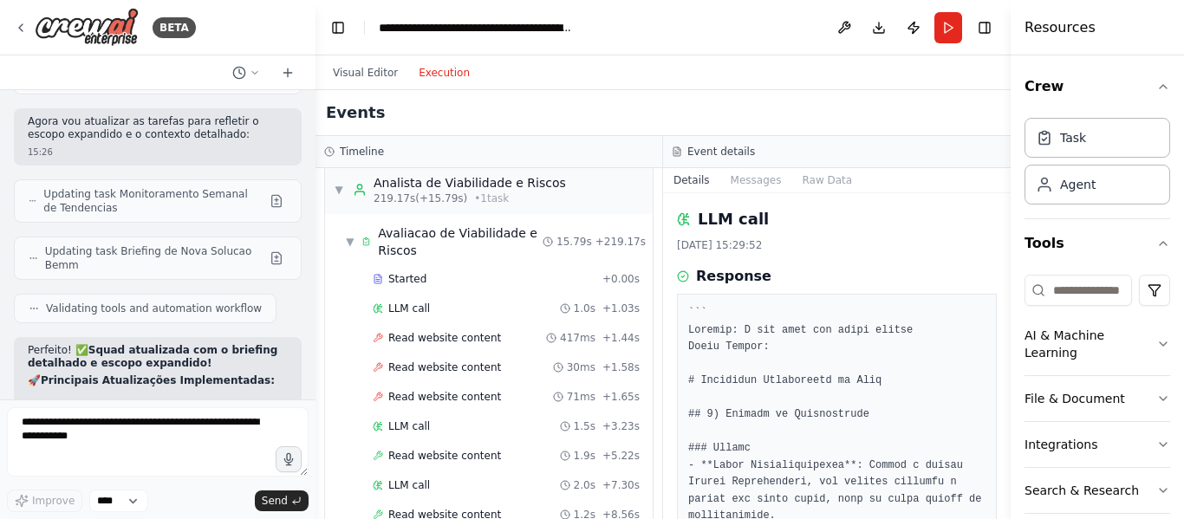
scroll to position [257, 0]
click at [342, 202] on div "▼ Analista de Viabilidade e Riscos 219.17s (+15.79s) • 1 task" at bounding box center [450, 187] width 232 height 31
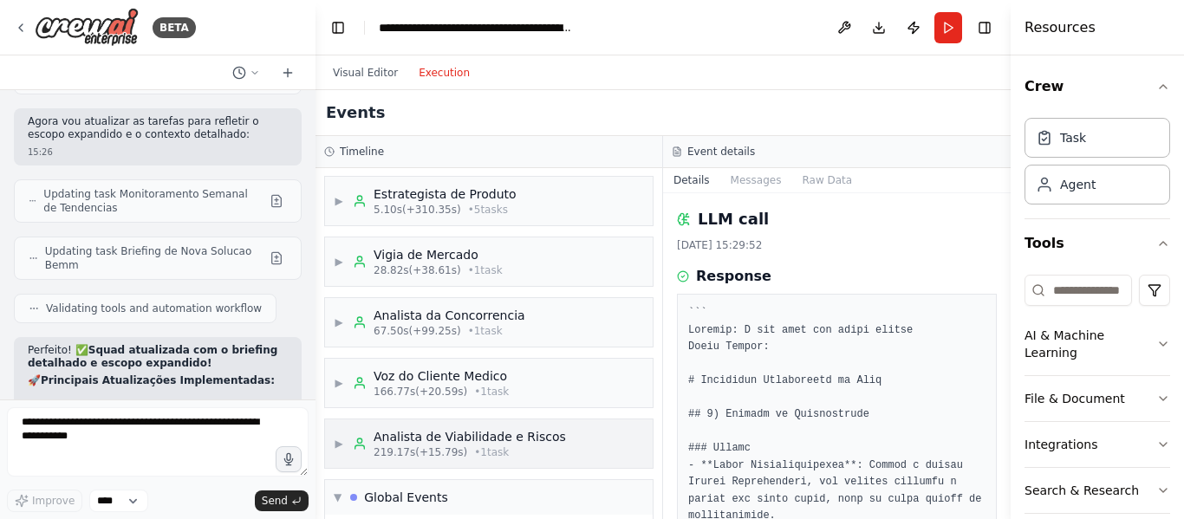
scroll to position [0, 0]
click at [344, 208] on span "▶" at bounding box center [339, 202] width 10 height 14
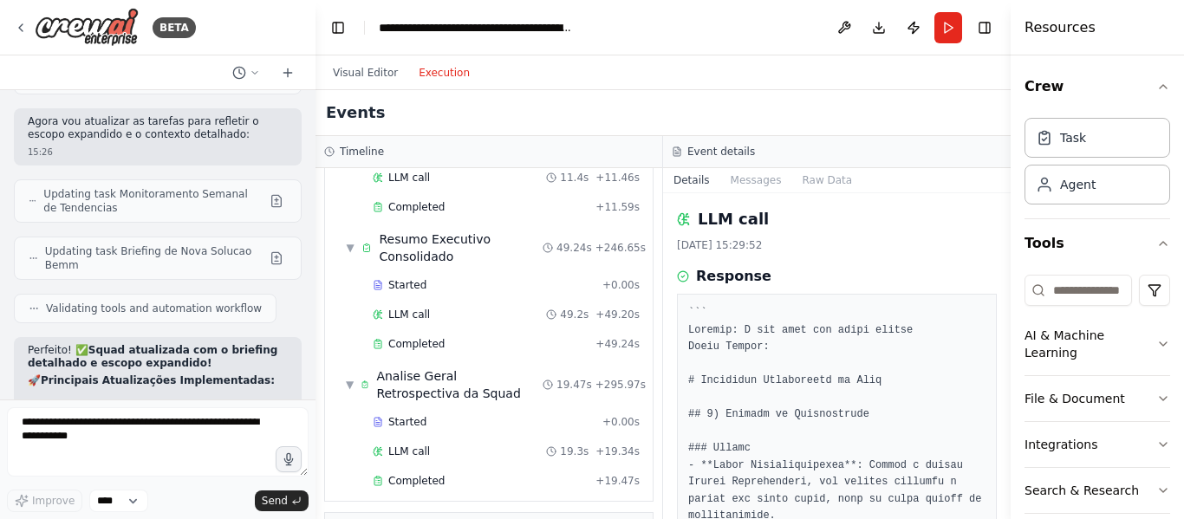
scroll to position [419, 0]
click at [422, 350] on div "Completed + 49.24s" at bounding box center [506, 342] width 279 height 26
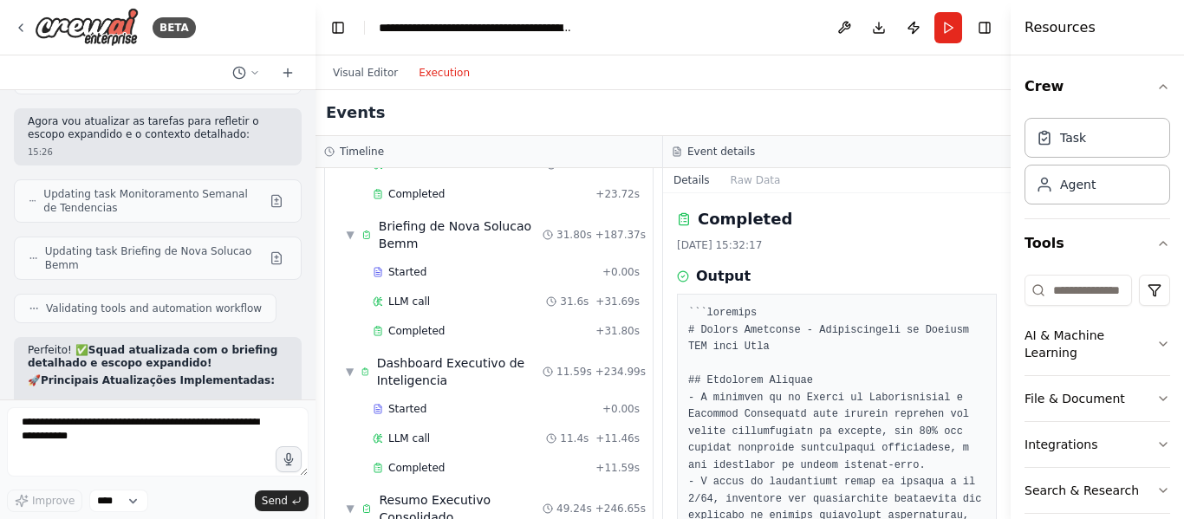
scroll to position [0, 0]
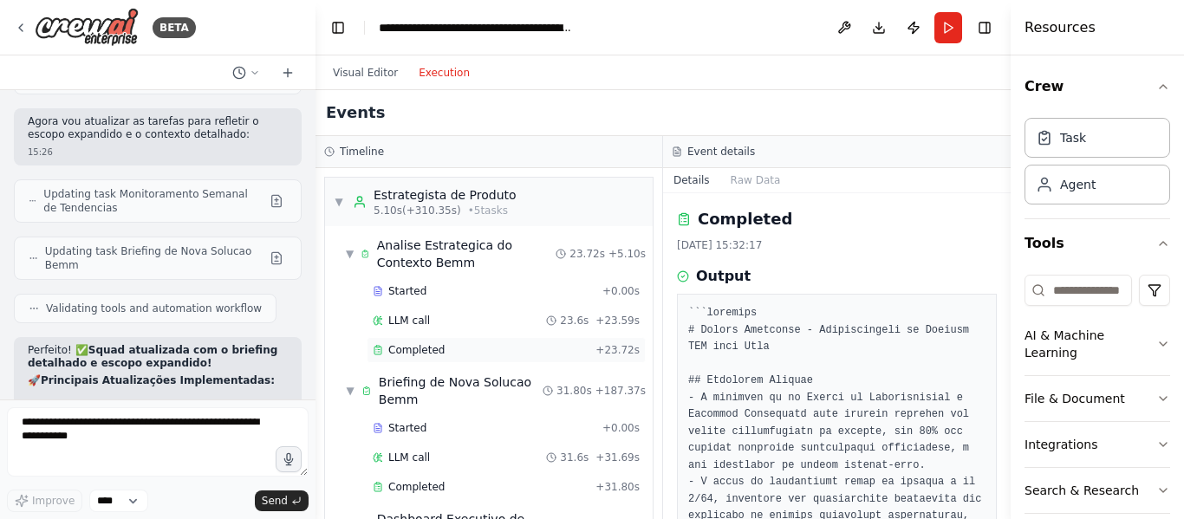
click at [401, 344] on span "Completed" at bounding box center [416, 350] width 56 height 14
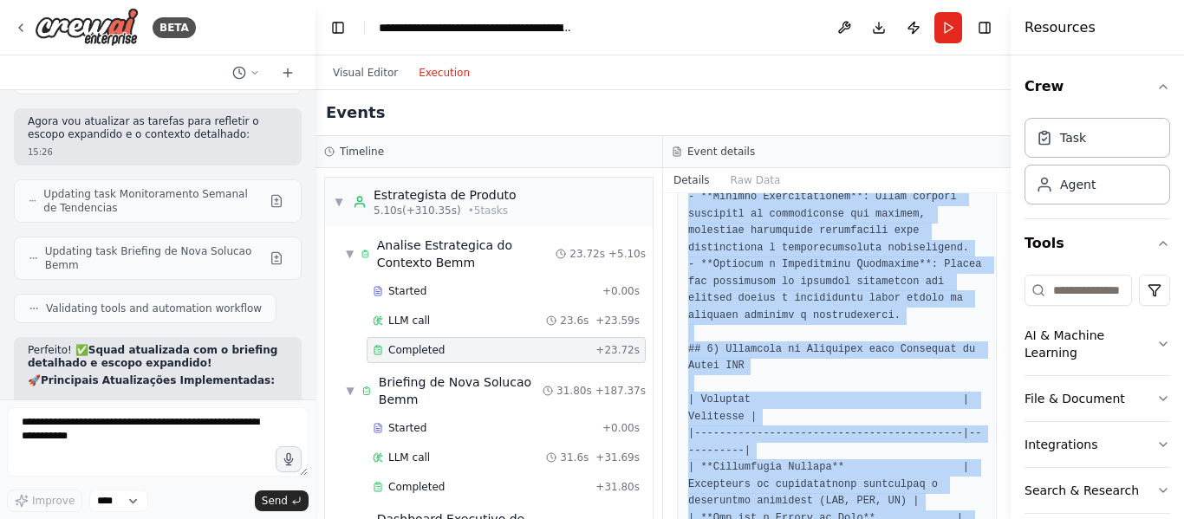
scroll to position [1939, 0]
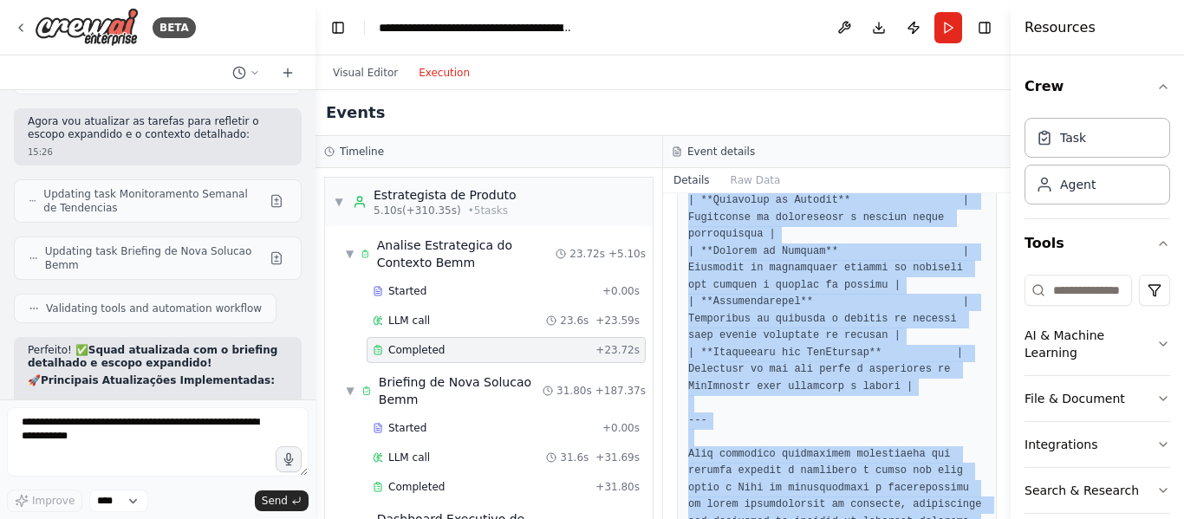
drag, startPoint x: 689, startPoint y: 313, endPoint x: 814, endPoint y: 482, distance: 210.2
copy pre "# Relatório Estratégico da Bemm ## 1) Situação Atual da Bemm ### Forças - **Mod…"
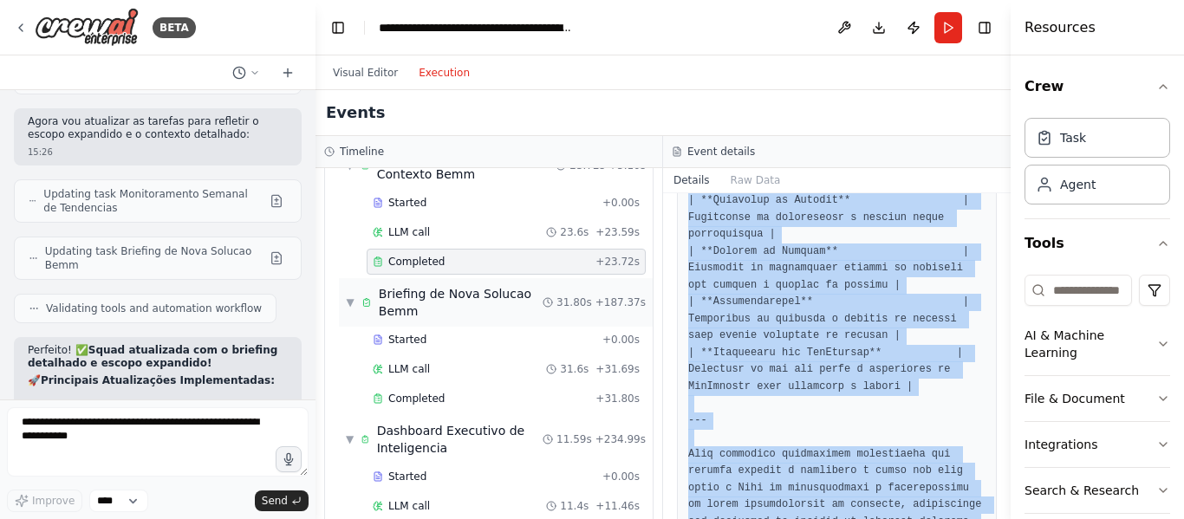
scroll to position [113, 0]
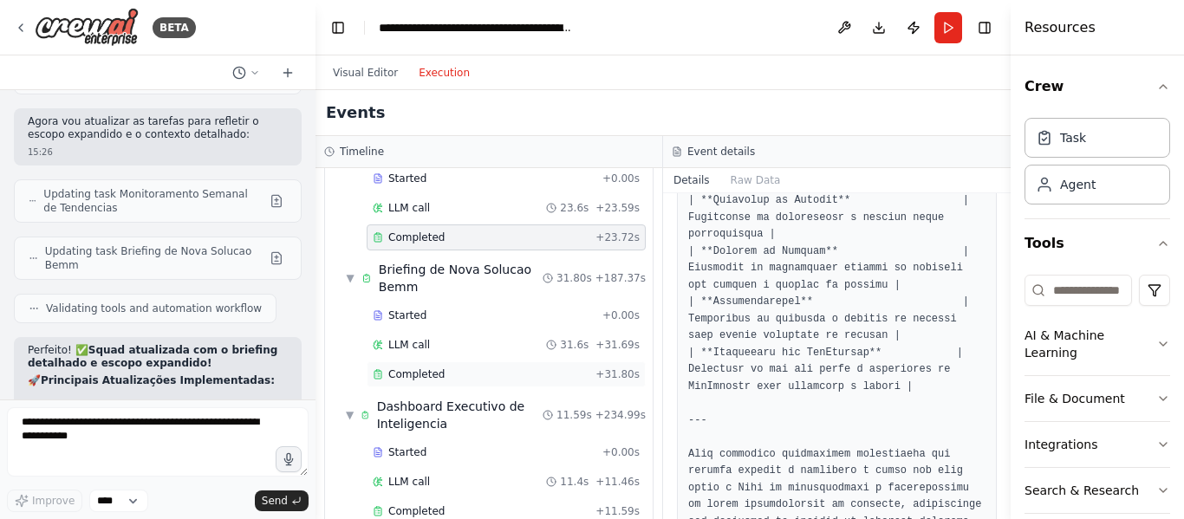
click at [437, 367] on div "Completed + 31.80s" at bounding box center [506, 375] width 279 height 26
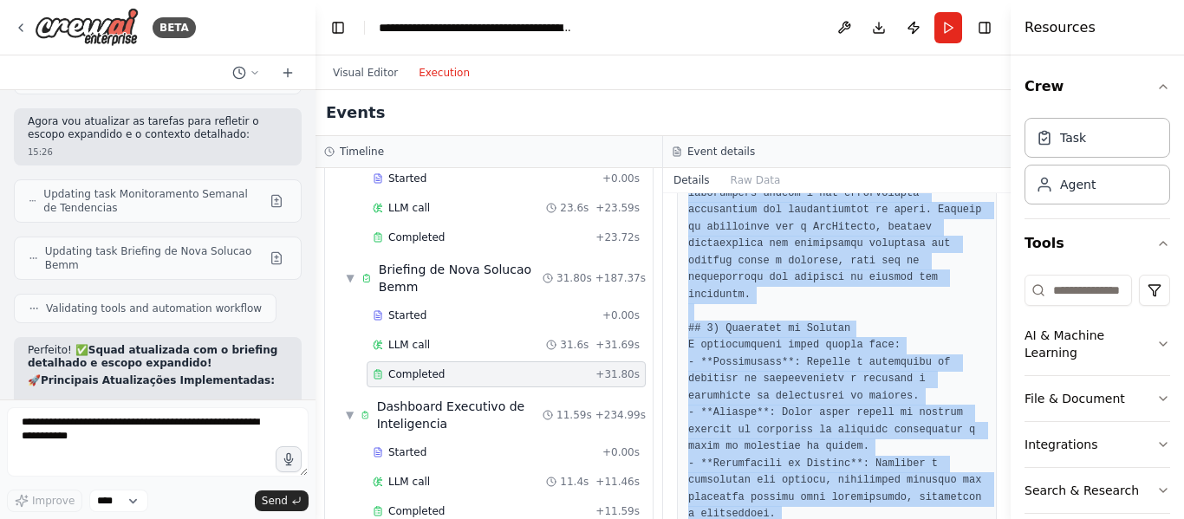
scroll to position [1398, 0]
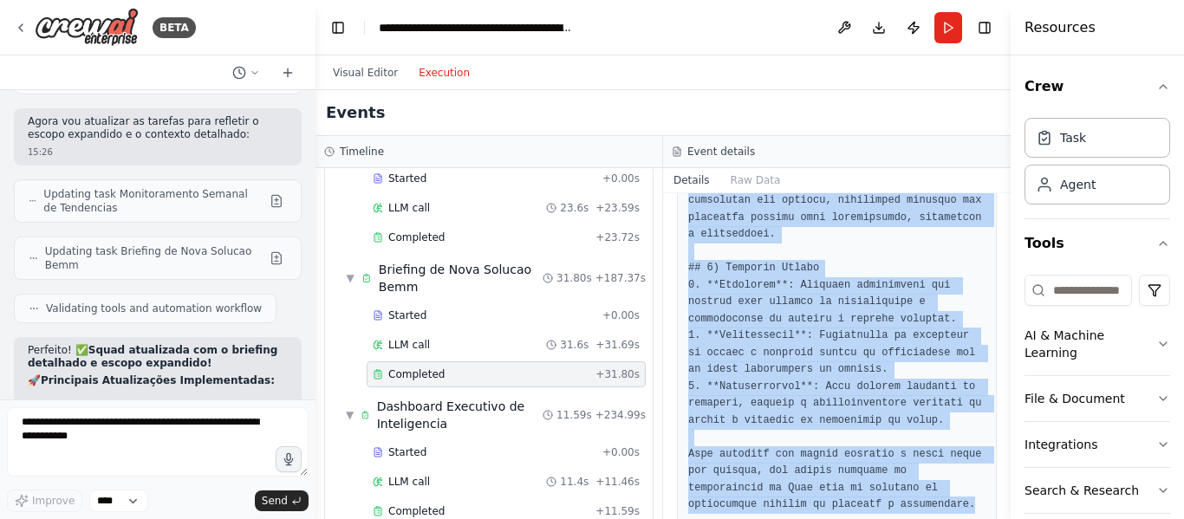
drag, startPoint x: 688, startPoint y: 313, endPoint x: 879, endPoint y: 483, distance: 255.5
copy pre "# Mini-Briefing: Solução de Financiamento e Educação Financeira para Médicos ##…"
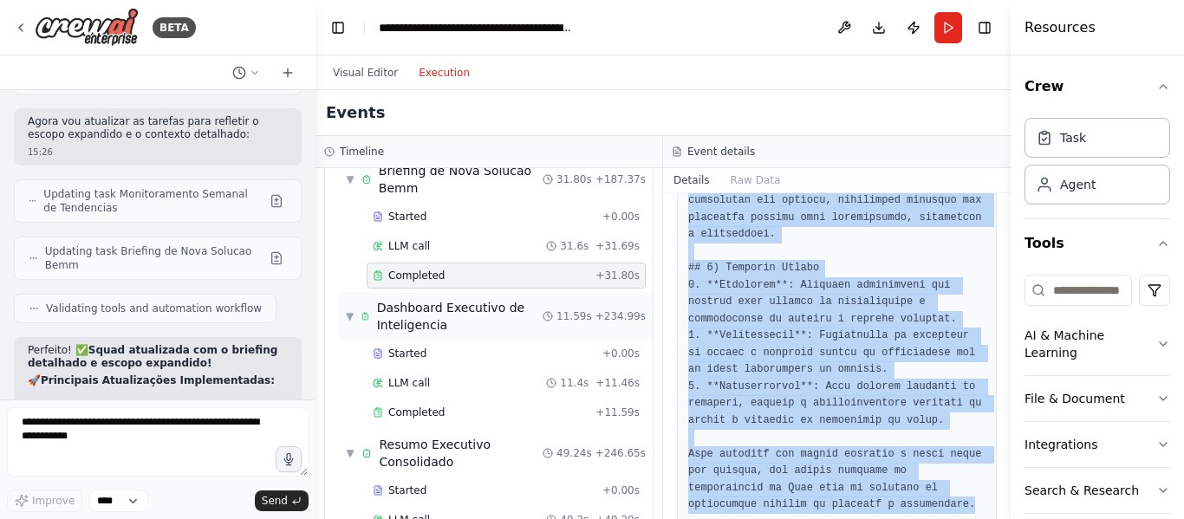
scroll to position [258, 0]
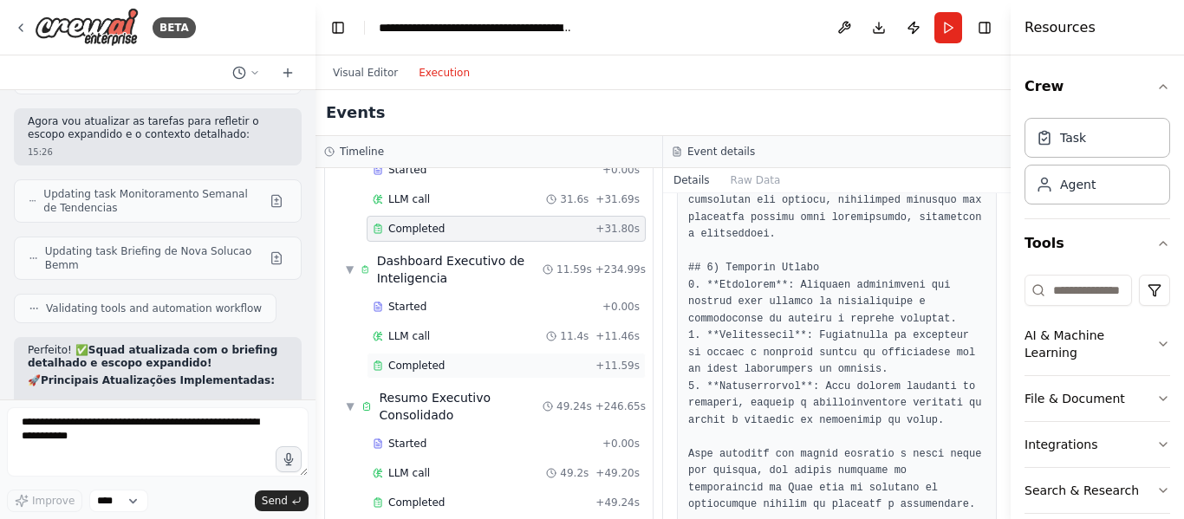
click at [496, 375] on div "Completed + 11.59s" at bounding box center [506, 366] width 279 height 26
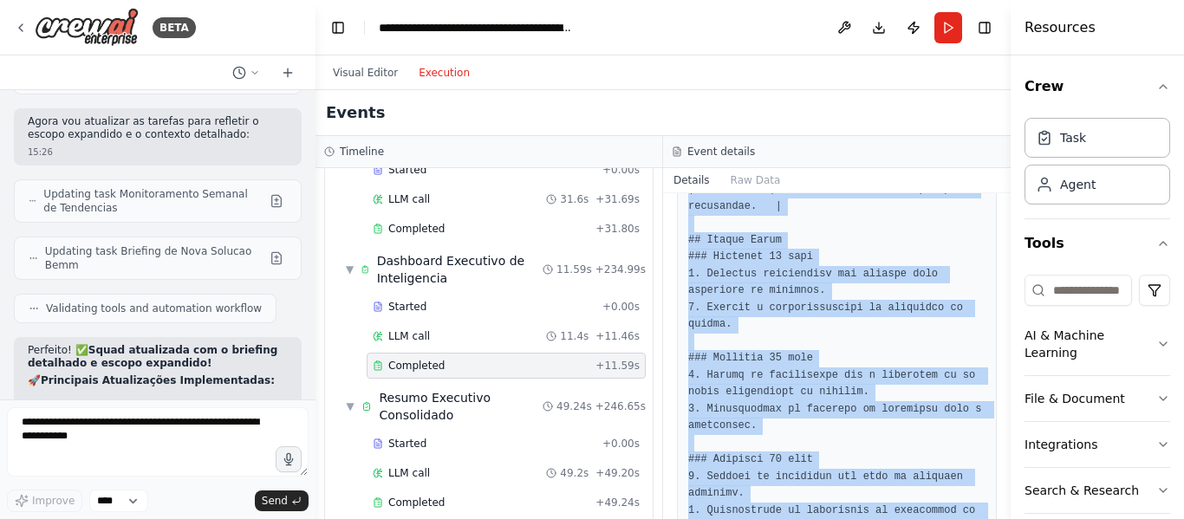
scroll to position [1380, 0]
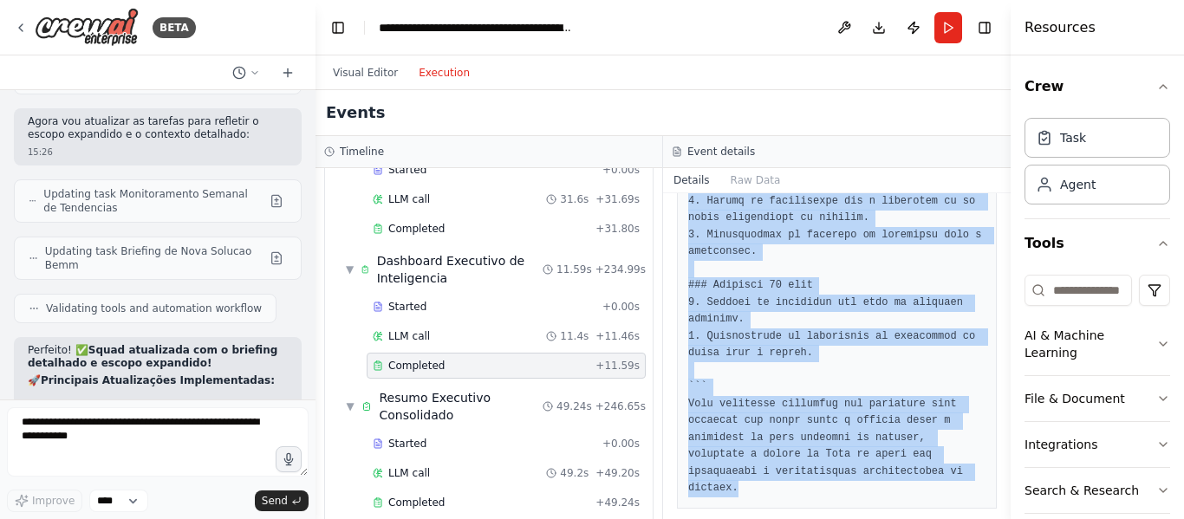
drag, startPoint x: 689, startPoint y: 331, endPoint x: 942, endPoint y: 494, distance: 301.1
click at [942, 494] on div "Completed 20/08/2025, 15:31:27 Output" at bounding box center [837, 356] width 348 height 326
copy pre "# Dashboard Executivo Mensal - Bemm ## Executive Summary - A proposta de um Por…"
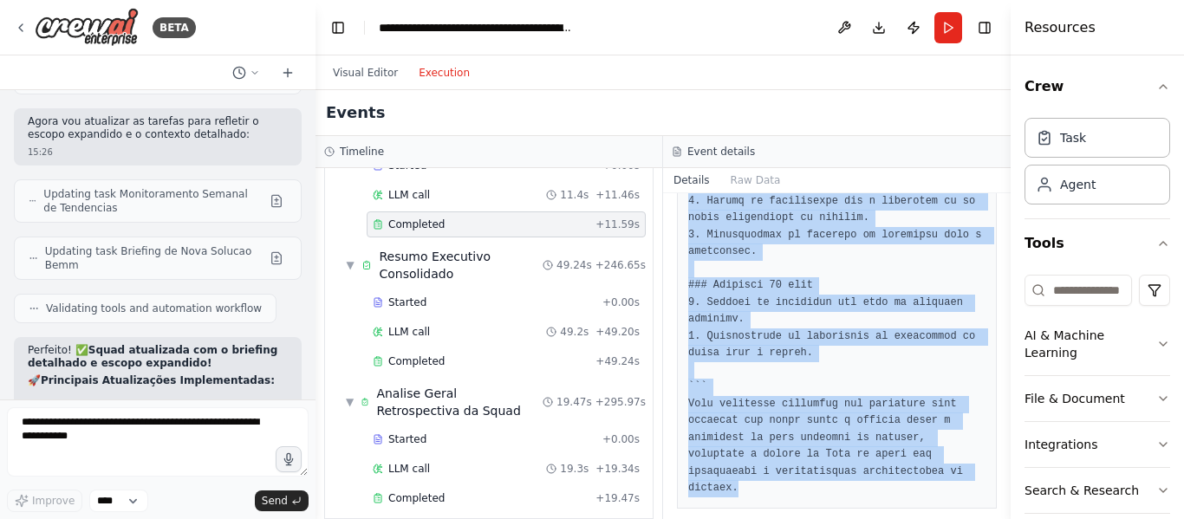
scroll to position [401, 0]
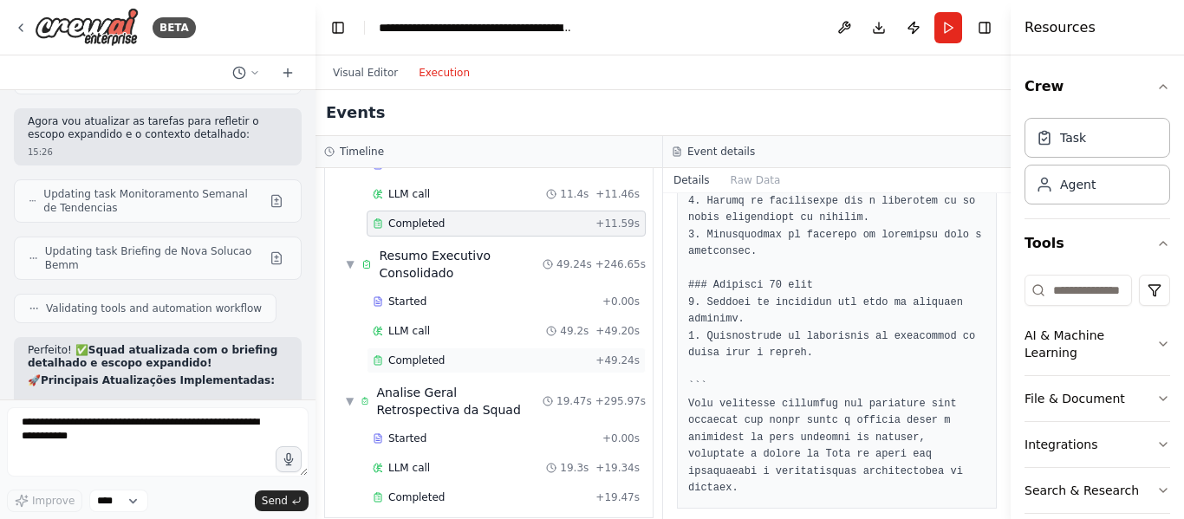
click at [498, 368] on div "Completed + 49.24s" at bounding box center [506, 361] width 279 height 26
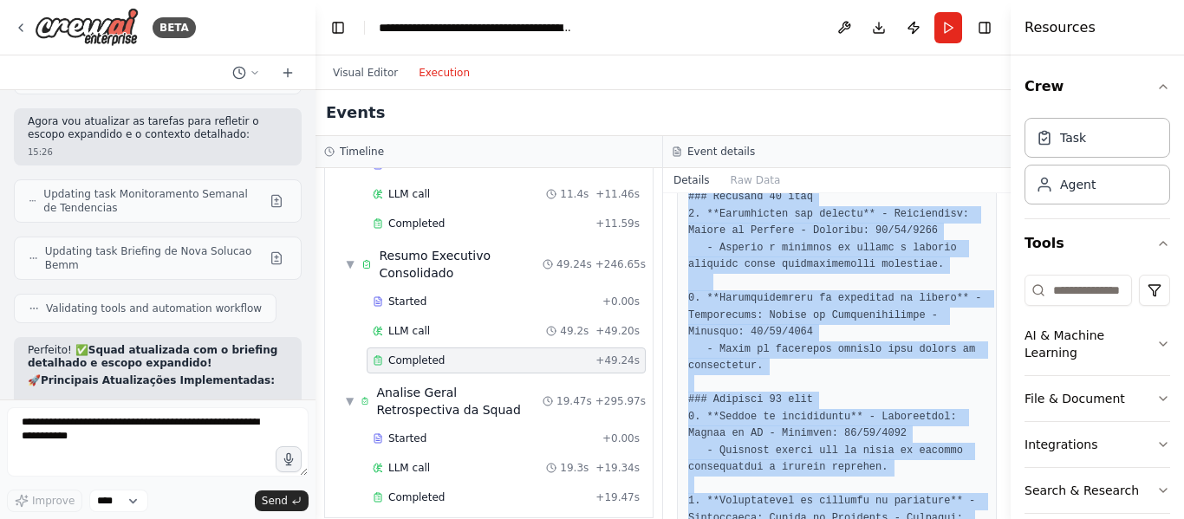
scroll to position [2226, 0]
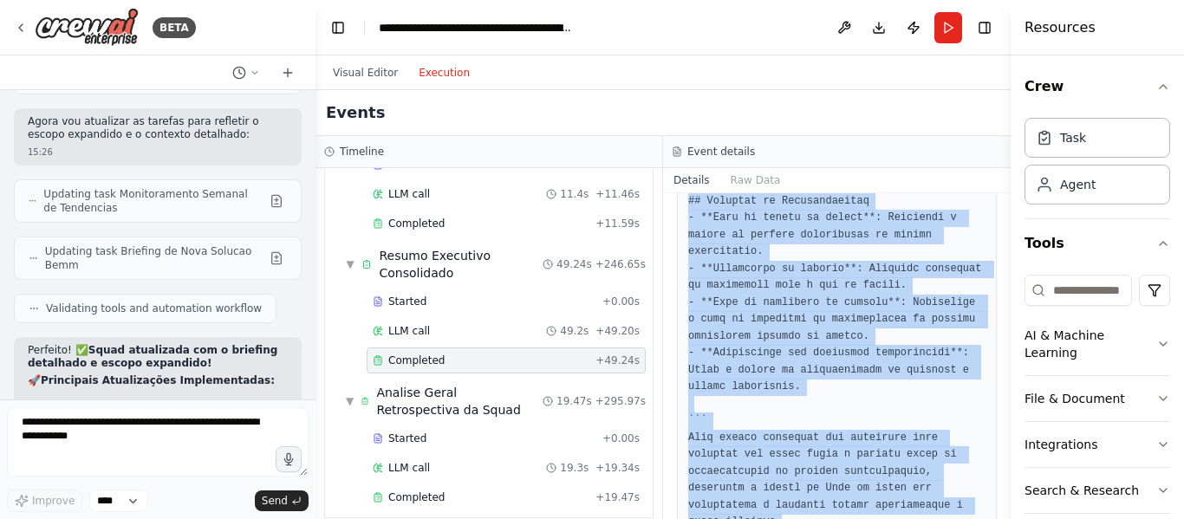
drag, startPoint x: 689, startPoint y: 330, endPoint x: 873, endPoint y: 560, distance: 294.2
click at [873, 518] on html "BETA "Squad de Inteligência Competitiva e Inovação de Produto" Missão: Monitora…" at bounding box center [592, 259] width 1184 height 519
copy pre "# Resumo Executivo - Oportunidades de Produto VAS para Bemm ## Executive Summar…"
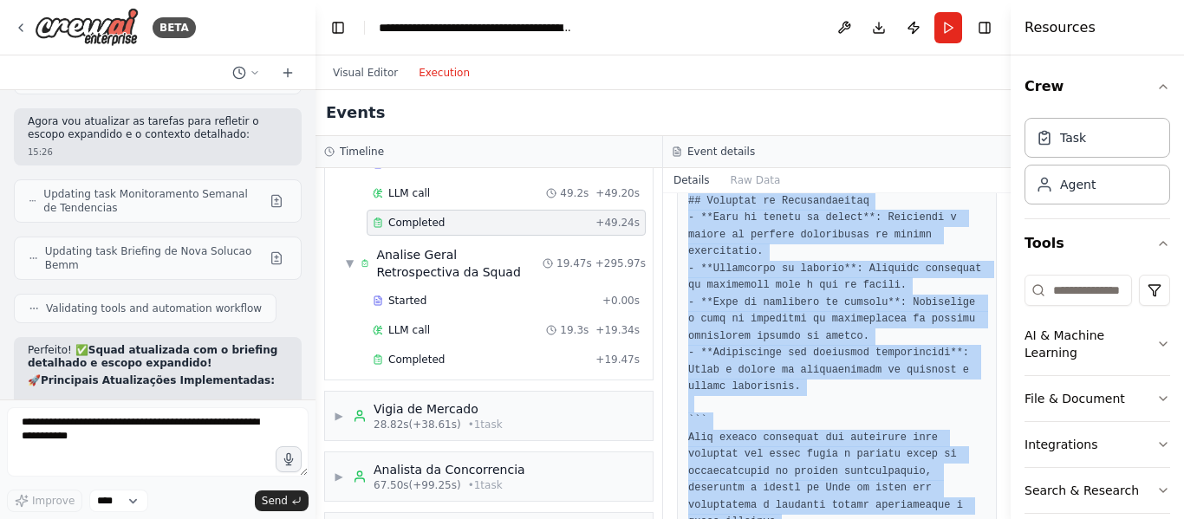
scroll to position [539, 0]
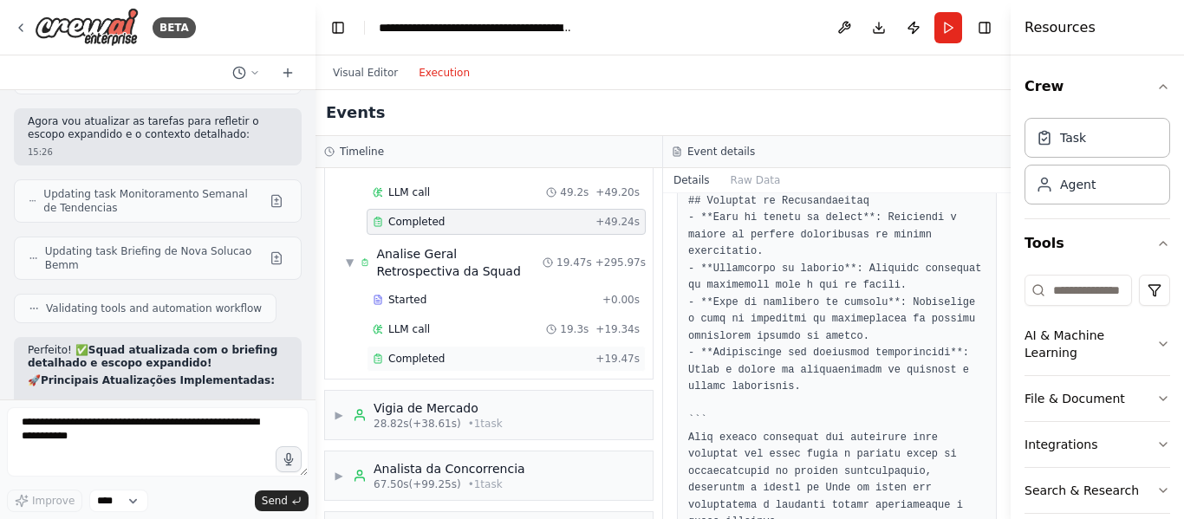
click at [493, 369] on div "Completed + 19.47s" at bounding box center [506, 359] width 279 height 26
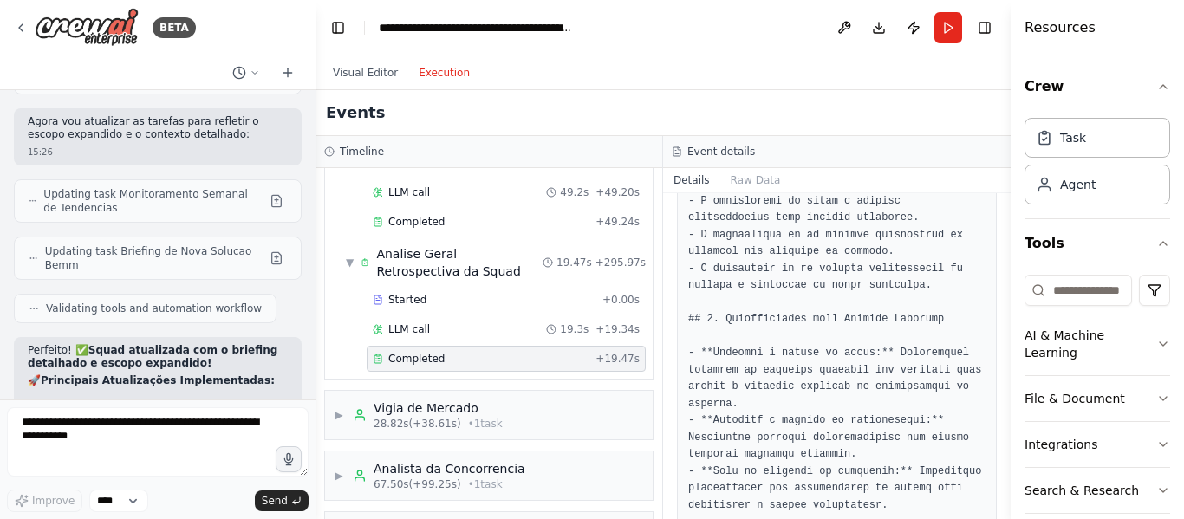
click at [526, 359] on div "Completed" at bounding box center [481, 359] width 216 height 14
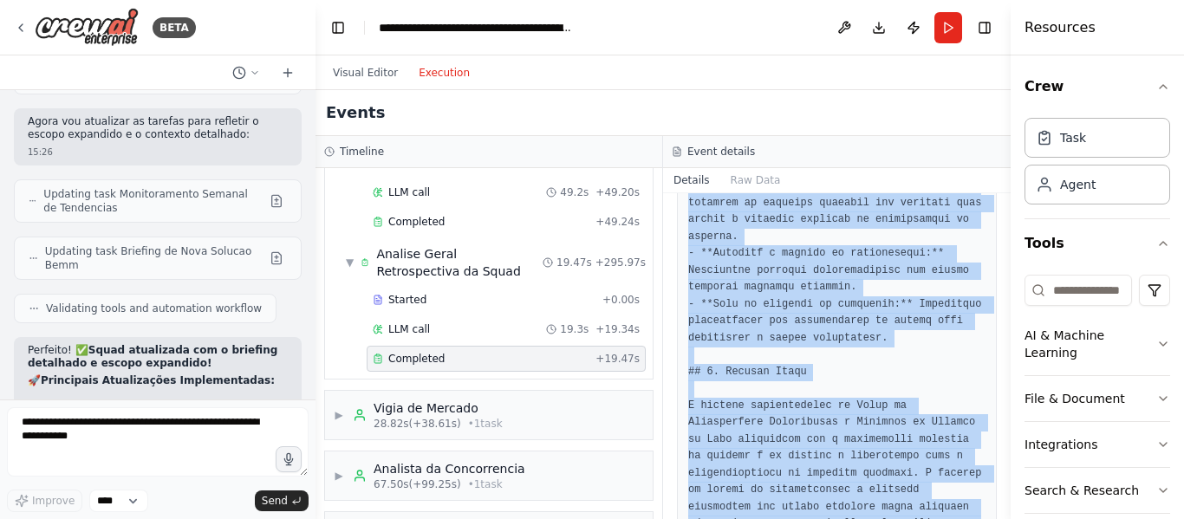
scroll to position [2513, 0]
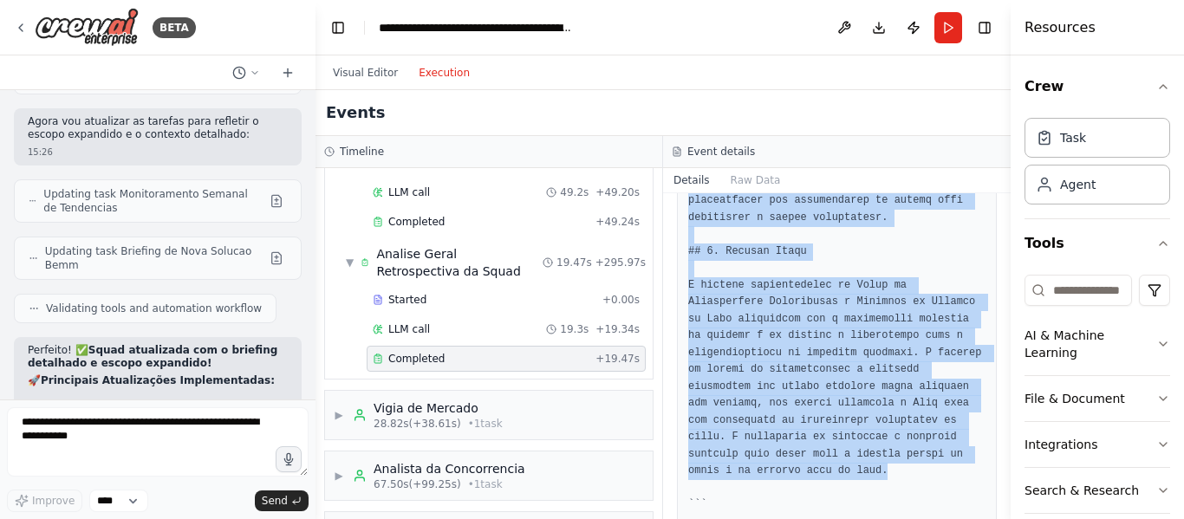
drag, startPoint x: 688, startPoint y: 333, endPoint x: 892, endPoint y: 434, distance: 228.4
copy pre "# Análise Retrospectiva da Squad de Inteligência Competitiva e Inovação de Prod…"
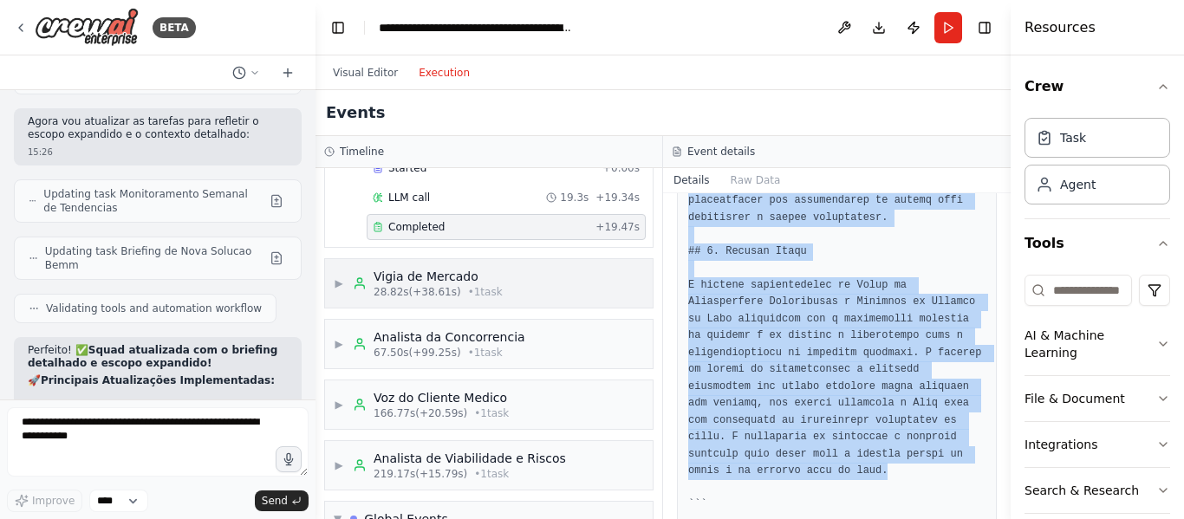
scroll to position [700, 0]
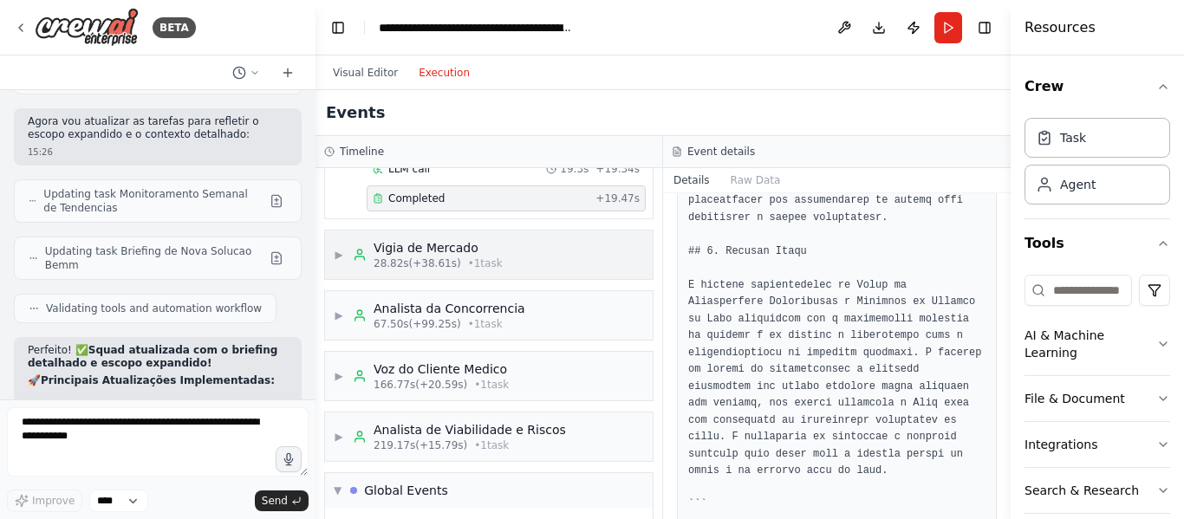
click at [352, 264] on div "▶ Vigia de Mercado 28.82s (+38.61s) • 1 task" at bounding box center [418, 254] width 169 height 31
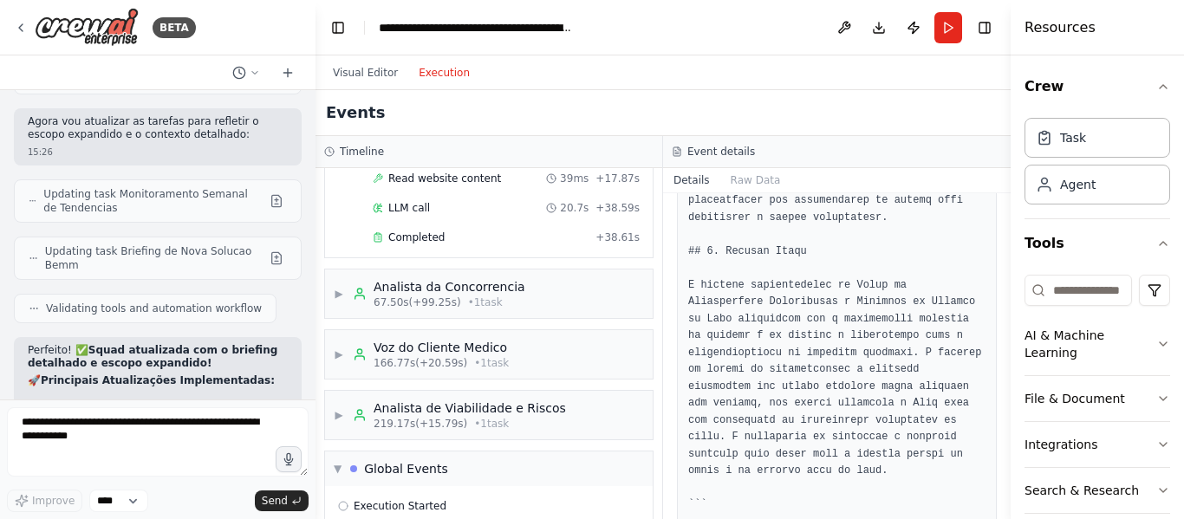
scroll to position [1244, 0]
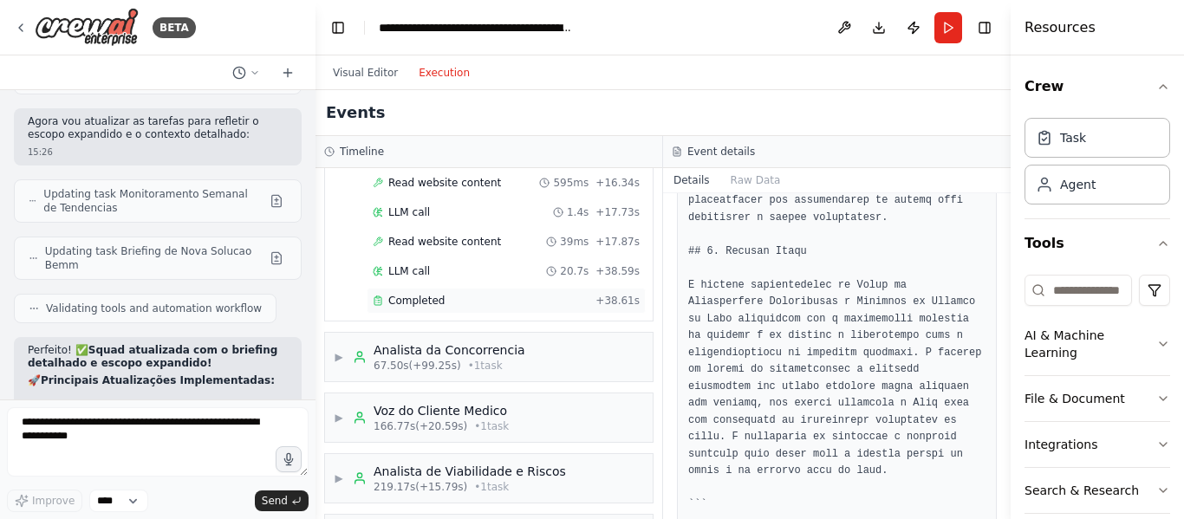
click at [437, 307] on span "Completed" at bounding box center [416, 301] width 56 height 14
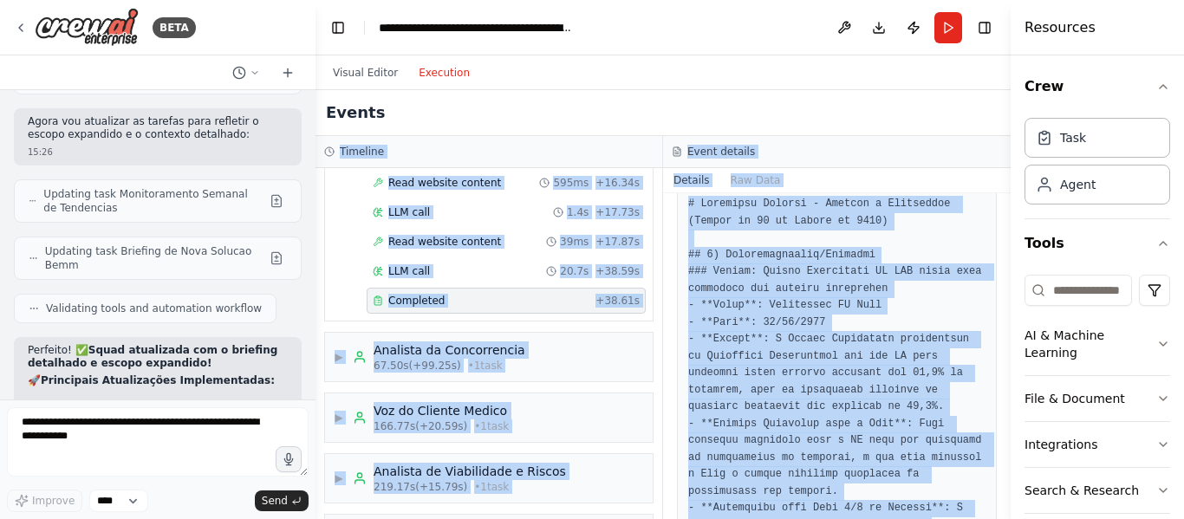
scroll to position [0, 0]
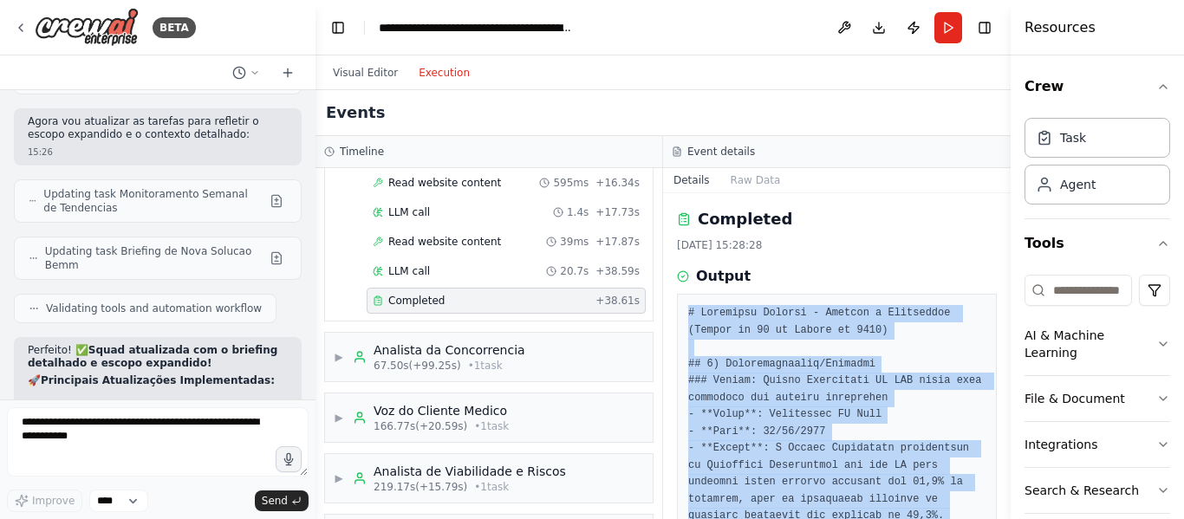
drag, startPoint x: 837, startPoint y: 472, endPoint x: 688, endPoint y: 316, distance: 214.6
copy pre "# Relatório Semanal - Fintech e Healthtech (Semana de 20 de Agosto de 2025) ## …"
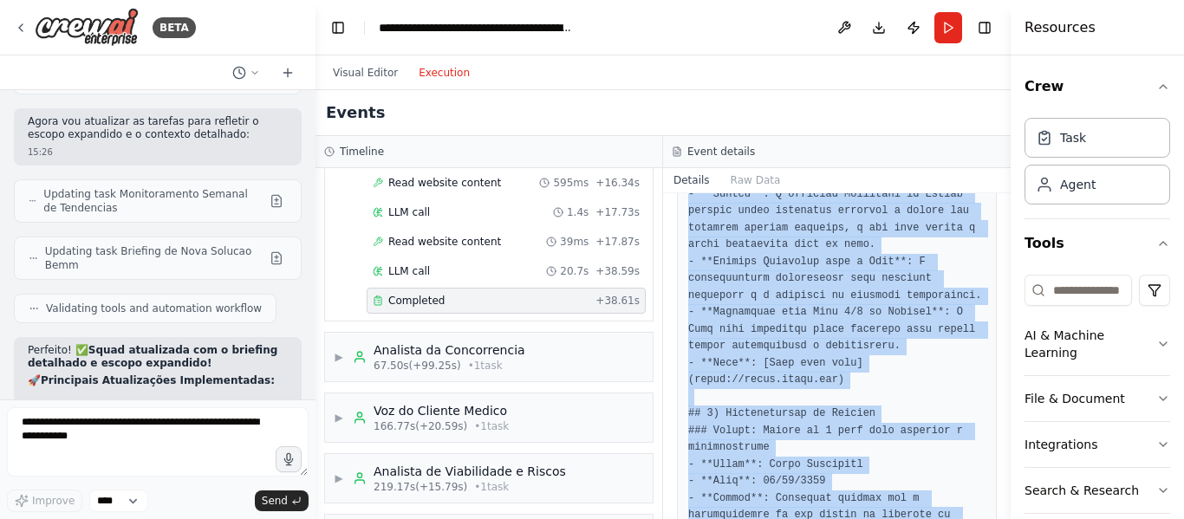
scroll to position [1499, 0]
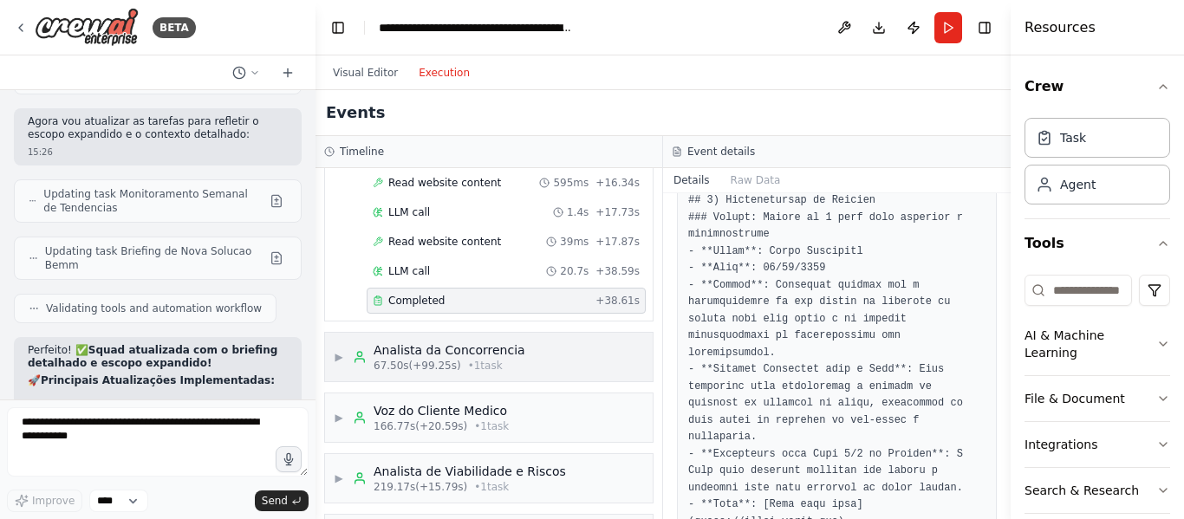
click at [444, 368] on span "67.50s (+99.25s)" at bounding box center [418, 366] width 88 height 14
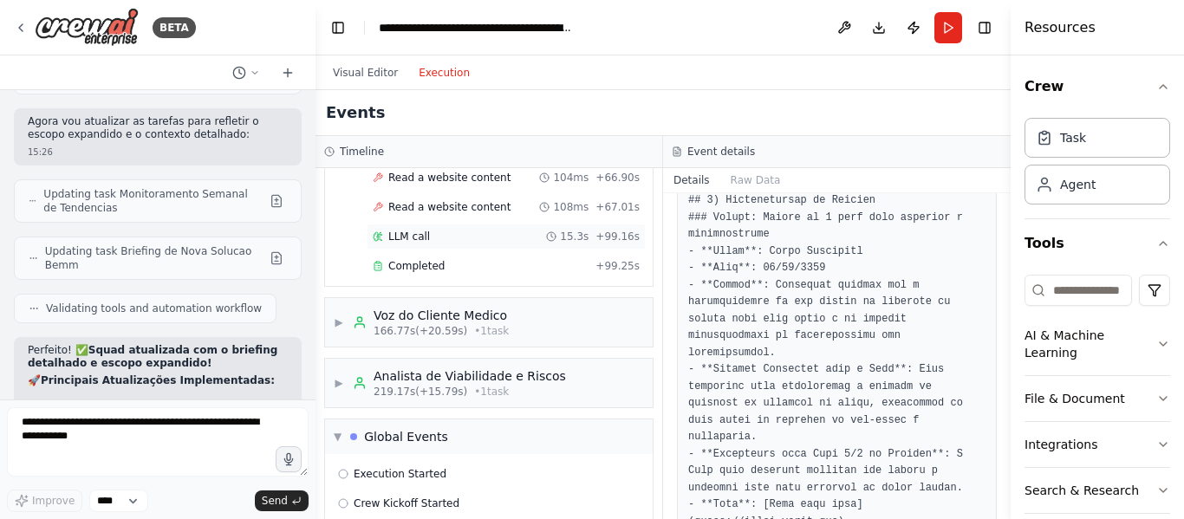
scroll to position [4111, 0]
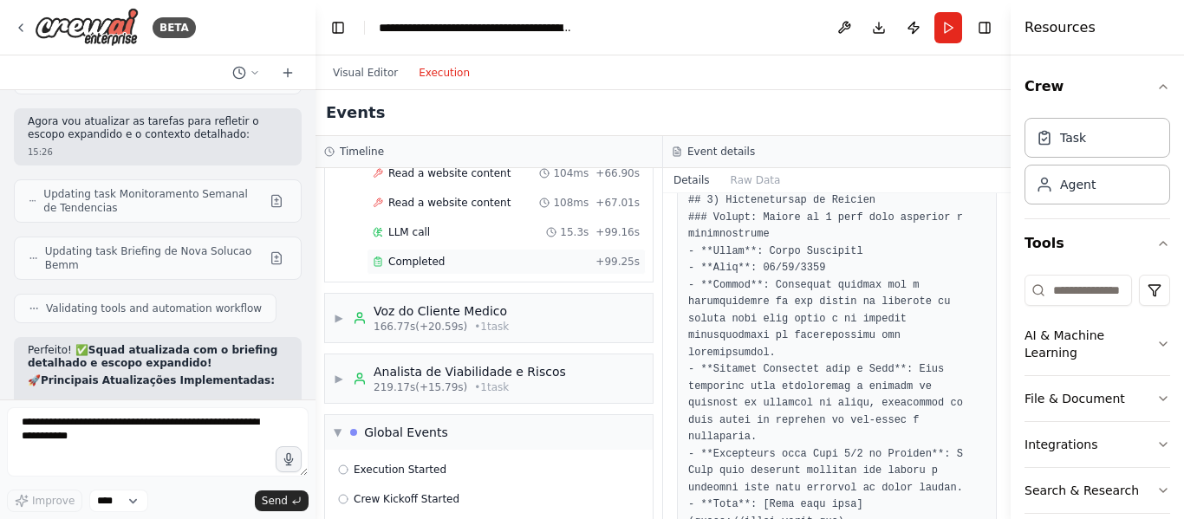
click at [469, 256] on div "Completed" at bounding box center [481, 262] width 216 height 14
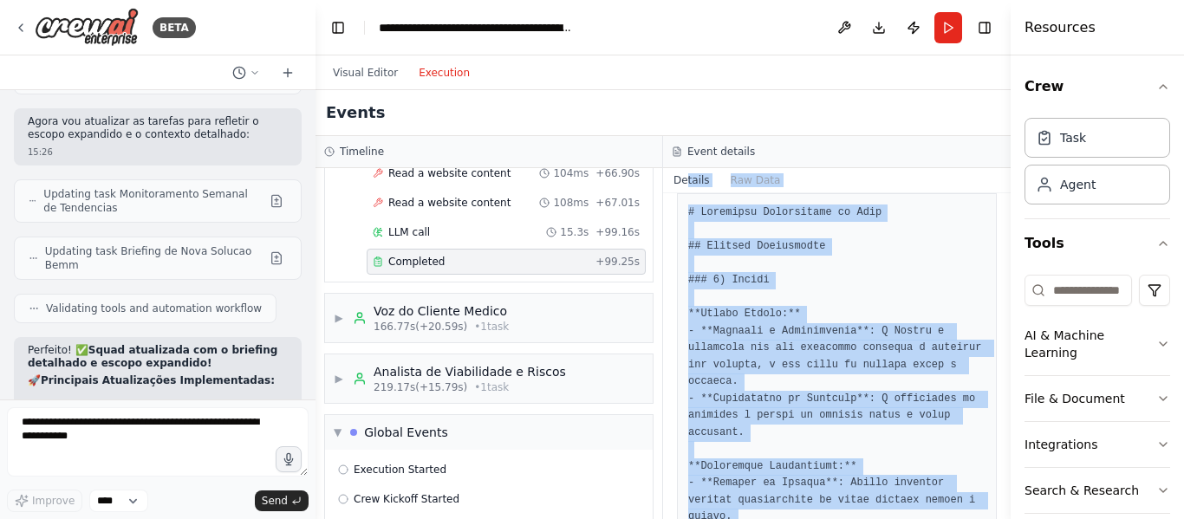
scroll to position [0, 0]
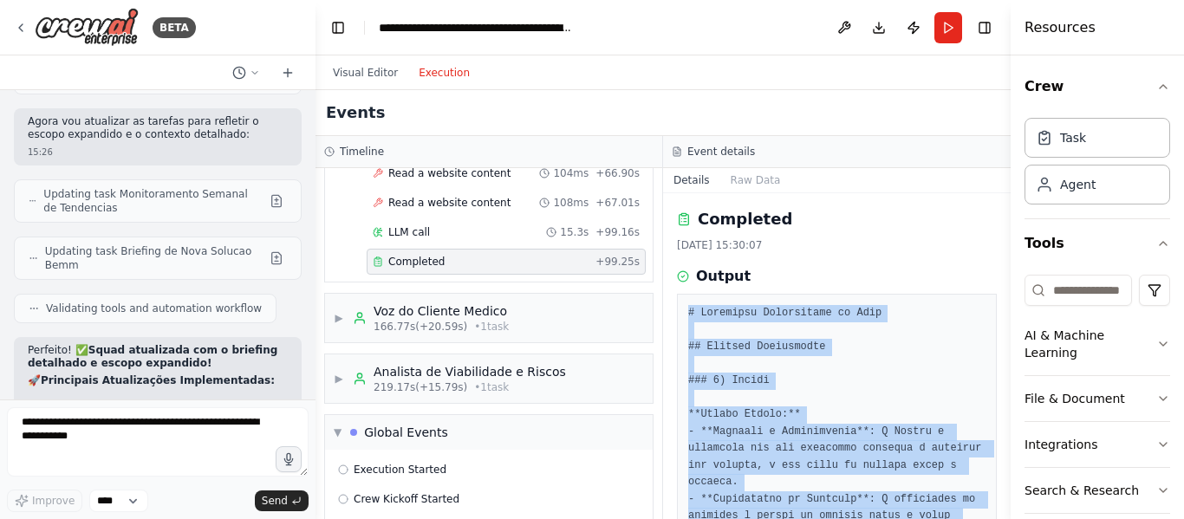
drag, startPoint x: 733, startPoint y: 469, endPoint x: 686, endPoint y: 303, distance: 172.9
copy pre "# Relatório Estratégico da Bemm ## Análise Competitiva ### 1) Nubank **Pontos F…"
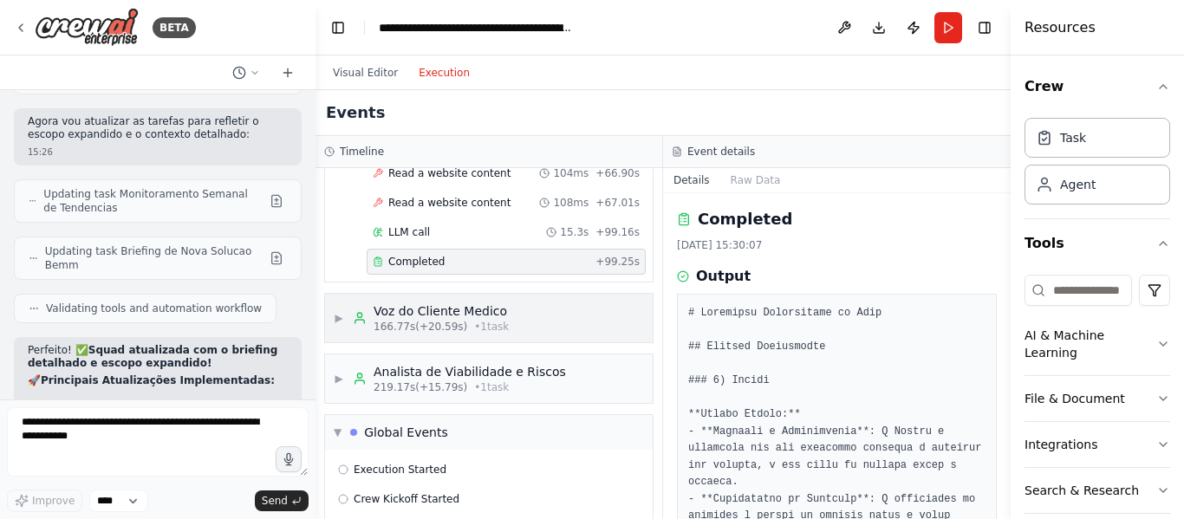
click at [425, 318] on div "Voz do Cliente Medico" at bounding box center [441, 311] width 135 height 17
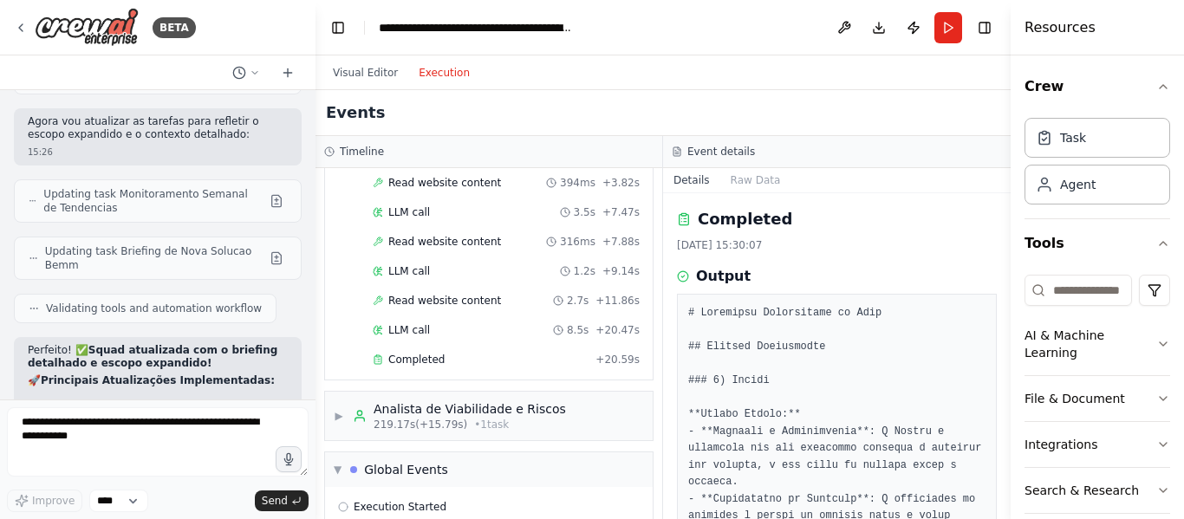
scroll to position [4717, 0]
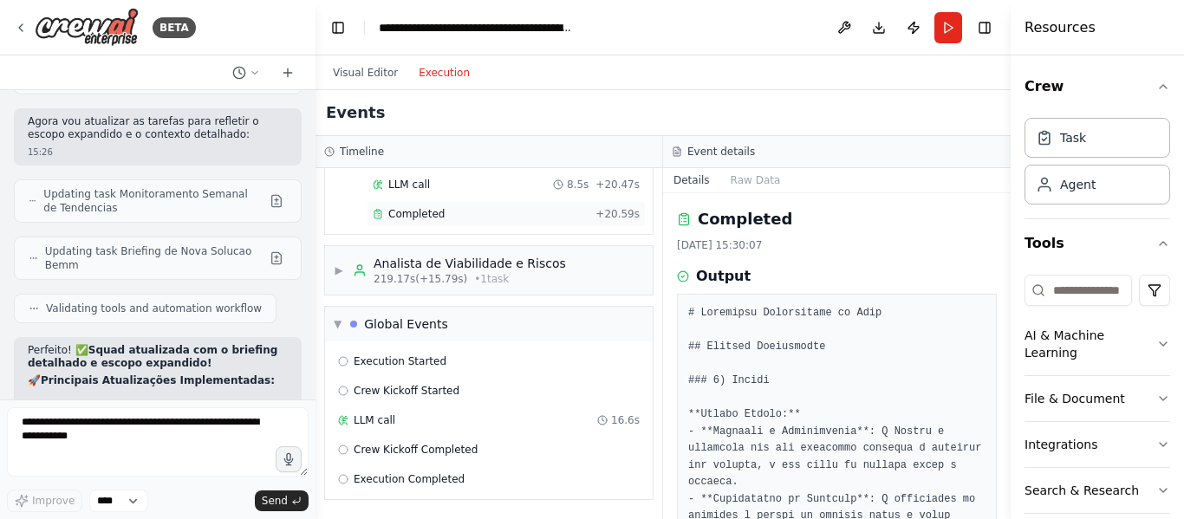
click at [443, 217] on div "Completed" at bounding box center [481, 214] width 216 height 14
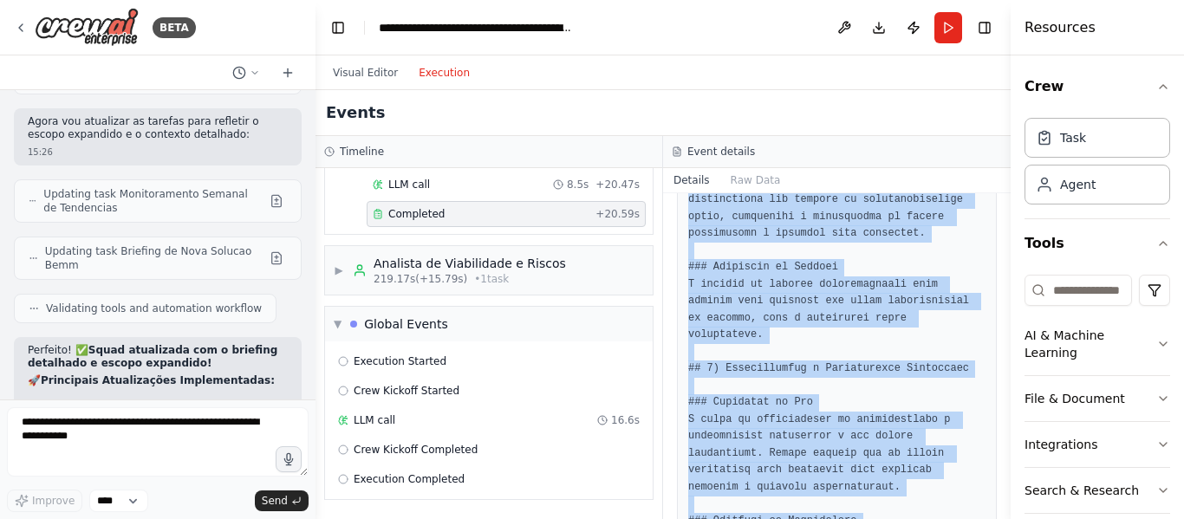
scroll to position [1499, 0]
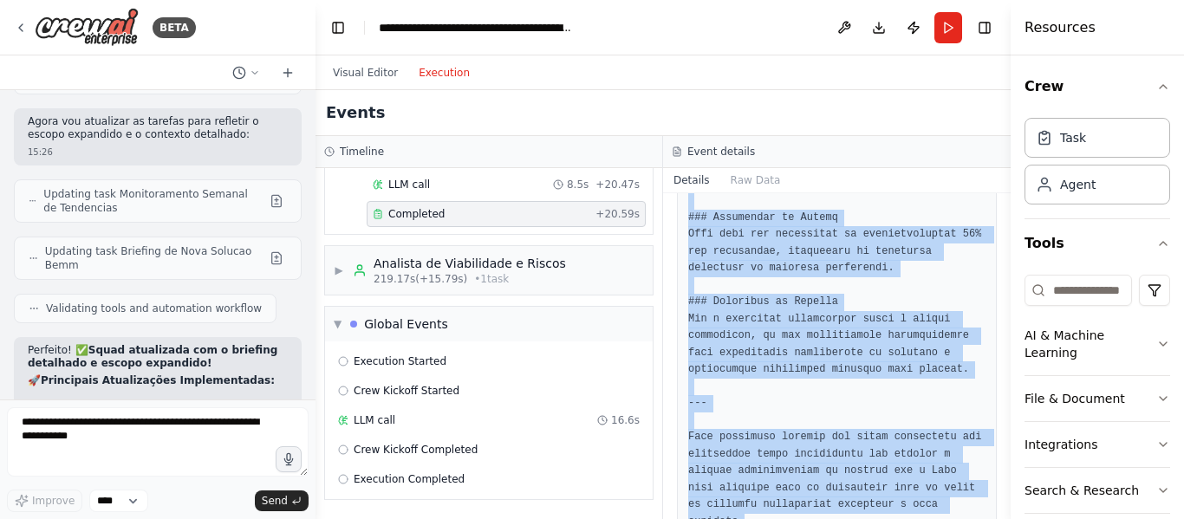
drag, startPoint x: 688, startPoint y: 313, endPoint x: 998, endPoint y: 532, distance: 379.4
click at [998, 518] on html "BETA "Squad de Inteligência Competitiva e Inovação de Produto" Missão: Monitora…" at bounding box center [592, 259] width 1184 height 519
copy pre "# Relatório de Desafios Financeiros dos Médicos Este relatório compila as discu…"
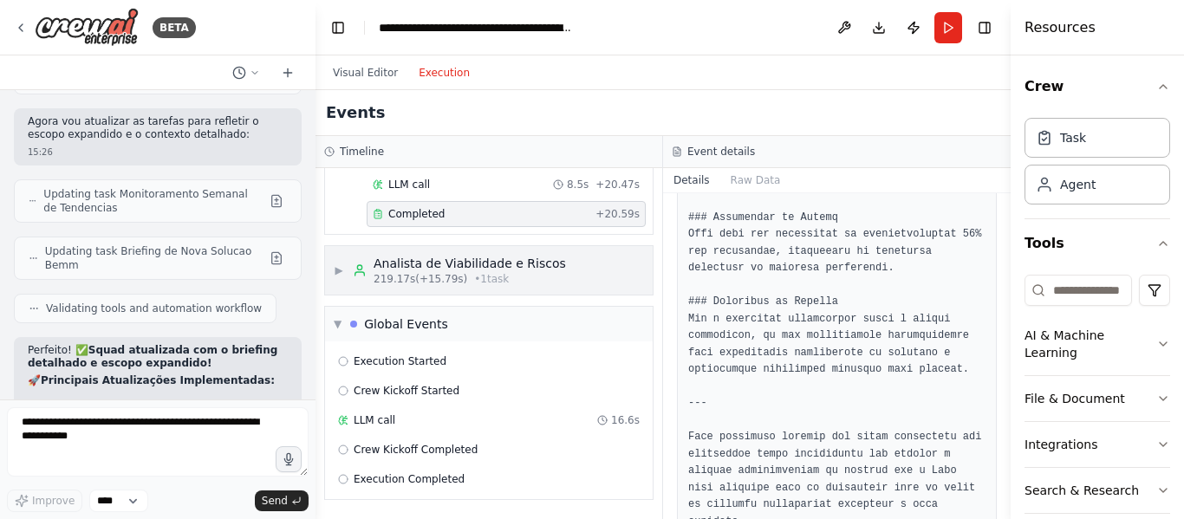
click at [401, 271] on div "Analista de Viabilidade e Riscos" at bounding box center [470, 263] width 192 height 17
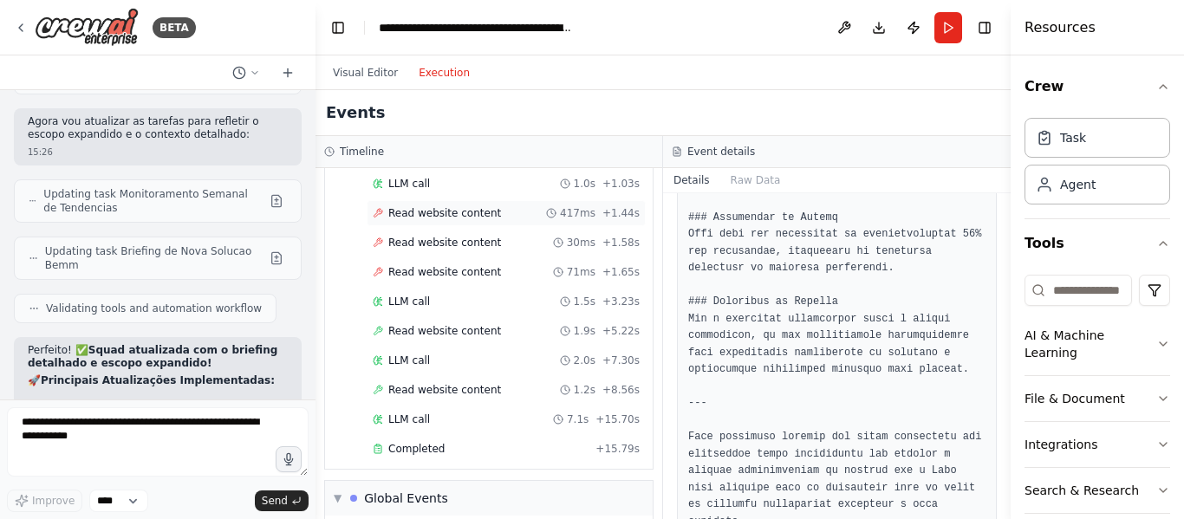
scroll to position [5097, 0]
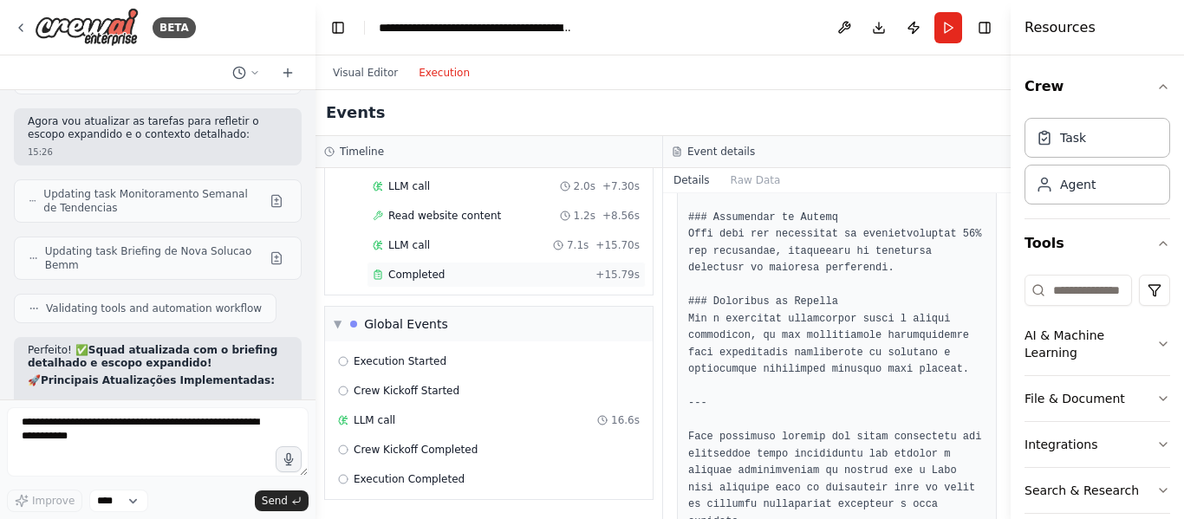
click at [420, 277] on span "Completed" at bounding box center [416, 275] width 56 height 14
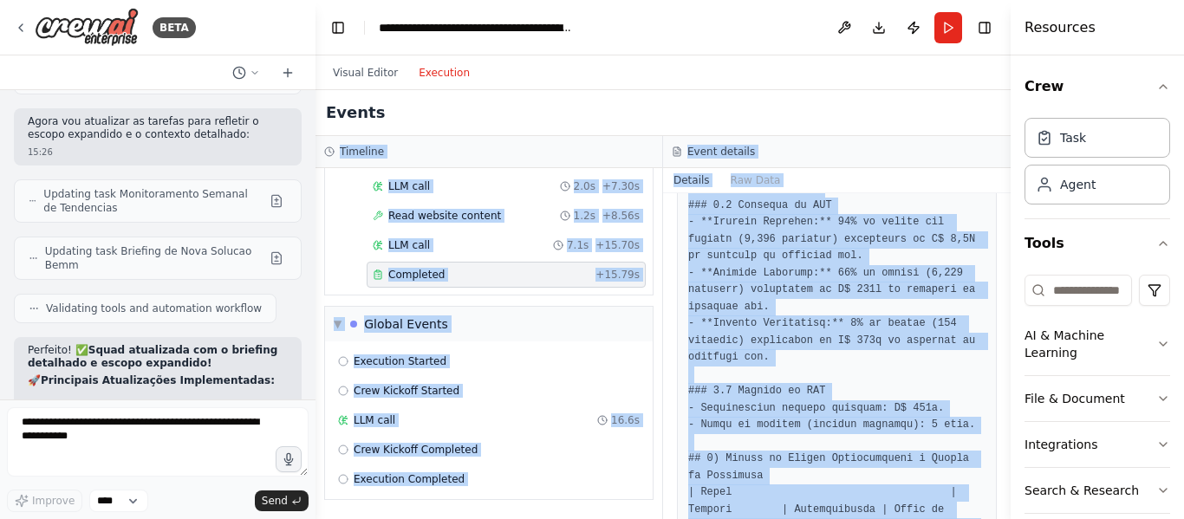
scroll to position [0, 0]
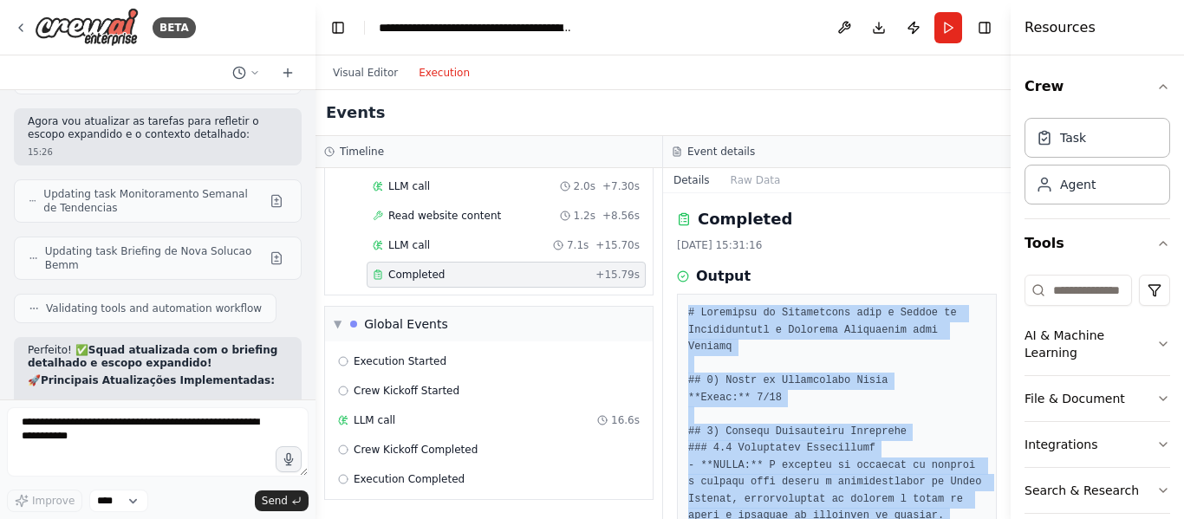
drag, startPoint x: 875, startPoint y: 474, endPoint x: 686, endPoint y: 314, distance: 247.9
copy pre "# Relatório de Viabilidade para o Portal de Financiamento e Educação Financeira…"
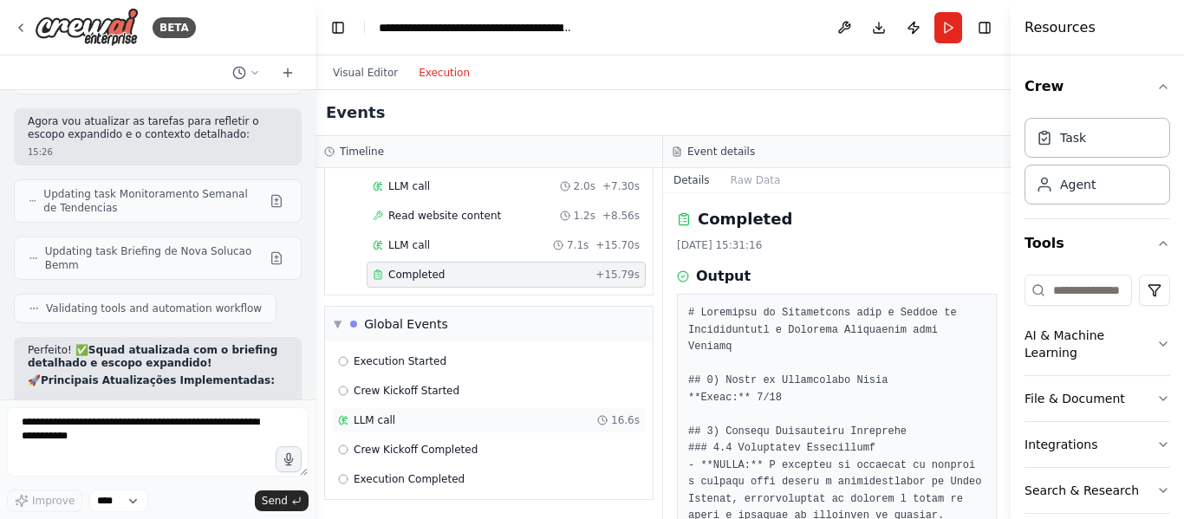
click at [556, 418] on div "LLM call 16.6s" at bounding box center [489, 421] width 302 height 14
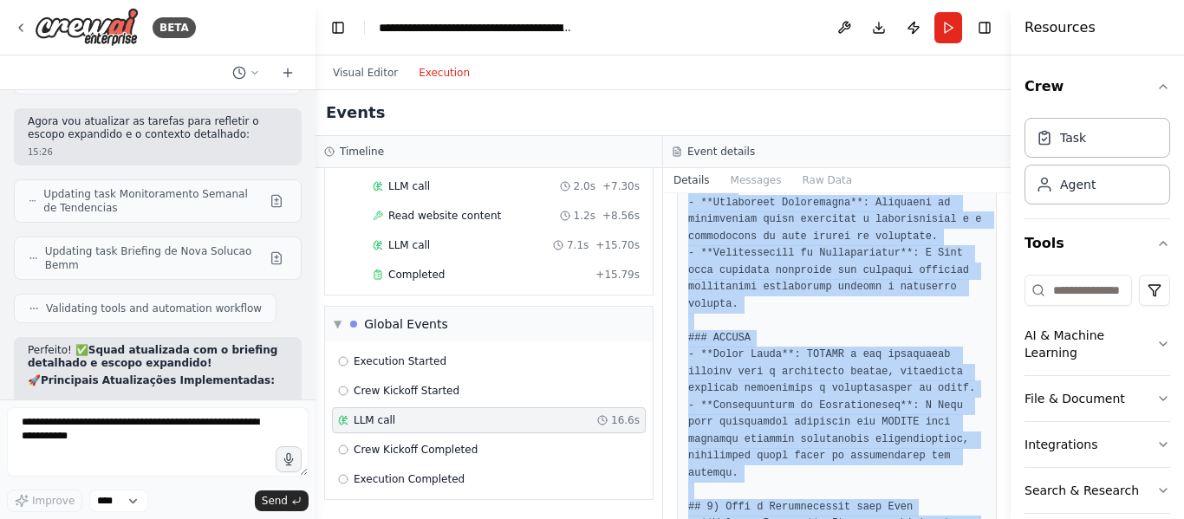
scroll to position [1740, 0]
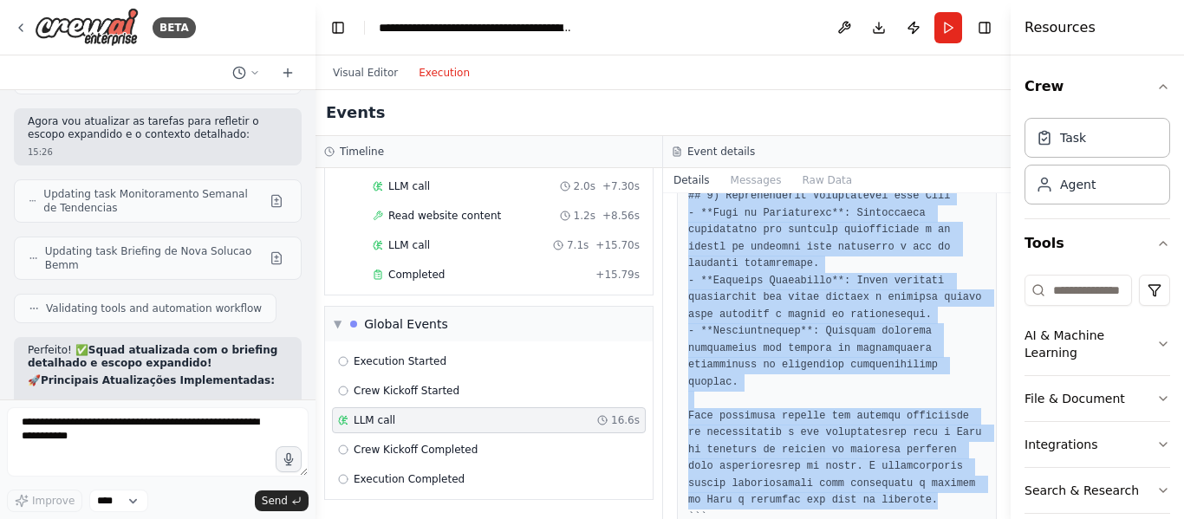
drag, startPoint x: 684, startPoint y: 265, endPoint x: 917, endPoint y: 420, distance: 279.7
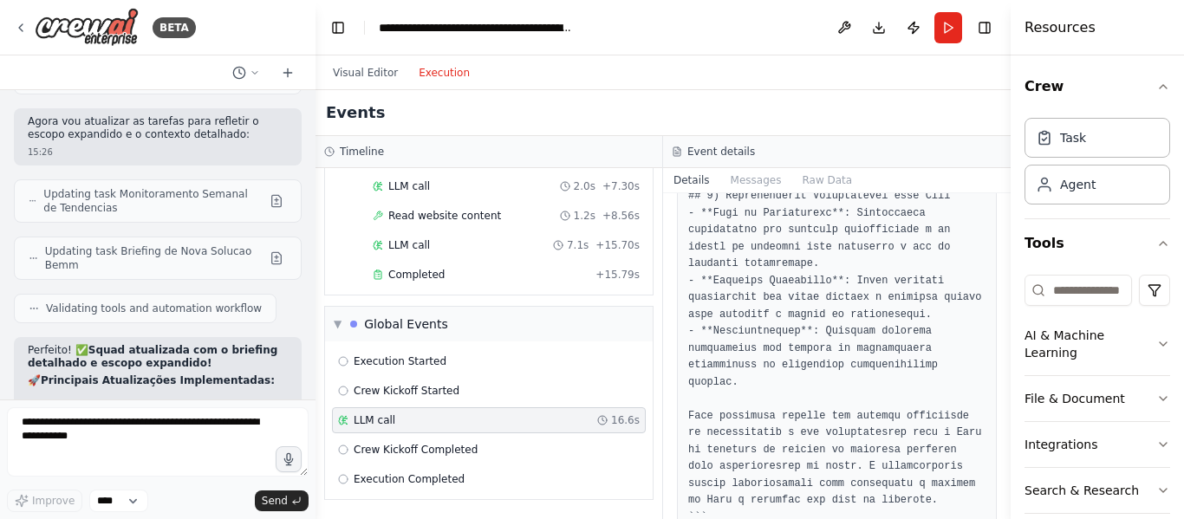
click at [453, 431] on div "LLM call 16.6s" at bounding box center [489, 420] width 314 height 26
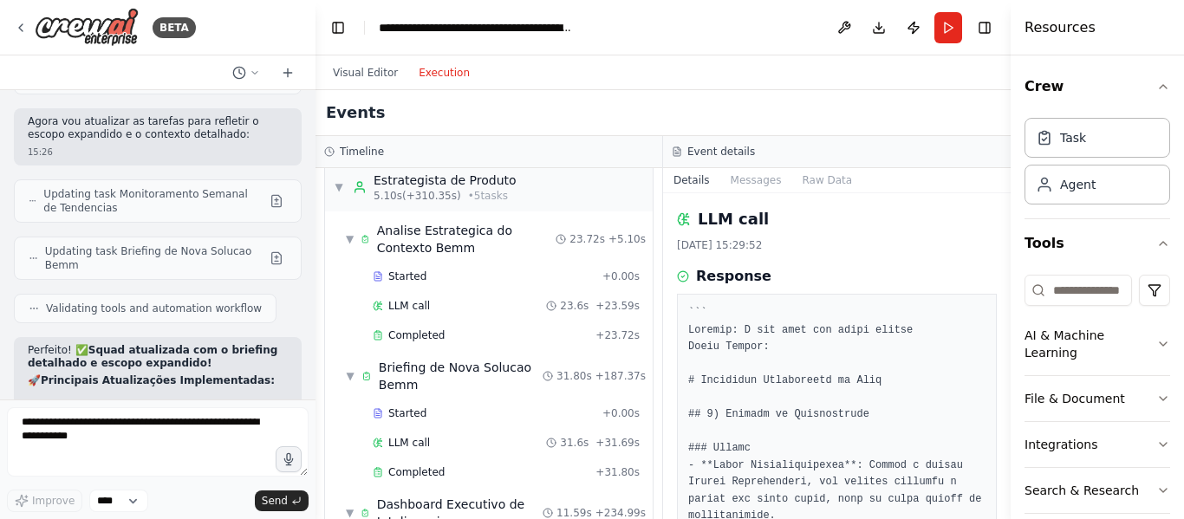
scroll to position [0, 0]
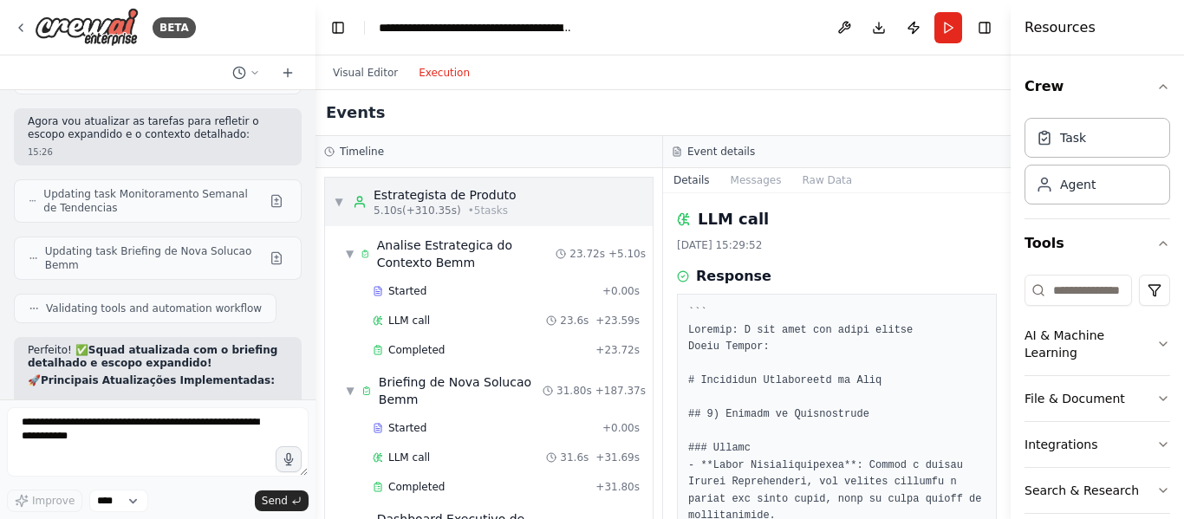
click at [349, 208] on div "▼ Estrategista de Produto 5.10s (+310.35s) • 5 task s" at bounding box center [425, 201] width 183 height 31
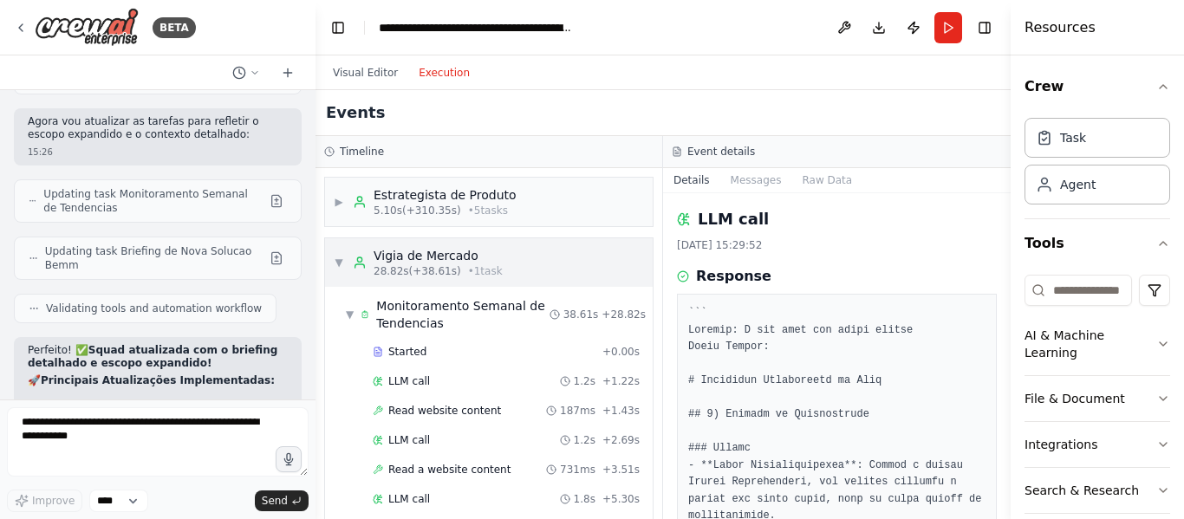
click at [338, 261] on span "▼" at bounding box center [339, 263] width 10 height 14
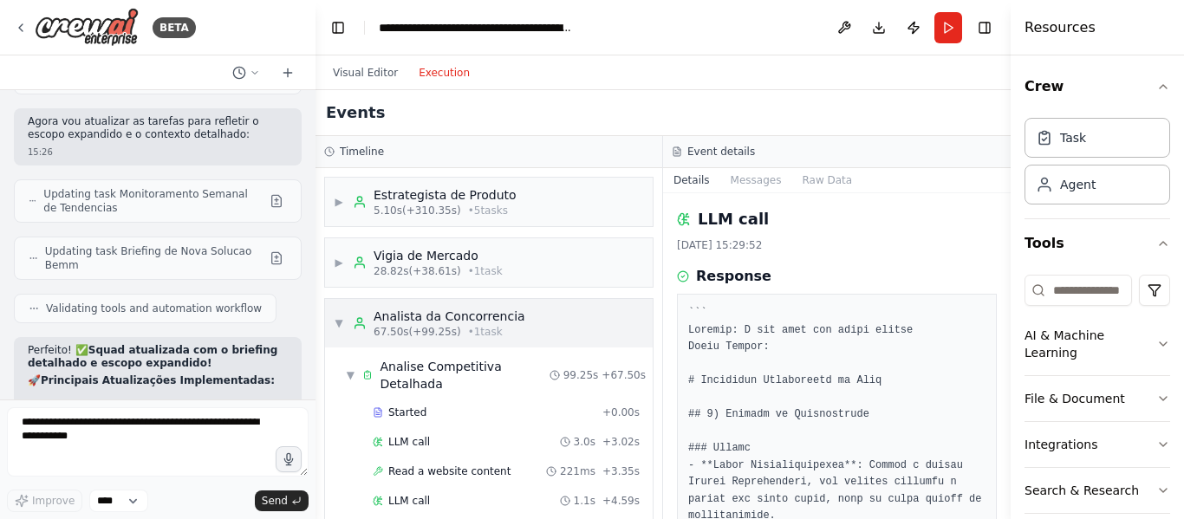
click at [341, 317] on span "▼" at bounding box center [339, 323] width 10 height 14
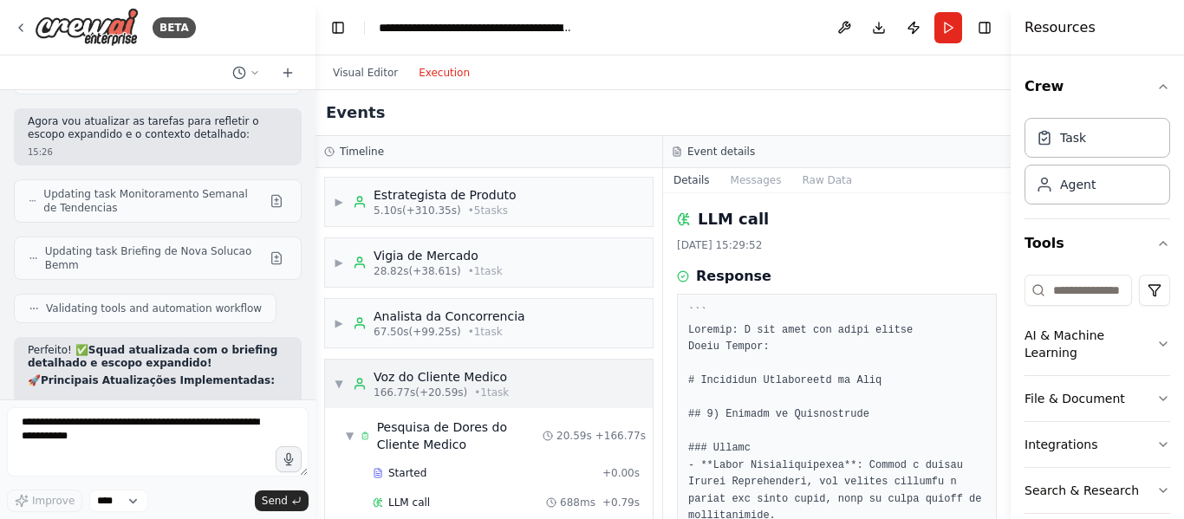
click at [345, 391] on div "▼ Voz do Cliente Medico 166.77s (+20.59s) • 1 task" at bounding box center [421, 383] width 175 height 31
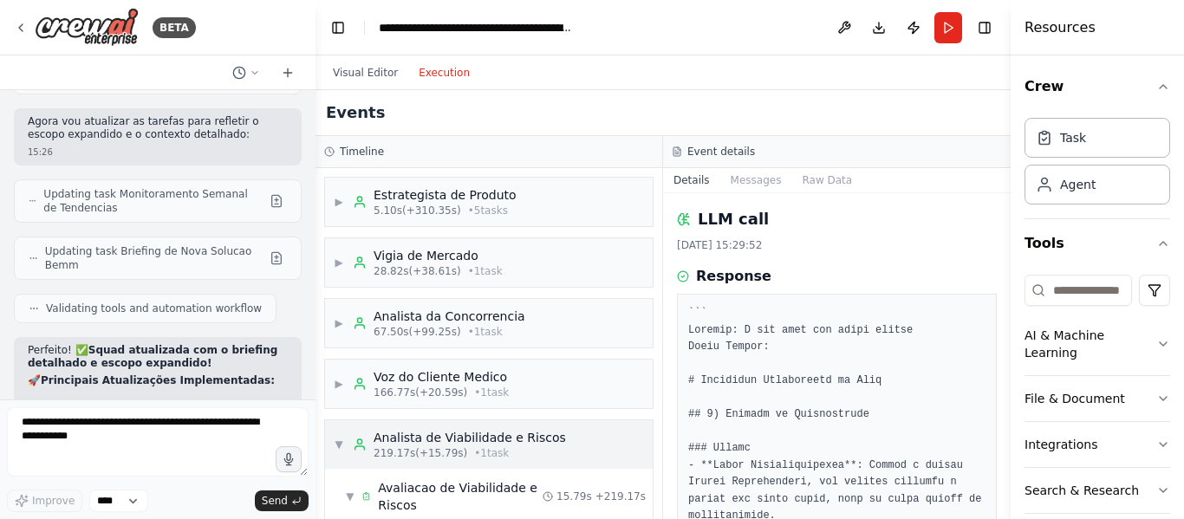
click at [342, 440] on span "▼" at bounding box center [339, 445] width 10 height 14
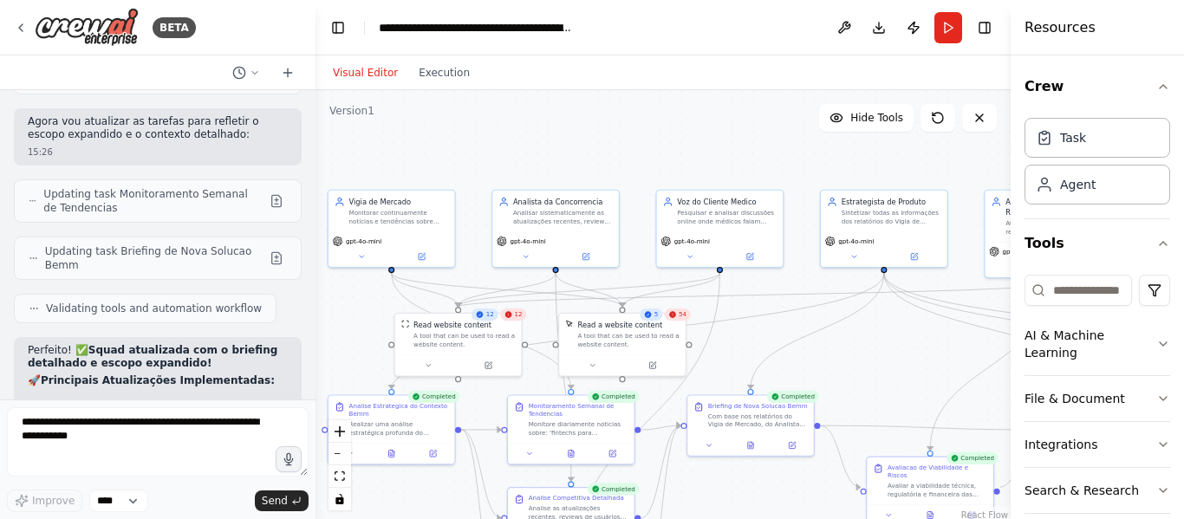
click at [369, 63] on button "Visual Editor" at bounding box center [366, 72] width 86 height 21
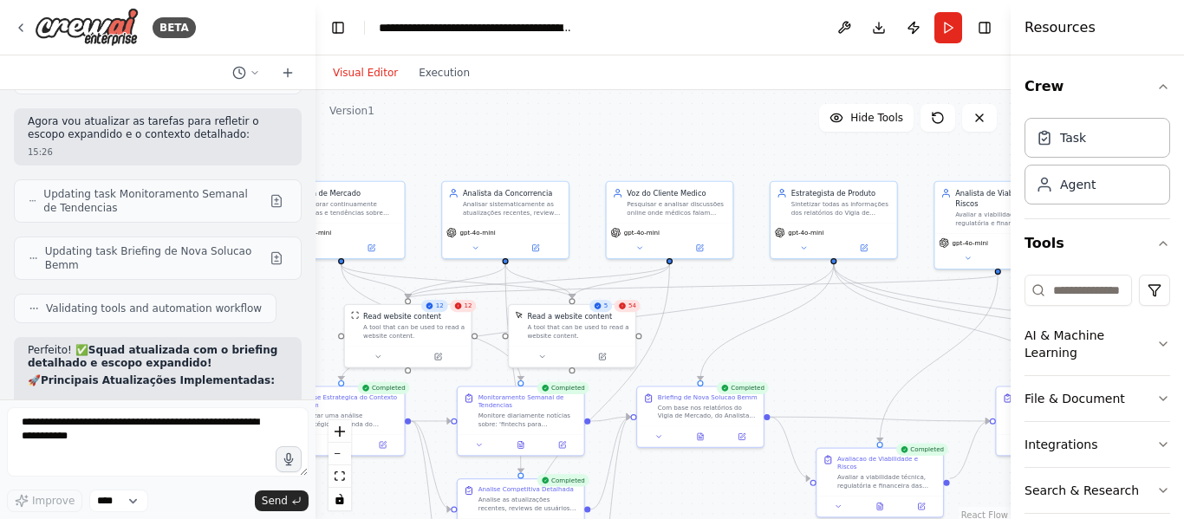
drag, startPoint x: 585, startPoint y: 144, endPoint x: 535, endPoint y: 135, distance: 51.0
click at [535, 135] on div ".deletable-edge-delete-btn { width: 20px; height: 20px; border: 0px solid #ffff…" at bounding box center [663, 306] width 695 height 433
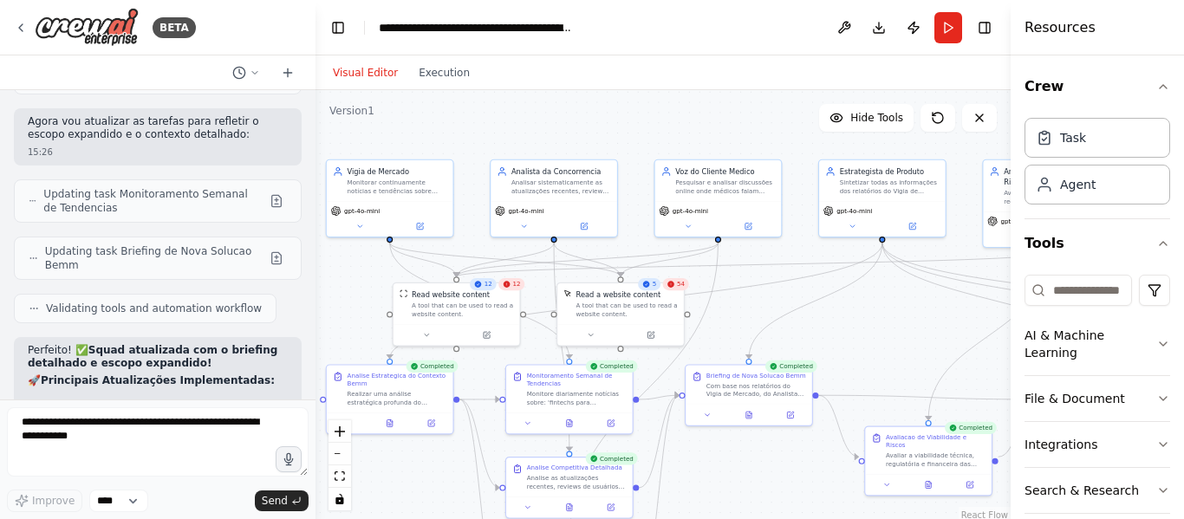
drag, startPoint x: 836, startPoint y: 346, endPoint x: 885, endPoint y: 324, distance: 54.0
click at [885, 324] on div ".deletable-edge-delete-btn { width: 20px; height: 20px; border: 0px solid #ffff…" at bounding box center [663, 306] width 695 height 433
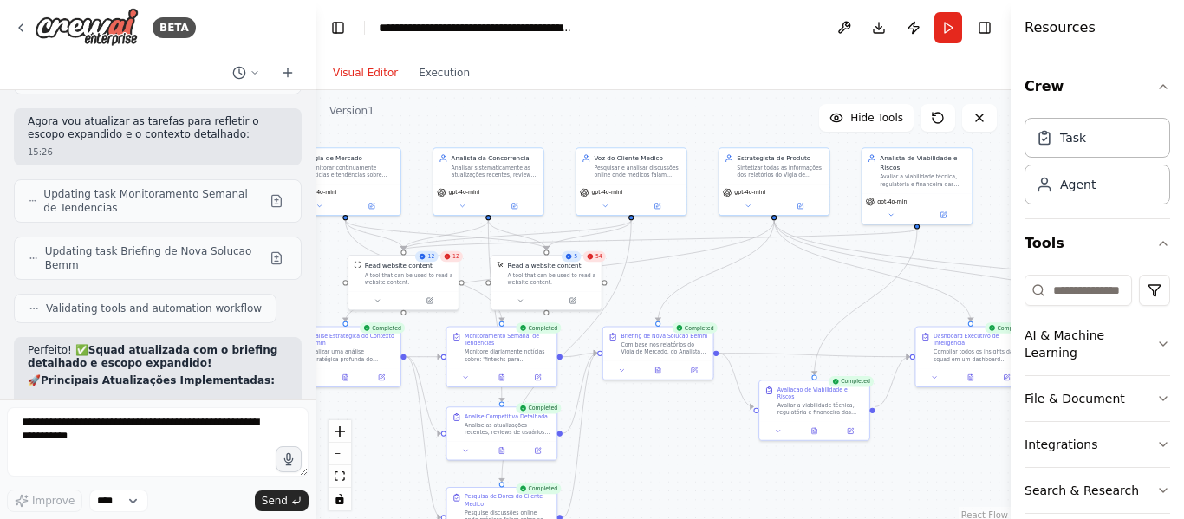
drag, startPoint x: 885, startPoint y: 324, endPoint x: 778, endPoint y: 292, distance: 112.2
click at [778, 292] on div ".deletable-edge-delete-btn { width: 20px; height: 20px; border: 0px solid #ffff…" at bounding box center [663, 306] width 695 height 433
click at [437, 73] on button "Execution" at bounding box center [444, 72] width 72 height 21
click at [390, 70] on button "Visual Editor" at bounding box center [366, 72] width 86 height 21
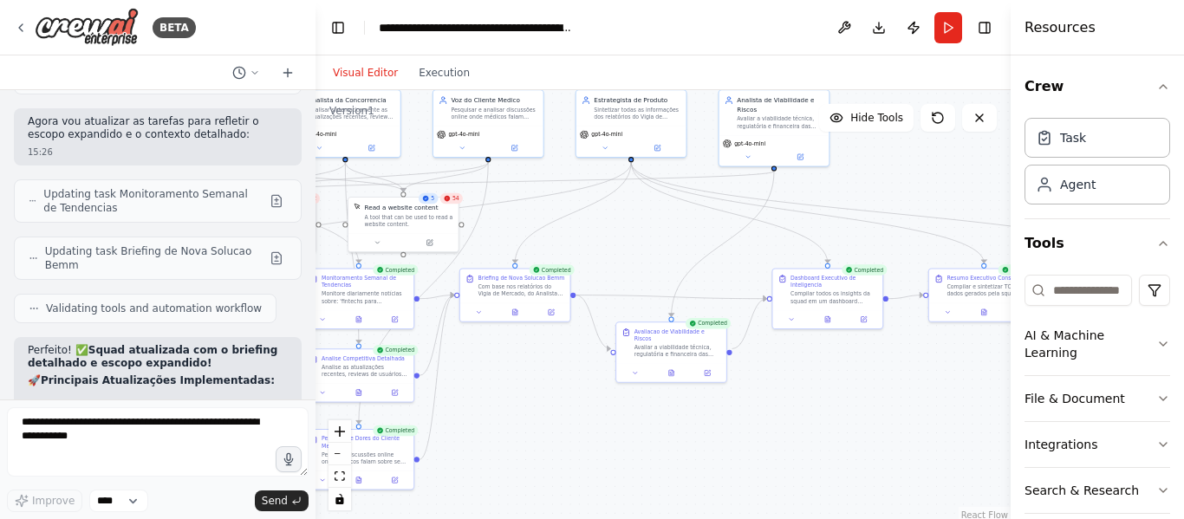
drag, startPoint x: 851, startPoint y: 298, endPoint x: 819, endPoint y: 230, distance: 75.6
click at [818, 230] on div ".deletable-edge-delete-btn { width: 20px; height: 20px; border: 0px solid #ffff…" at bounding box center [663, 306] width 695 height 433
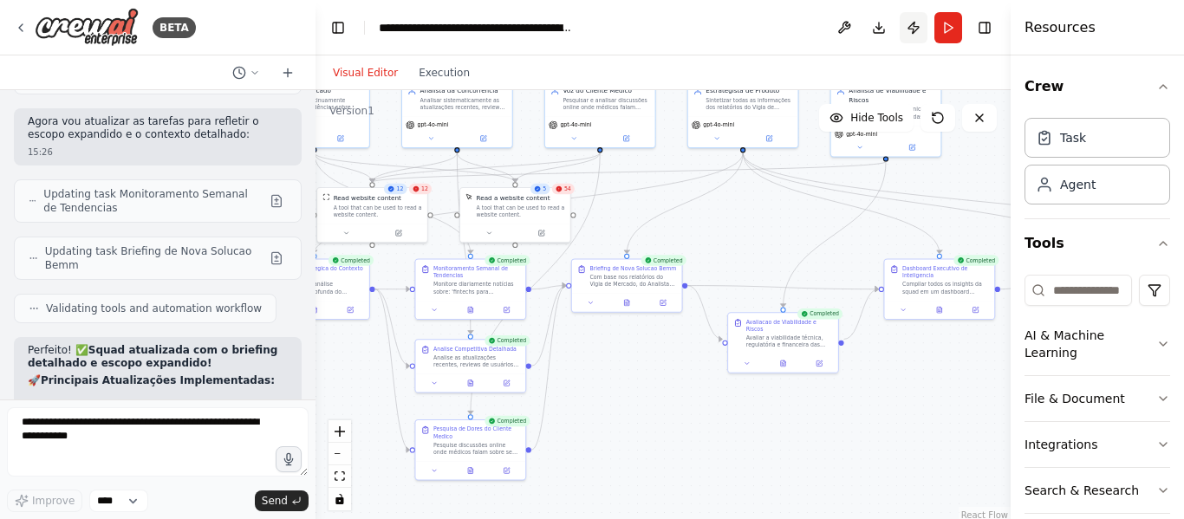
click at [913, 23] on button "Publish" at bounding box center [914, 27] width 28 height 31
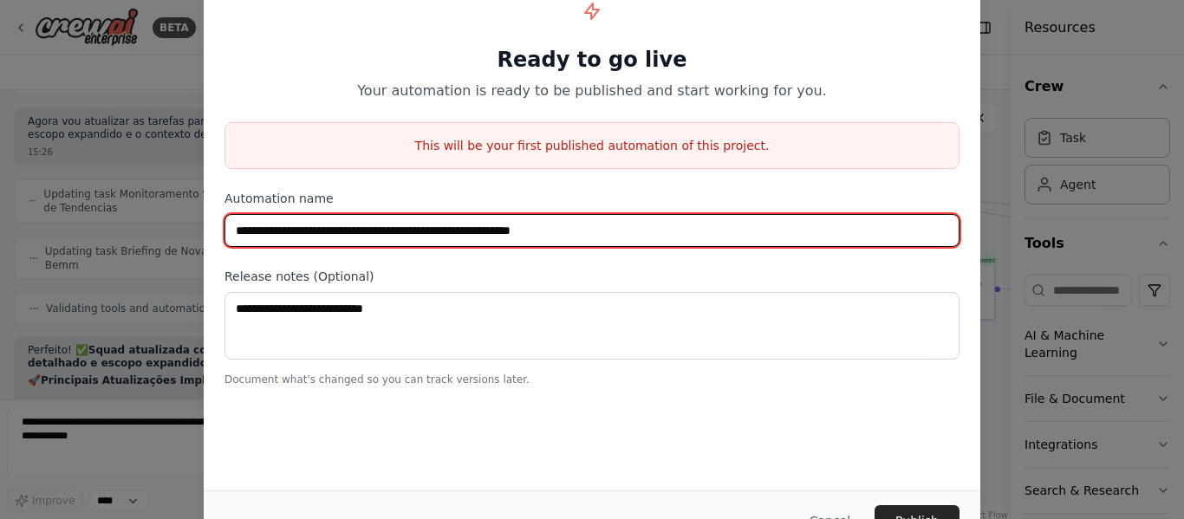
click at [540, 234] on input "**********" at bounding box center [592, 230] width 735 height 33
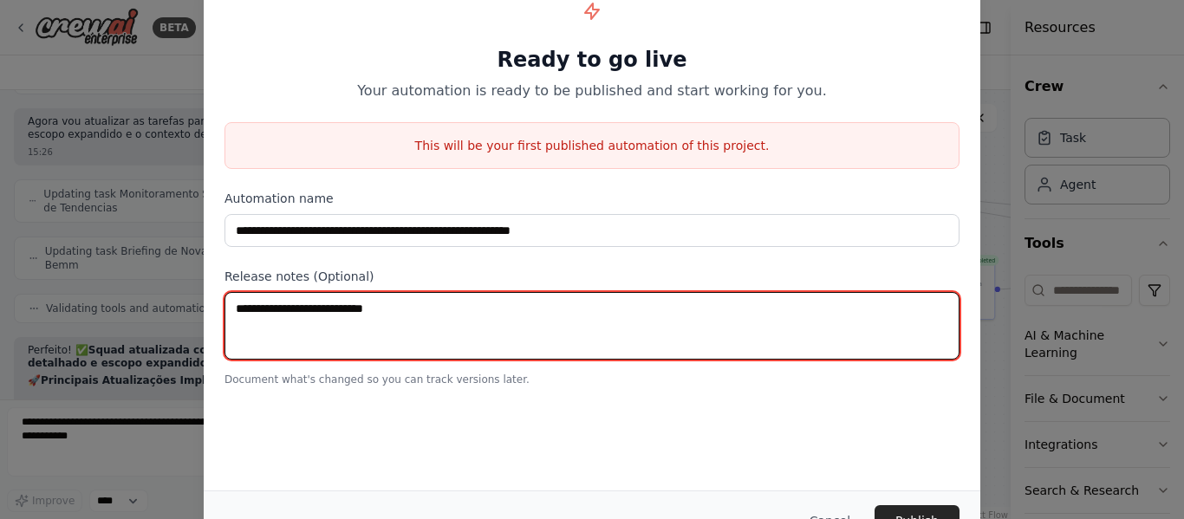
click at [512, 318] on textarea at bounding box center [592, 326] width 735 height 68
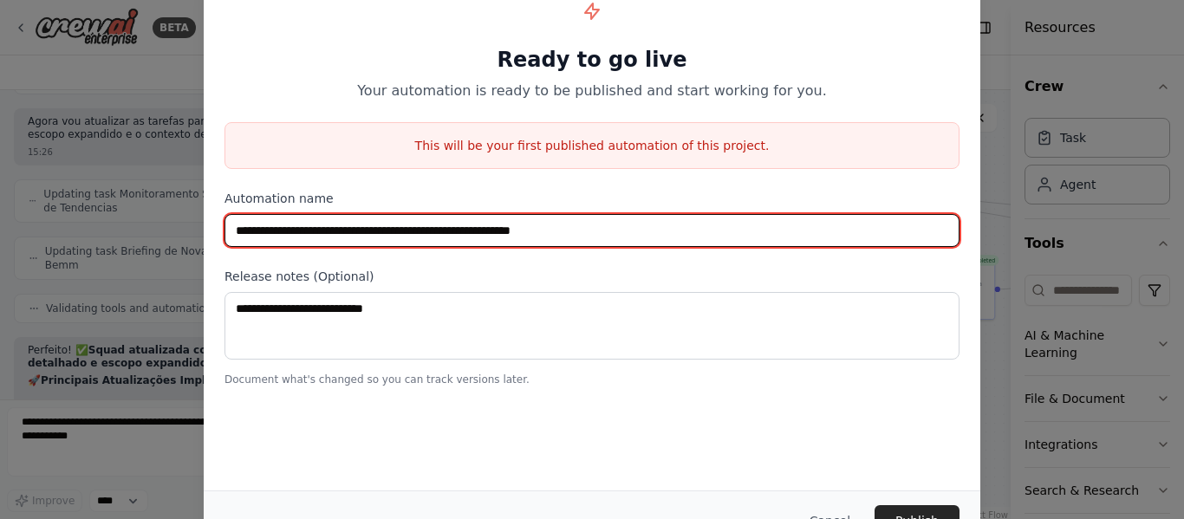
click at [498, 227] on input "**********" at bounding box center [592, 230] width 735 height 33
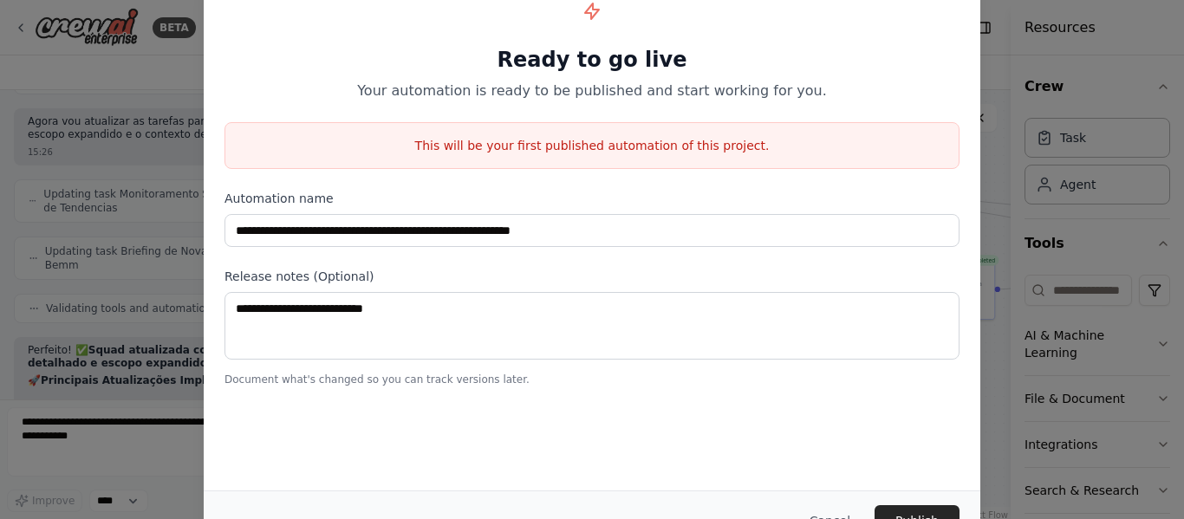
drag, startPoint x: 1176, startPoint y: 333, endPoint x: 1183, endPoint y: 365, distance: 33.0
click at [1183, 365] on div "**********" at bounding box center [592, 259] width 1184 height 519
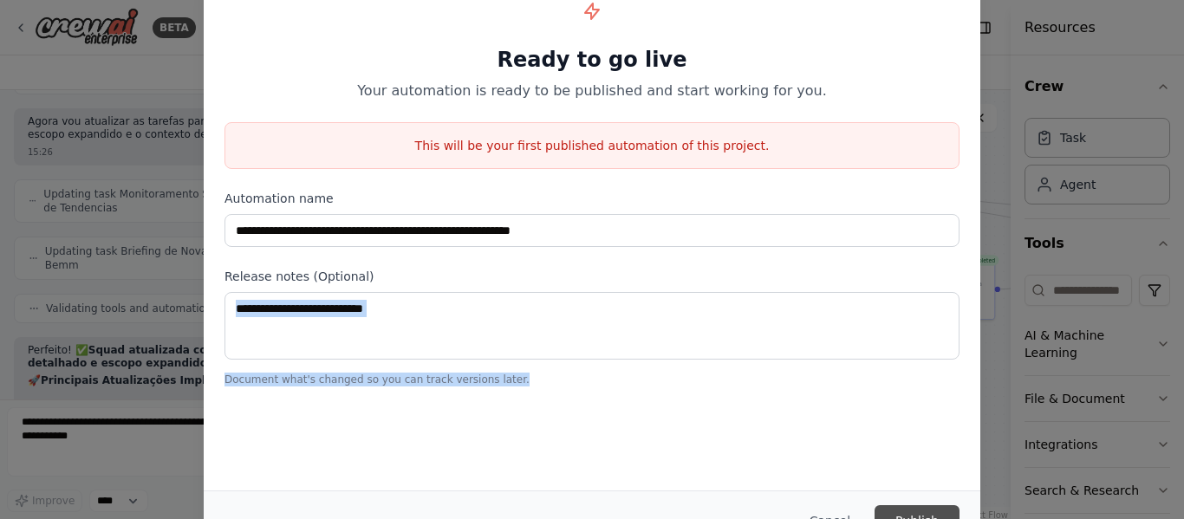
click at [917, 505] on button "Publish" at bounding box center [917, 520] width 85 height 31
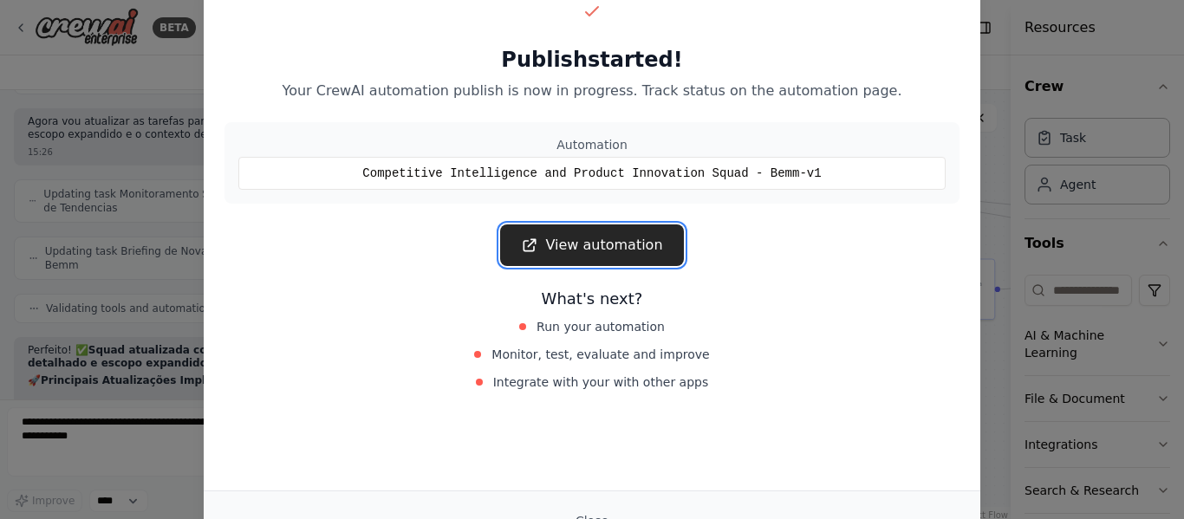
click at [616, 247] on link "View automation" at bounding box center [591, 246] width 183 height 42
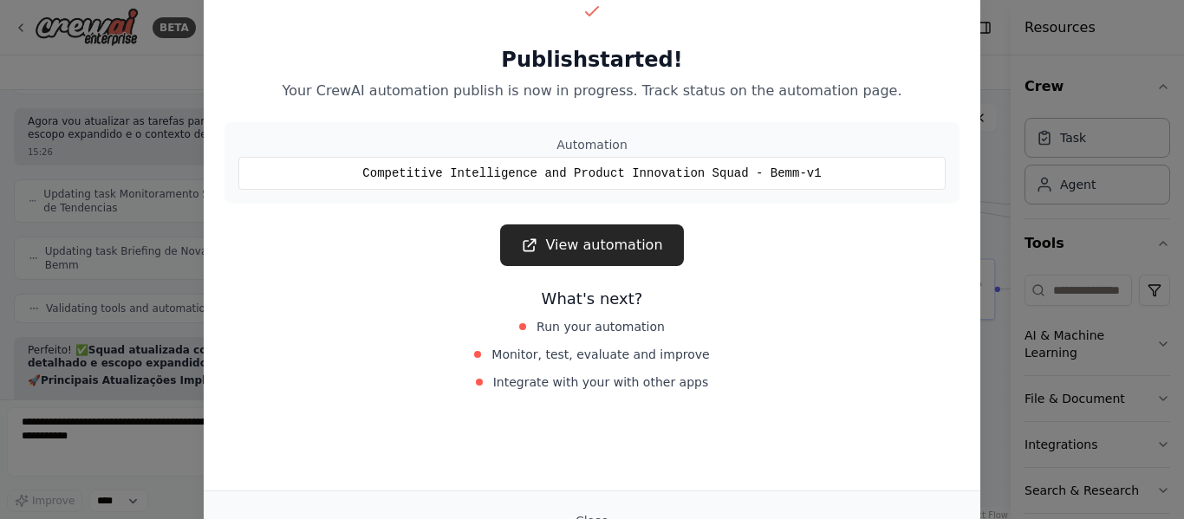
click at [1000, 369] on div "Publish started! Your CrewAI automation publish is now in progress. Track statu…" at bounding box center [592, 259] width 1184 height 519
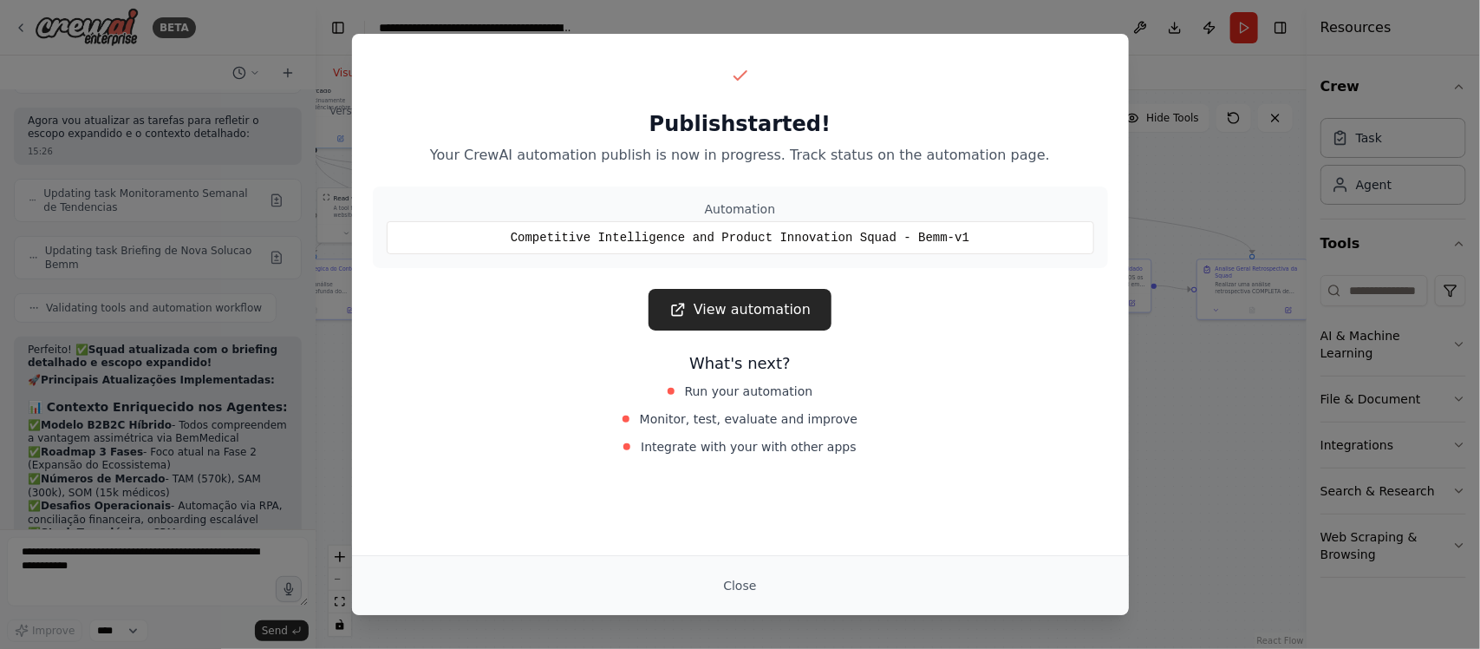
scroll to position [20942, 0]
click at [724, 518] on button "Close" at bounding box center [739, 585] width 61 height 31
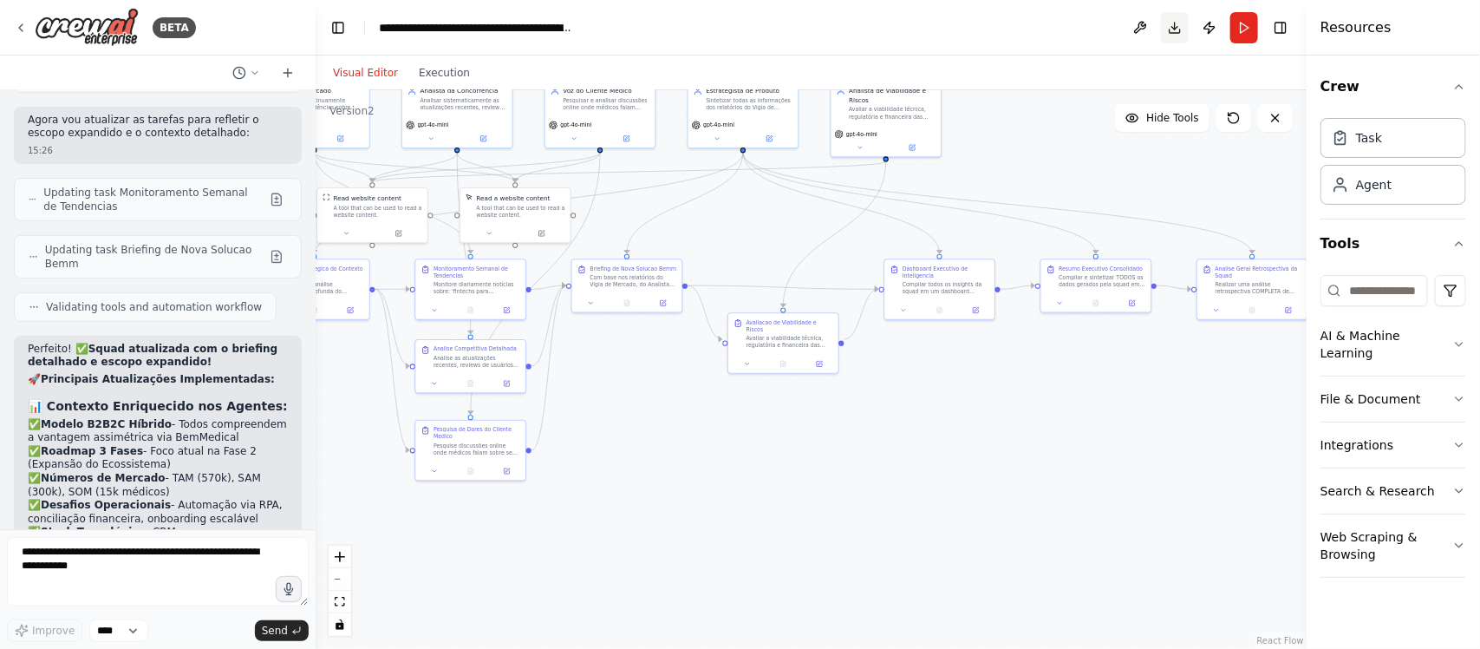
click at [1176, 33] on button "Download" at bounding box center [1175, 27] width 28 height 31
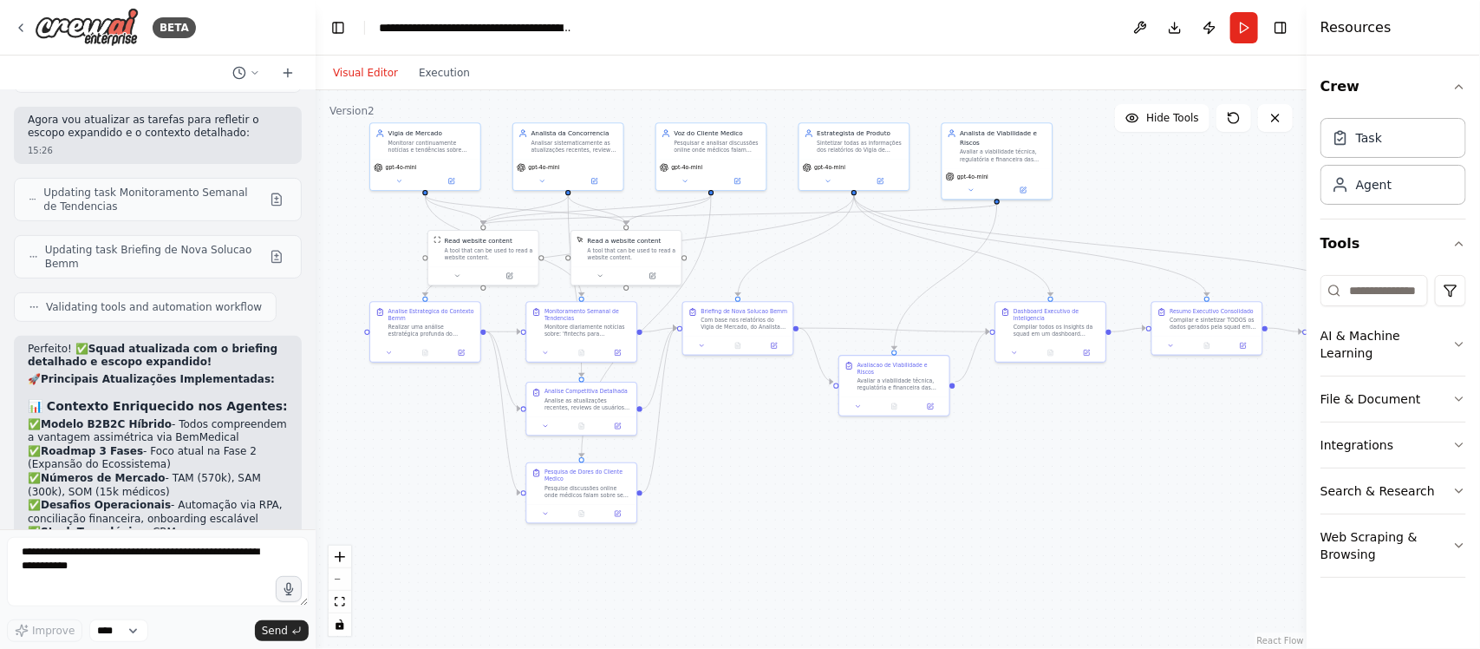
drag, startPoint x: 994, startPoint y: 484, endPoint x: 1095, endPoint y: 527, distance: 109.5
click at [1095, 518] on div ".deletable-edge-delete-btn { width: 20px; height: 20px; border: 0px solid #ffff…" at bounding box center [811, 369] width 991 height 558
click at [1091, 435] on div ".deletable-edge-delete-btn { width: 20px; height: 20px; border: 0px solid #ffff…" at bounding box center [811, 369] width 991 height 558
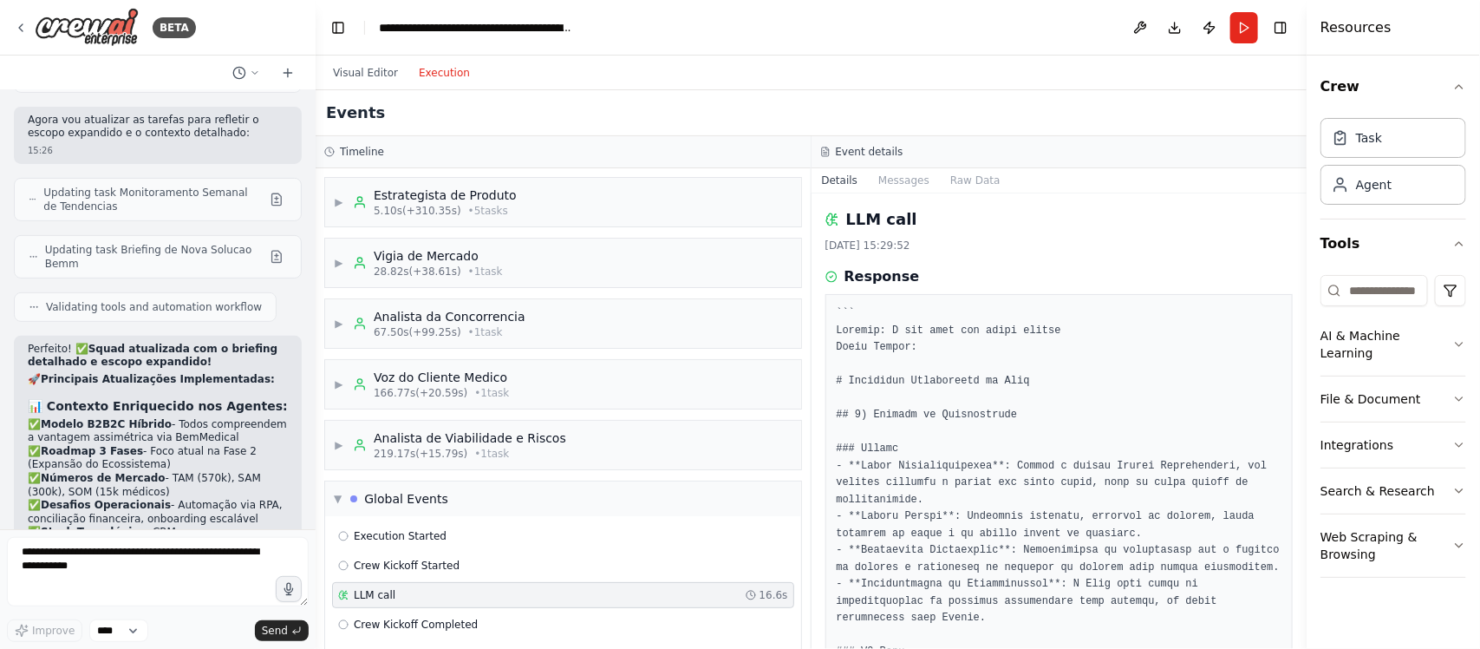
click at [429, 67] on button "Execution" at bounding box center [444, 72] width 72 height 21
click at [335, 205] on span "▶" at bounding box center [339, 202] width 10 height 14
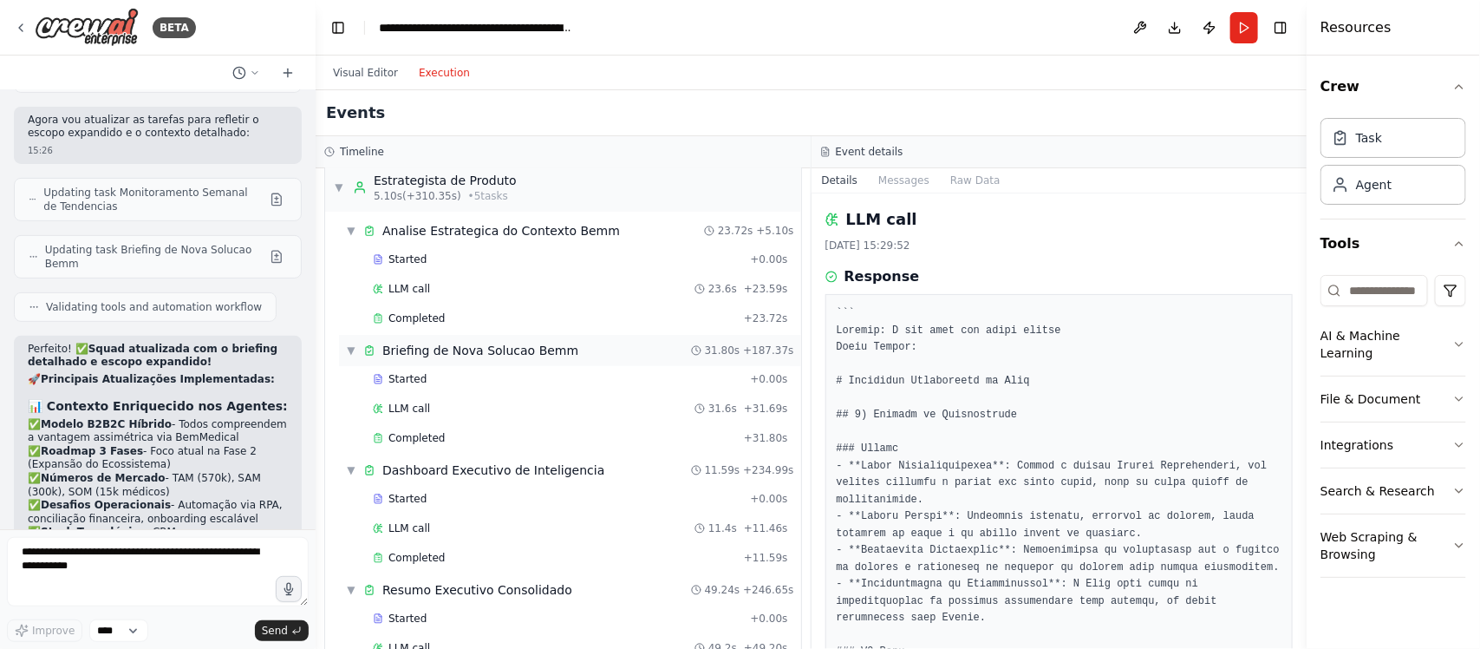
scroll to position [37, 0]
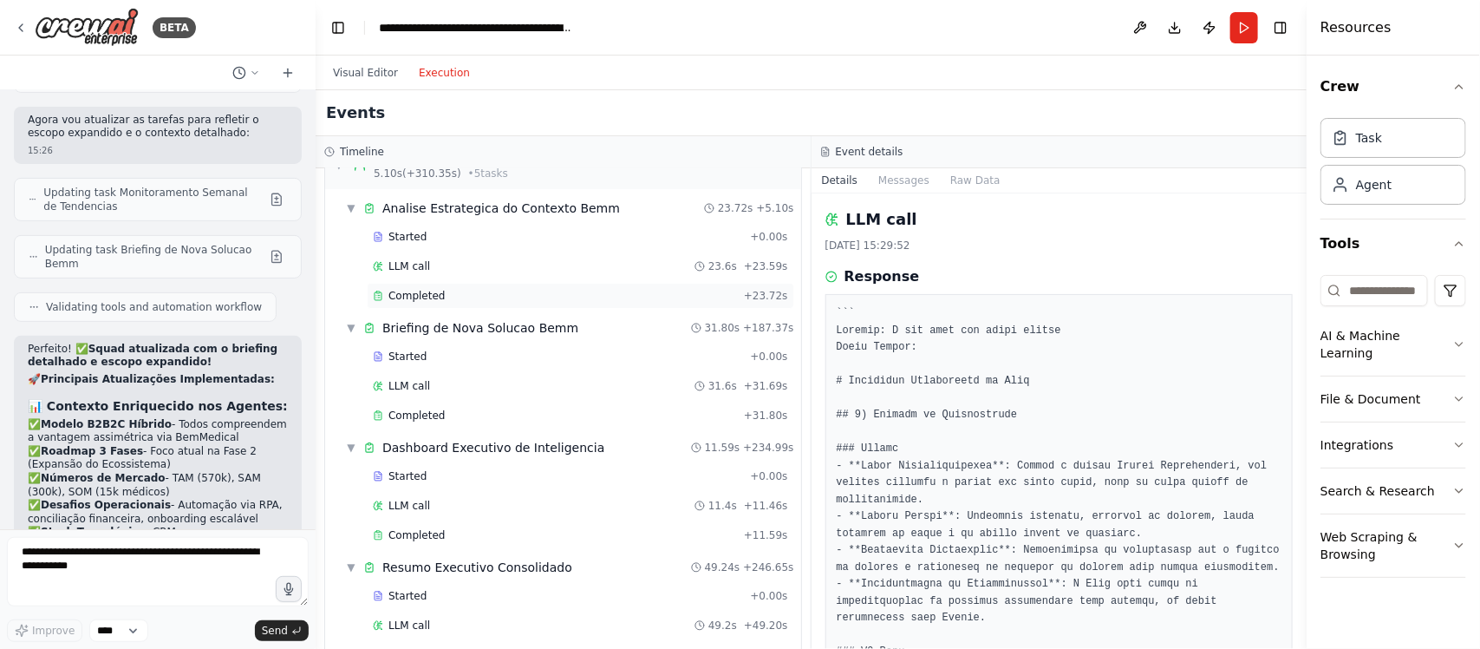
click at [421, 302] on span "Completed" at bounding box center [416, 296] width 56 height 14
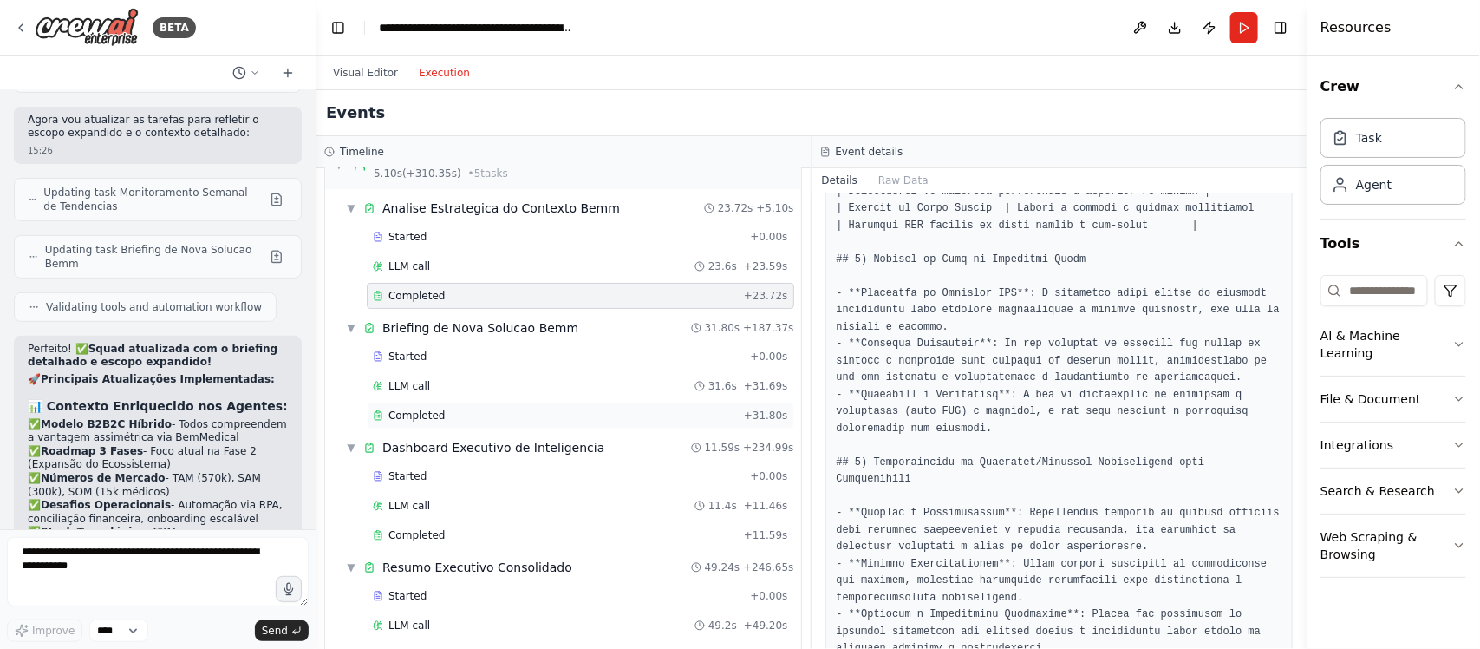
scroll to position [783, 0]
click at [542, 422] on div "Completed" at bounding box center [555, 415] width 364 height 14
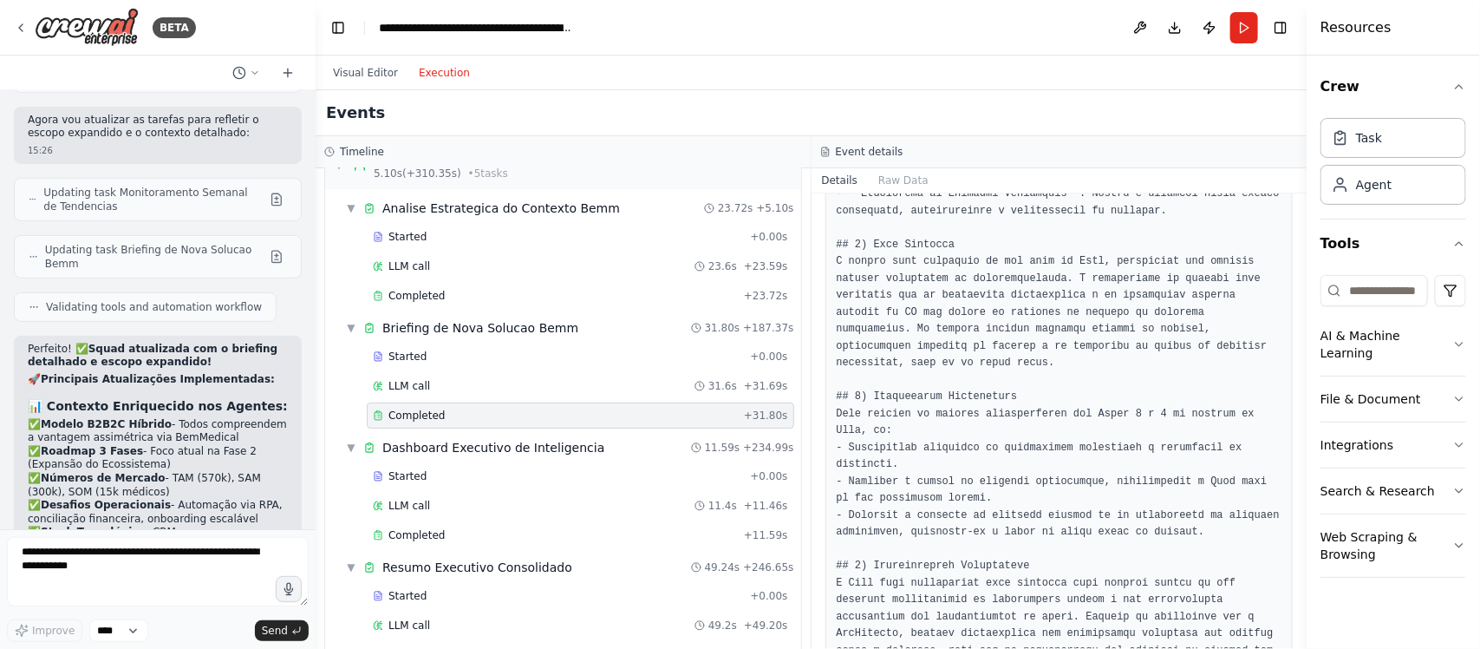
scroll to position [0, 0]
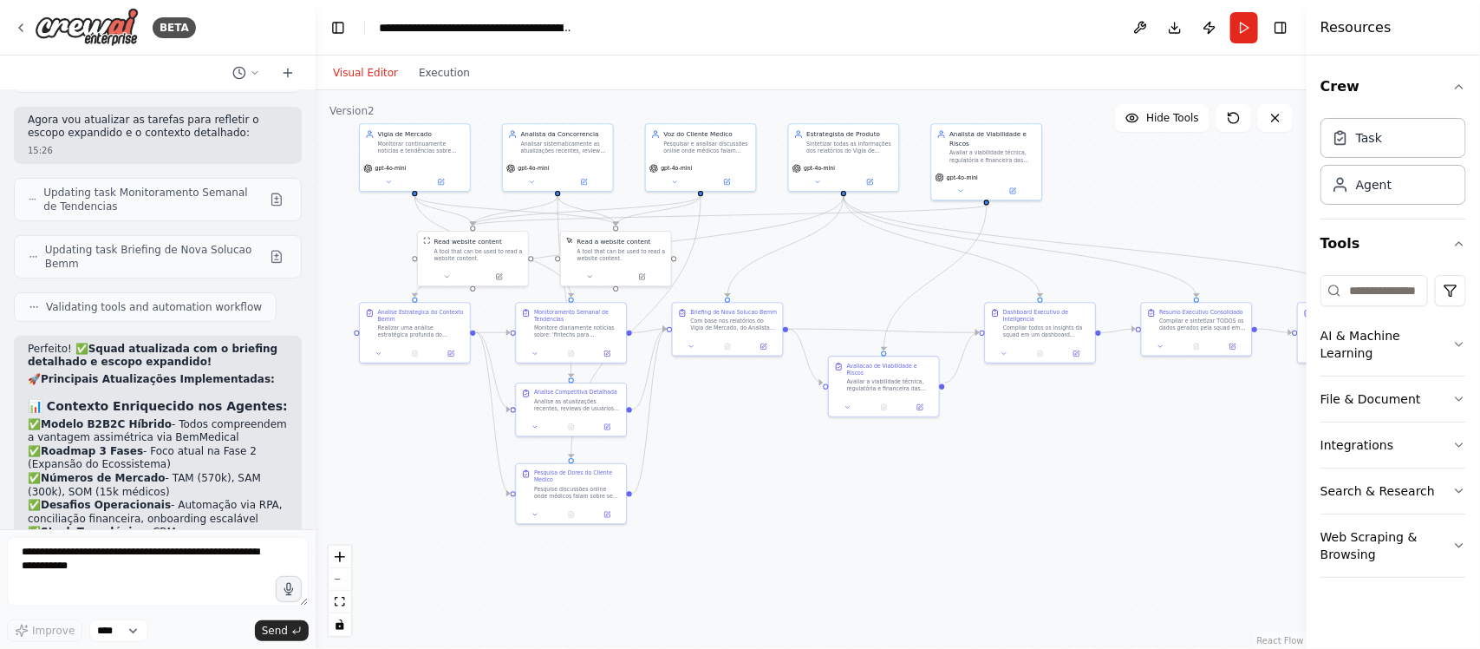
click at [344, 74] on button "Visual Editor" at bounding box center [366, 72] width 86 height 21
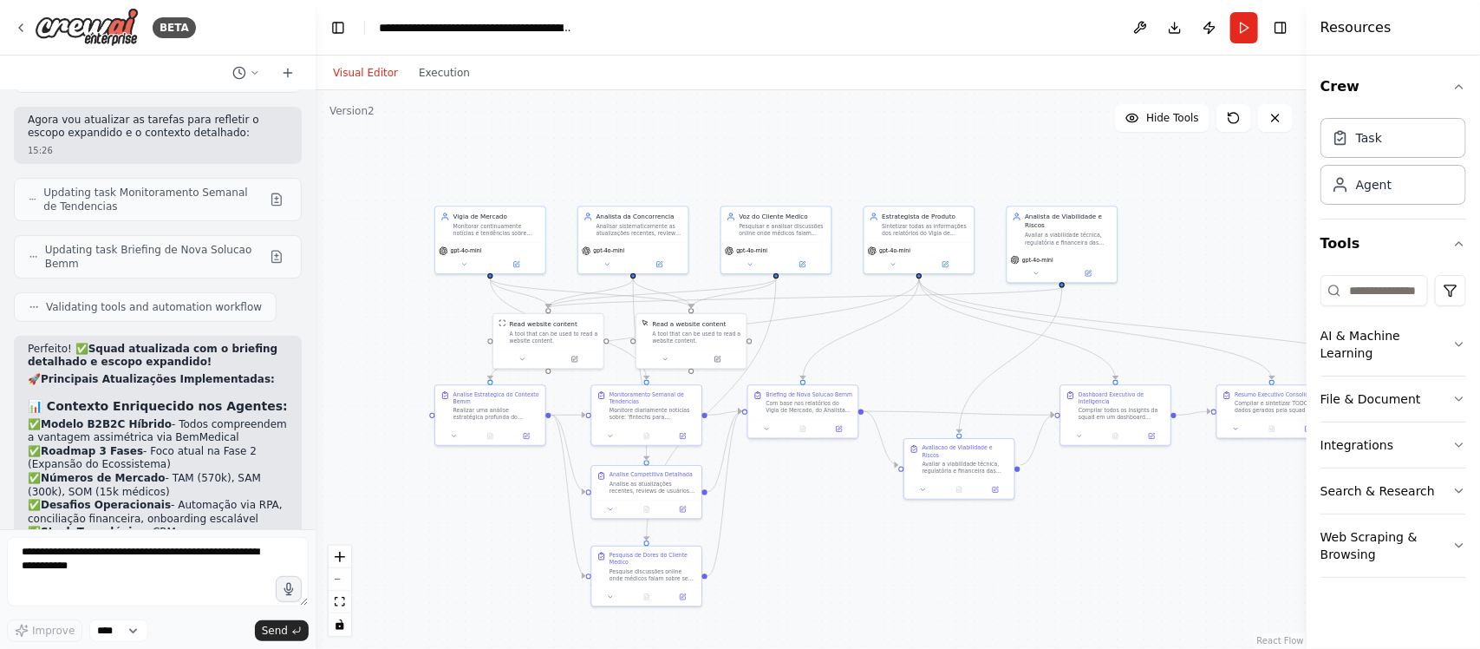
drag, startPoint x: 816, startPoint y: 260, endPoint x: 882, endPoint y: 345, distance: 107.5
click at [885, 344] on div ".deletable-edge-delete-btn { width: 20px; height: 20px; border: 0px solid #ffff…" at bounding box center [811, 369] width 991 height 558
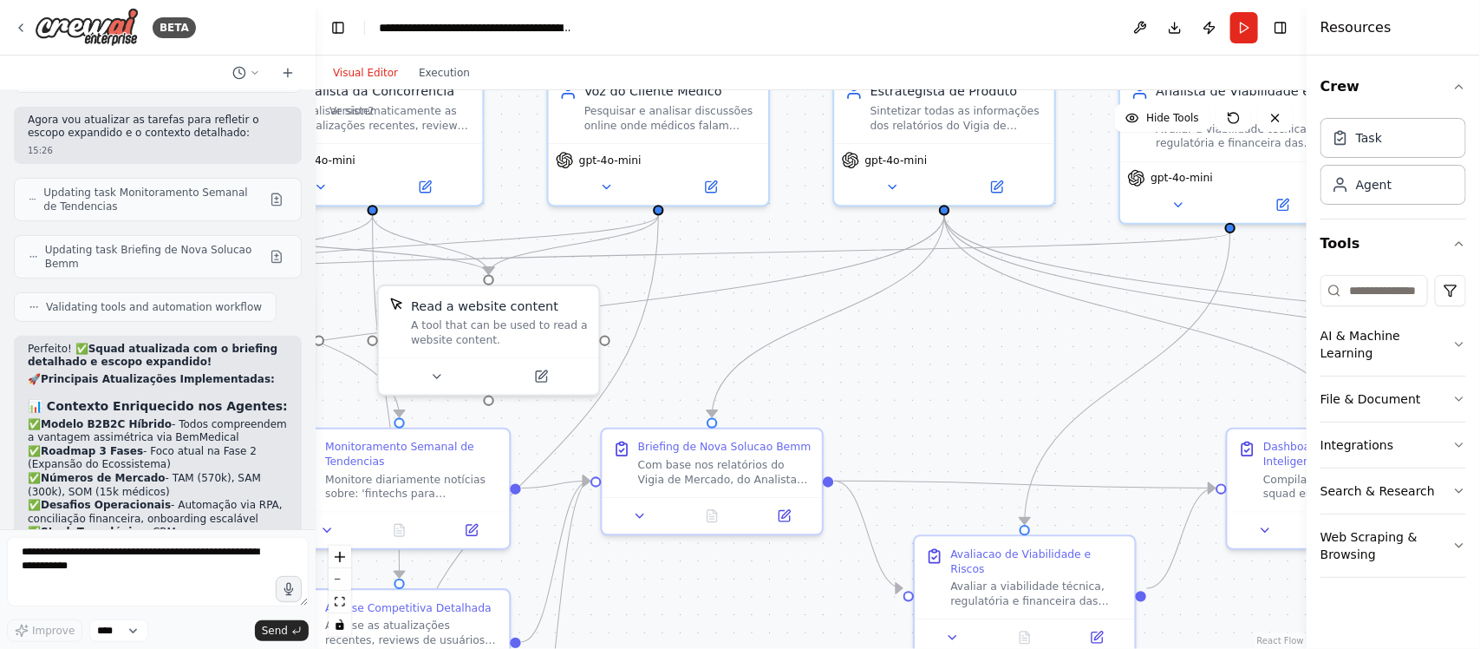
click at [882, 345] on div ".deletable-edge-delete-btn { width: 20px; height: 20px; border: 0px solid #ffff…" at bounding box center [811, 369] width 991 height 558
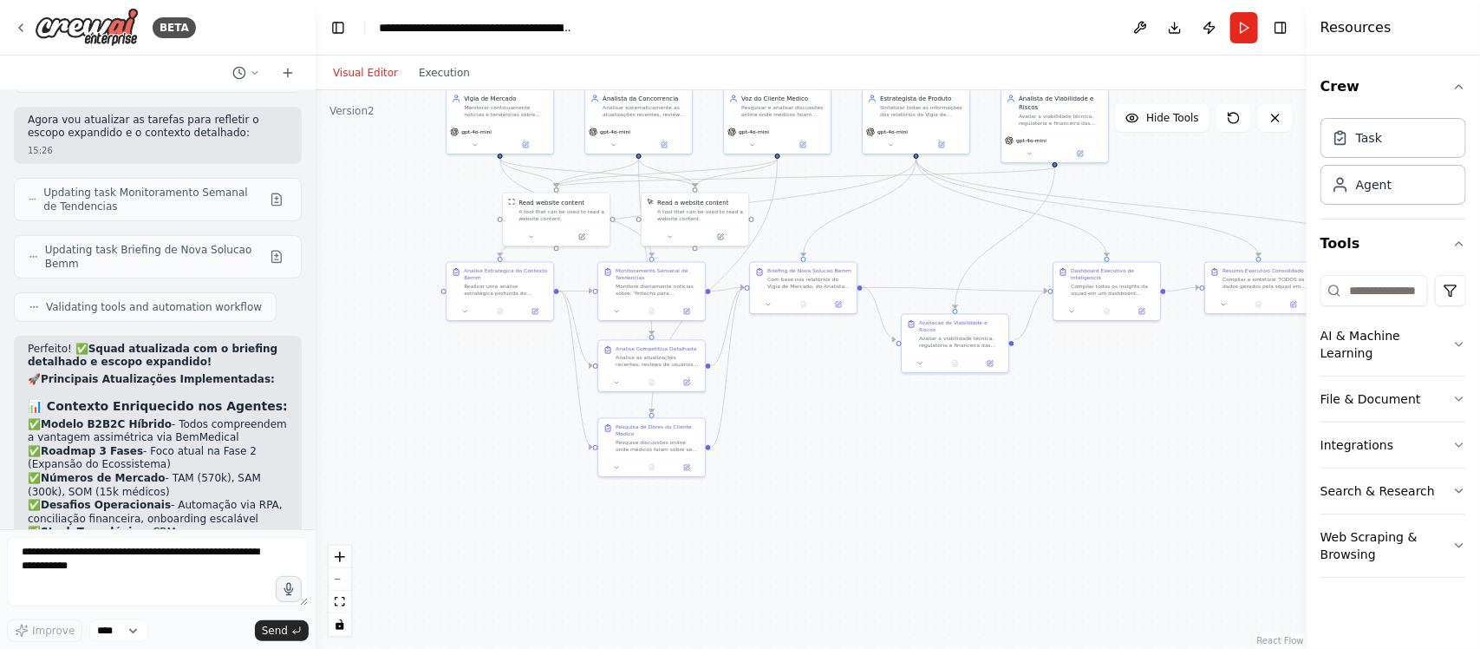
drag, startPoint x: 822, startPoint y: 364, endPoint x: 885, endPoint y: 215, distance: 162.0
click at [890, 205] on div ".deletable-edge-delete-btn { width: 20px; height: 20px; border: 0px solid #ffff…" at bounding box center [811, 369] width 991 height 558
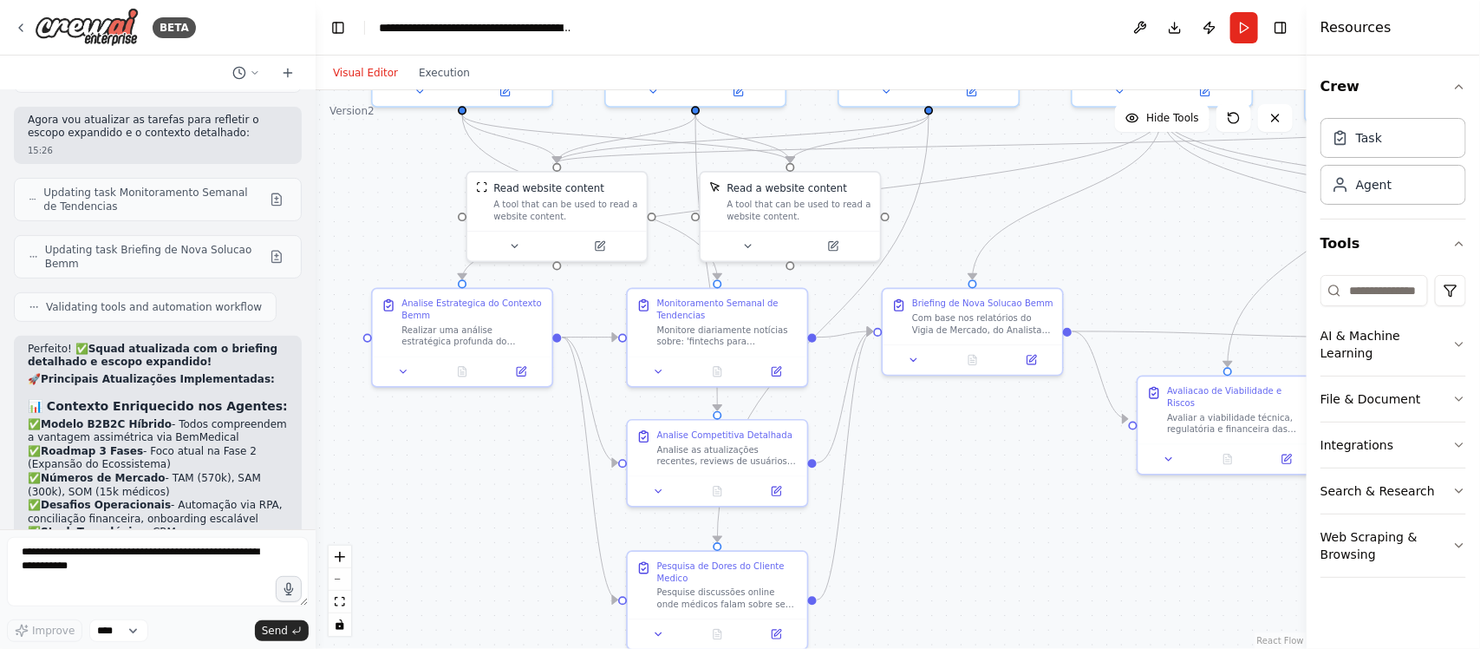
drag, startPoint x: 900, startPoint y: 296, endPoint x: 962, endPoint y: 392, distance: 114.7
click at [962, 392] on div ".deletable-edge-delete-btn { width: 20px; height: 20px; border: 0px solid #ffff…" at bounding box center [811, 369] width 991 height 558
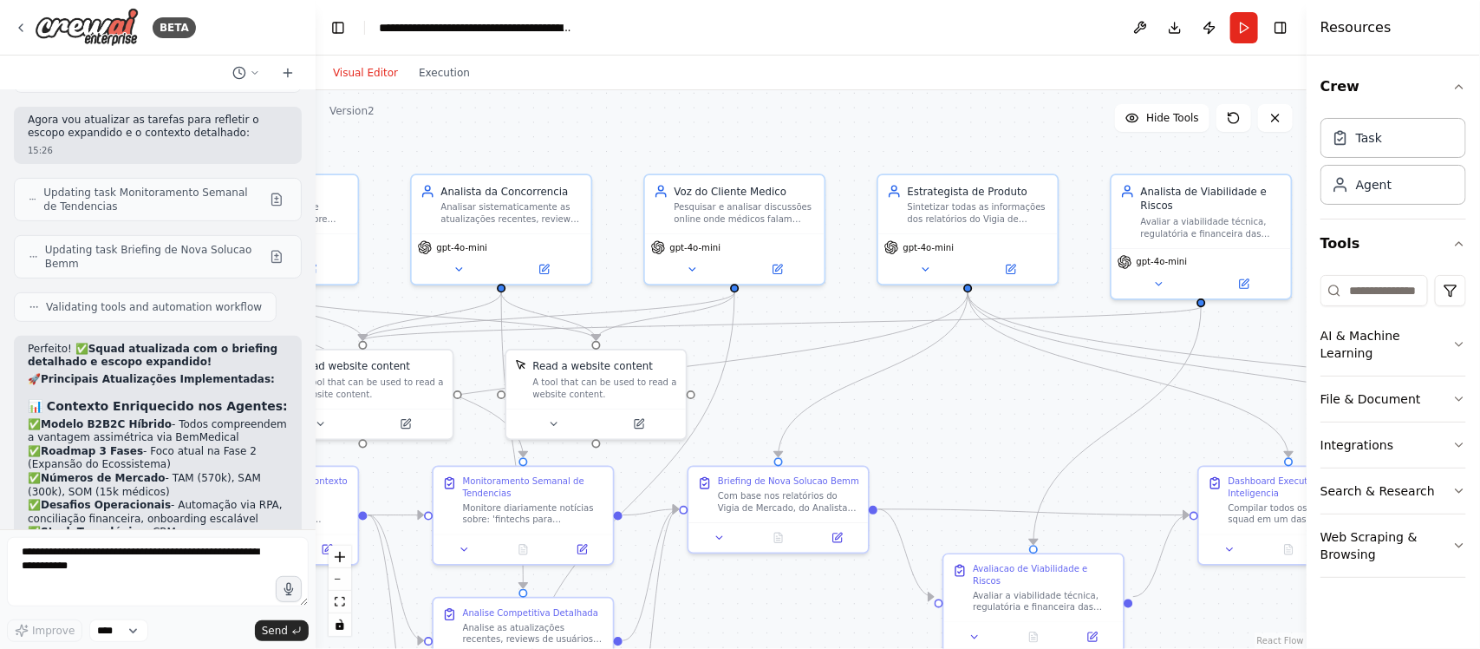
drag, startPoint x: 961, startPoint y: 197, endPoint x: 765, endPoint y: 375, distance: 264.5
click at [765, 375] on div ".deletable-edge-delete-btn { width: 20px; height: 20px; border: 0px solid #ffff…" at bounding box center [811, 369] width 991 height 558
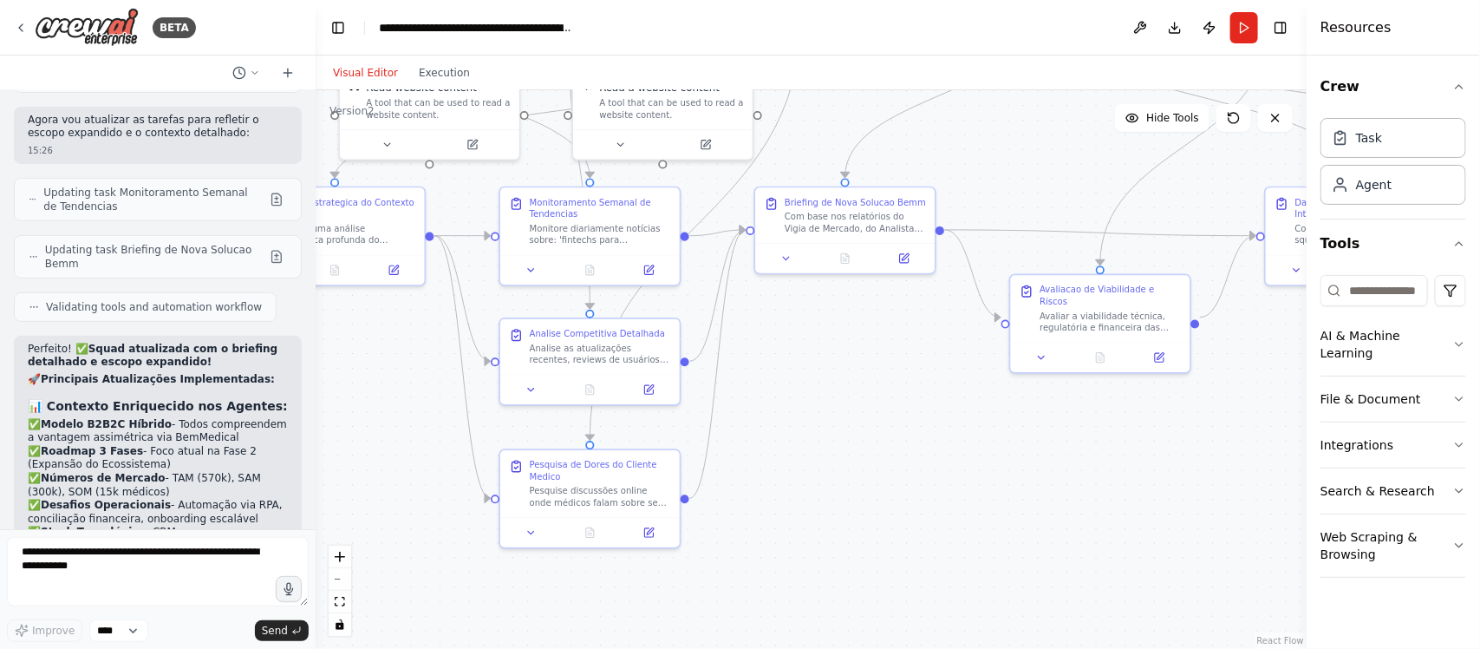
drag, startPoint x: 794, startPoint y: 306, endPoint x: 860, endPoint y: 27, distance: 286.8
click at [860, 27] on main "**********" at bounding box center [811, 324] width 991 height 649
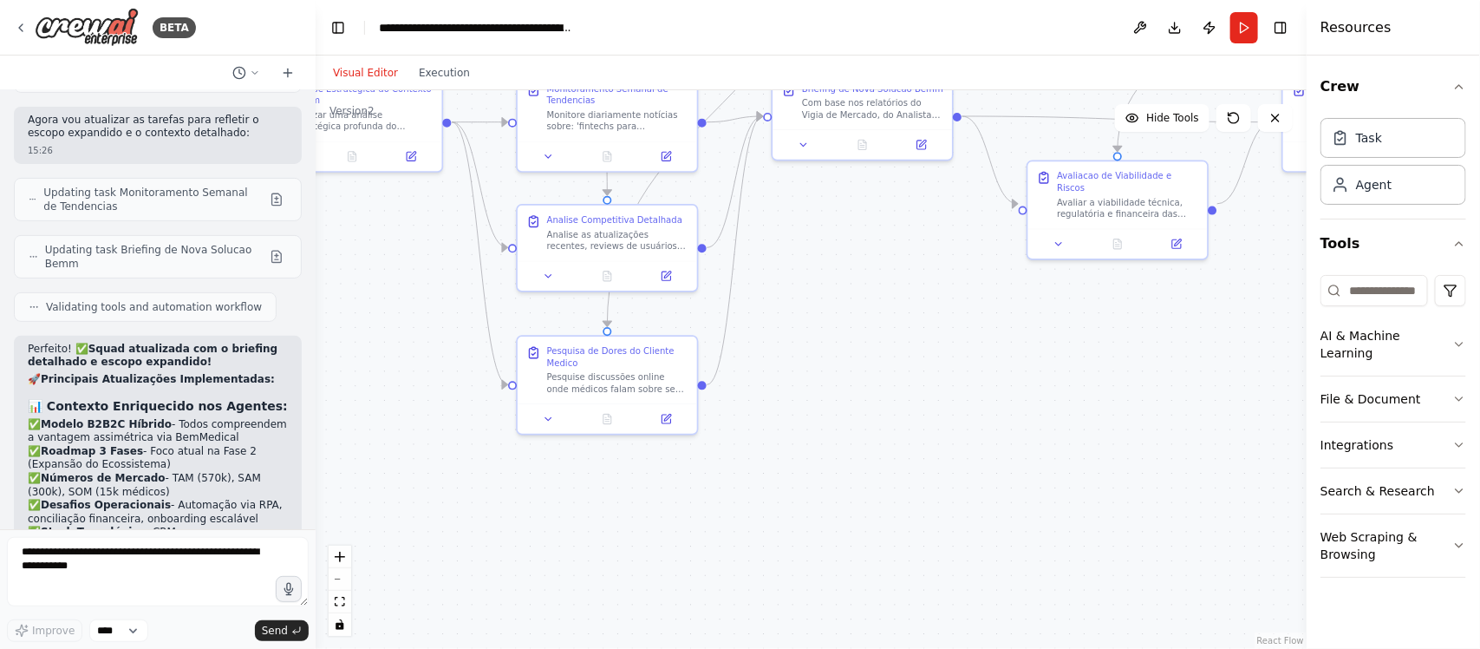
drag, startPoint x: 912, startPoint y: 452, endPoint x: 929, endPoint y: 339, distance: 114.0
click at [929, 339] on div ".deletable-edge-delete-btn { width: 20px; height: 20px; border: 0px solid #ffff…" at bounding box center [811, 369] width 991 height 558
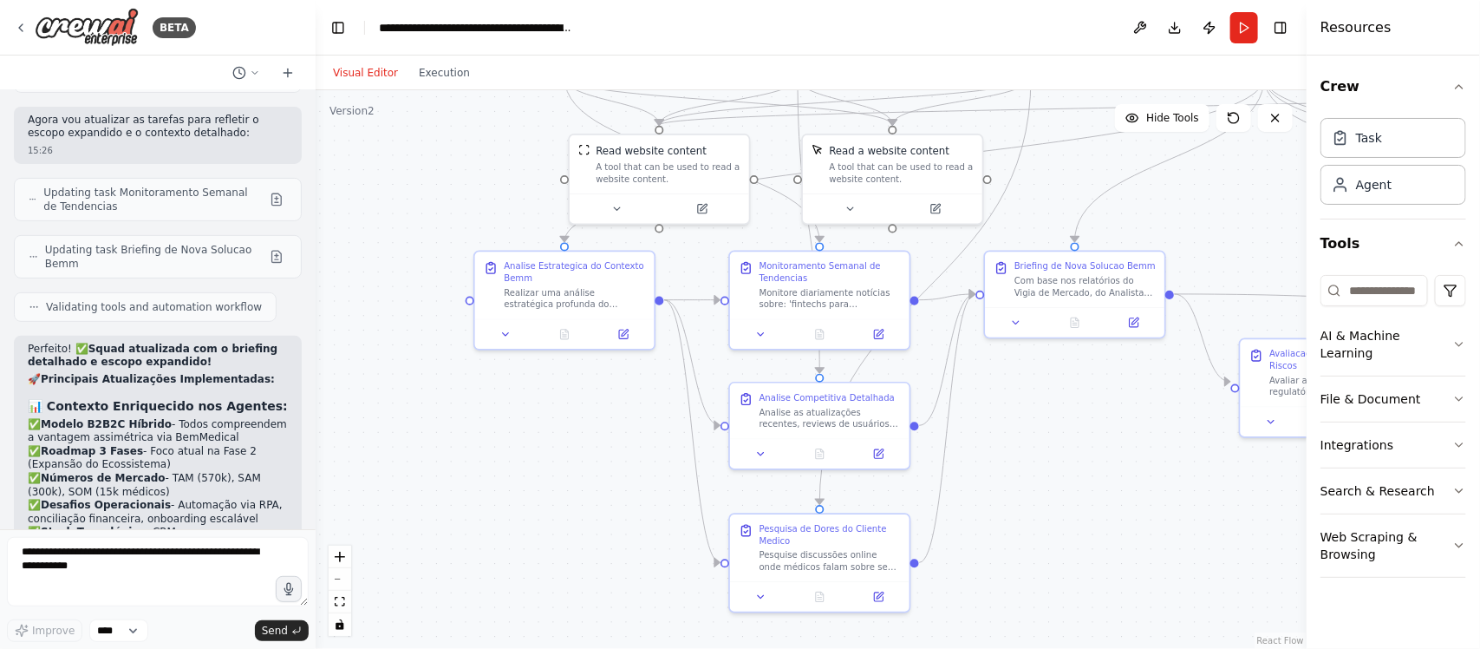
drag, startPoint x: 1067, startPoint y: 306, endPoint x: 1281, endPoint y: 483, distance: 277.1
click at [1183, 483] on div ".deletable-edge-delete-btn { width: 20px; height: 20px; border: 0px solid #ffff…" at bounding box center [811, 369] width 991 height 558
click at [170, 24] on div "BETA" at bounding box center [174, 27] width 43 height 21
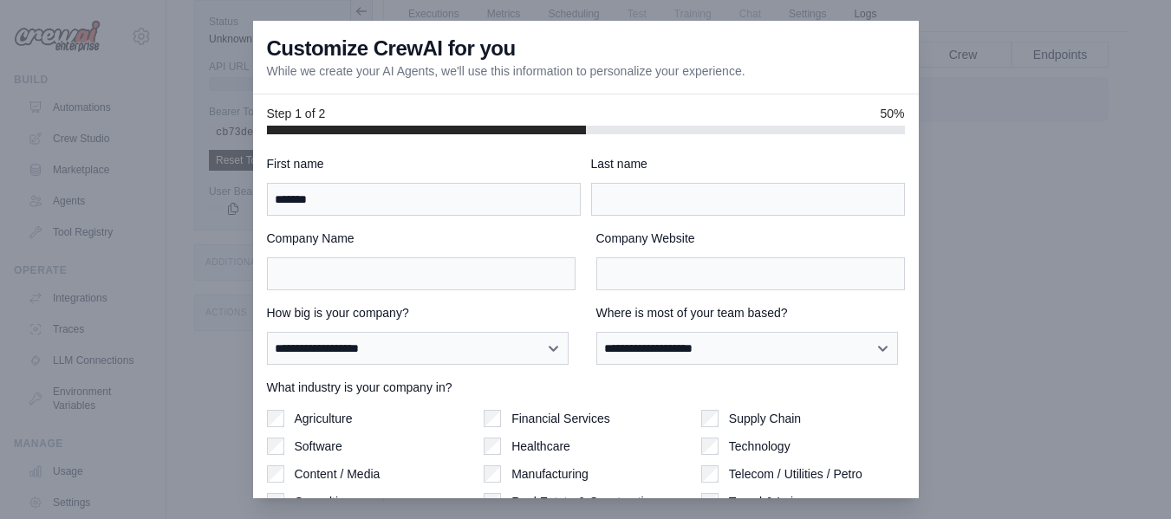
type input "*******"
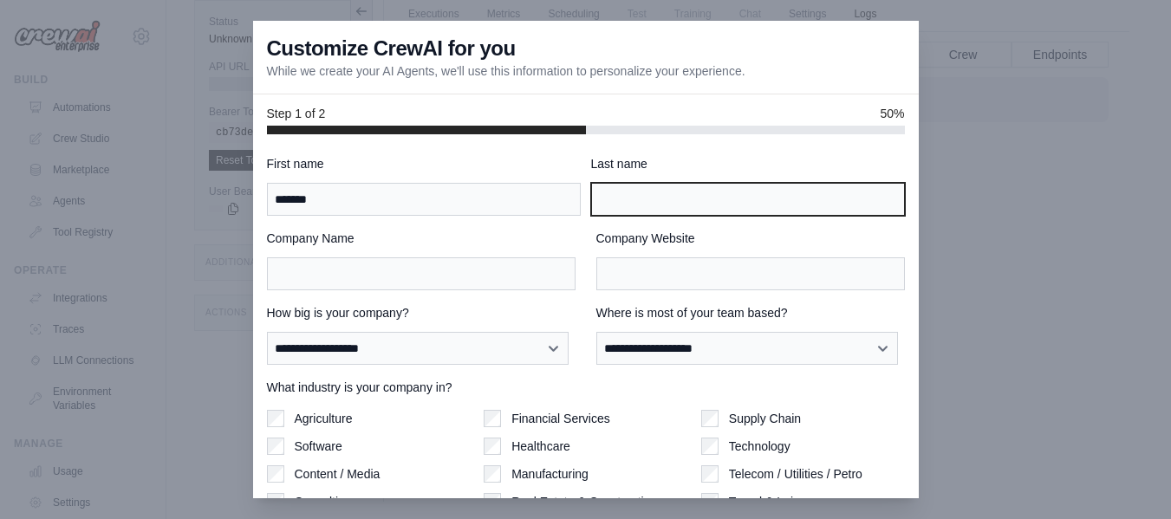
click at [595, 193] on input "Last name" at bounding box center [748, 199] width 314 height 33
type input "*******"
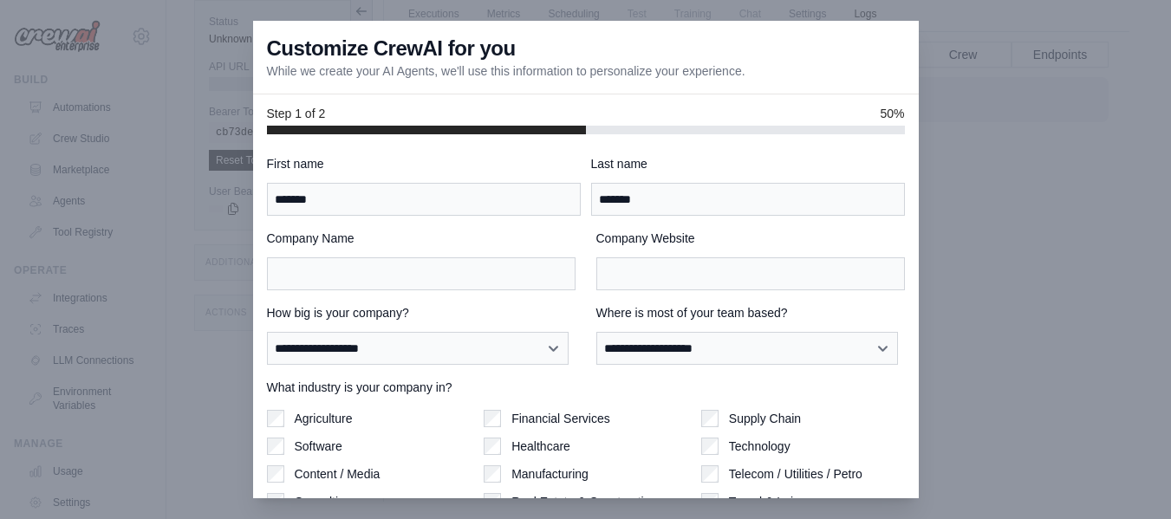
click at [497, 291] on div "**********" at bounding box center [586, 386] width 638 height 463
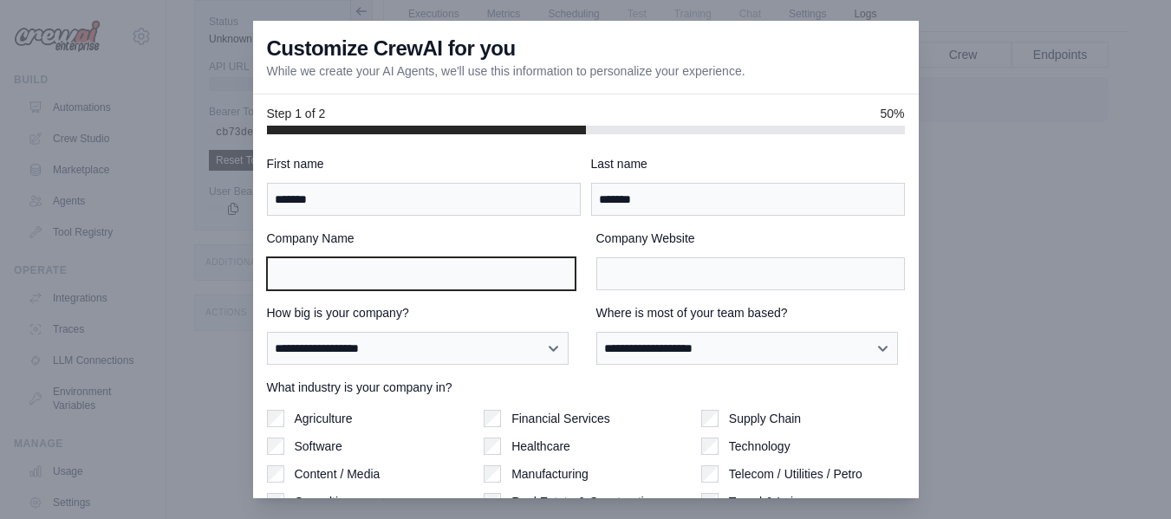
click at [498, 288] on input "Company Name" at bounding box center [421, 273] width 309 height 33
type input "****"
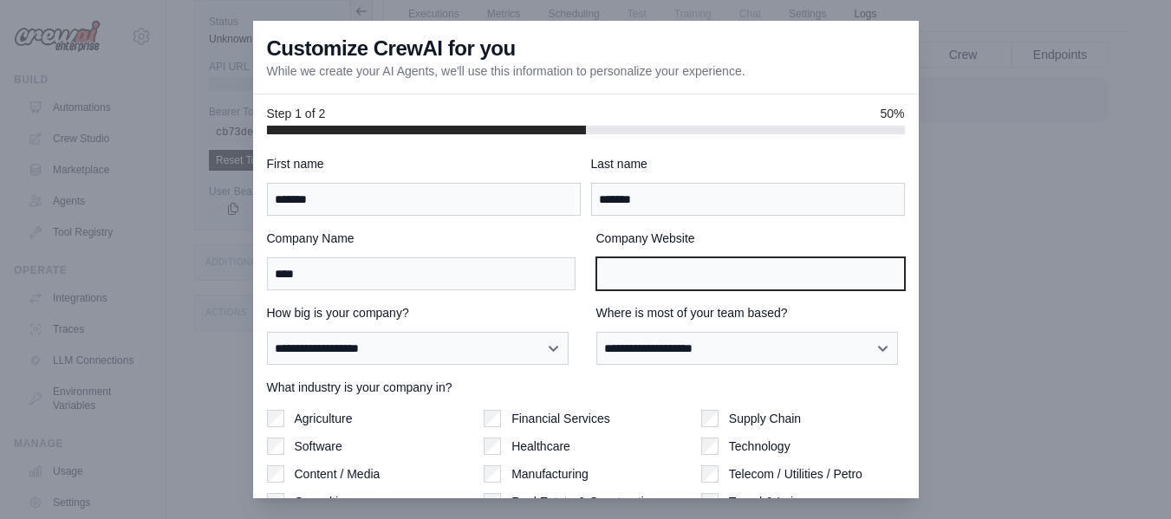
click at [612, 264] on input "Company Website" at bounding box center [750, 273] width 309 height 33
type input "**********"
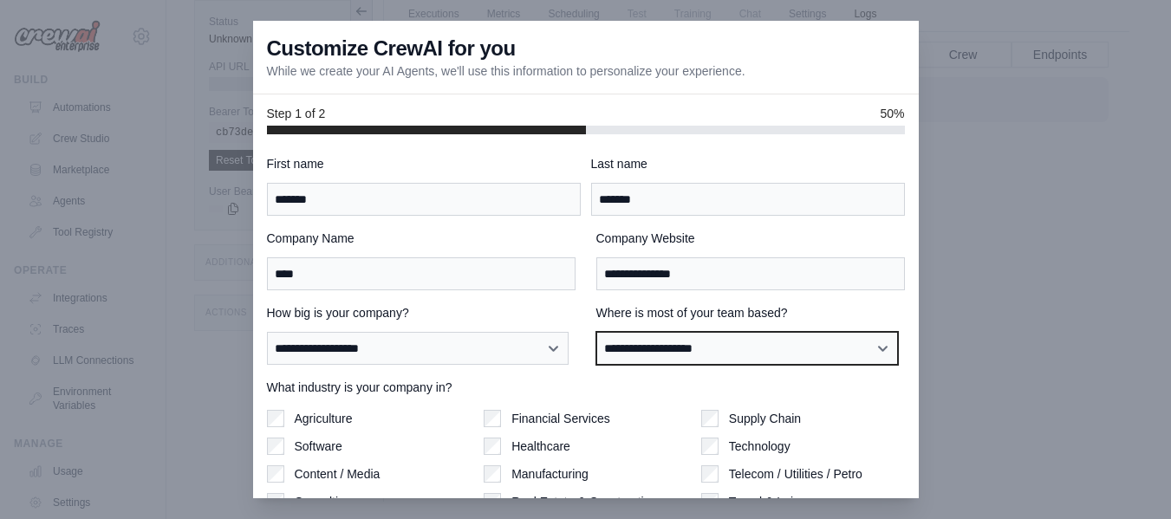
click at [665, 338] on select "**********" at bounding box center [747, 348] width 303 height 33
select select "**********"
click at [596, 332] on select "**********" at bounding box center [747, 348] width 303 height 33
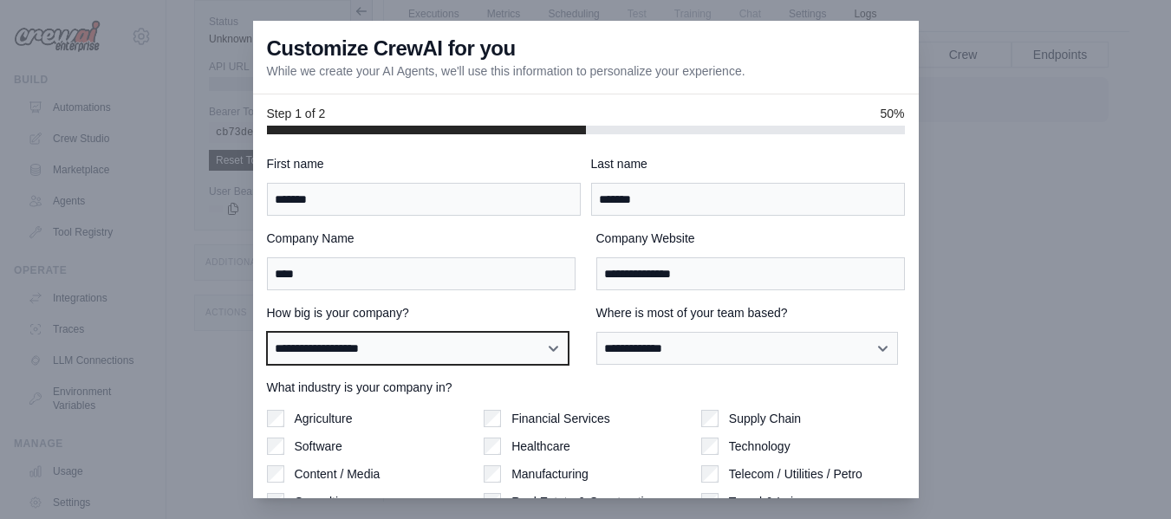
click at [482, 362] on select "**********" at bounding box center [418, 348] width 303 height 33
select select "**********"
click at [267, 332] on select "**********" at bounding box center [418, 348] width 303 height 33
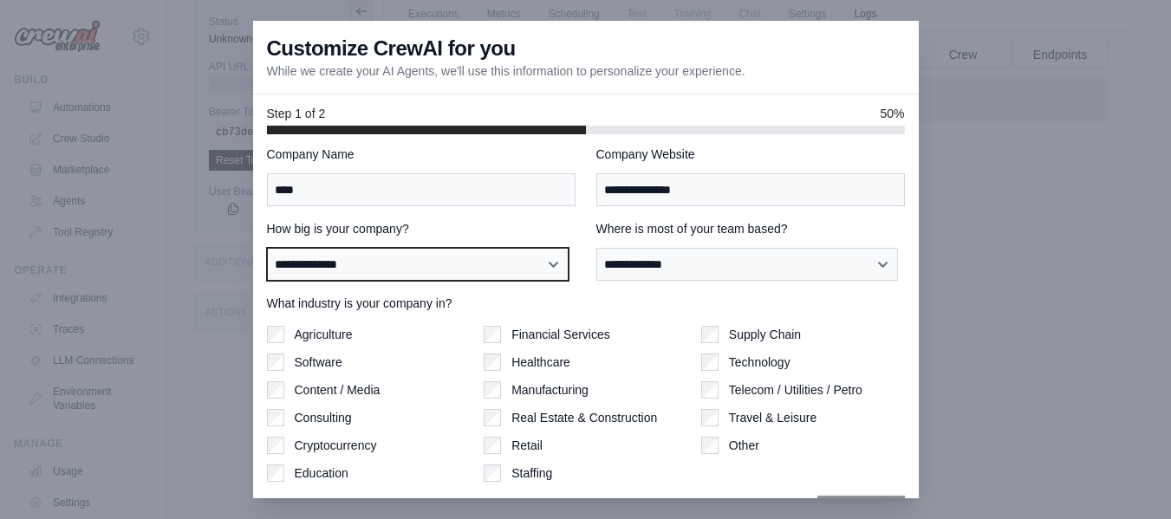
scroll to position [134, 0]
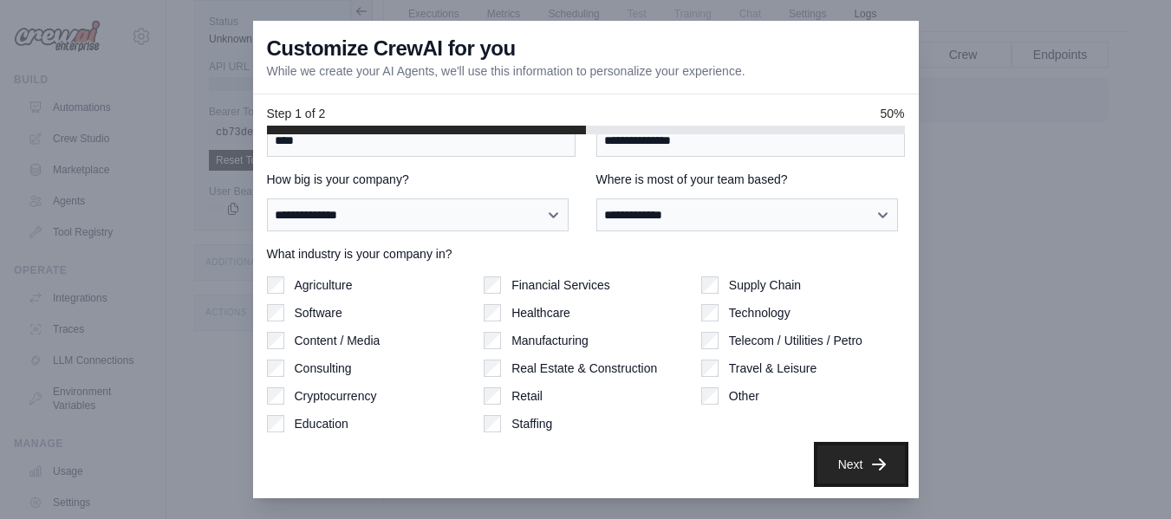
click at [833, 459] on button "Next" at bounding box center [862, 465] width 88 height 38
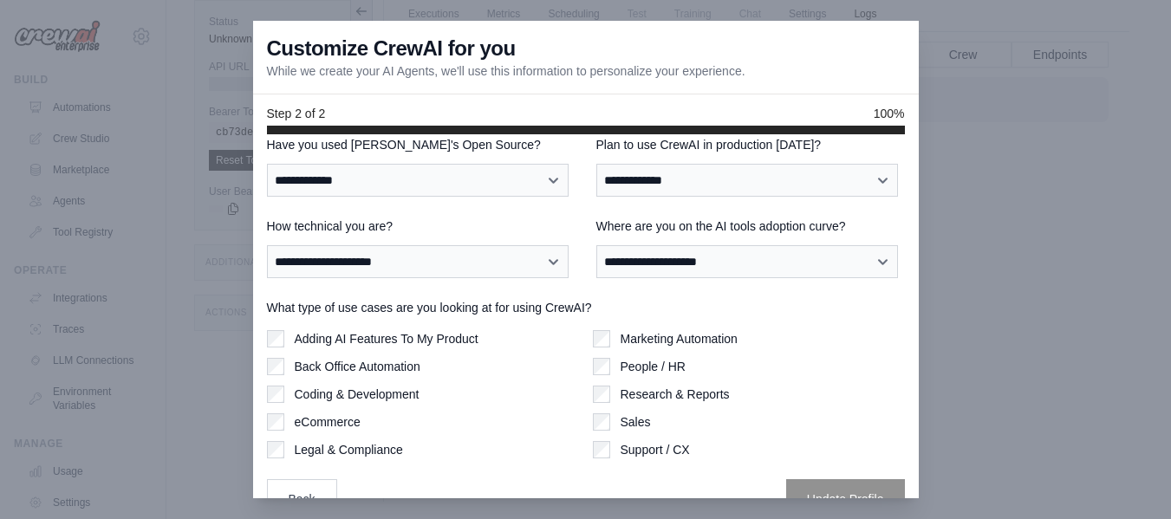
scroll to position [0, 0]
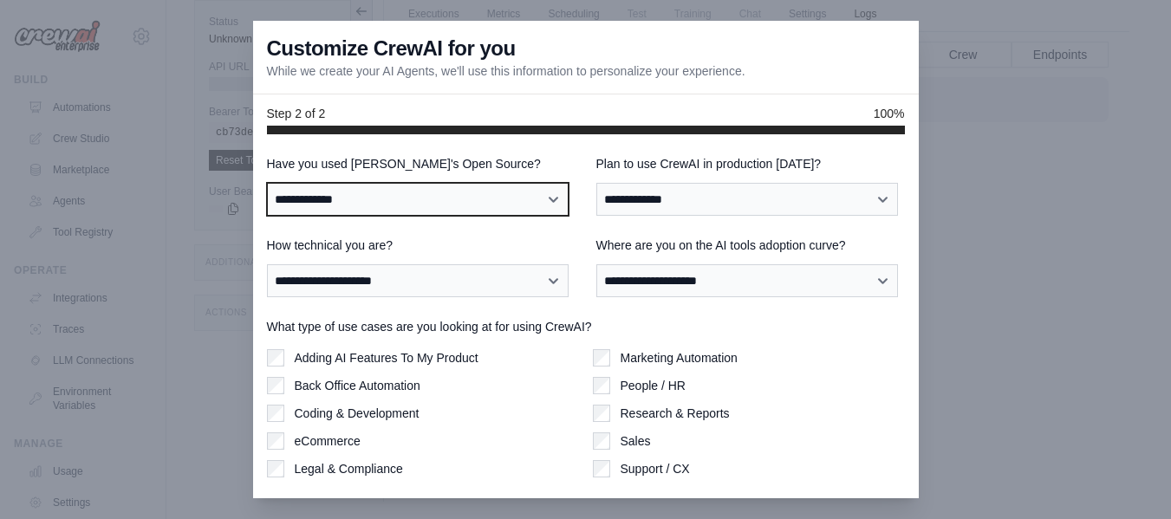
click at [513, 210] on select "**********" at bounding box center [418, 199] width 303 height 33
select select "**********"
click at [267, 183] on select "**********" at bounding box center [418, 199] width 303 height 33
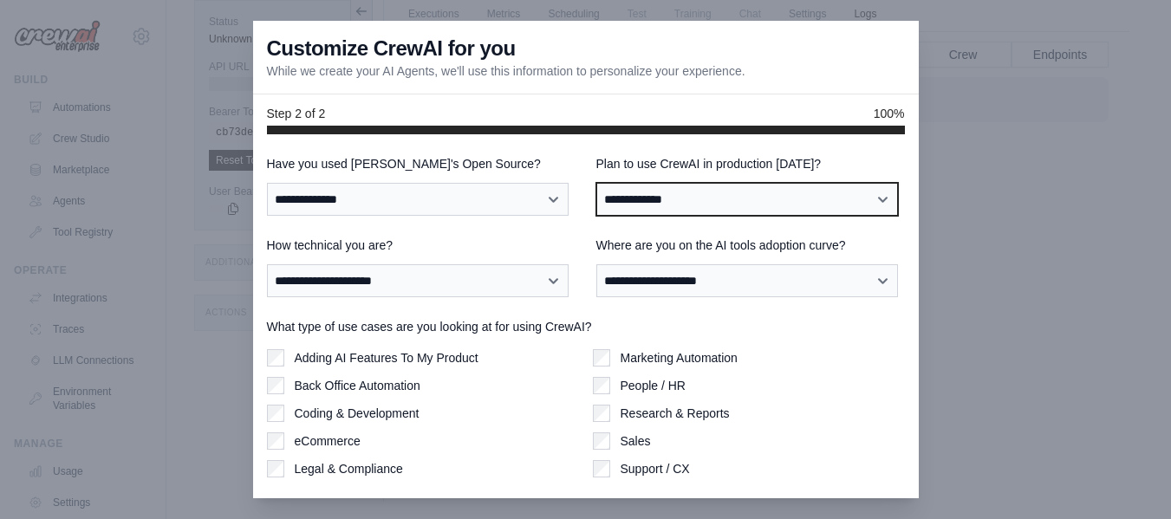
click at [671, 194] on select "**********" at bounding box center [747, 199] width 303 height 33
select select "****"
click at [596, 183] on select "**********" at bounding box center [747, 199] width 303 height 33
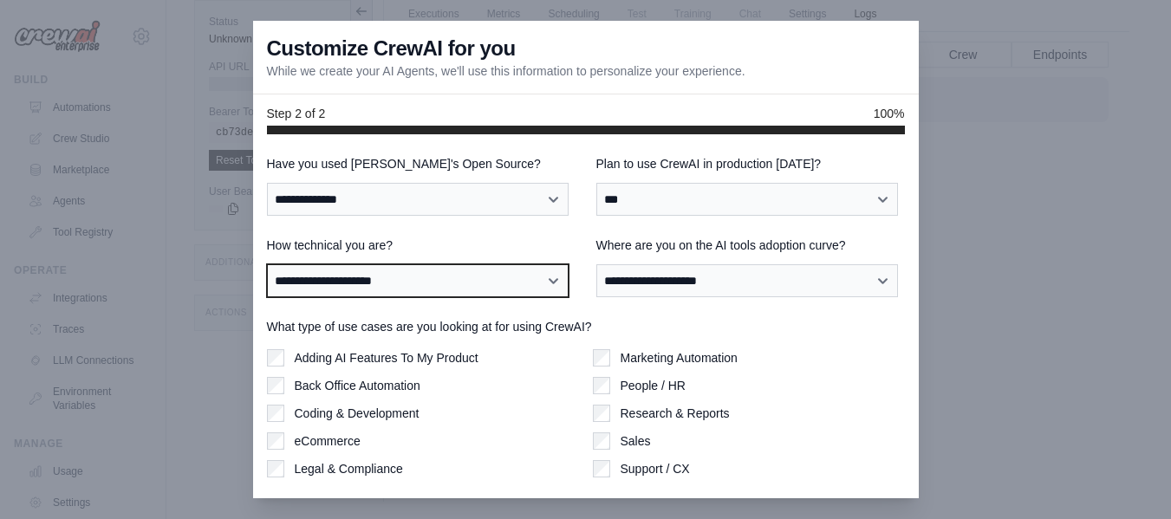
click at [514, 277] on select "**********" at bounding box center [418, 280] width 303 height 33
click at [267, 264] on select "**********" at bounding box center [418, 280] width 303 height 33
click at [492, 283] on select "**********" at bounding box center [418, 280] width 303 height 33
select select "**********"
click at [267, 264] on select "**********" at bounding box center [418, 280] width 303 height 33
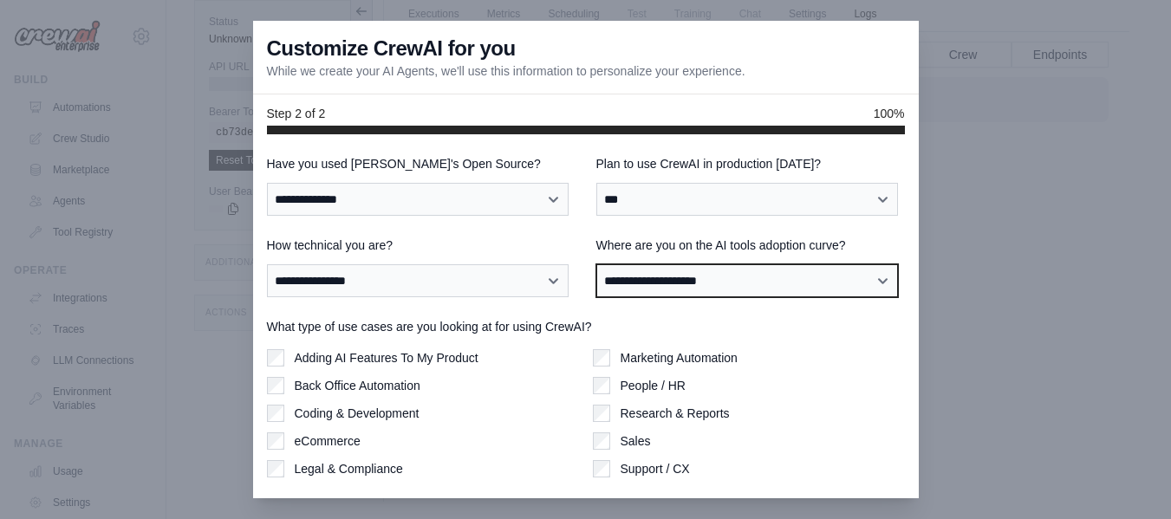
click at [662, 290] on select "**********" at bounding box center [747, 280] width 303 height 33
select select "**********"
click at [596, 264] on select "**********" at bounding box center [747, 280] width 303 height 33
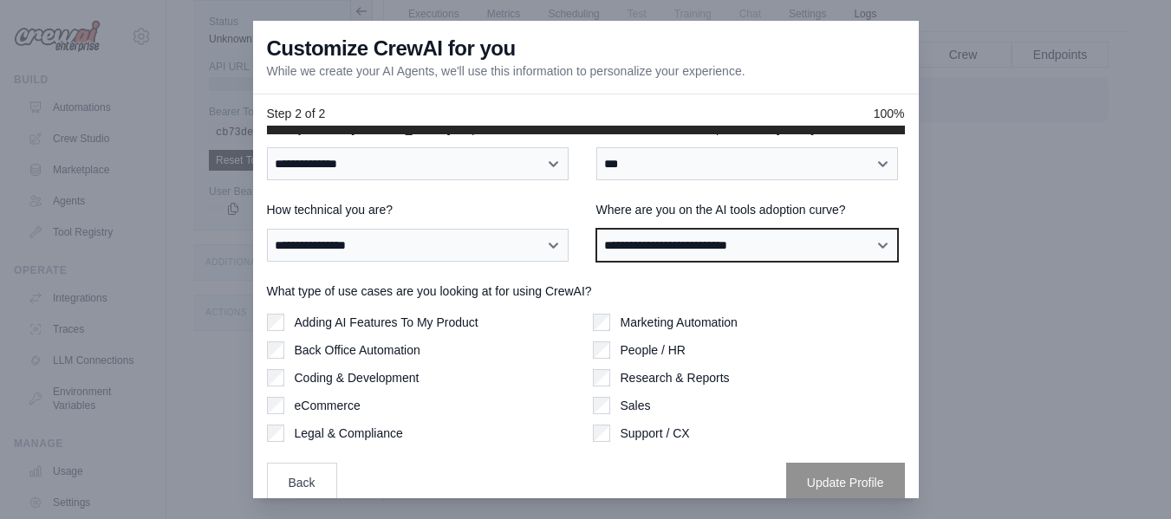
scroll to position [54, 0]
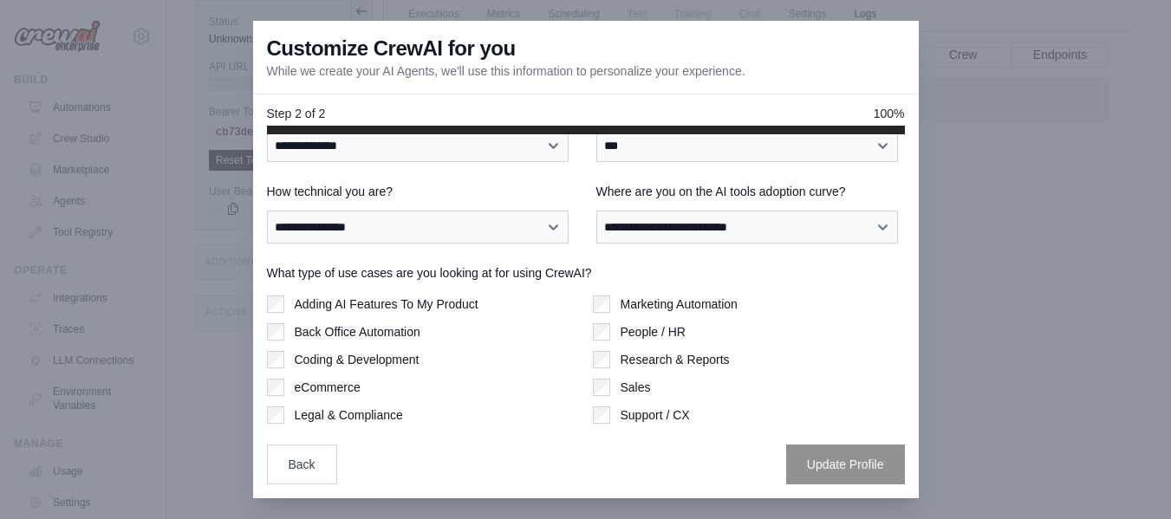
click at [340, 337] on label "Back Office Automation" at bounding box center [358, 331] width 126 height 17
click at [335, 388] on label "eCommerce" at bounding box center [328, 387] width 66 height 17
click at [336, 392] on label "eCommerce" at bounding box center [328, 387] width 66 height 17
click at [624, 381] on label "Sales" at bounding box center [636, 387] width 30 height 17
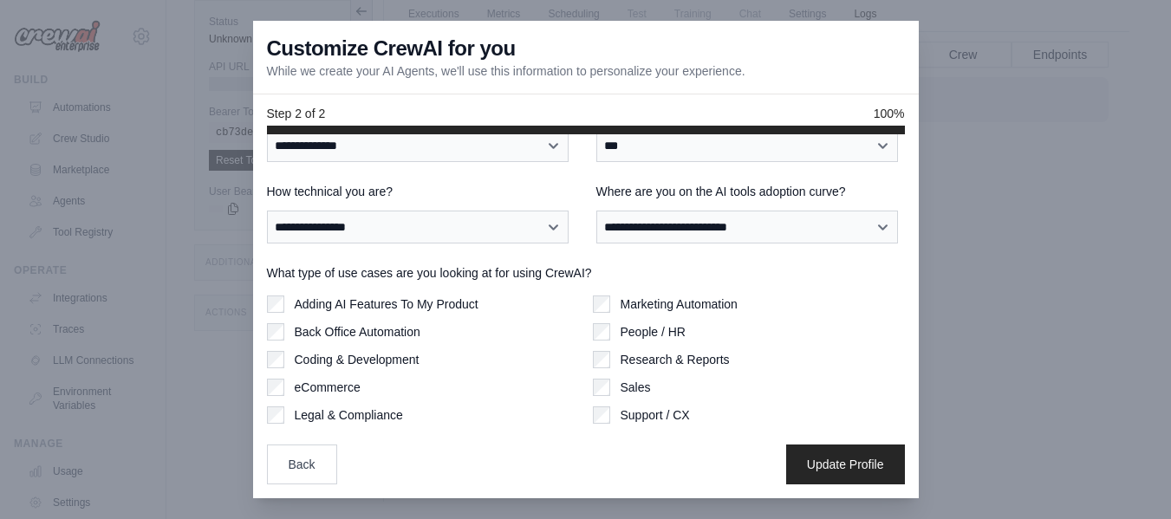
click at [622, 413] on label "Support / CX" at bounding box center [655, 415] width 69 height 17
click at [643, 309] on label "Marketing Automation" at bounding box center [679, 304] width 117 height 17
click at [822, 471] on button "Update Profile" at bounding box center [845, 464] width 119 height 40
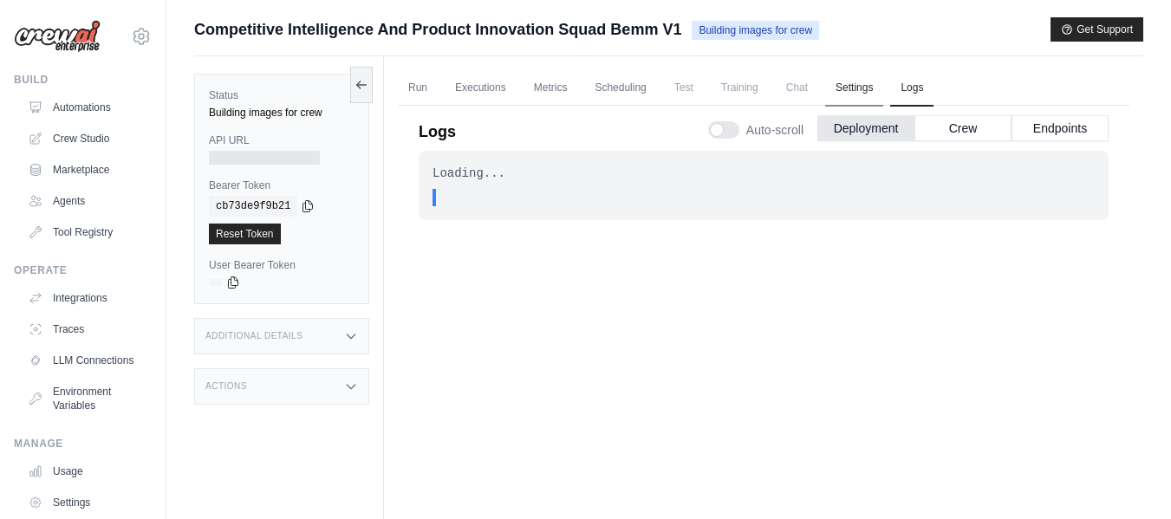
click at [852, 94] on link "Settings" at bounding box center [854, 88] width 58 height 36
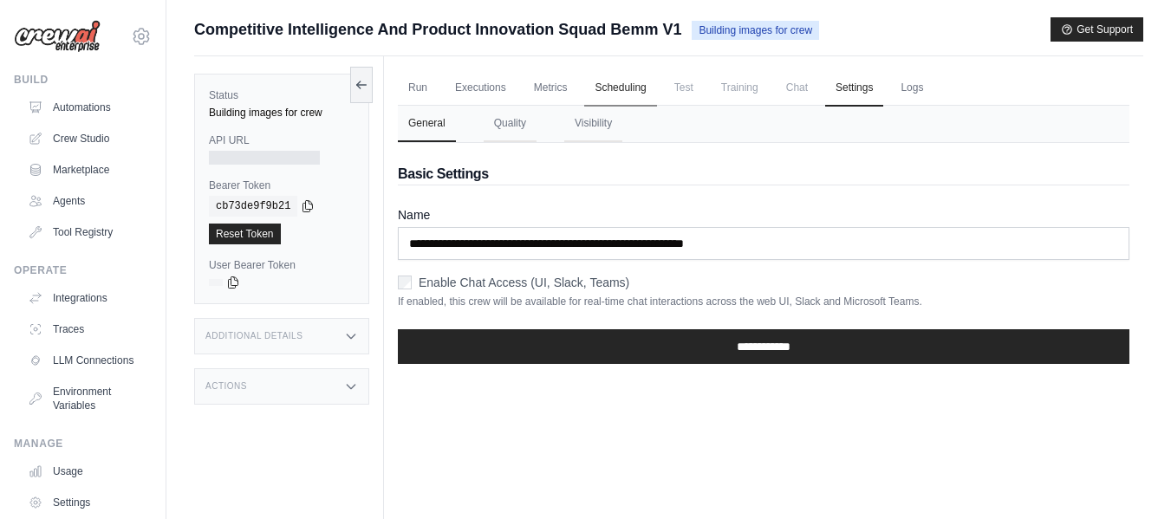
click at [631, 92] on link "Scheduling" at bounding box center [620, 88] width 72 height 36
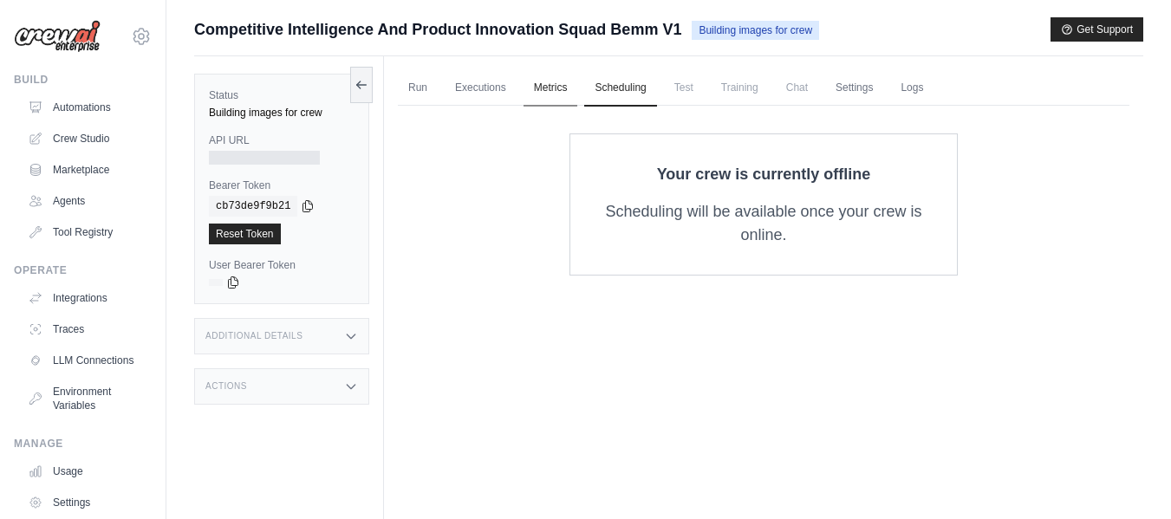
click at [527, 88] on link "Metrics" at bounding box center [551, 88] width 55 height 36
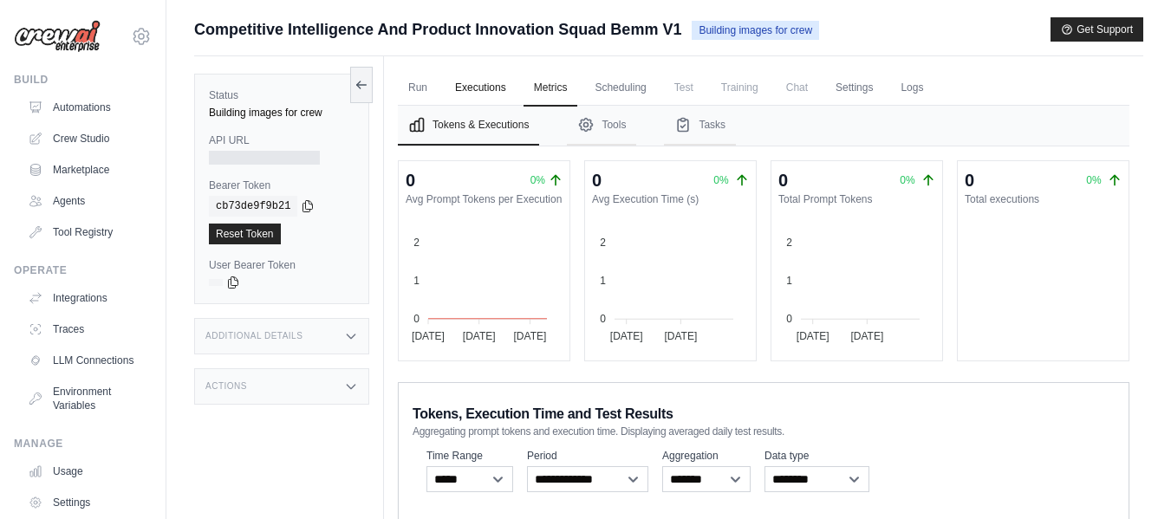
click at [486, 87] on link "Executions" at bounding box center [481, 88] width 72 height 36
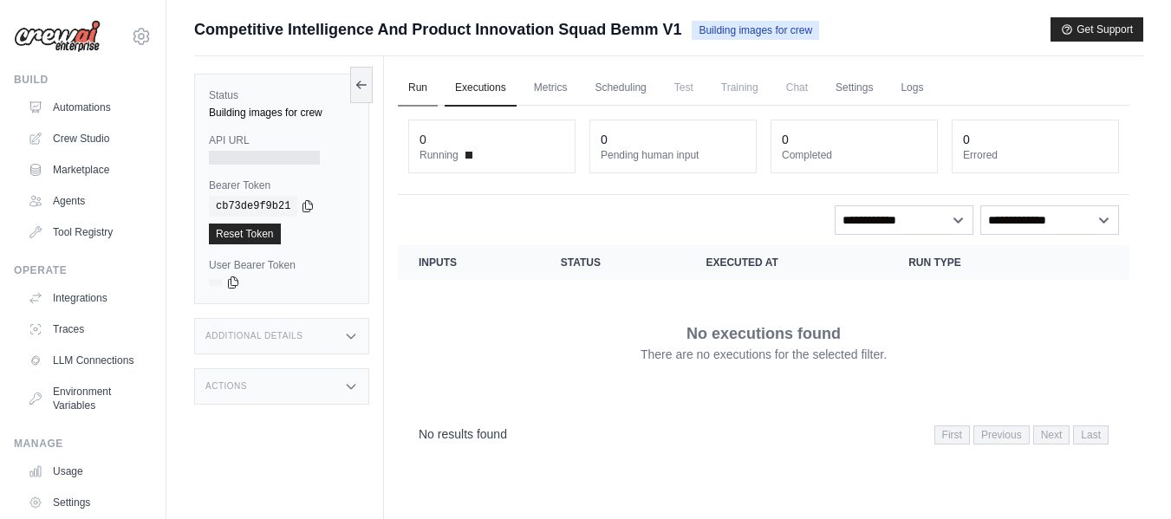
click at [428, 88] on link "Run" at bounding box center [418, 88] width 40 height 36
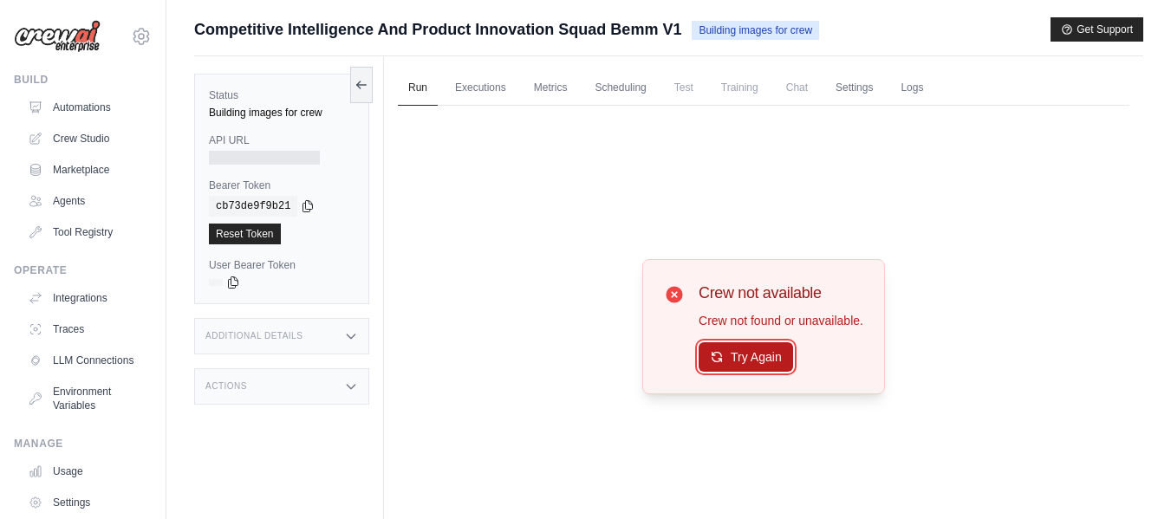
click at [753, 365] on button "Try Again" at bounding box center [746, 356] width 95 height 29
click at [753, 365] on button "Try Again" at bounding box center [746, 357] width 95 height 29
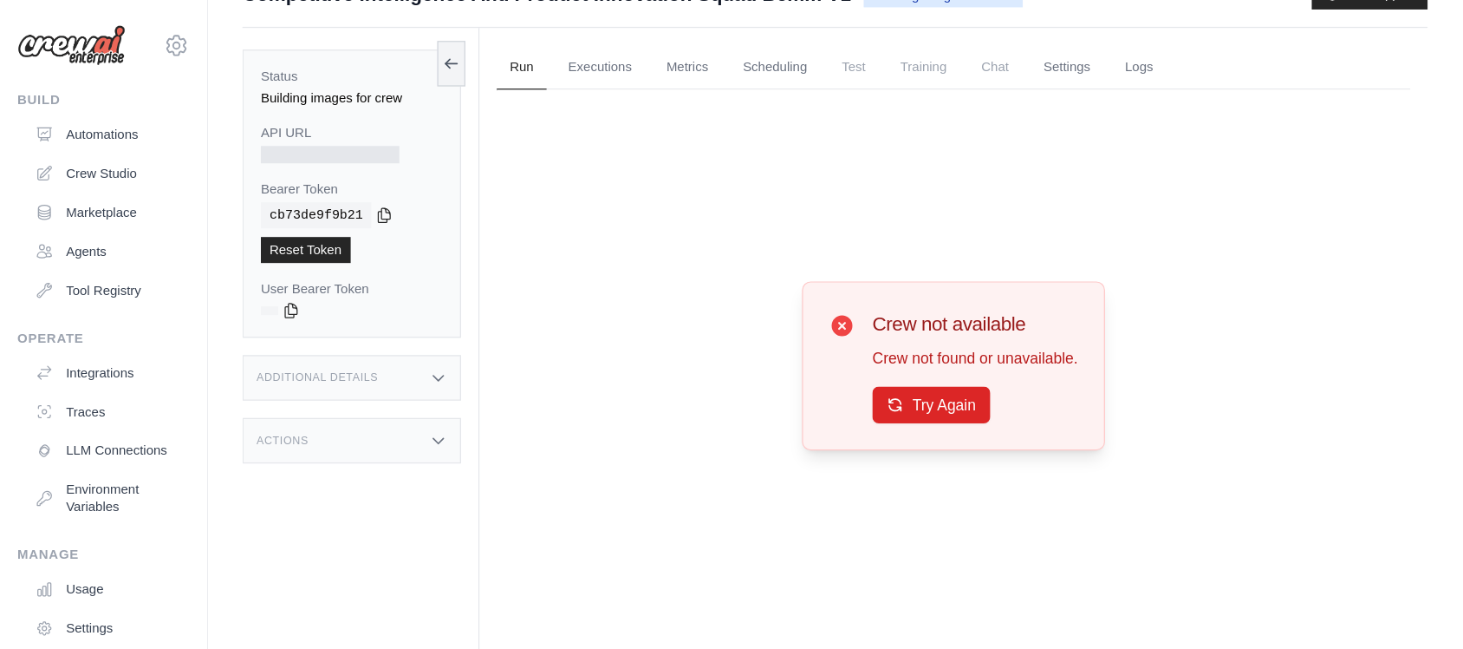
scroll to position [74, 0]
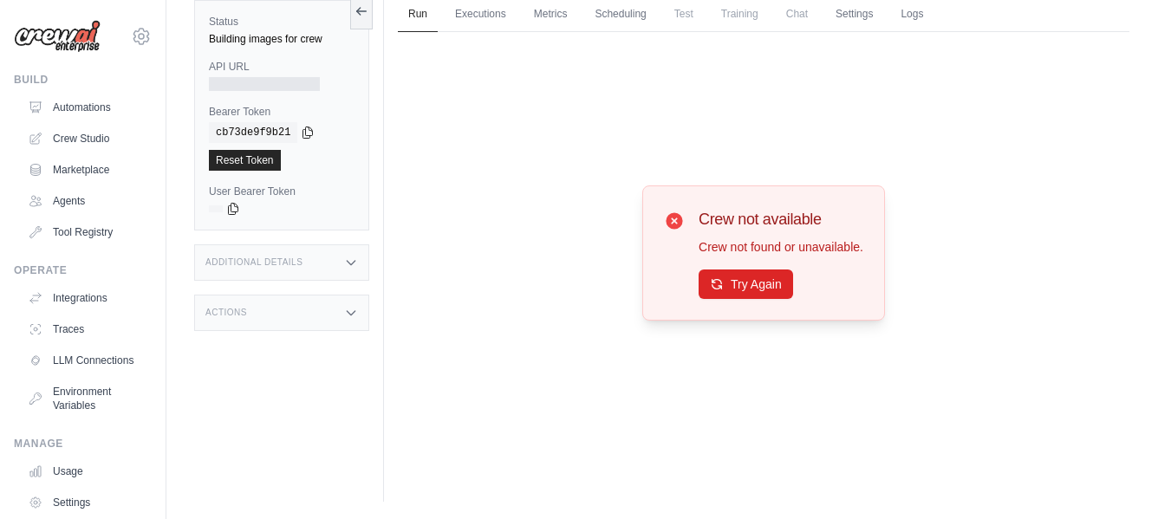
click at [326, 264] on div "Additional Details" at bounding box center [281, 262] width 175 height 36
click at [327, 317] on div "Actions" at bounding box center [281, 313] width 175 height 36
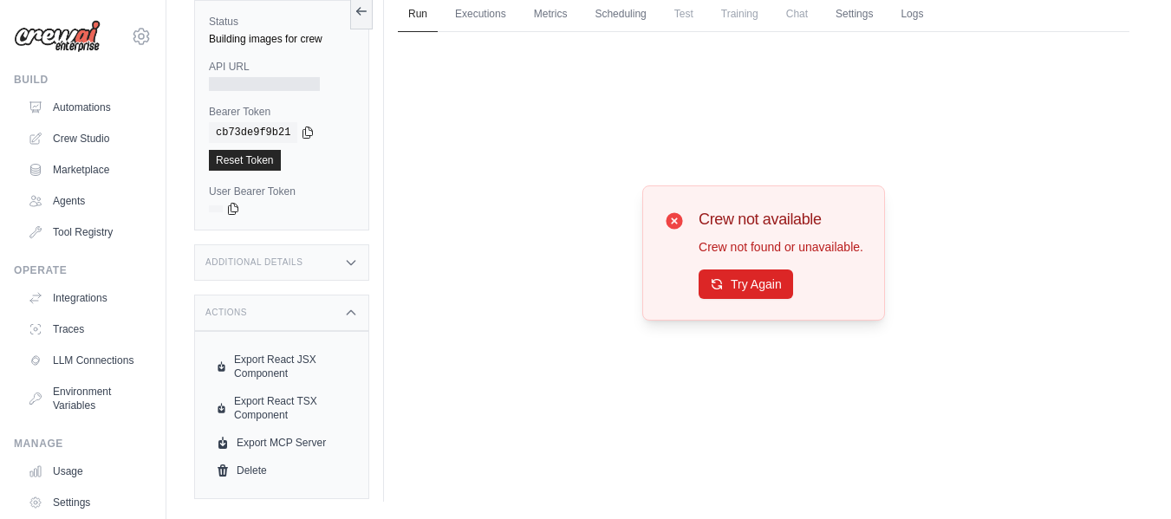
click at [327, 317] on div "Actions" at bounding box center [281, 313] width 175 height 36
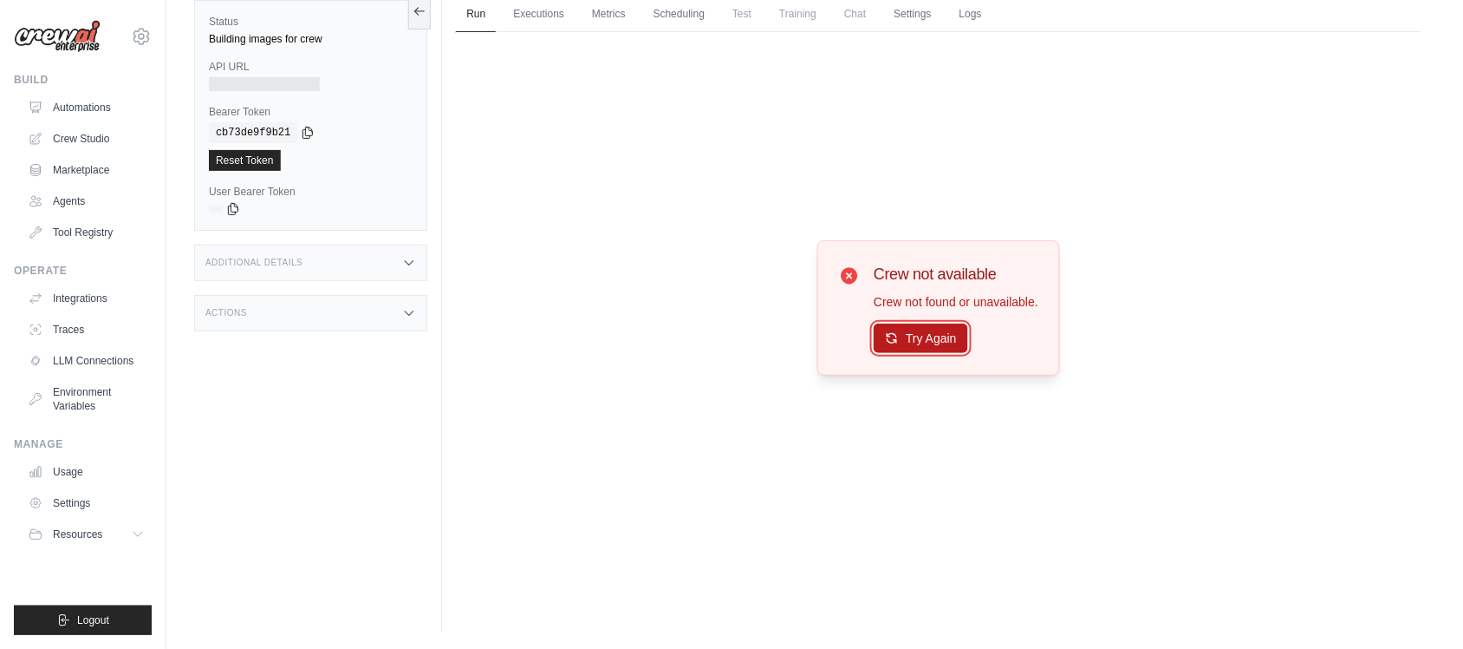
click at [895, 340] on icon at bounding box center [893, 339] width 10 height 10
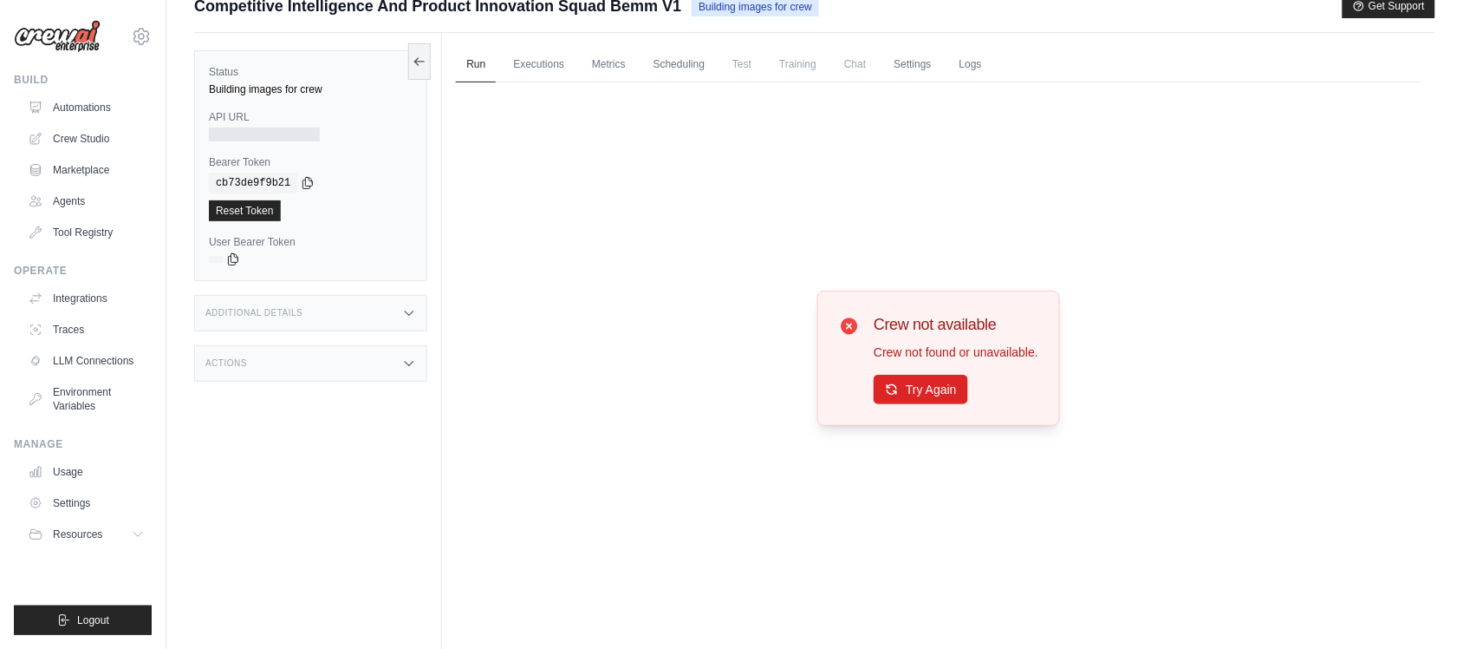
scroll to position [0, 0]
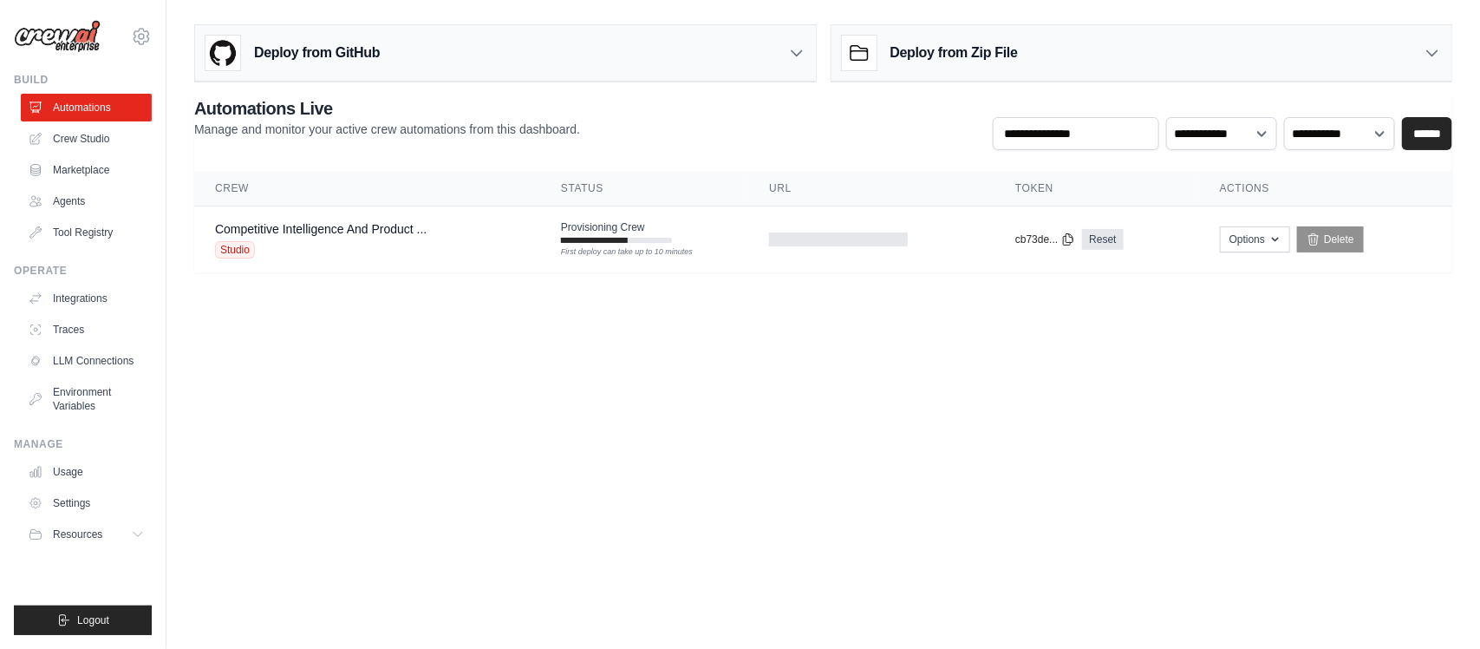
click at [843, 418] on body "[EMAIL_ADDRESS][DOMAIN_NAME] Settings Build Automations Crew Studio" at bounding box center [740, 324] width 1480 height 649
